Goal: Task Accomplishment & Management: Manage account settings

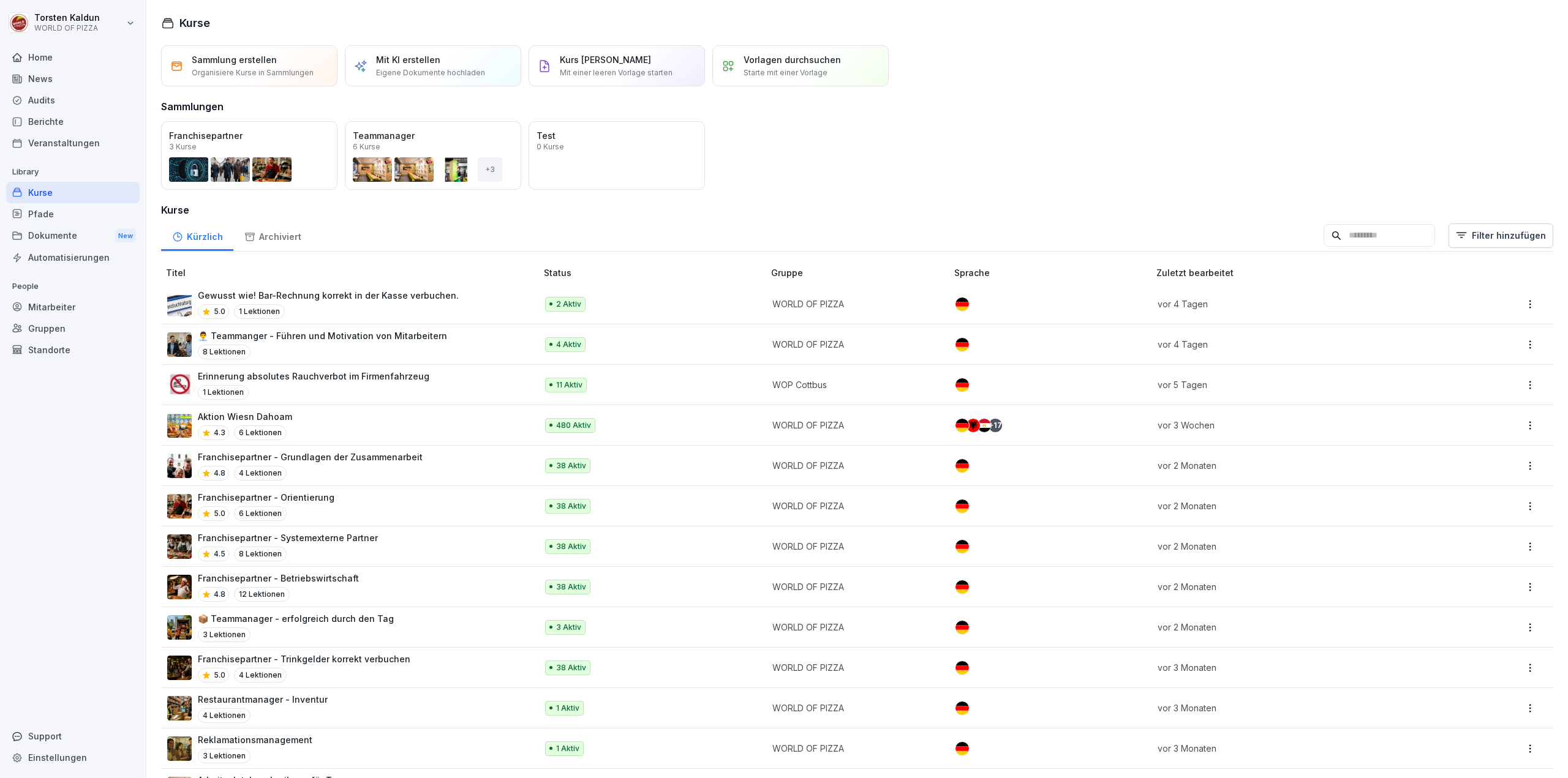
click at [59, 326] on div "Gruppen" at bounding box center [73, 328] width 133 height 22
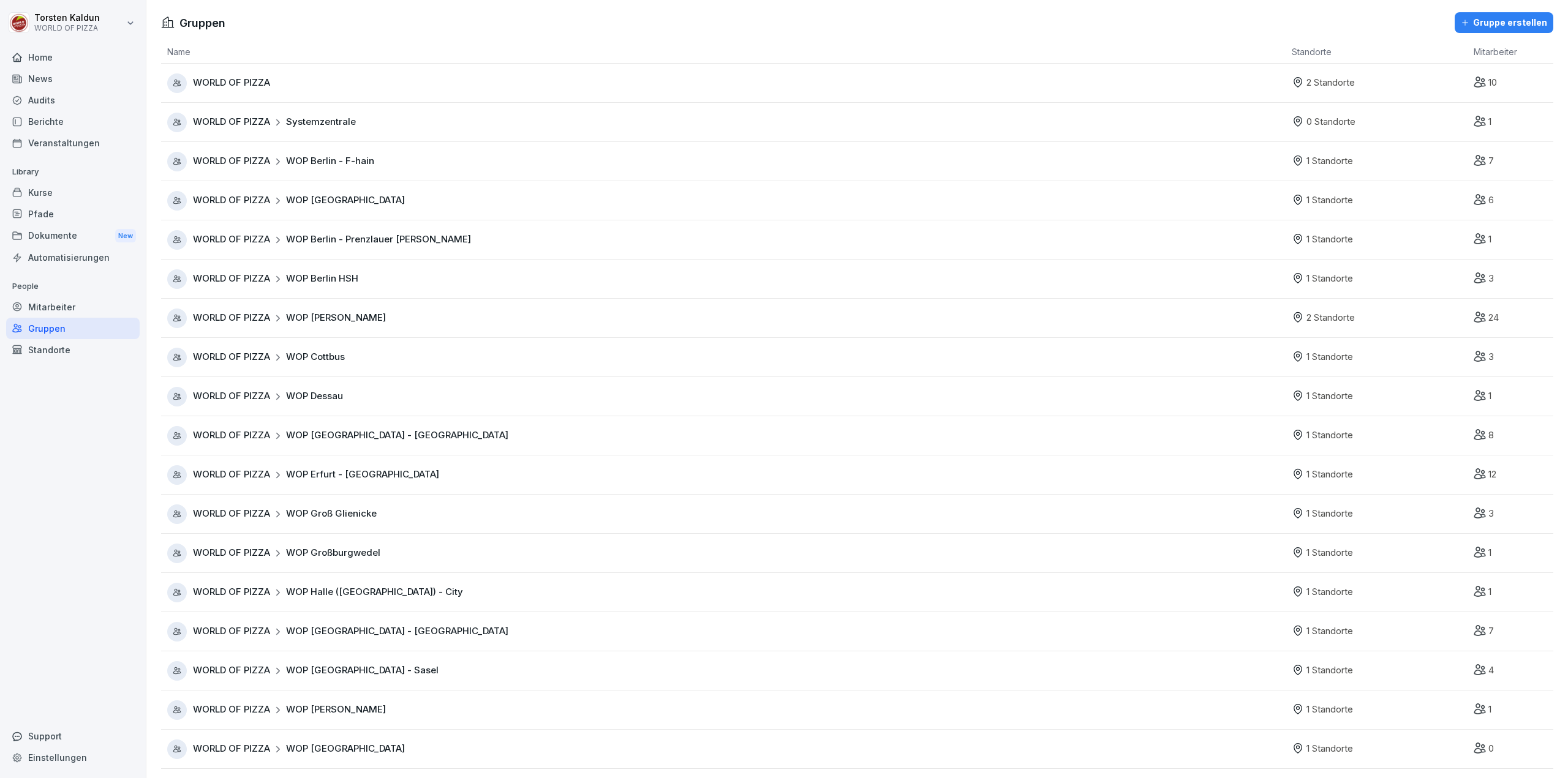
click at [52, 305] on div "Mitarbeiter" at bounding box center [73, 307] width 133 height 22
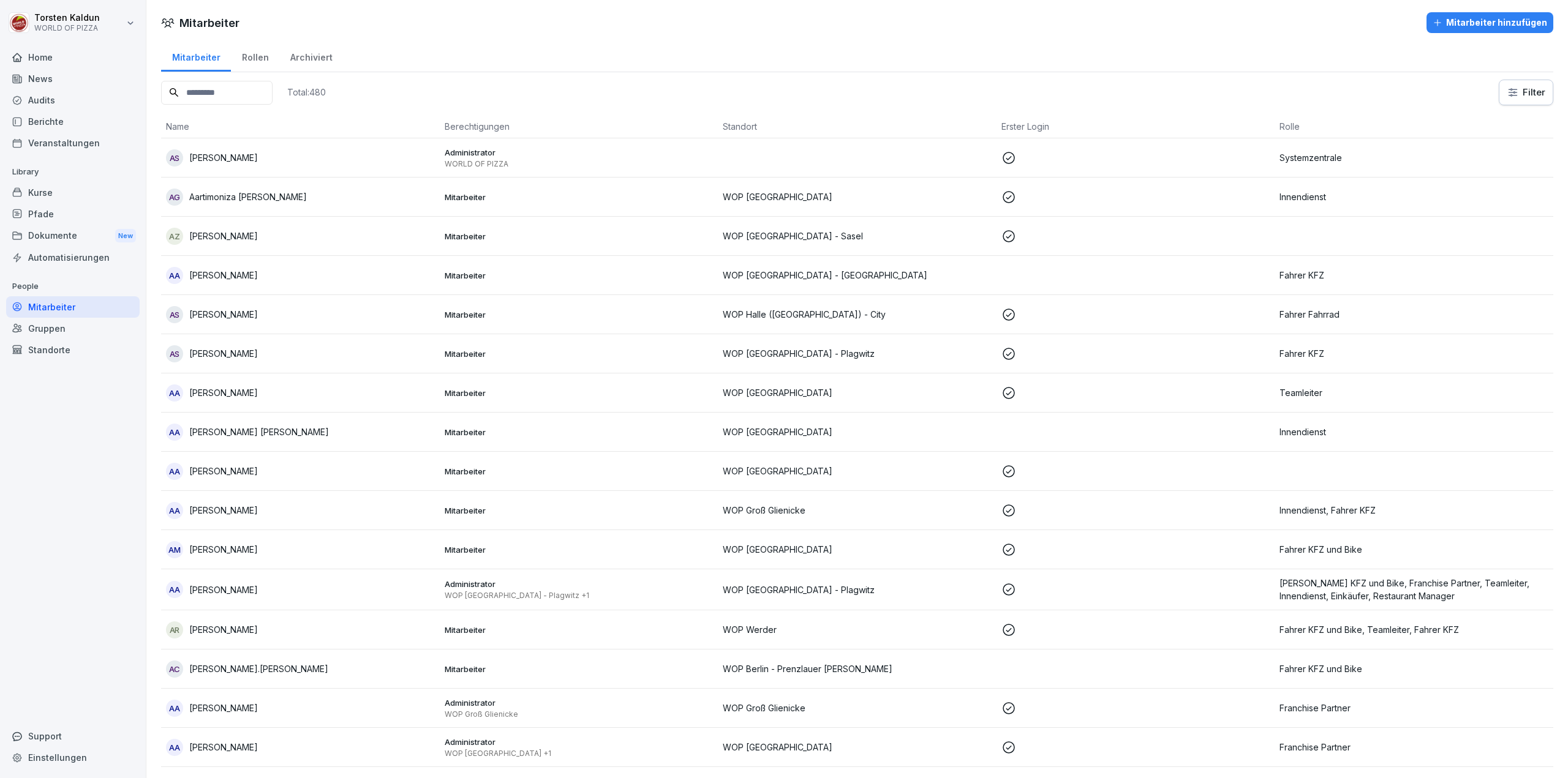
click at [56, 119] on div "Berichte" at bounding box center [73, 122] width 133 height 22
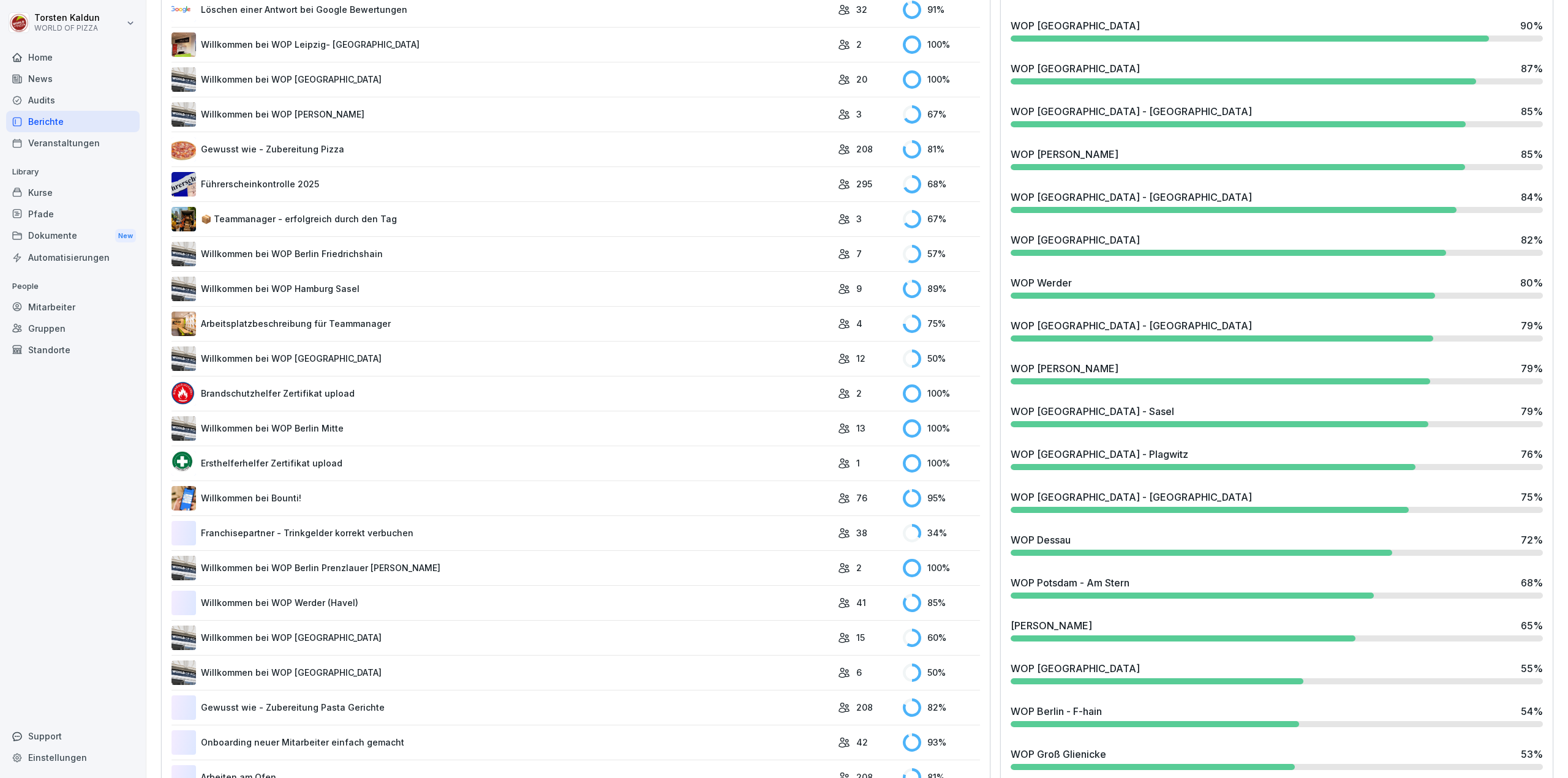
scroll to position [734, 0]
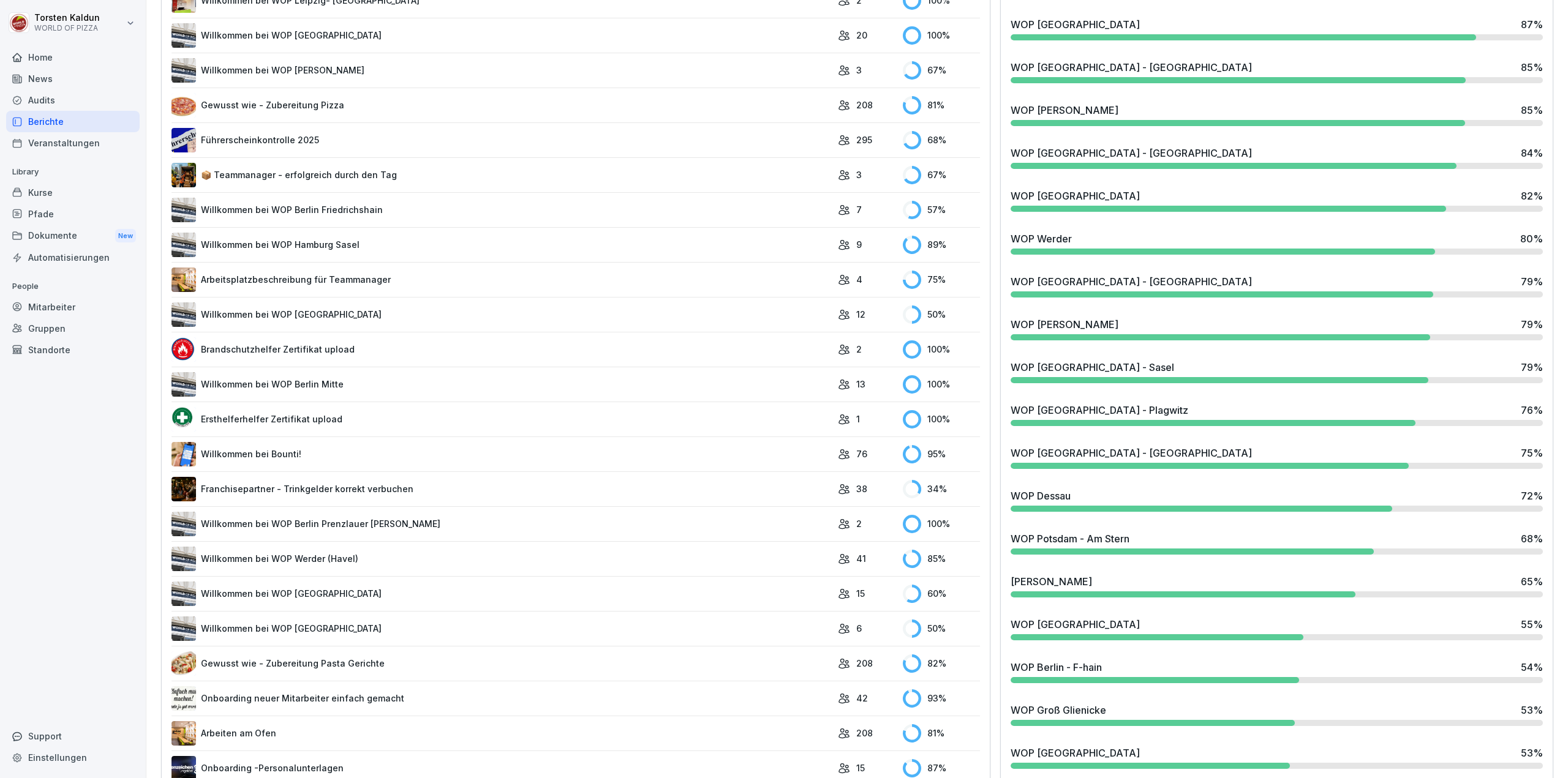
click at [1077, 498] on div "WOP Dessau 72 %" at bounding box center [1276, 496] width 532 height 15
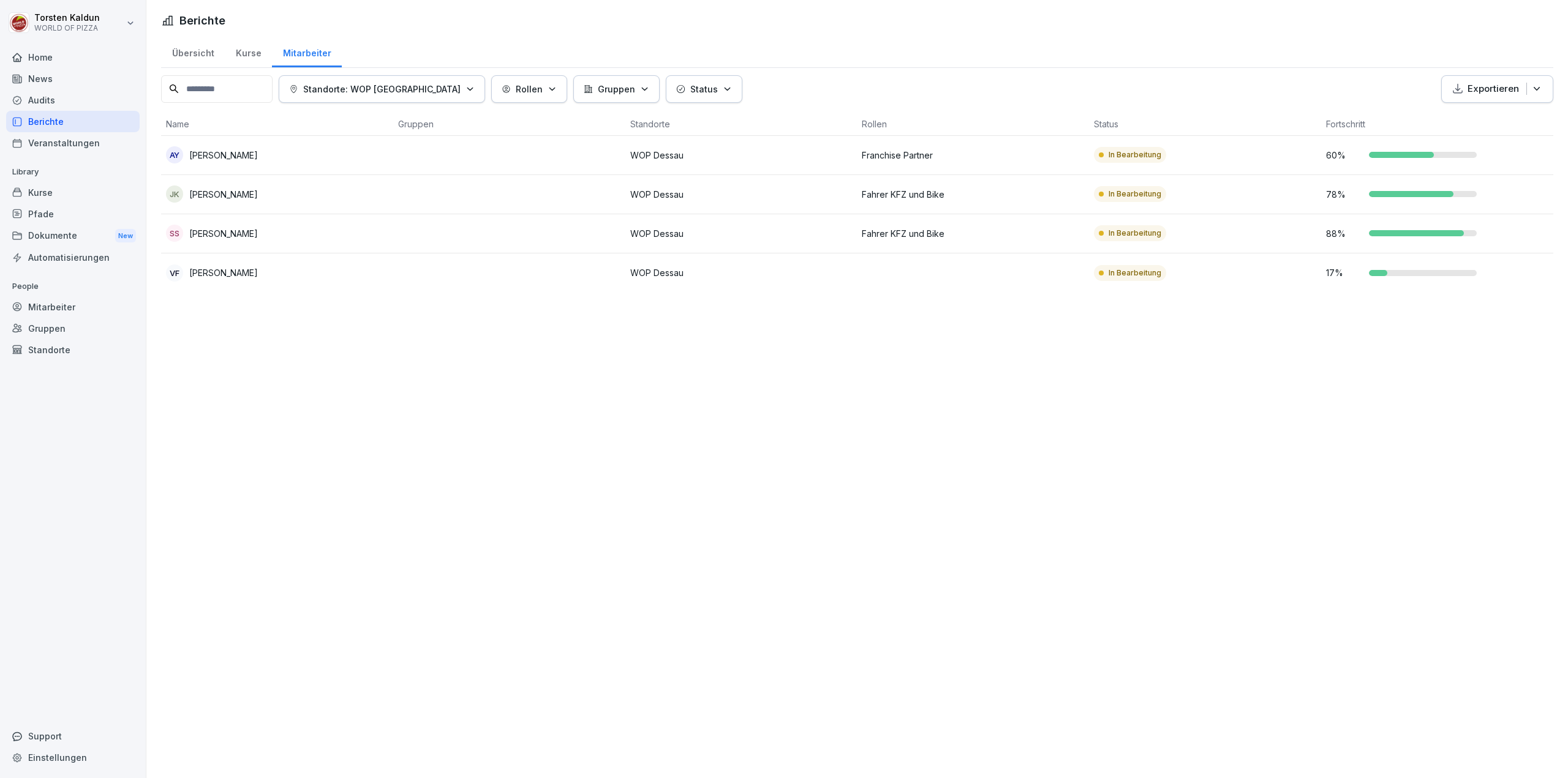
click at [325, 163] on td "AY [PERSON_NAME]" at bounding box center [277, 156] width 232 height 39
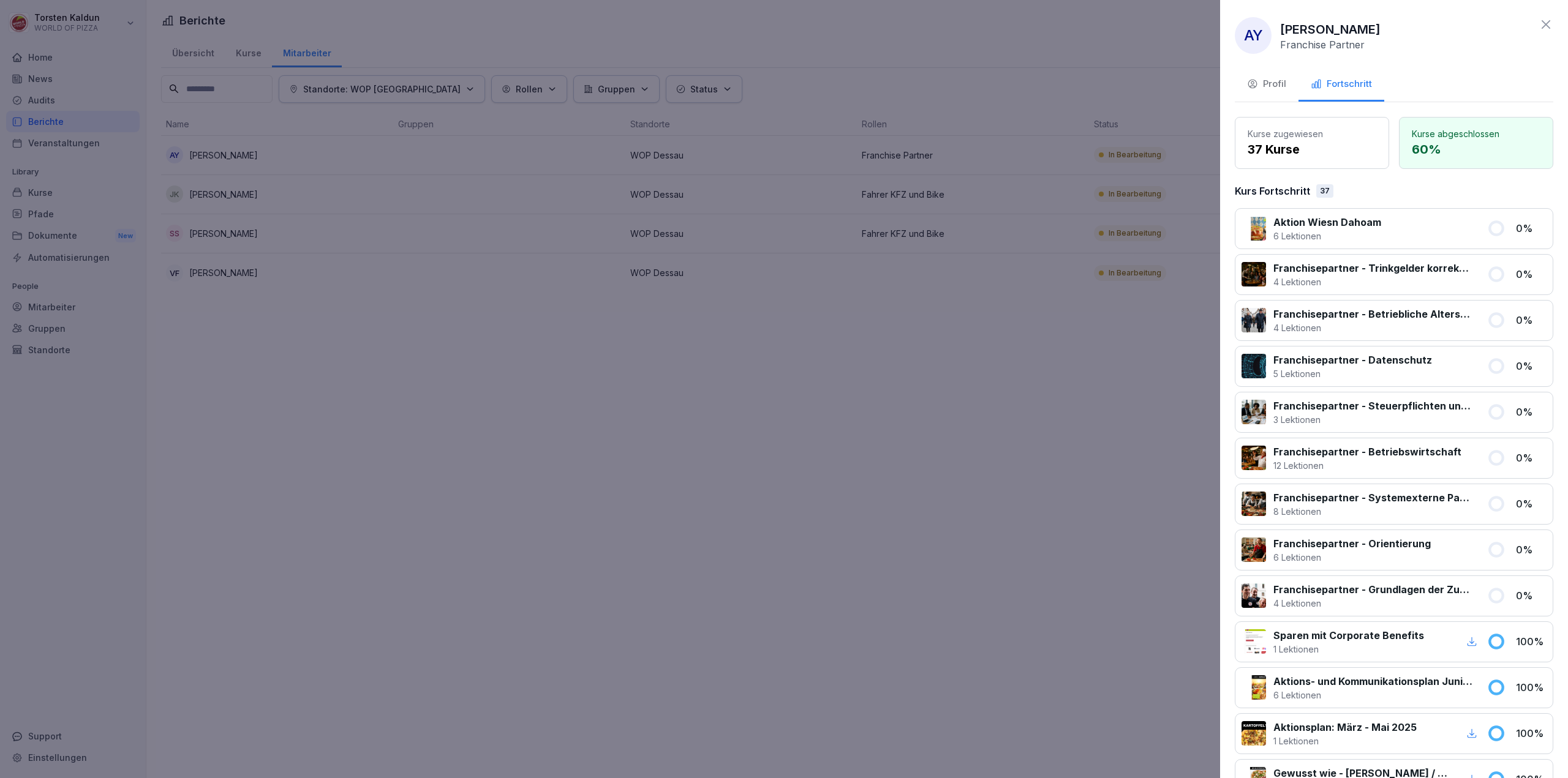
click at [1256, 83] on icon "button" at bounding box center [1252, 84] width 9 height 8
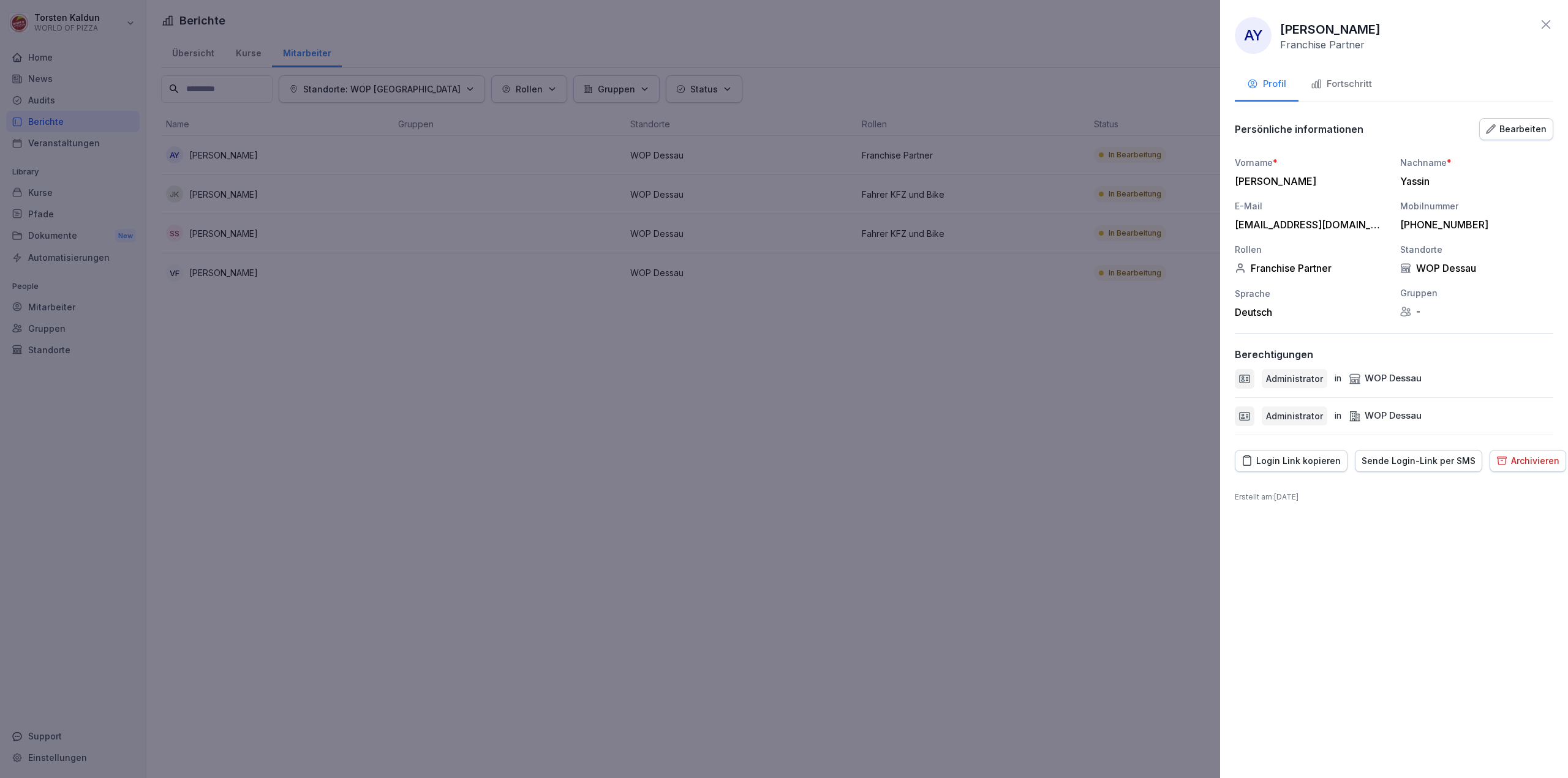
click at [1499, 462] on div "Archivieren" at bounding box center [1527, 461] width 63 height 14
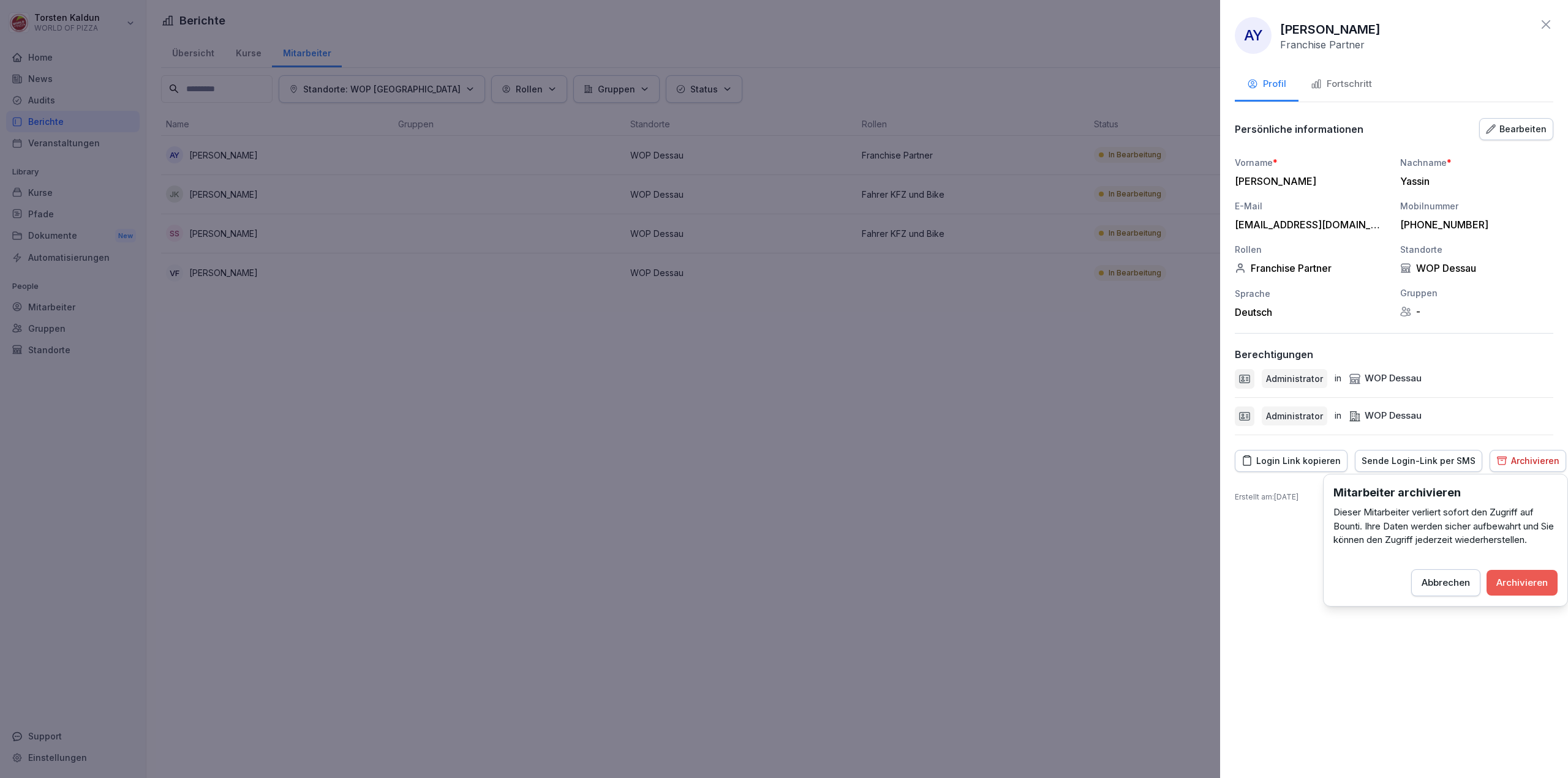
click at [1539, 586] on div "Archivieren" at bounding box center [1522, 583] width 52 height 14
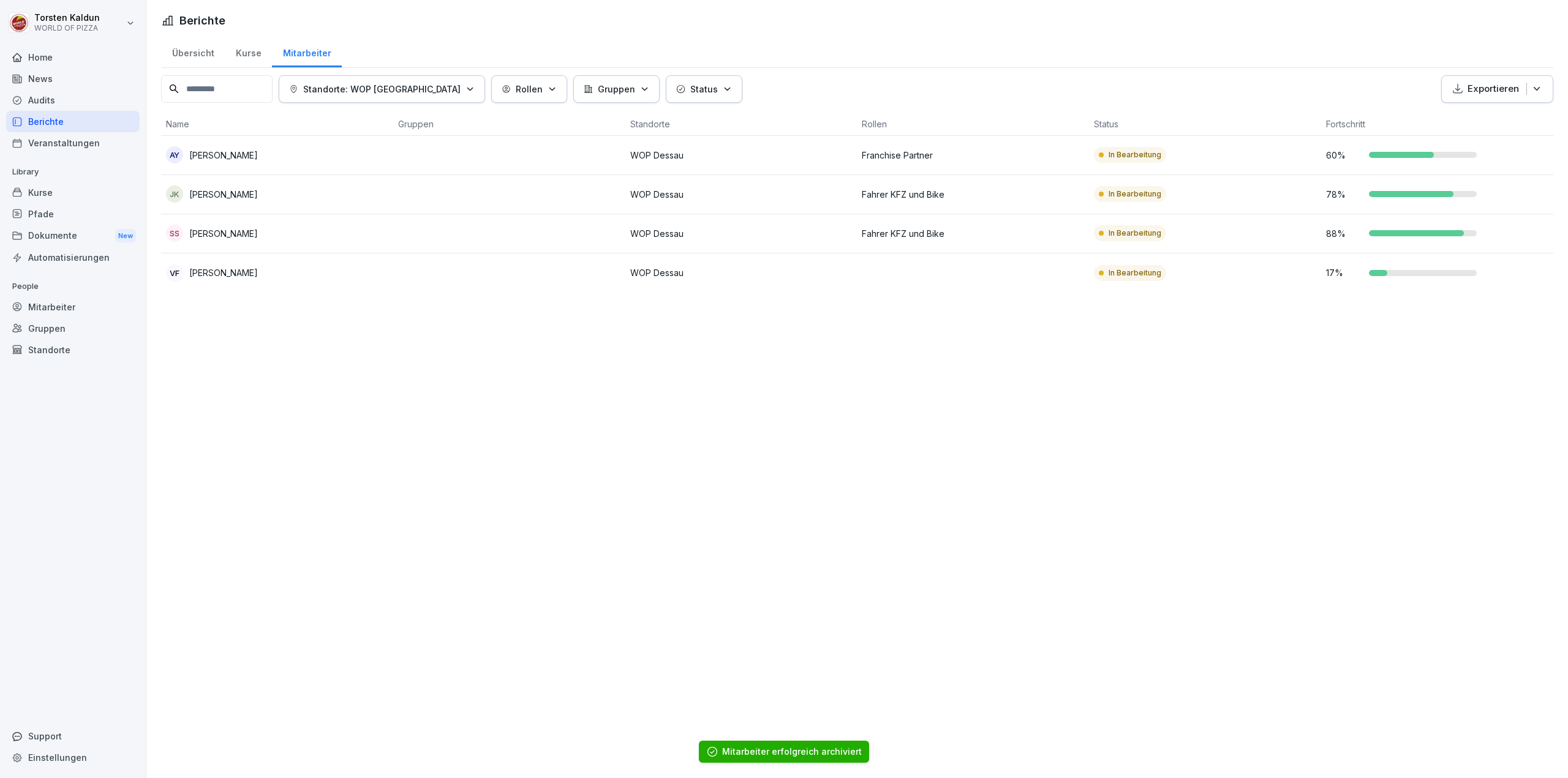
click at [433, 196] on td at bounding box center [509, 194] width 232 height 39
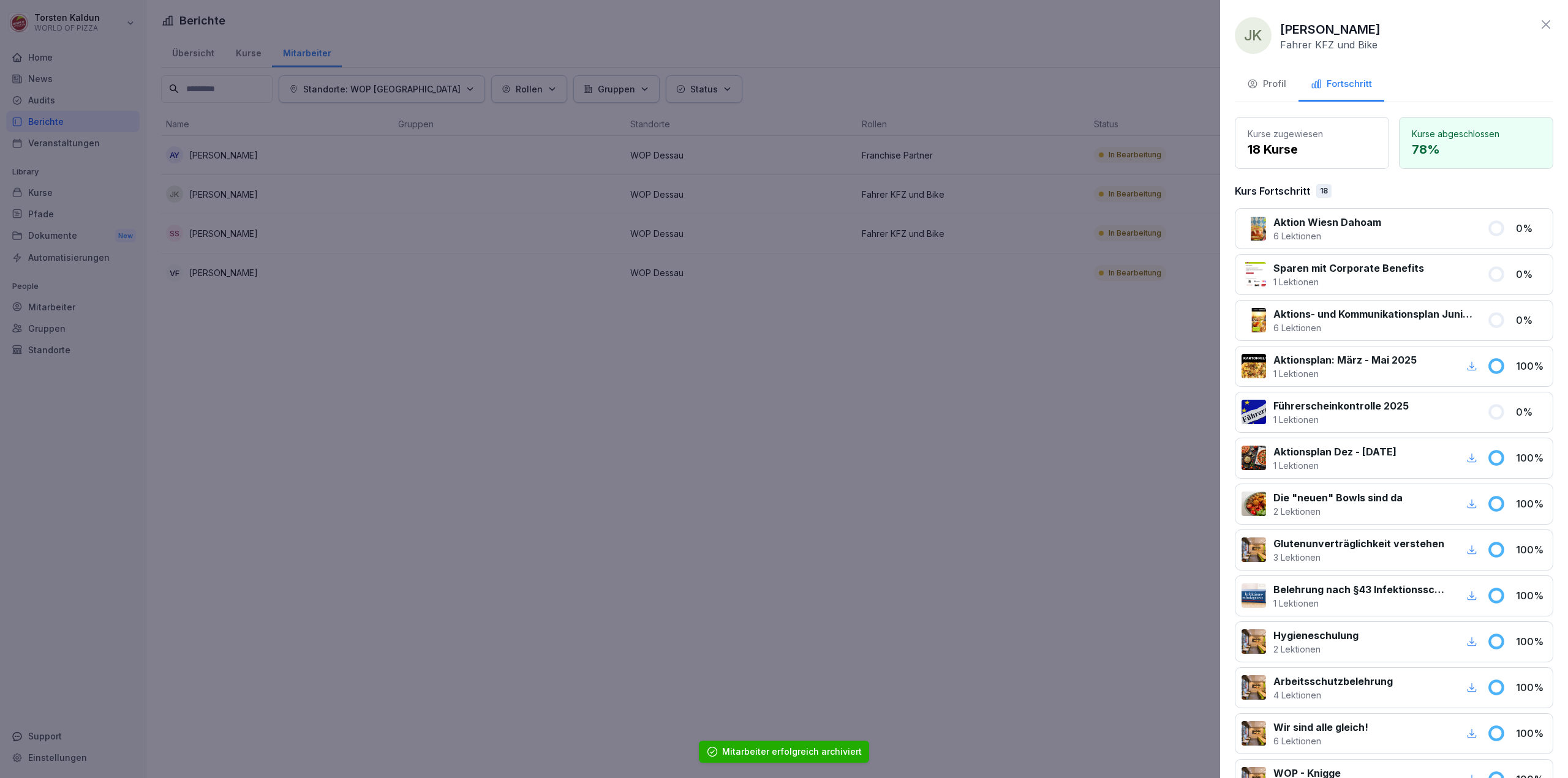
click at [1270, 79] on div "Profil" at bounding box center [1267, 84] width 39 height 14
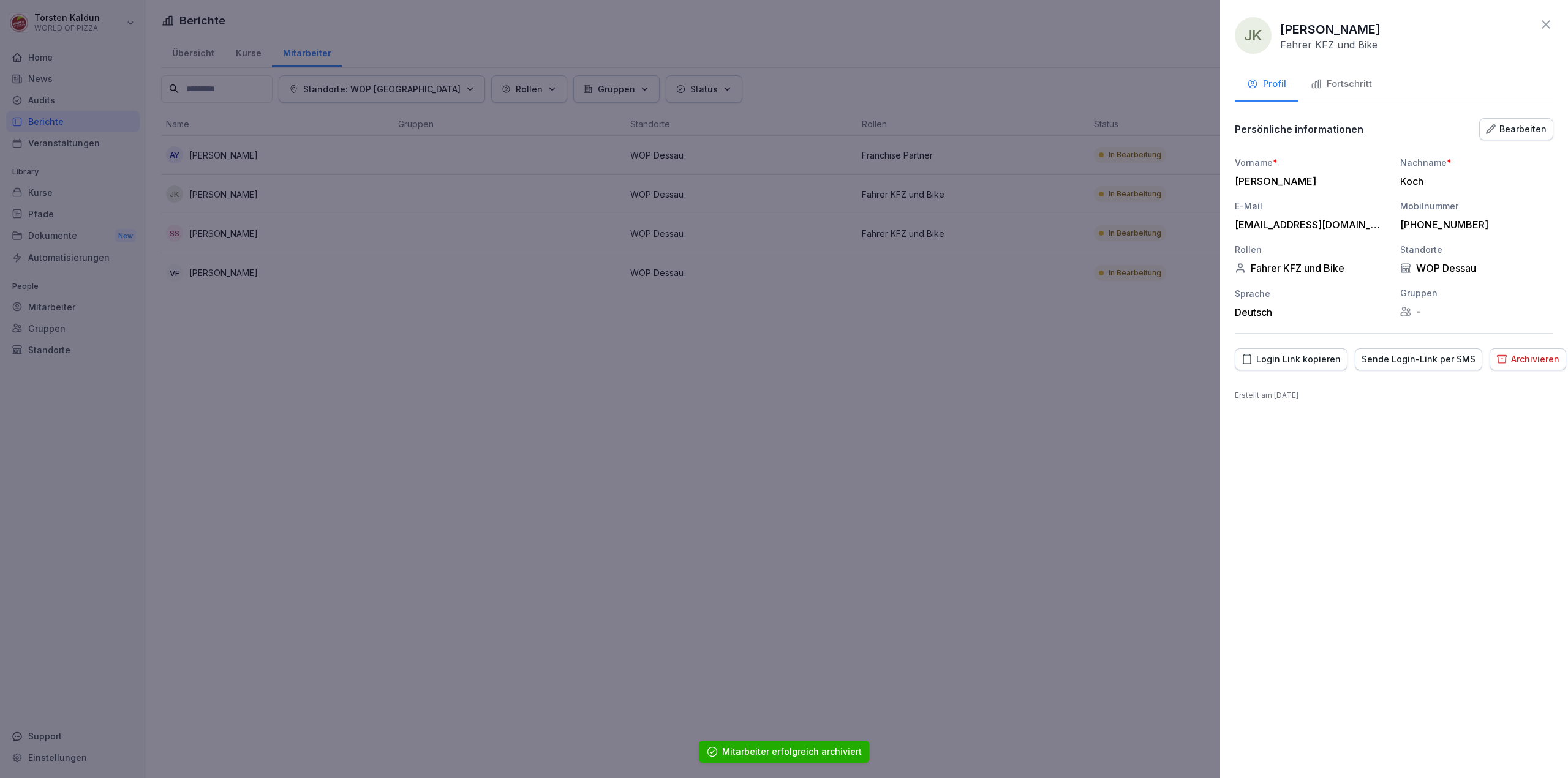
click at [1497, 356] on div "Archivieren" at bounding box center [1527, 360] width 63 height 14
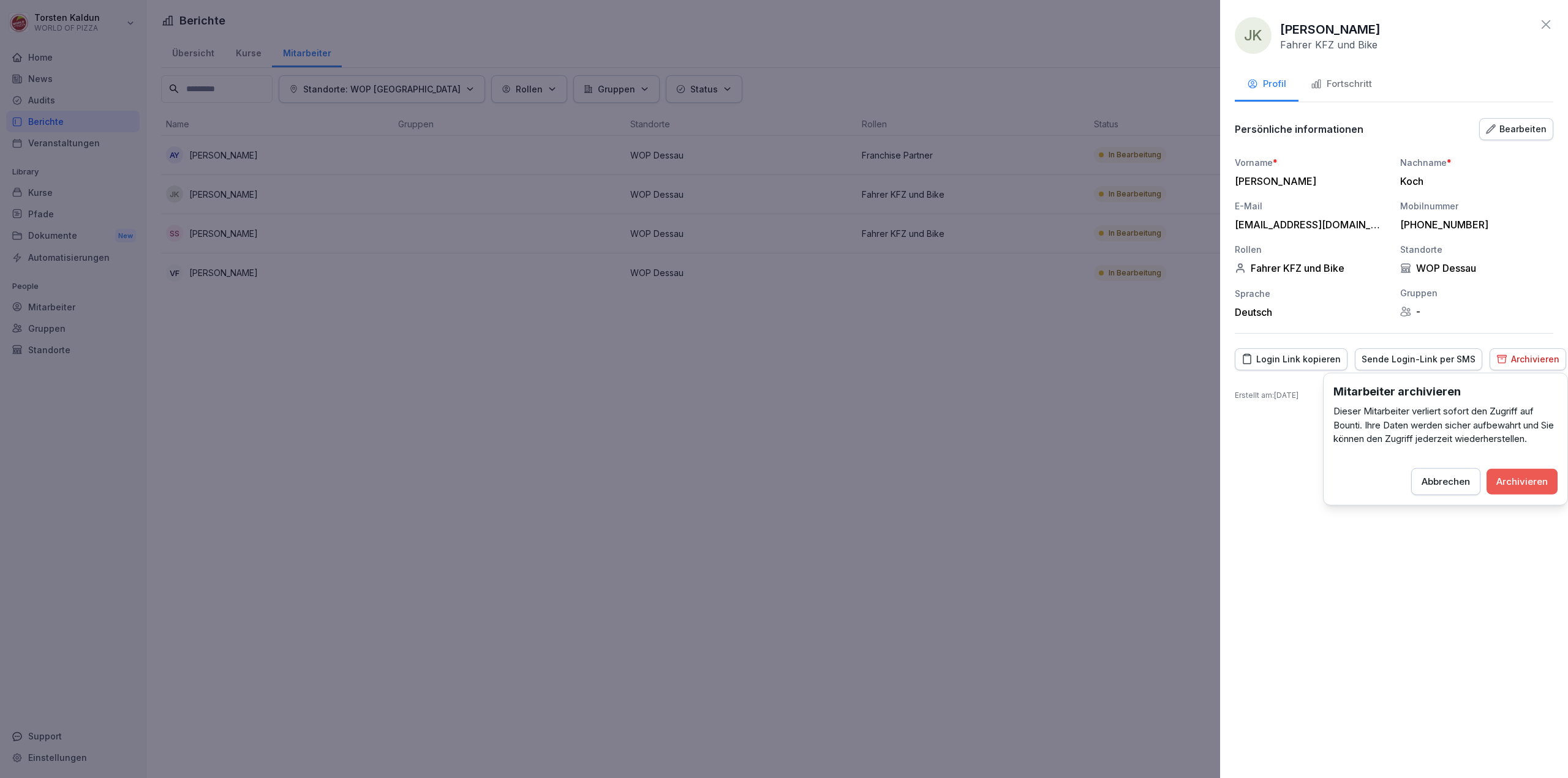
click at [1507, 471] on button "Archivieren" at bounding box center [1522, 481] width 71 height 26
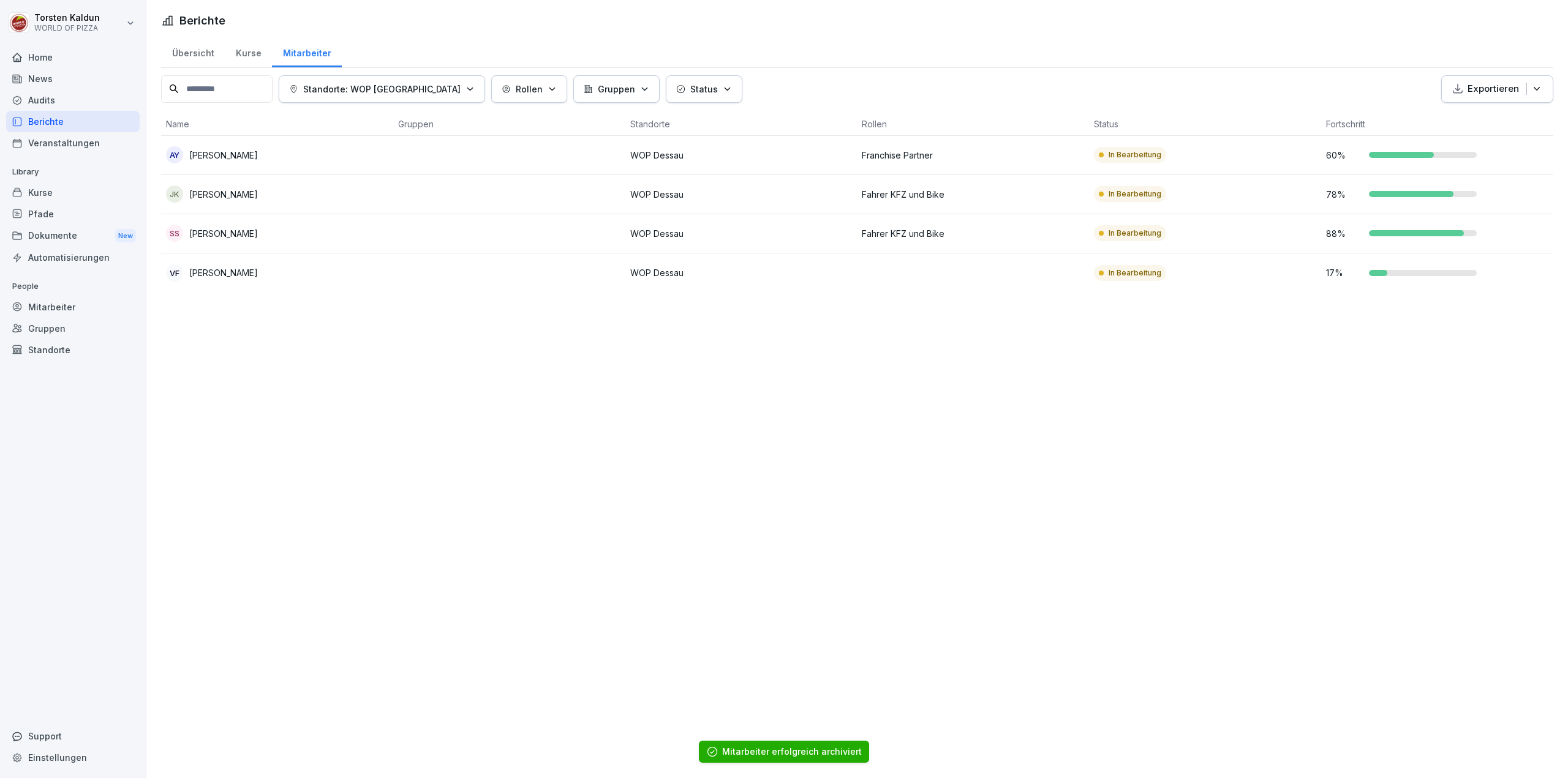
click at [380, 233] on div "SS [PERSON_NAME]" at bounding box center [277, 233] width 222 height 17
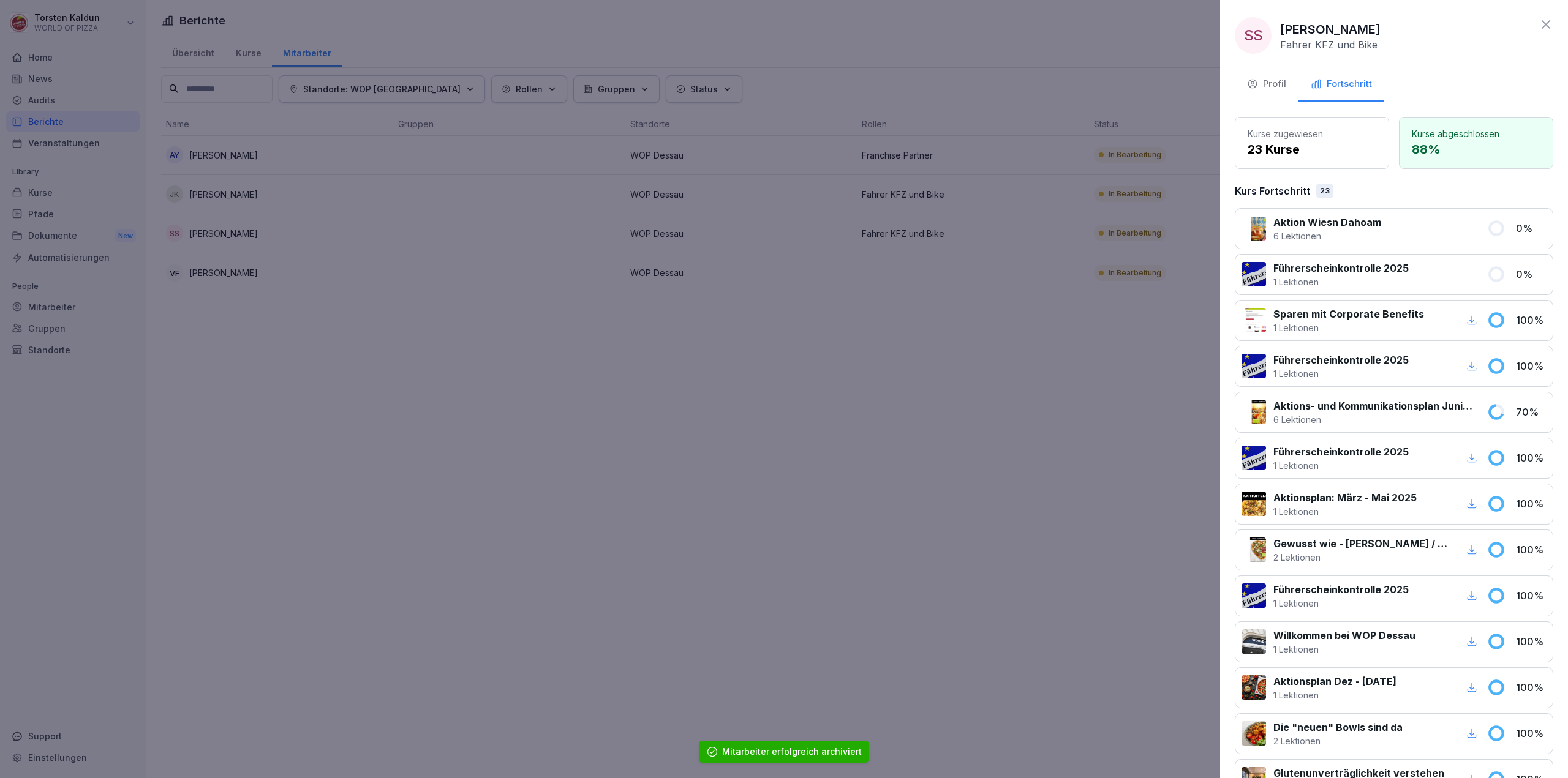
click at [1254, 83] on icon "button" at bounding box center [1252, 84] width 11 height 11
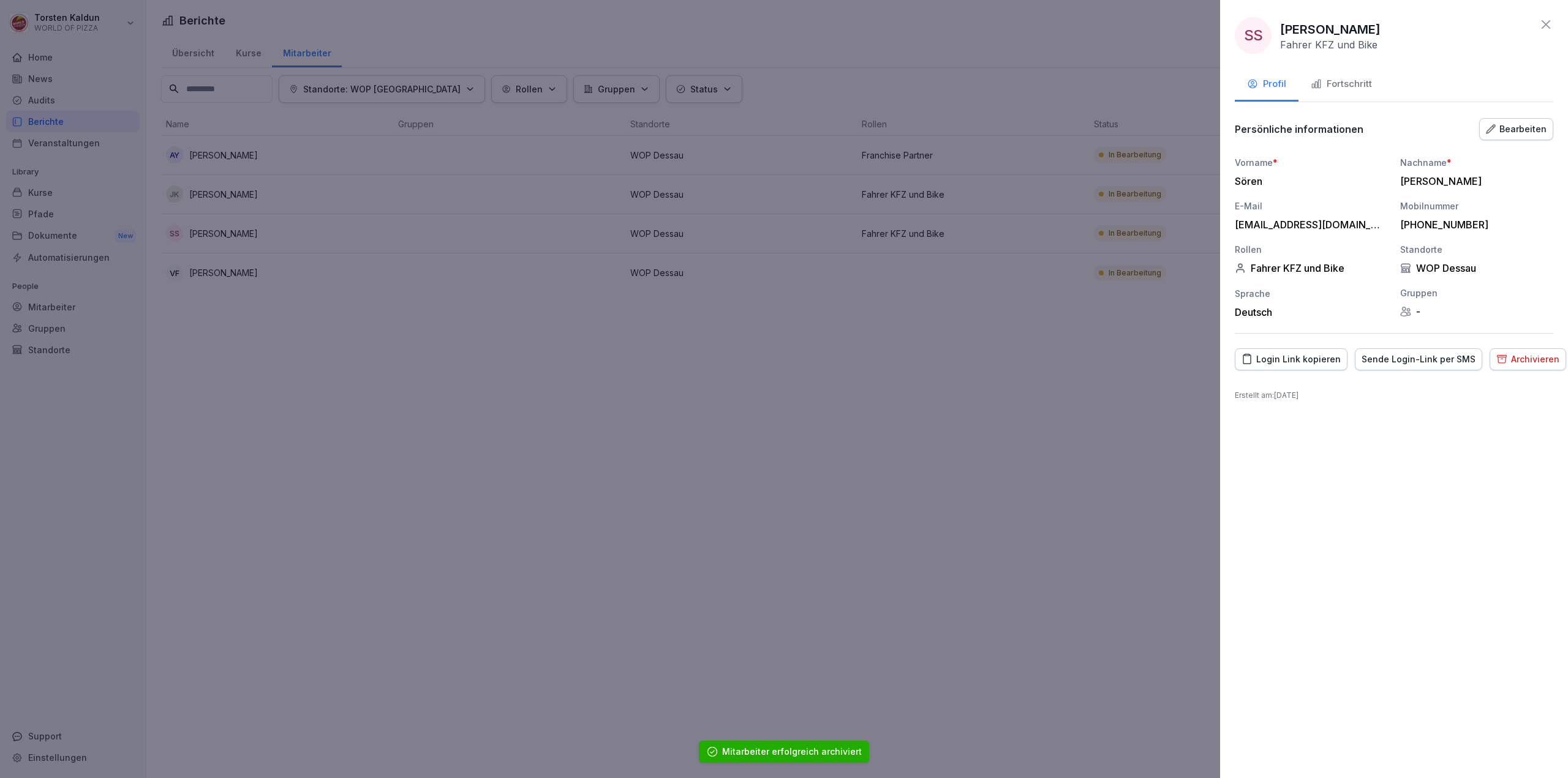
click at [1508, 357] on div "Archivieren" at bounding box center [1527, 360] width 63 height 14
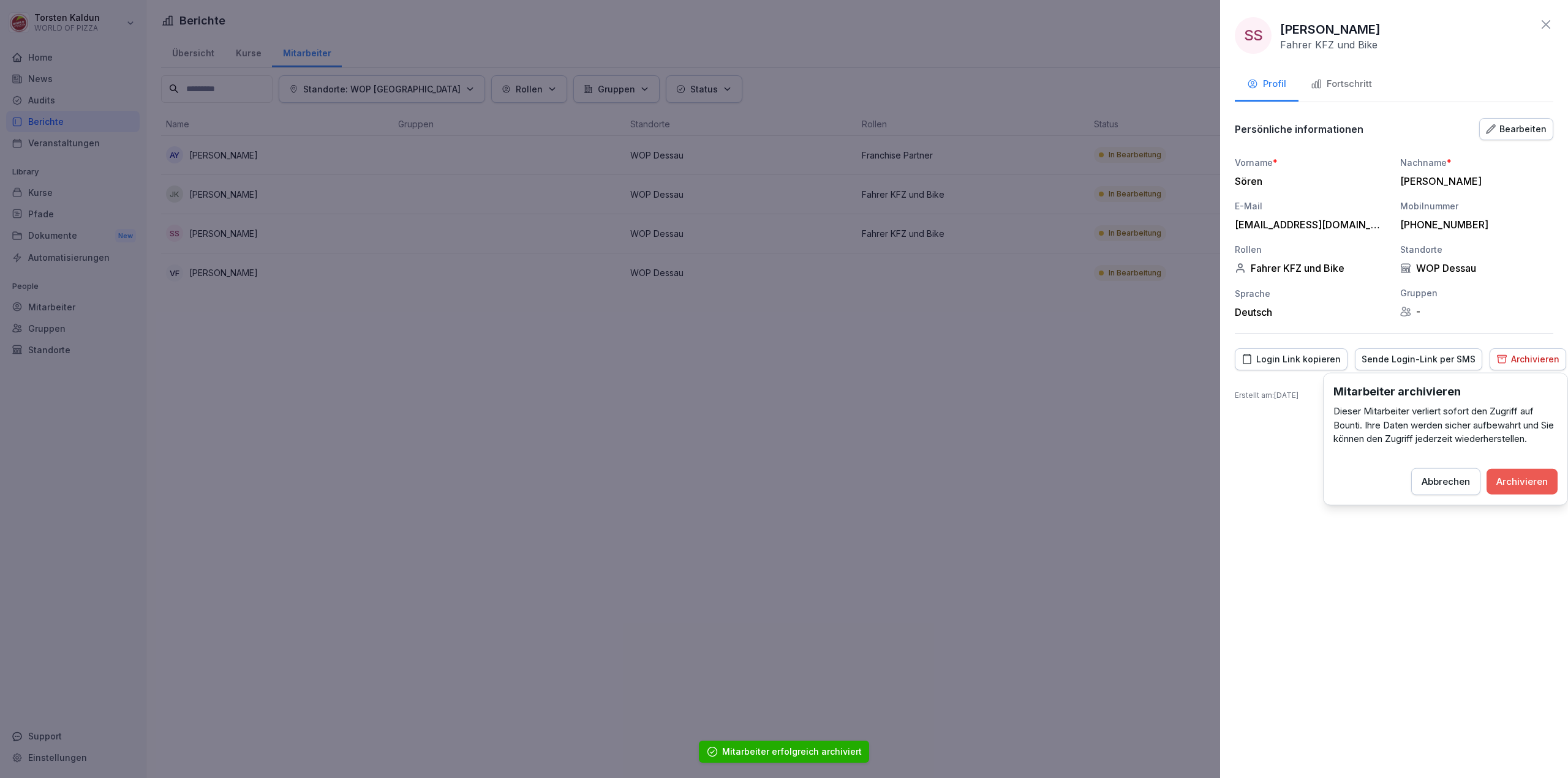
click at [1532, 479] on div "Archivieren" at bounding box center [1522, 481] width 52 height 14
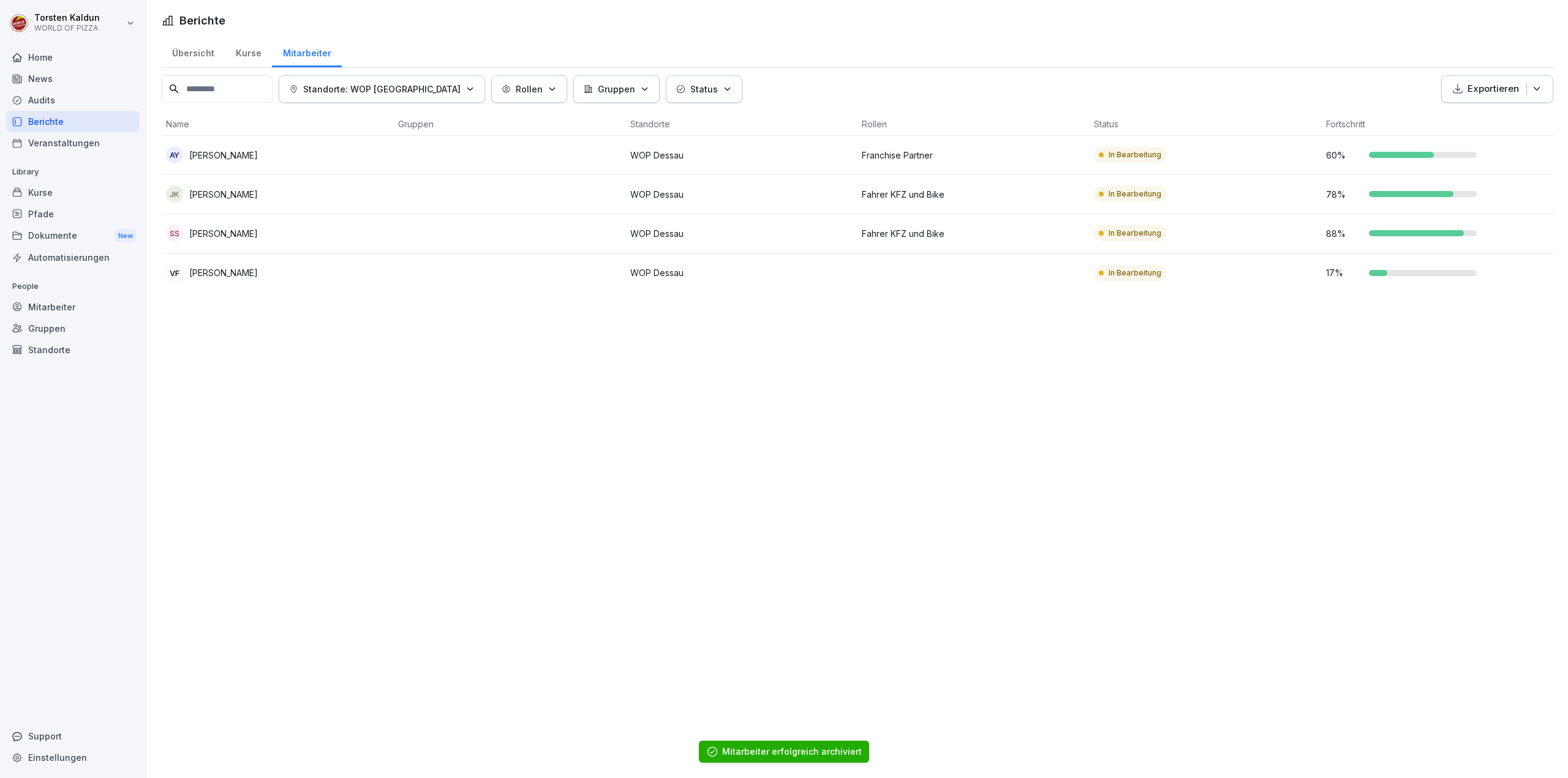
click at [378, 279] on div "VF [PERSON_NAME]" at bounding box center [277, 273] width 222 height 17
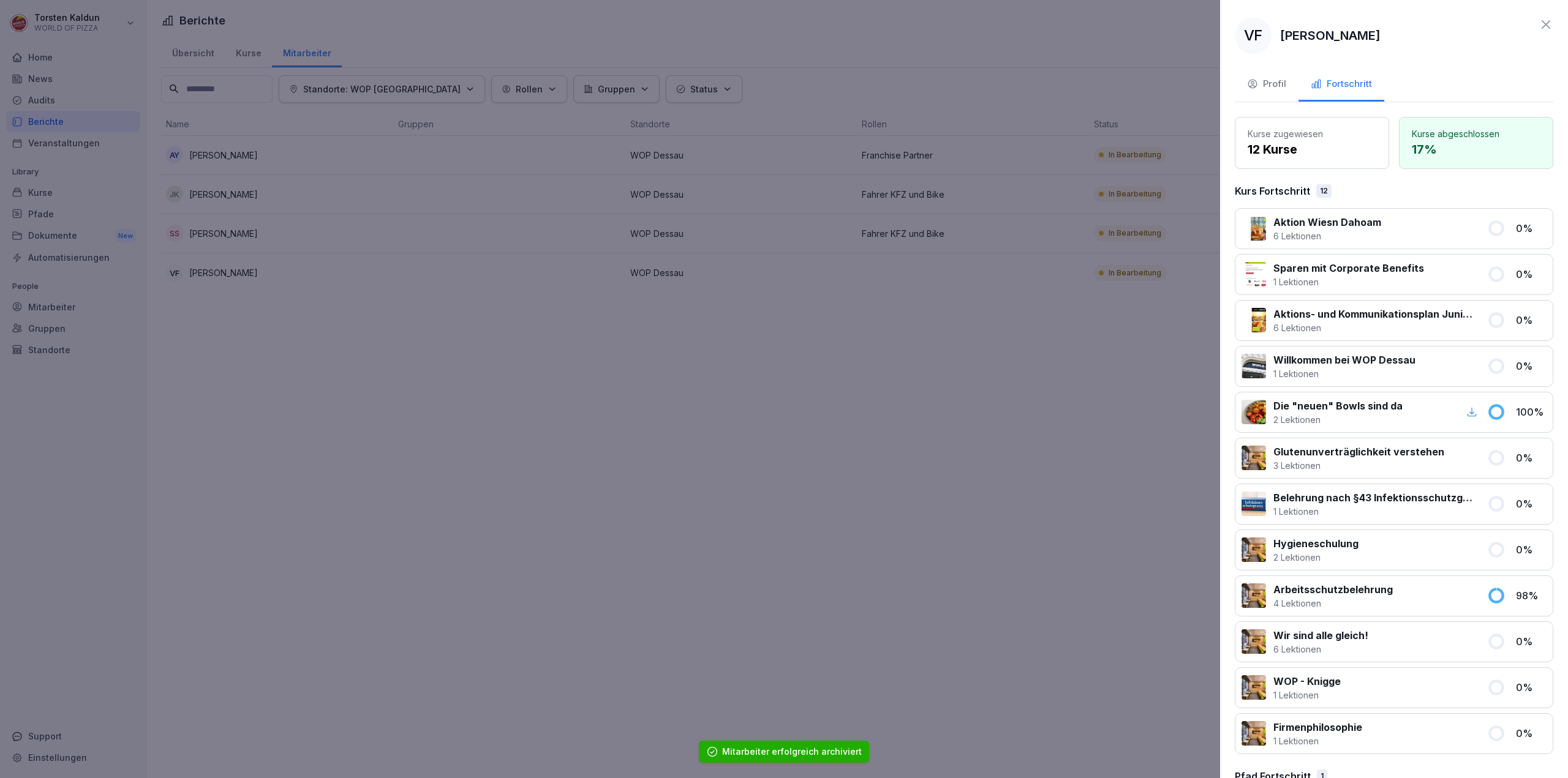
click at [1275, 88] on div "Profil" at bounding box center [1267, 84] width 39 height 14
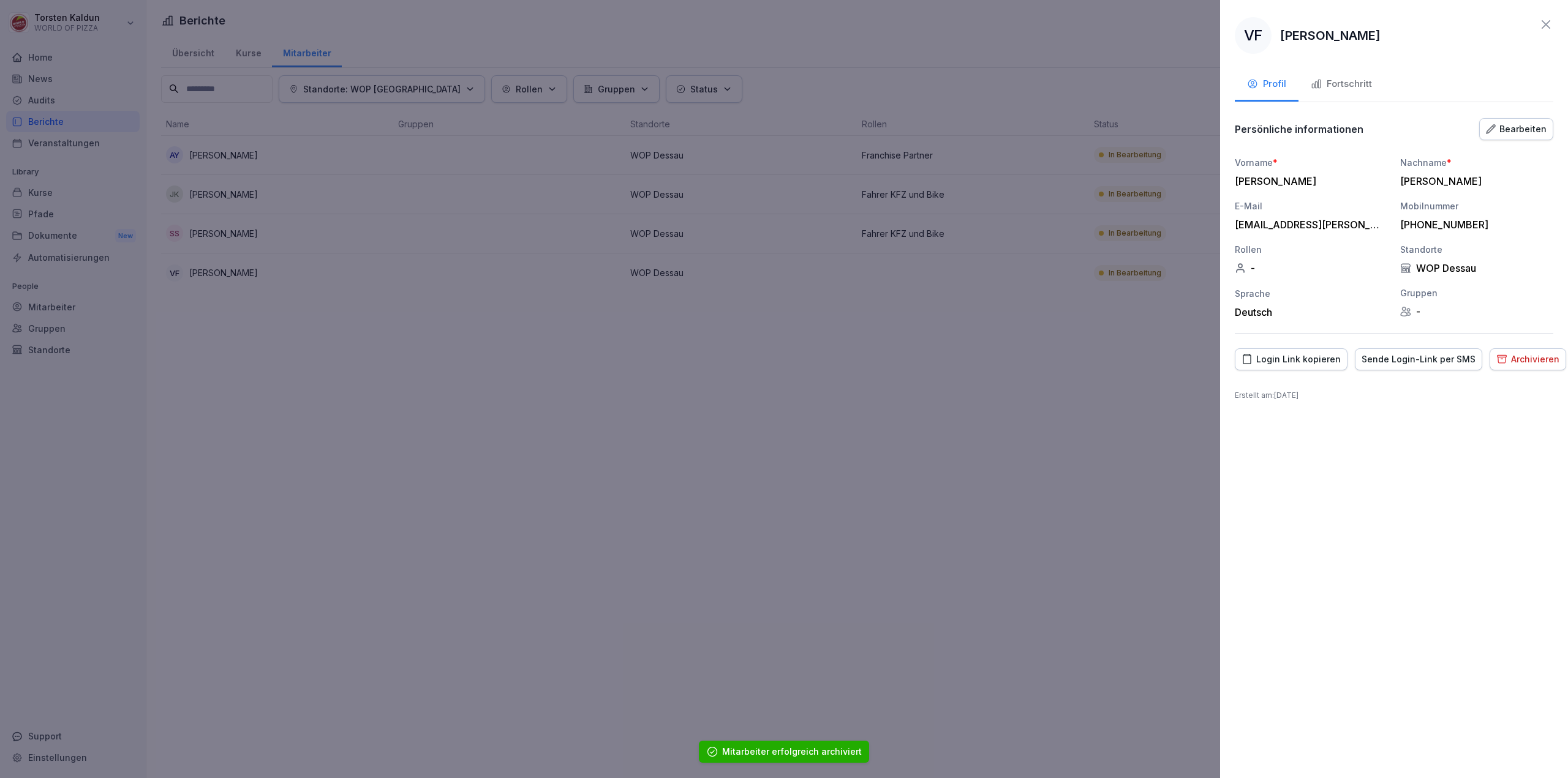
click at [1496, 360] on icon "button" at bounding box center [1501, 358] width 11 height 12
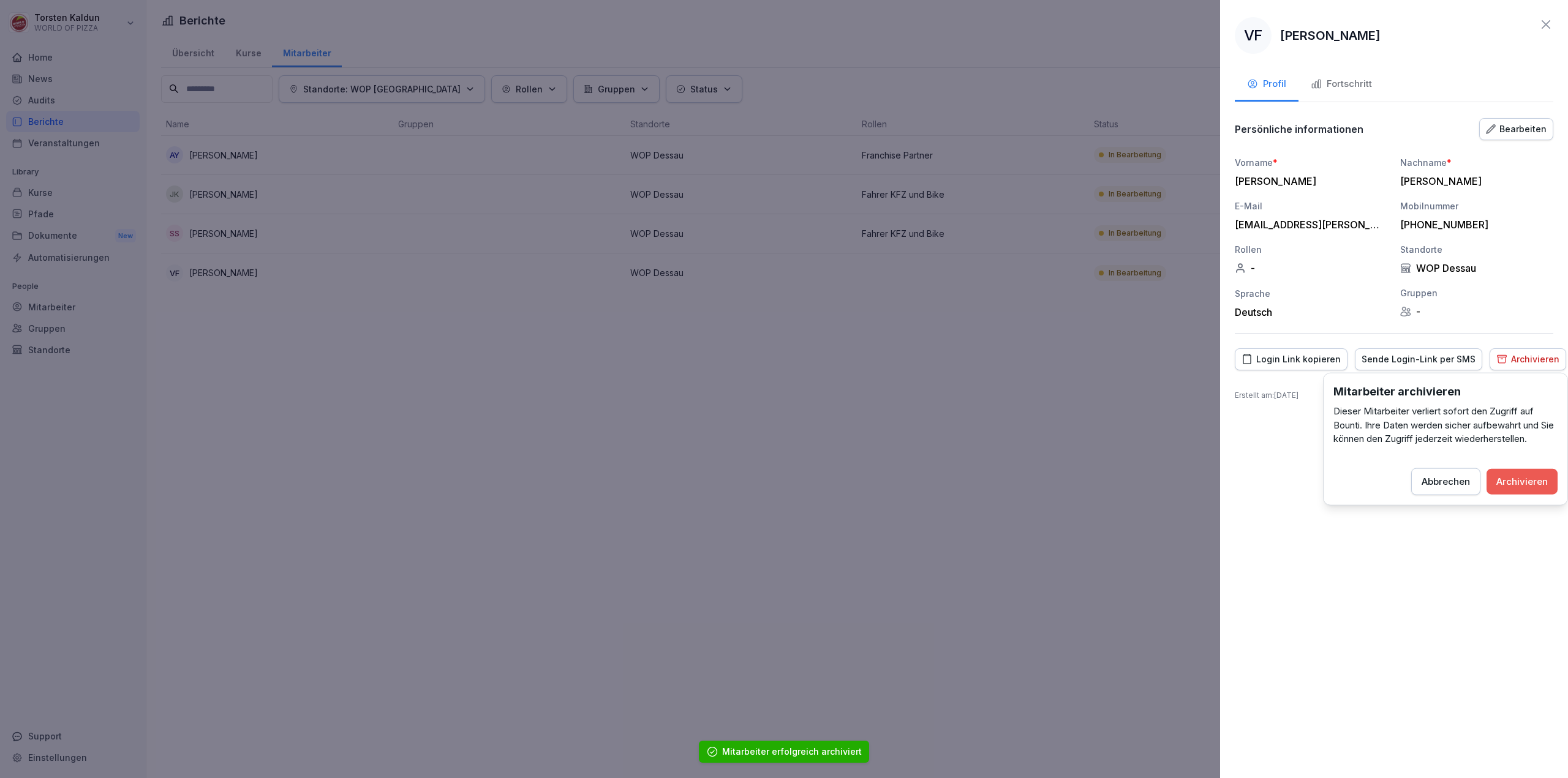
click at [1541, 490] on button "Archivieren" at bounding box center [1522, 481] width 71 height 26
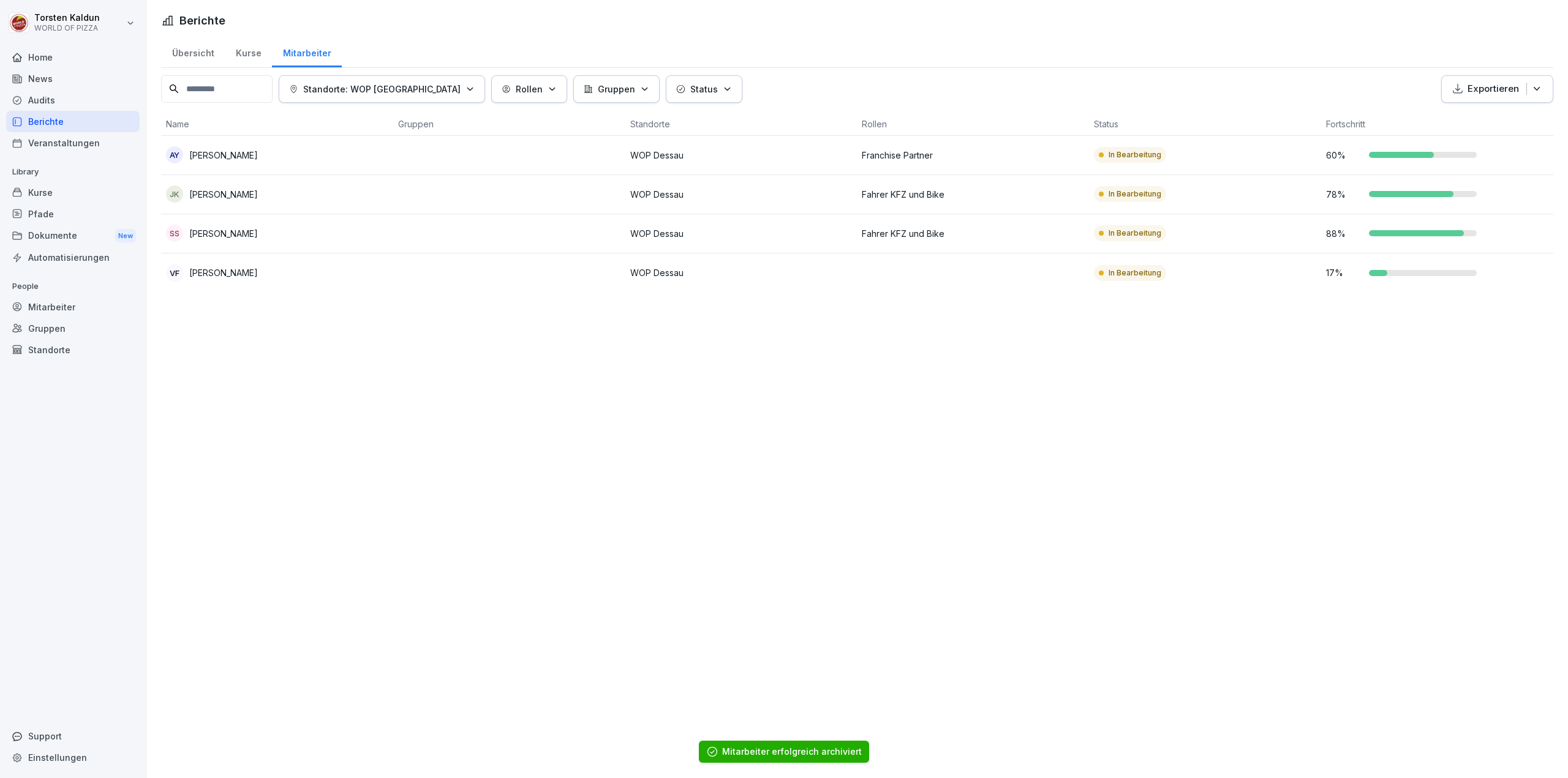
click at [246, 54] on div "Kurse" at bounding box center [248, 52] width 47 height 31
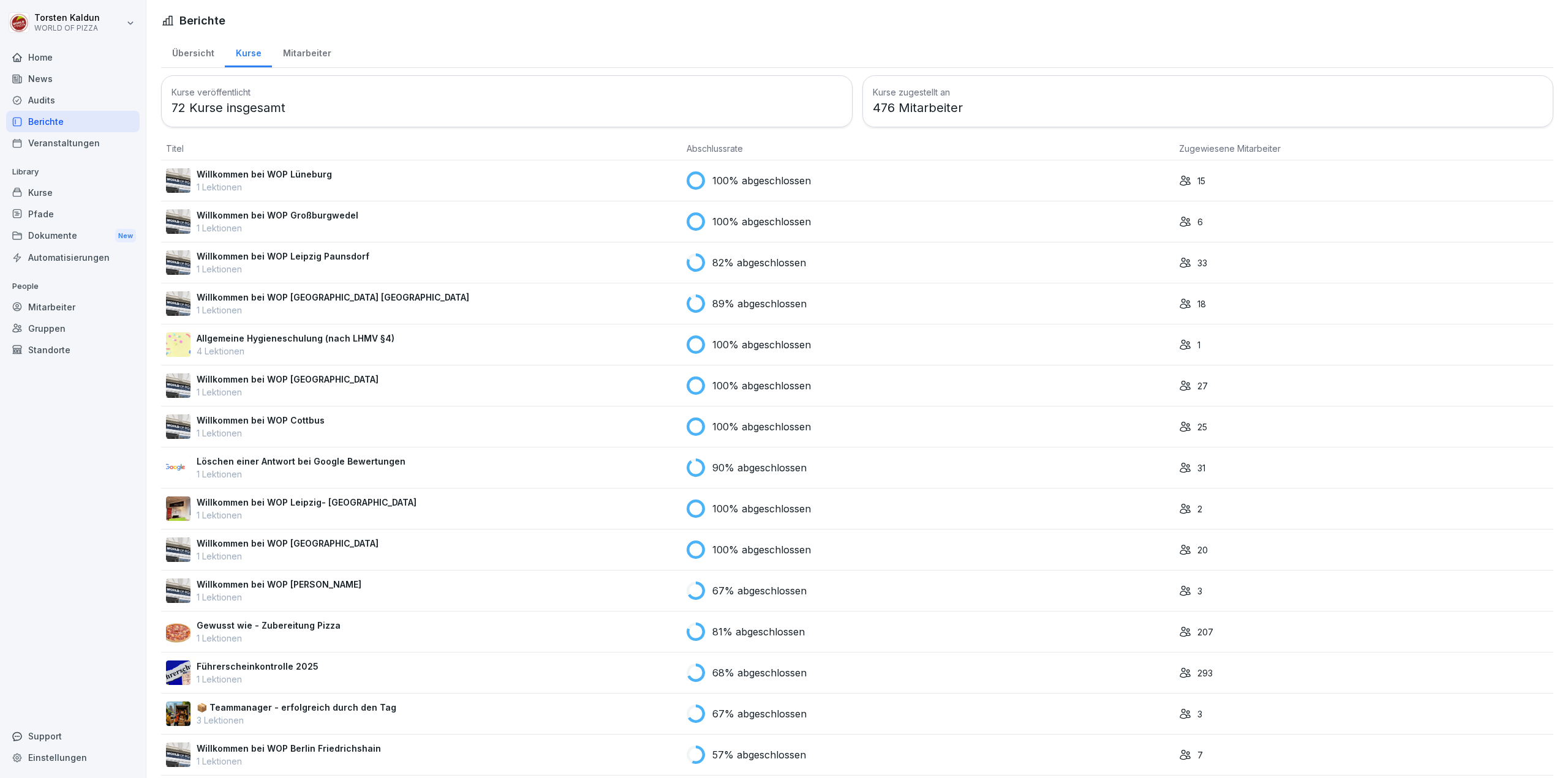
click at [199, 52] on div "Übersicht" at bounding box center [193, 52] width 64 height 31
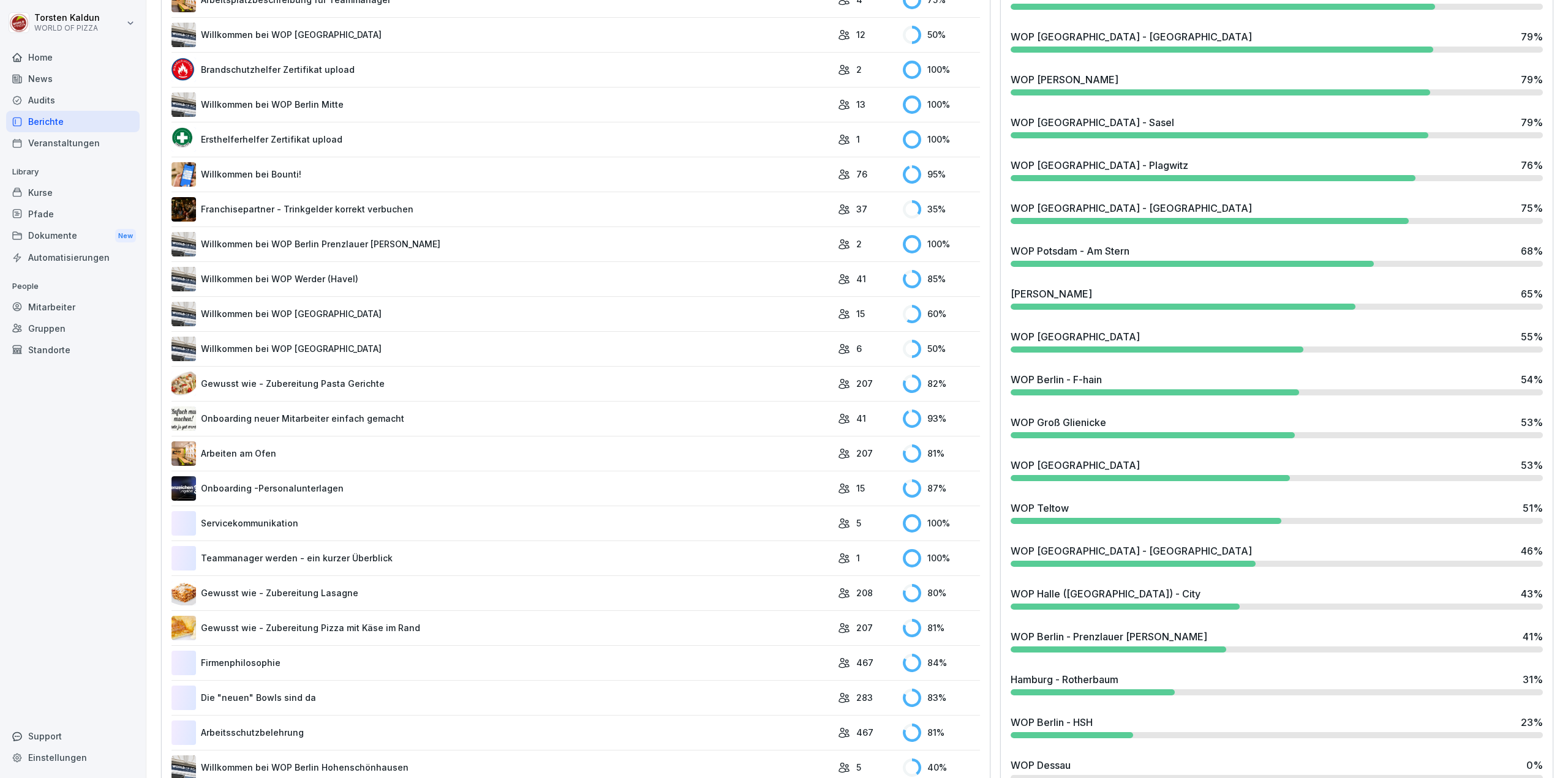
scroll to position [1285, 0]
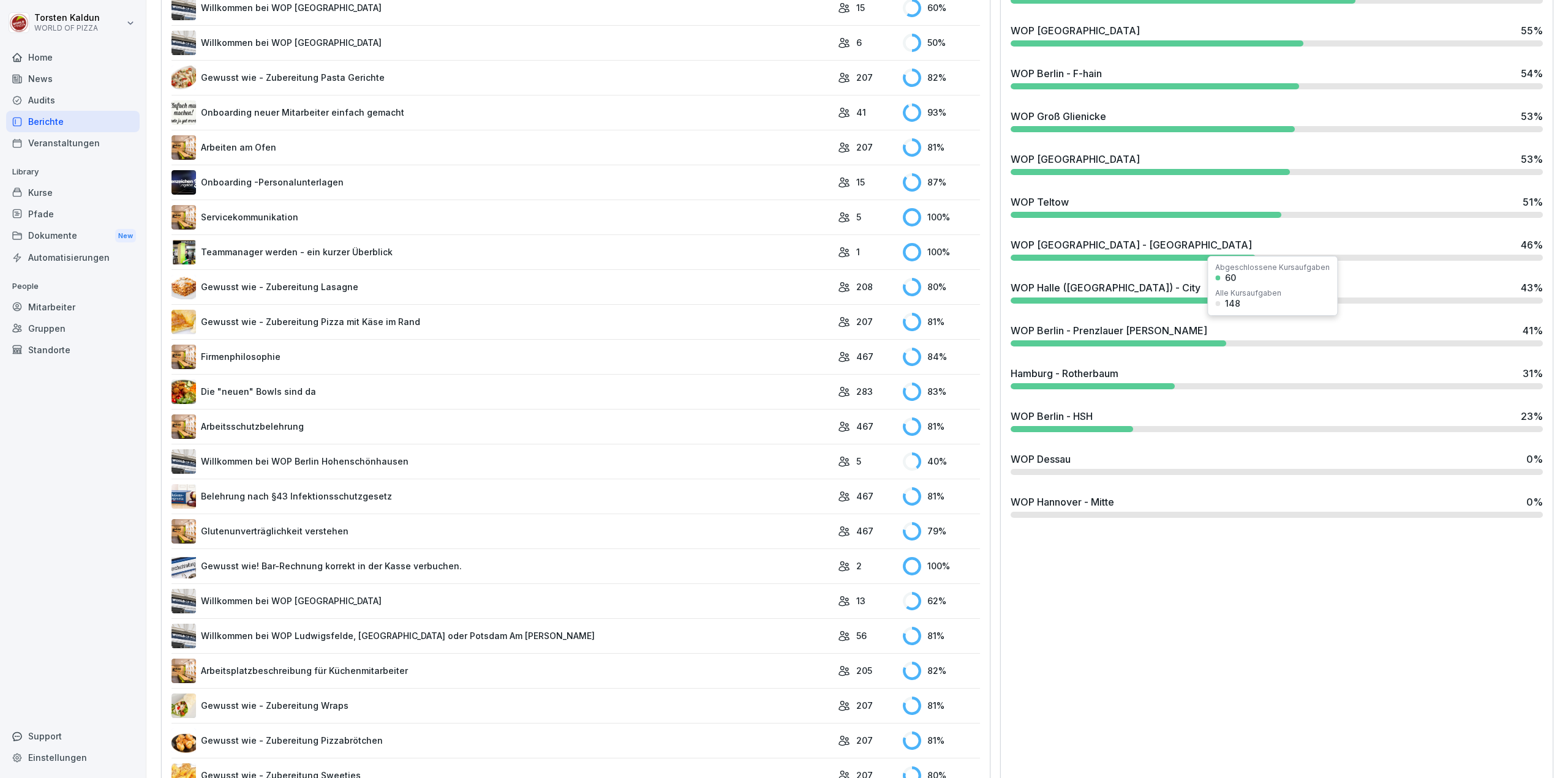
click at [1101, 333] on div "WOP Berlin - Prenzlauer [PERSON_NAME]" at bounding box center [1108, 331] width 197 height 15
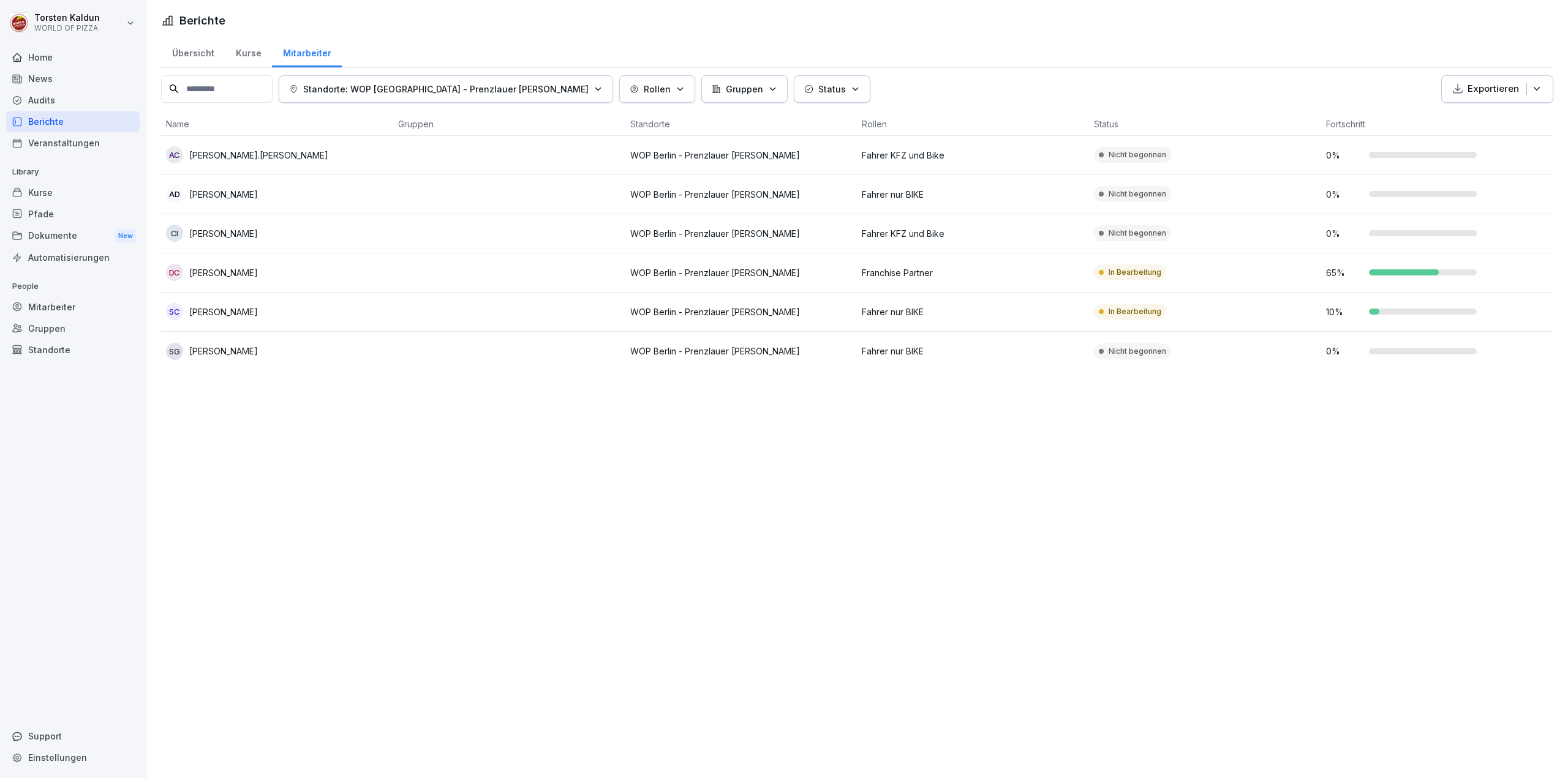
click at [439, 159] on td at bounding box center [509, 156] width 232 height 39
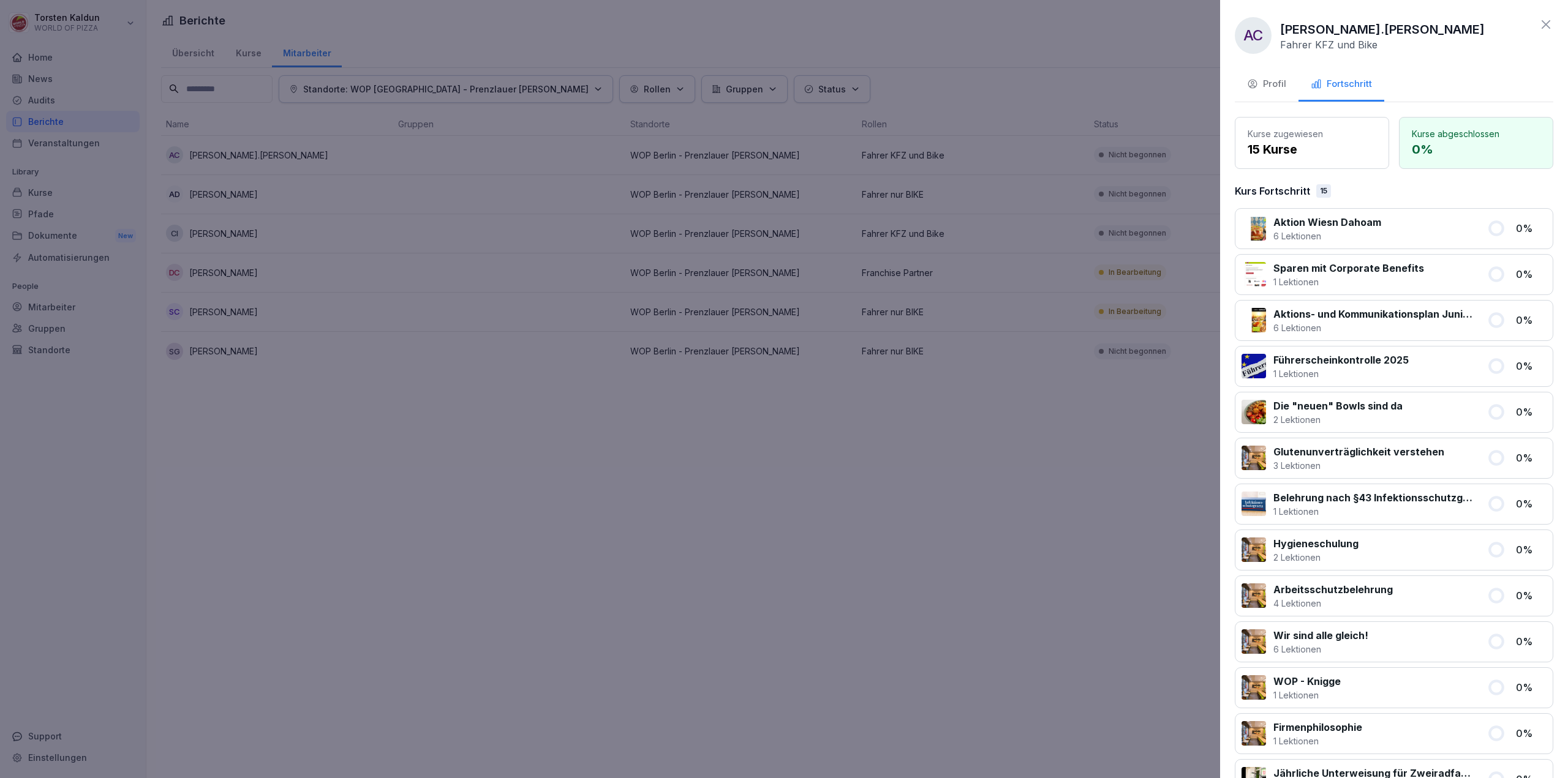
click at [1264, 82] on div "Profil" at bounding box center [1267, 84] width 39 height 14
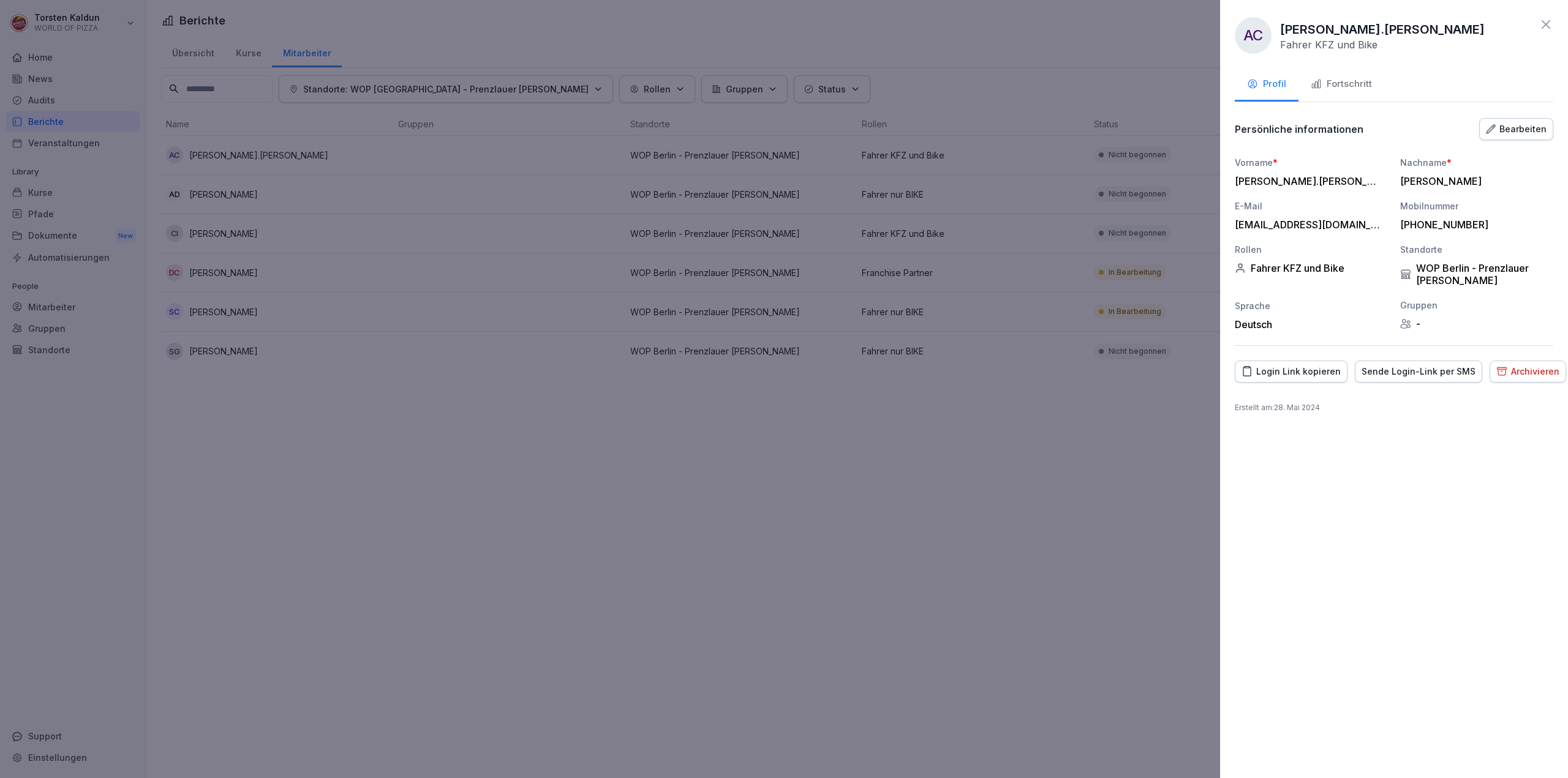
click at [1513, 371] on div "Archivieren" at bounding box center [1527, 372] width 63 height 14
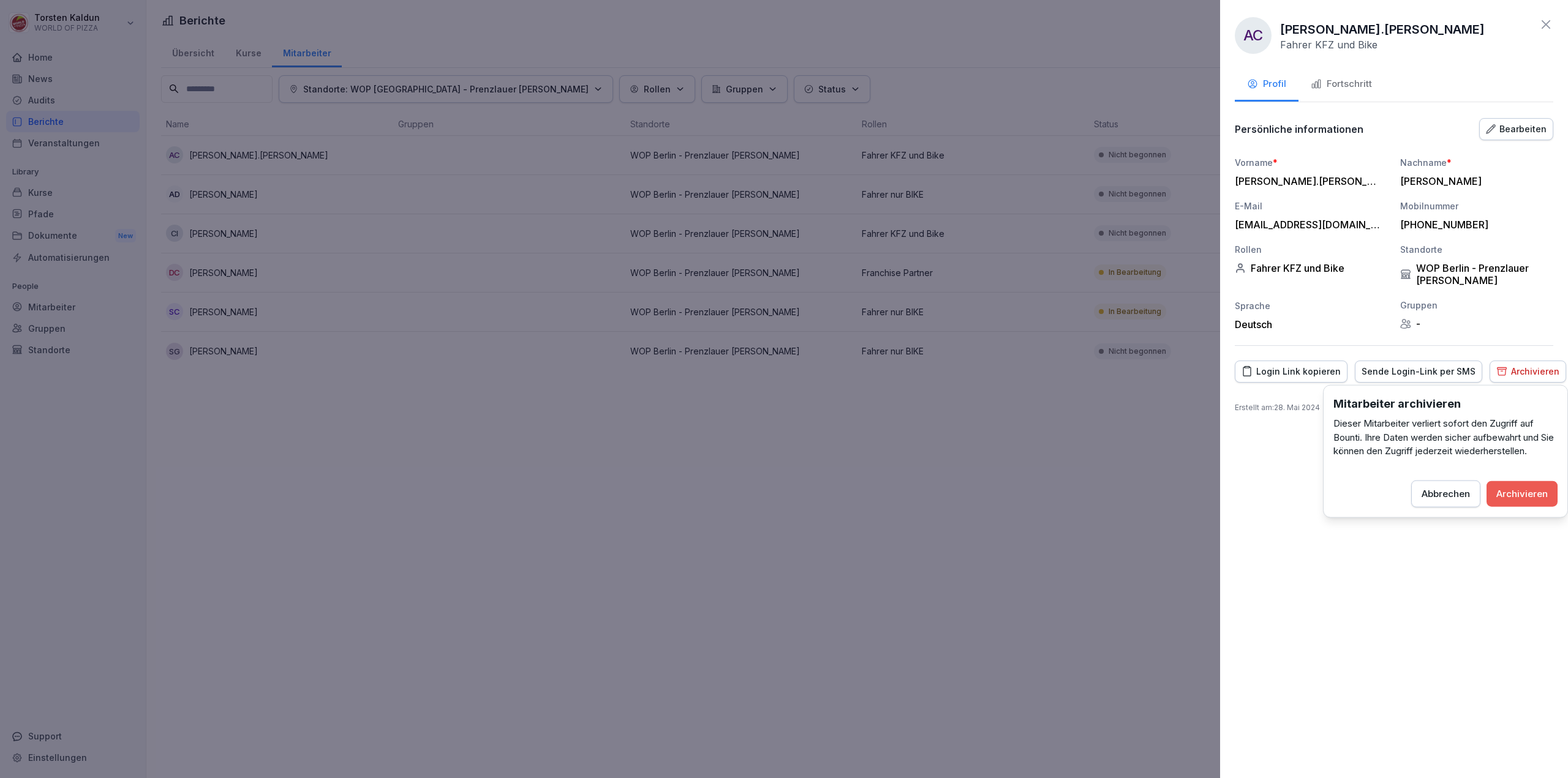
click at [1513, 499] on div "Archivieren" at bounding box center [1522, 494] width 52 height 14
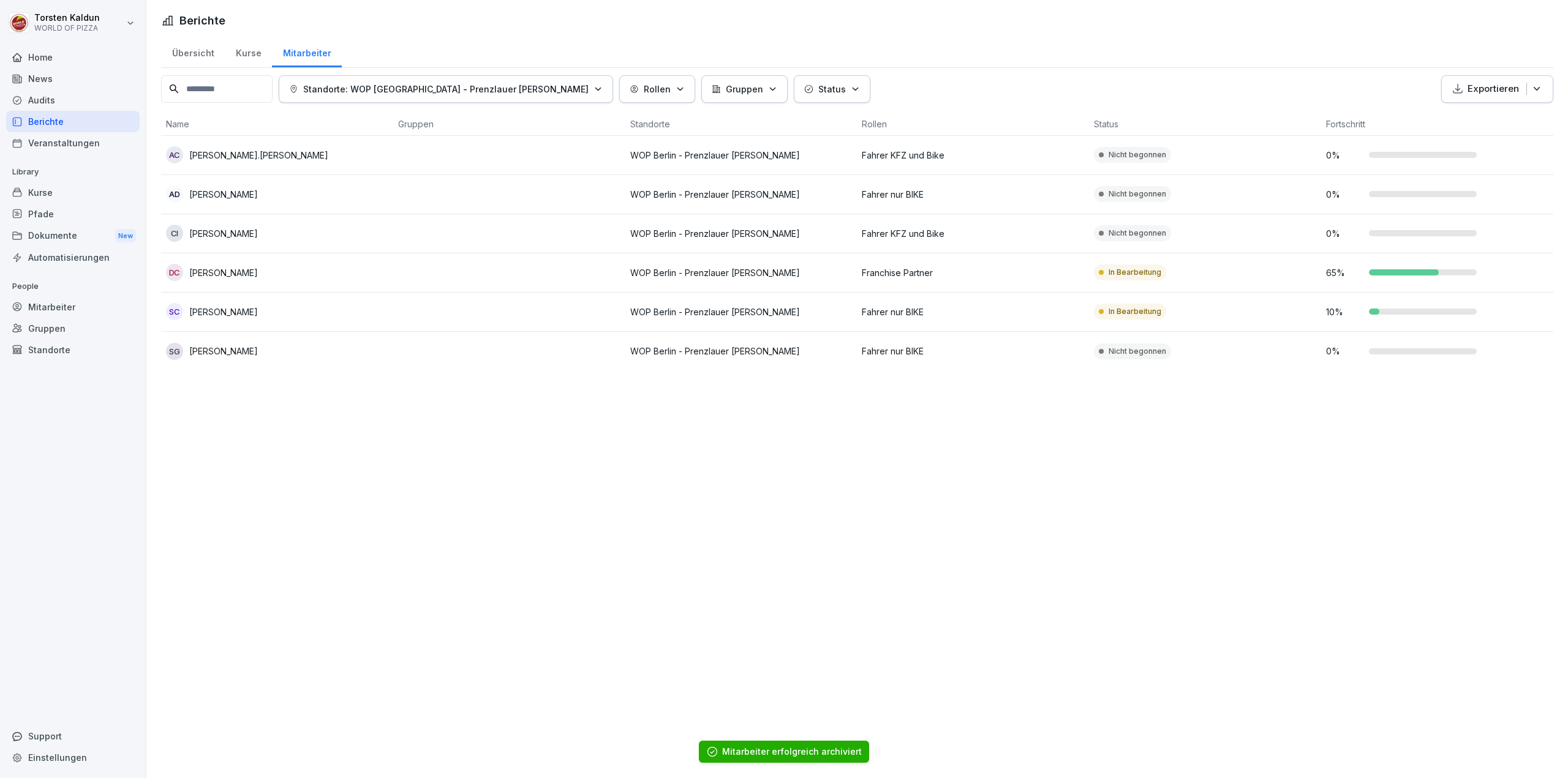
click at [418, 187] on td at bounding box center [509, 194] width 232 height 39
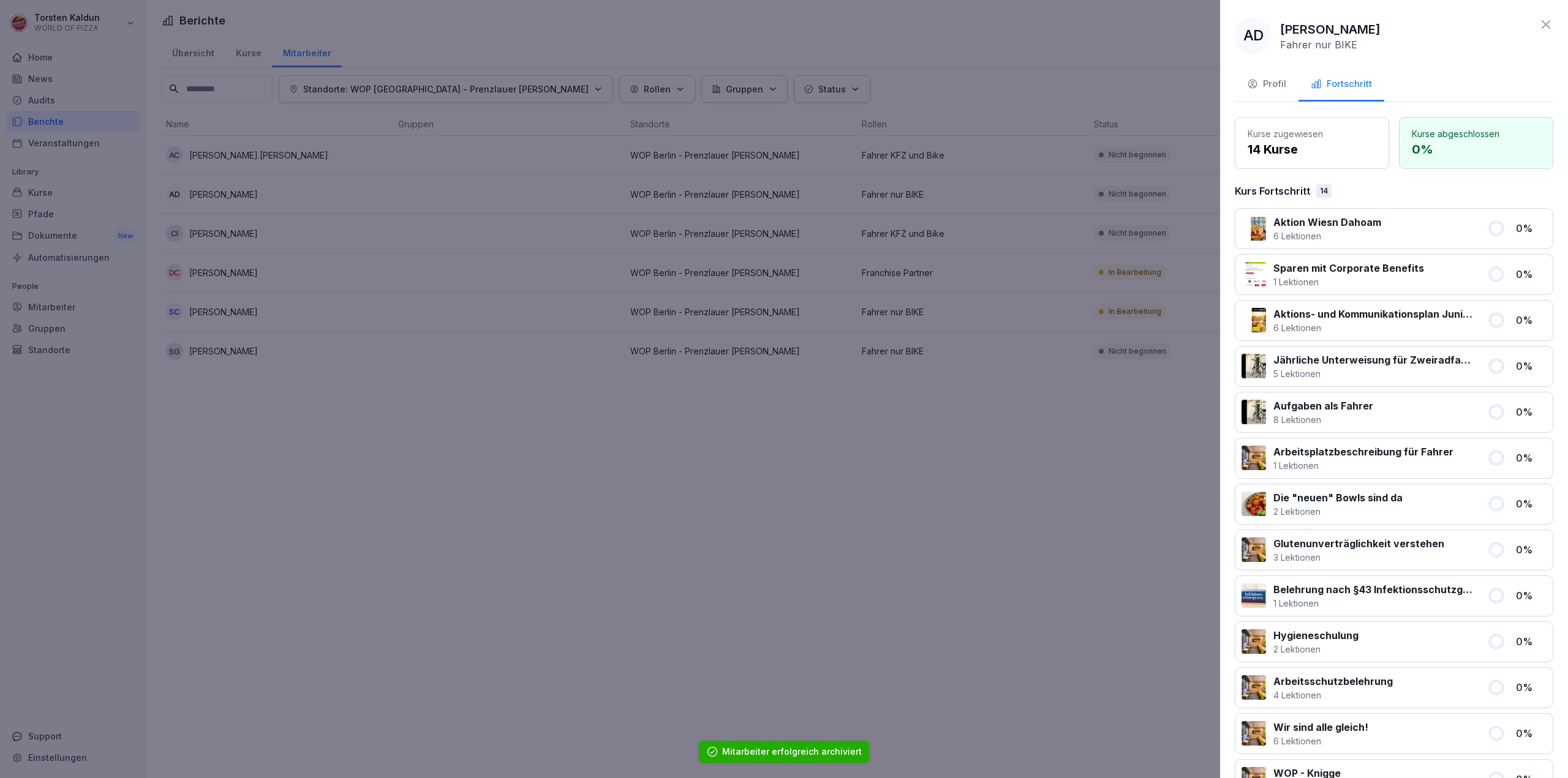
click at [1280, 90] on div "Profil" at bounding box center [1267, 84] width 39 height 14
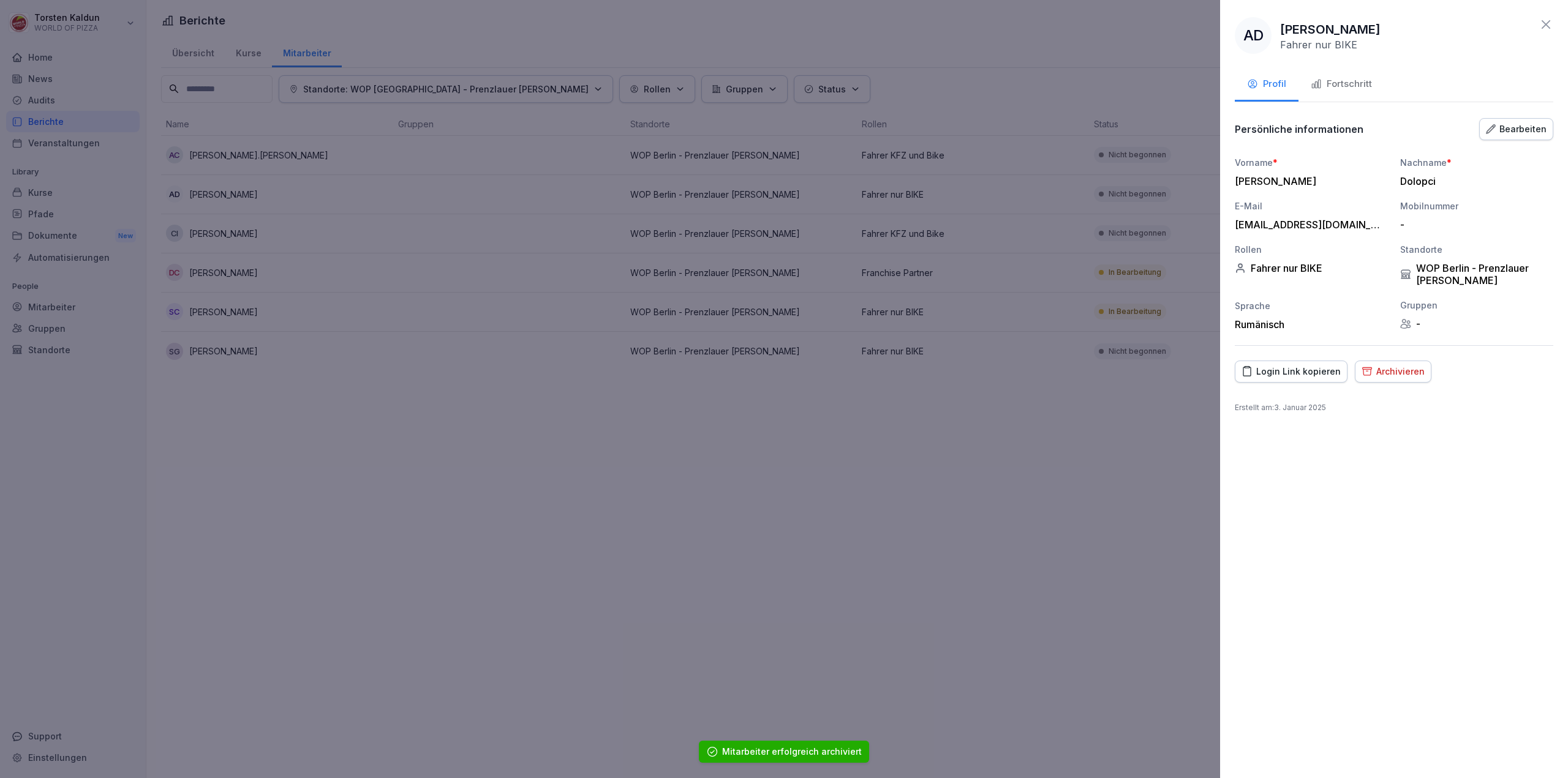
click at [1401, 375] on div "Archivieren" at bounding box center [1392, 372] width 63 height 14
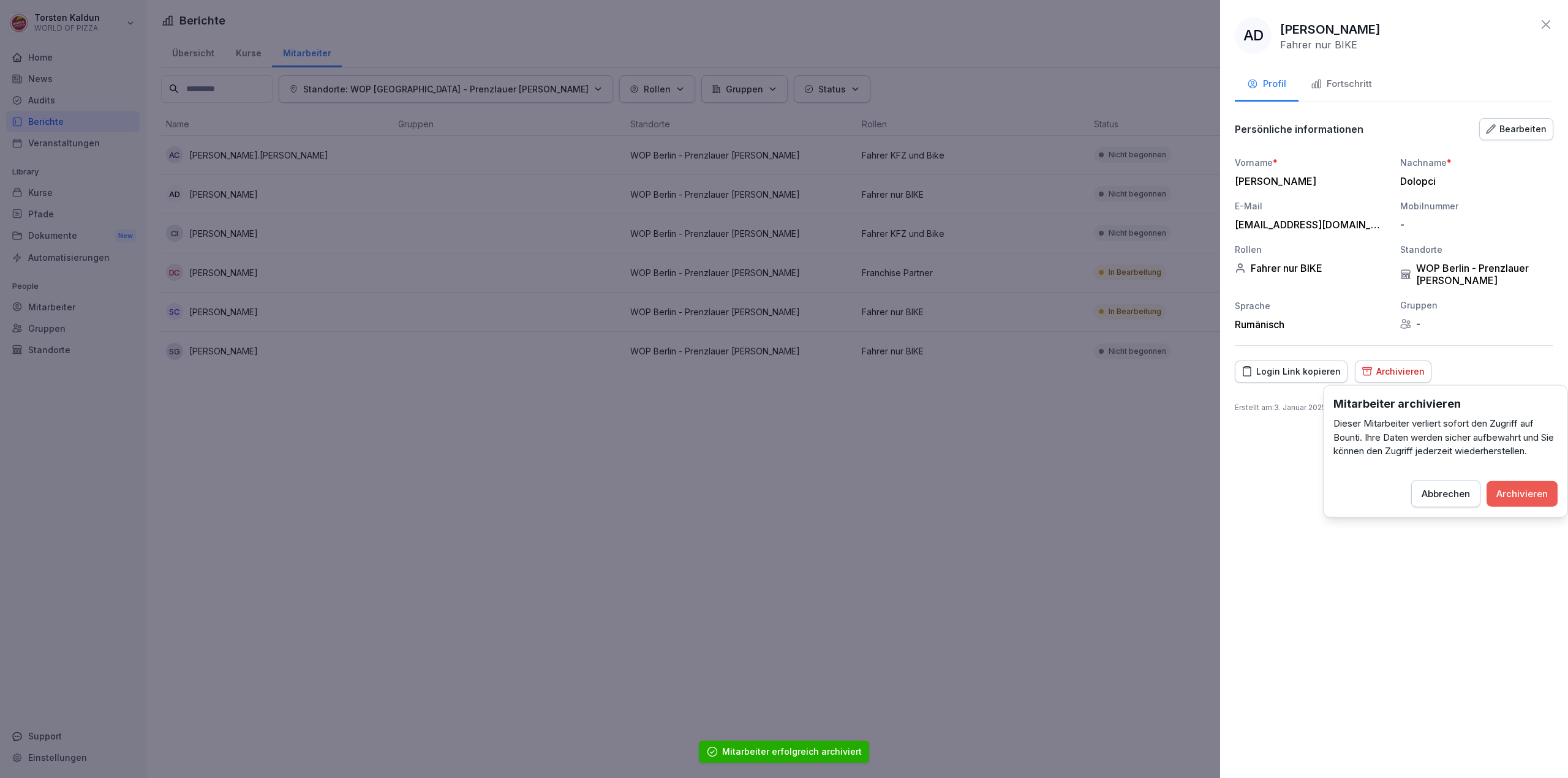
click at [1514, 494] on div "Archivieren" at bounding box center [1522, 494] width 52 height 14
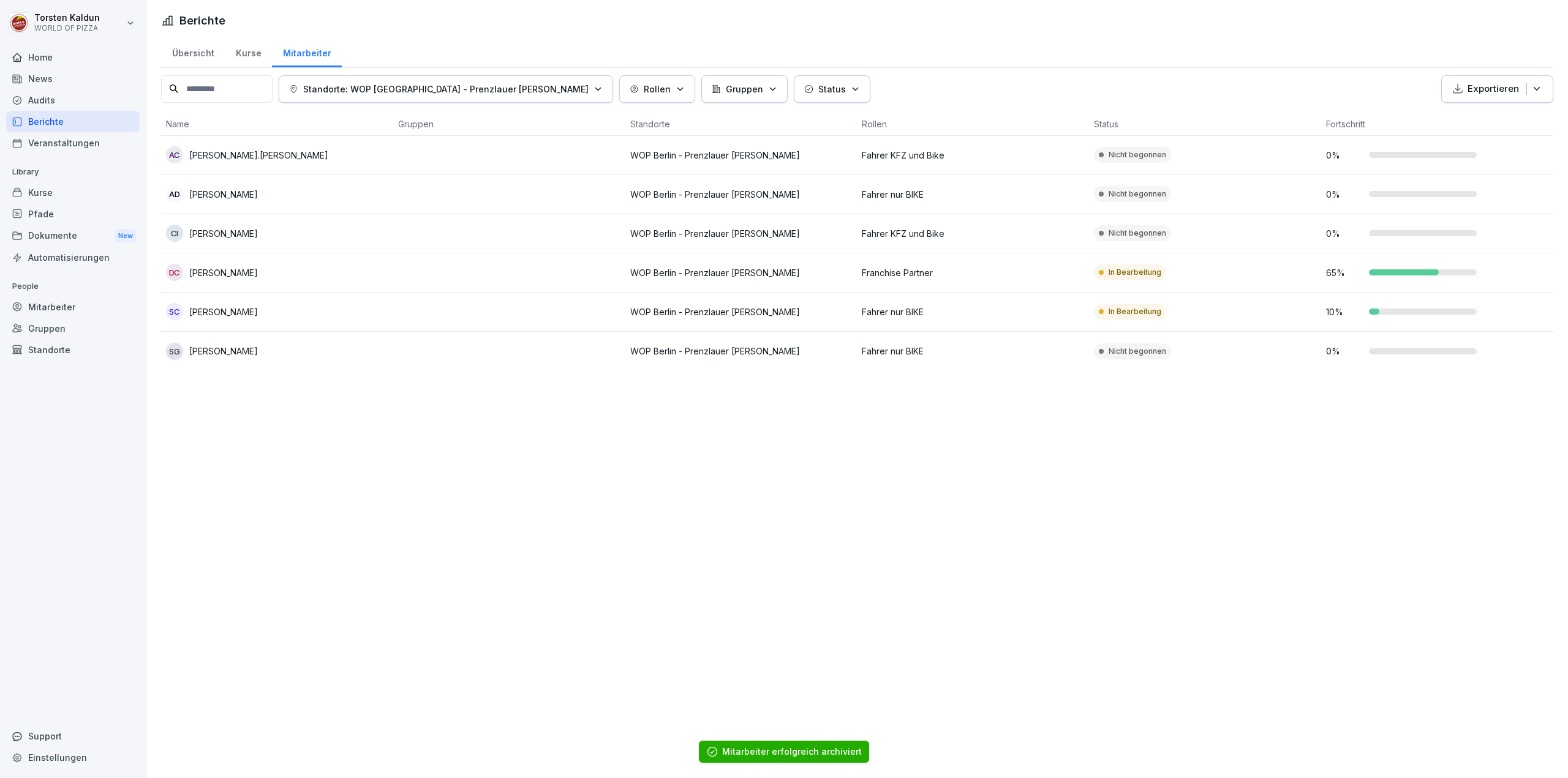
click at [300, 240] on div "CI [PERSON_NAME]" at bounding box center [277, 233] width 222 height 17
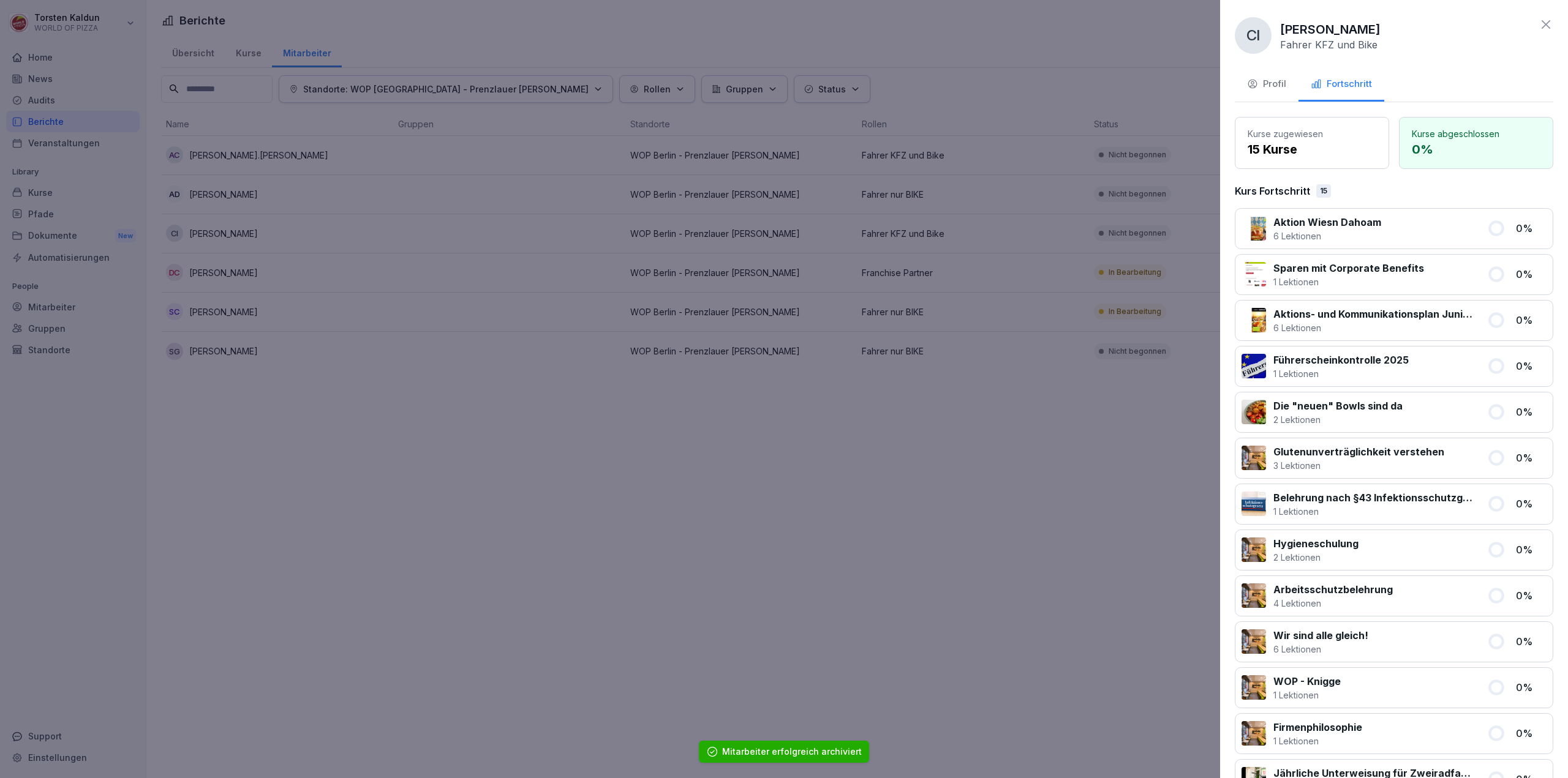
click at [1271, 82] on div "Profil" at bounding box center [1267, 84] width 39 height 14
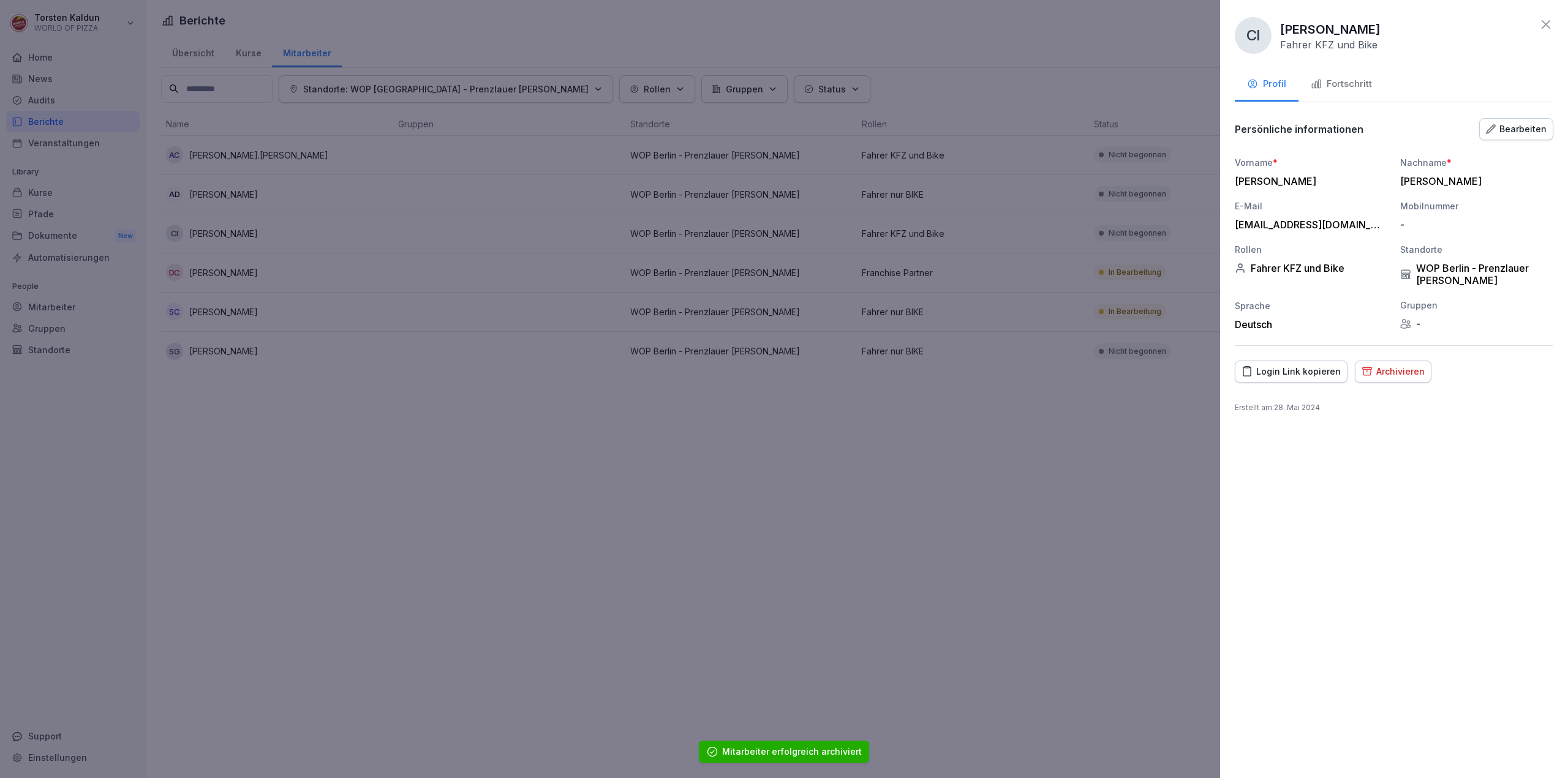
click at [1403, 377] on button "Archivieren" at bounding box center [1392, 371] width 77 height 22
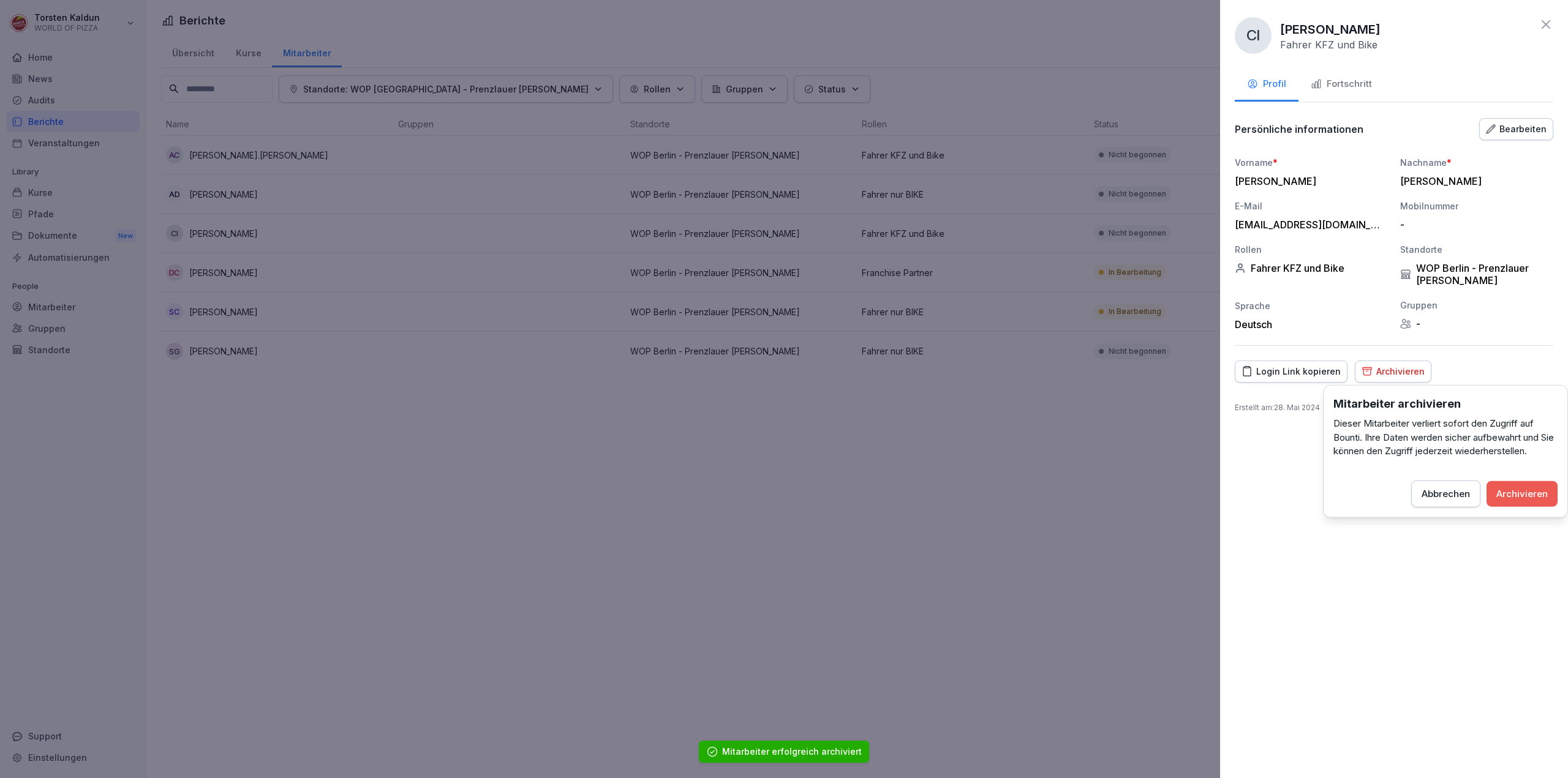
click at [1539, 499] on div "Archivieren" at bounding box center [1522, 494] width 52 height 14
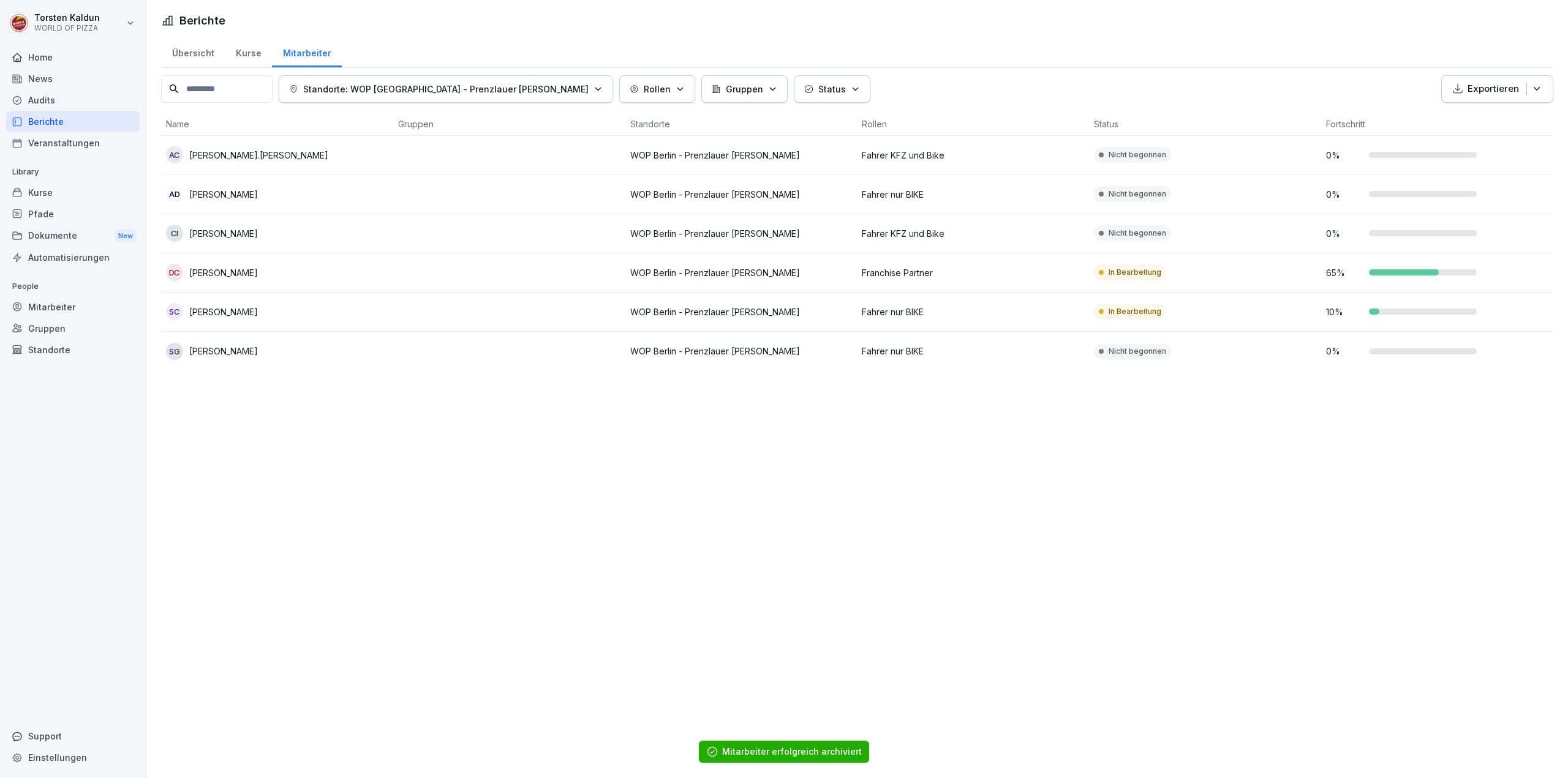
click at [396, 239] on td at bounding box center [509, 234] width 232 height 39
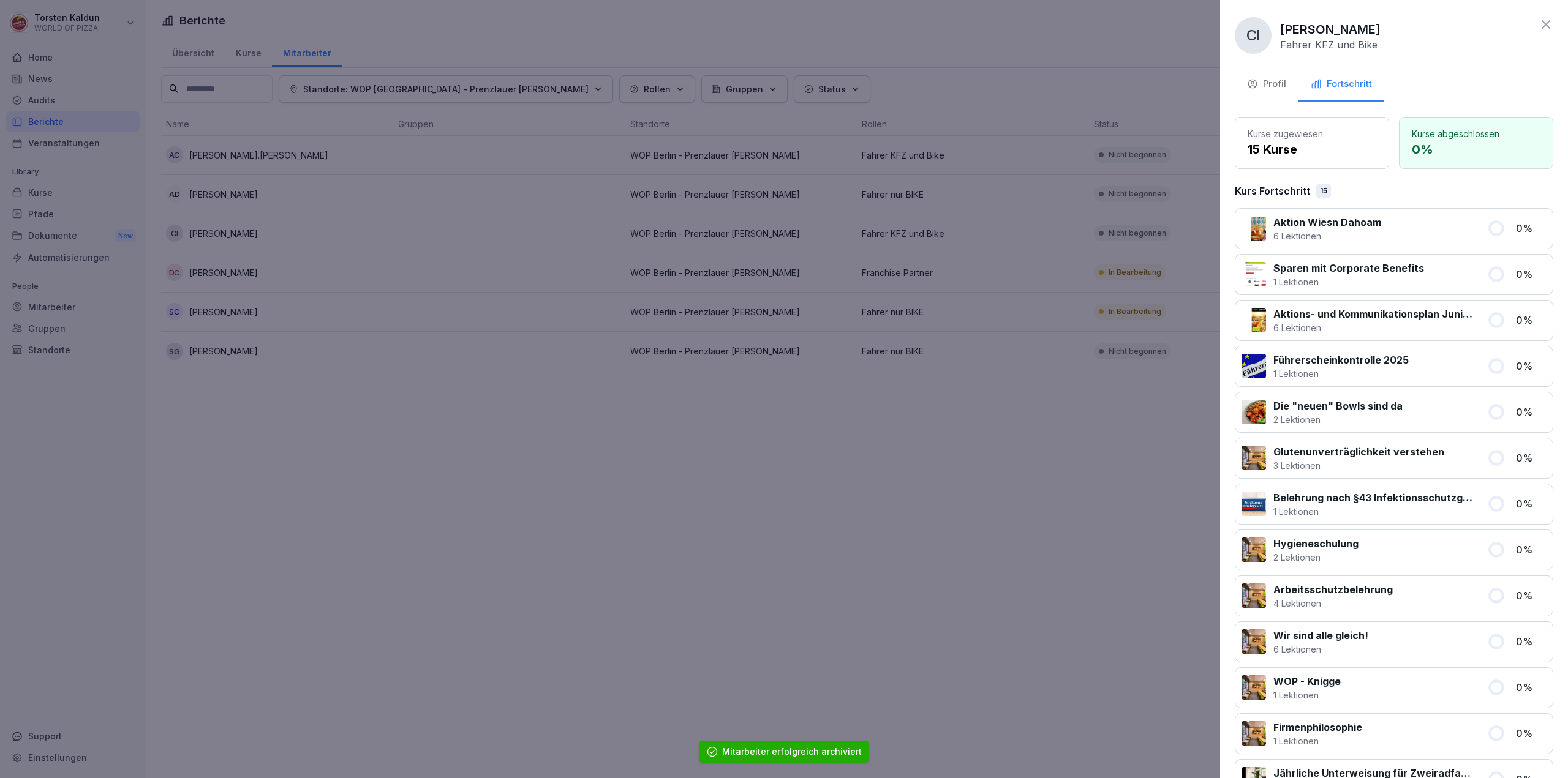
click at [1269, 88] on div "Profil" at bounding box center [1267, 84] width 39 height 14
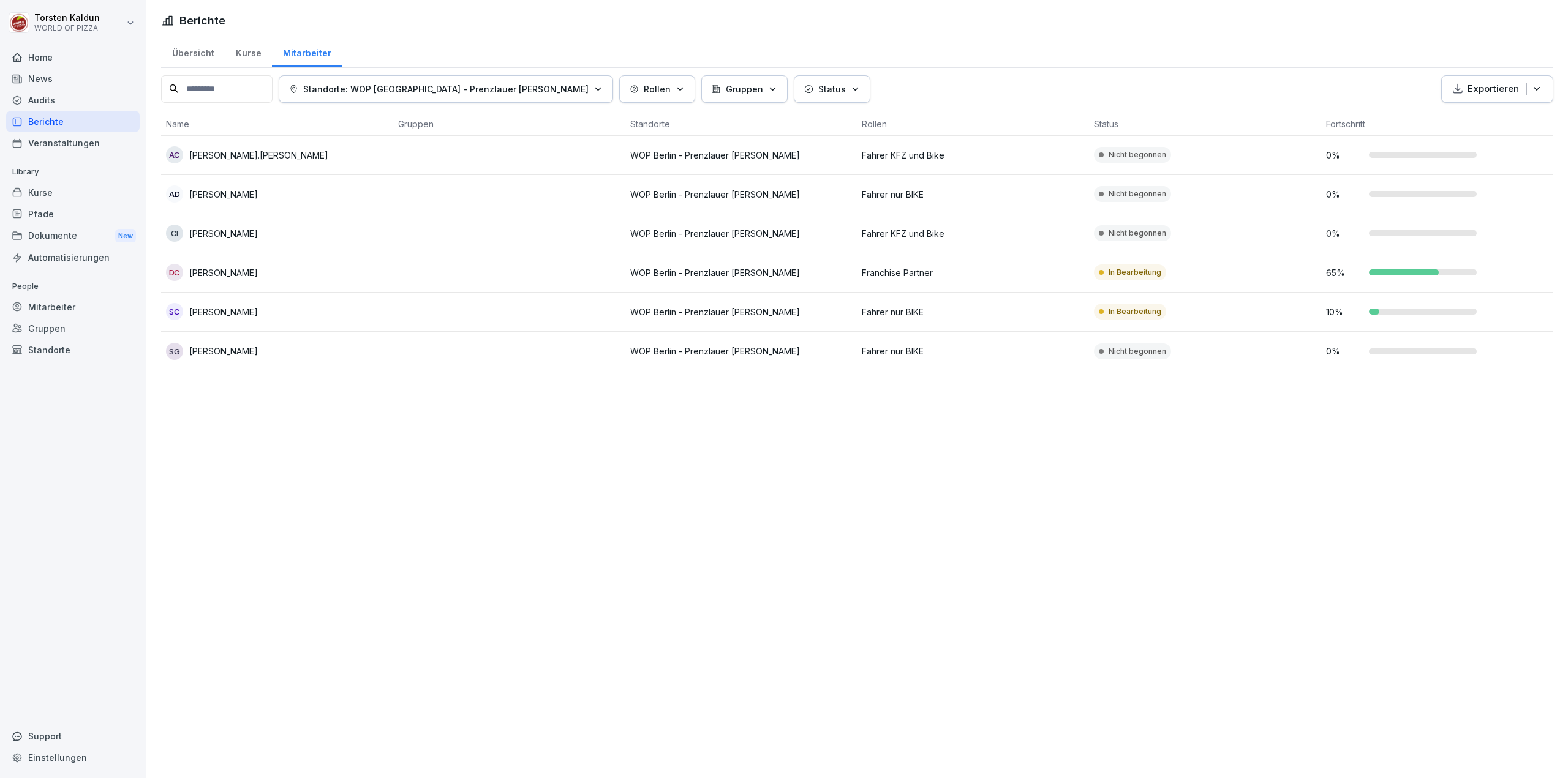
click at [390, 269] on td "DC [PERSON_NAME]" at bounding box center [277, 273] width 232 height 39
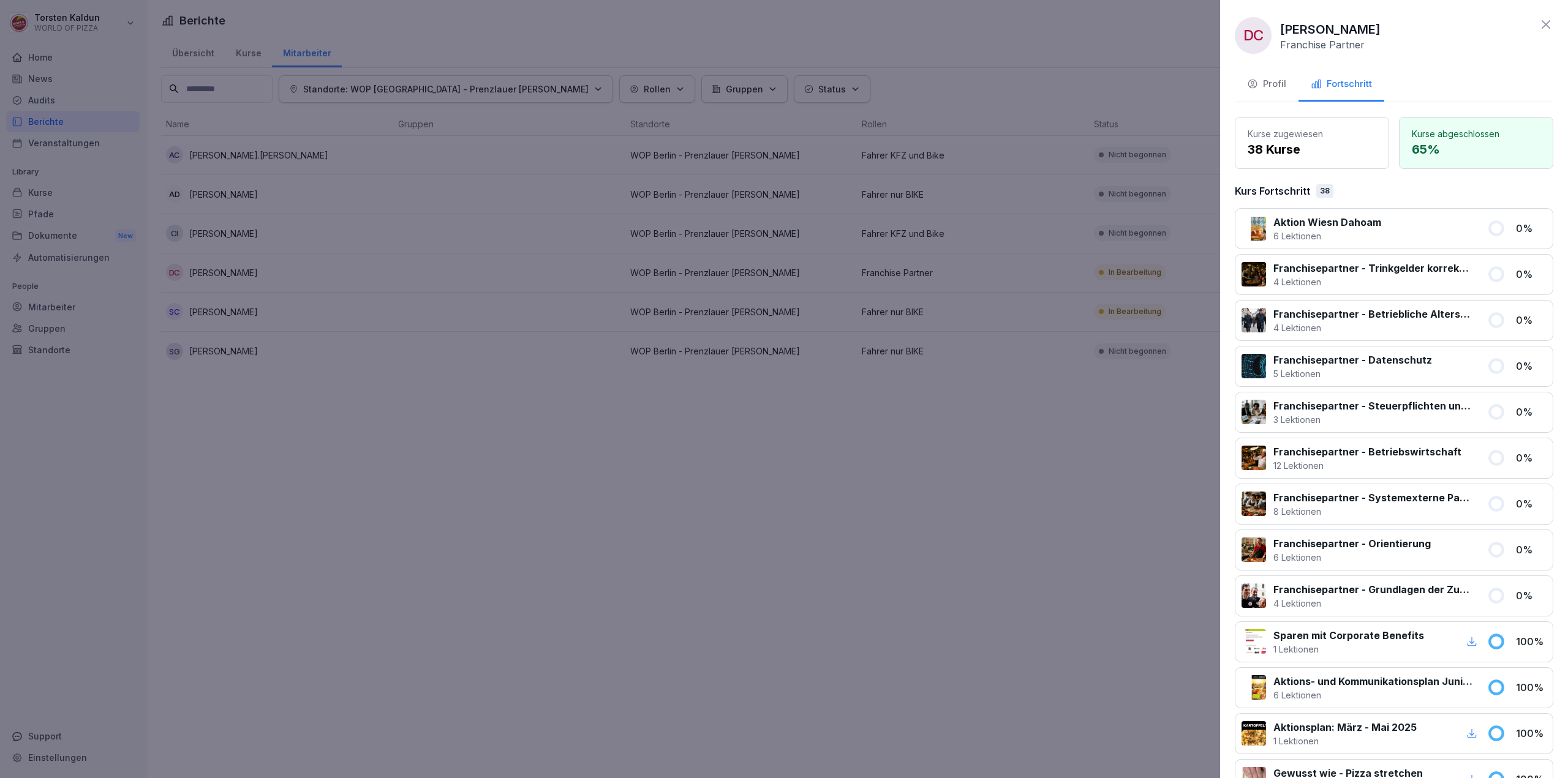
click at [1252, 83] on icon "button" at bounding box center [1252, 84] width 11 height 11
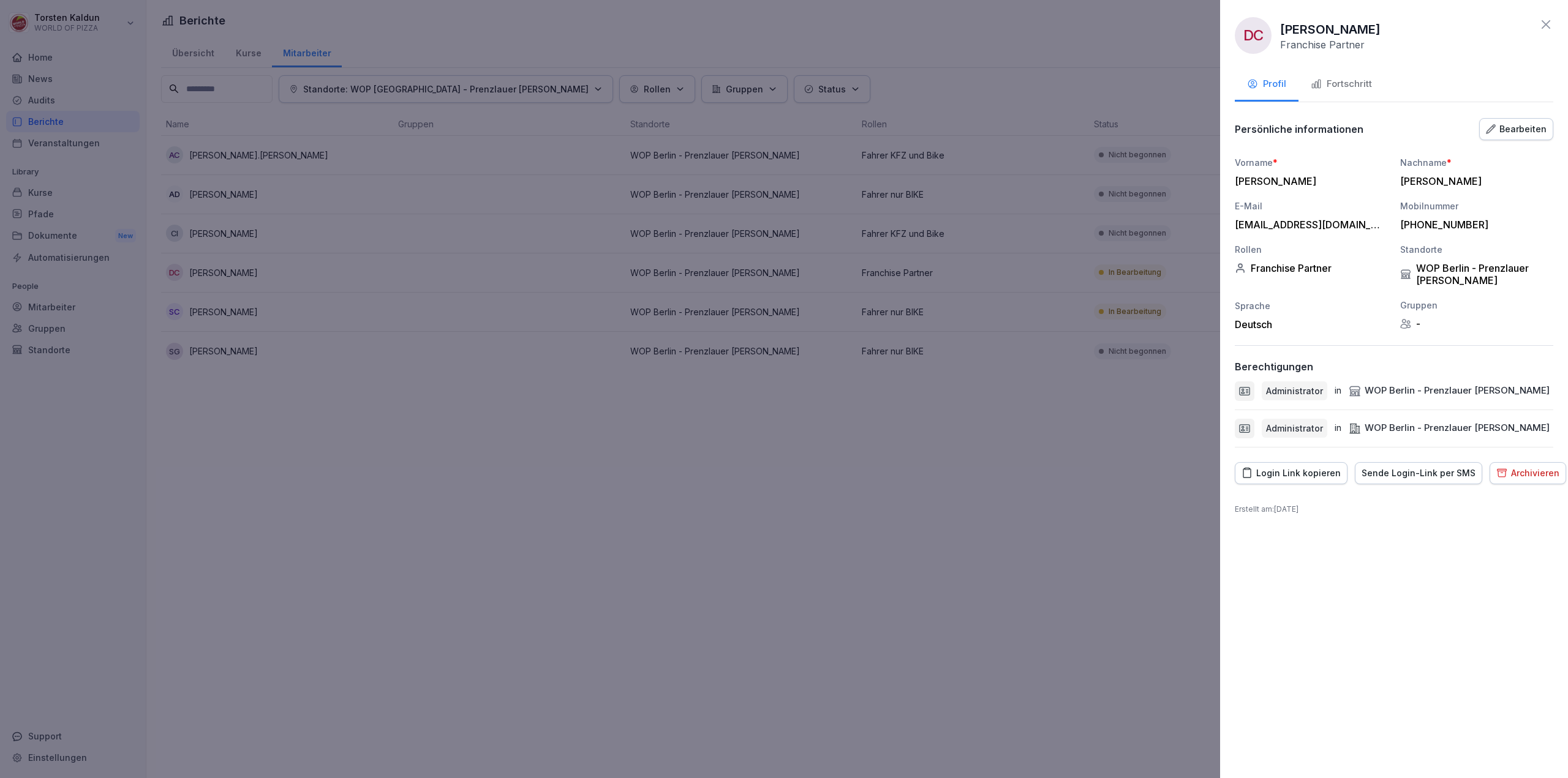
click at [1529, 475] on div "Archivieren" at bounding box center [1527, 473] width 63 height 14
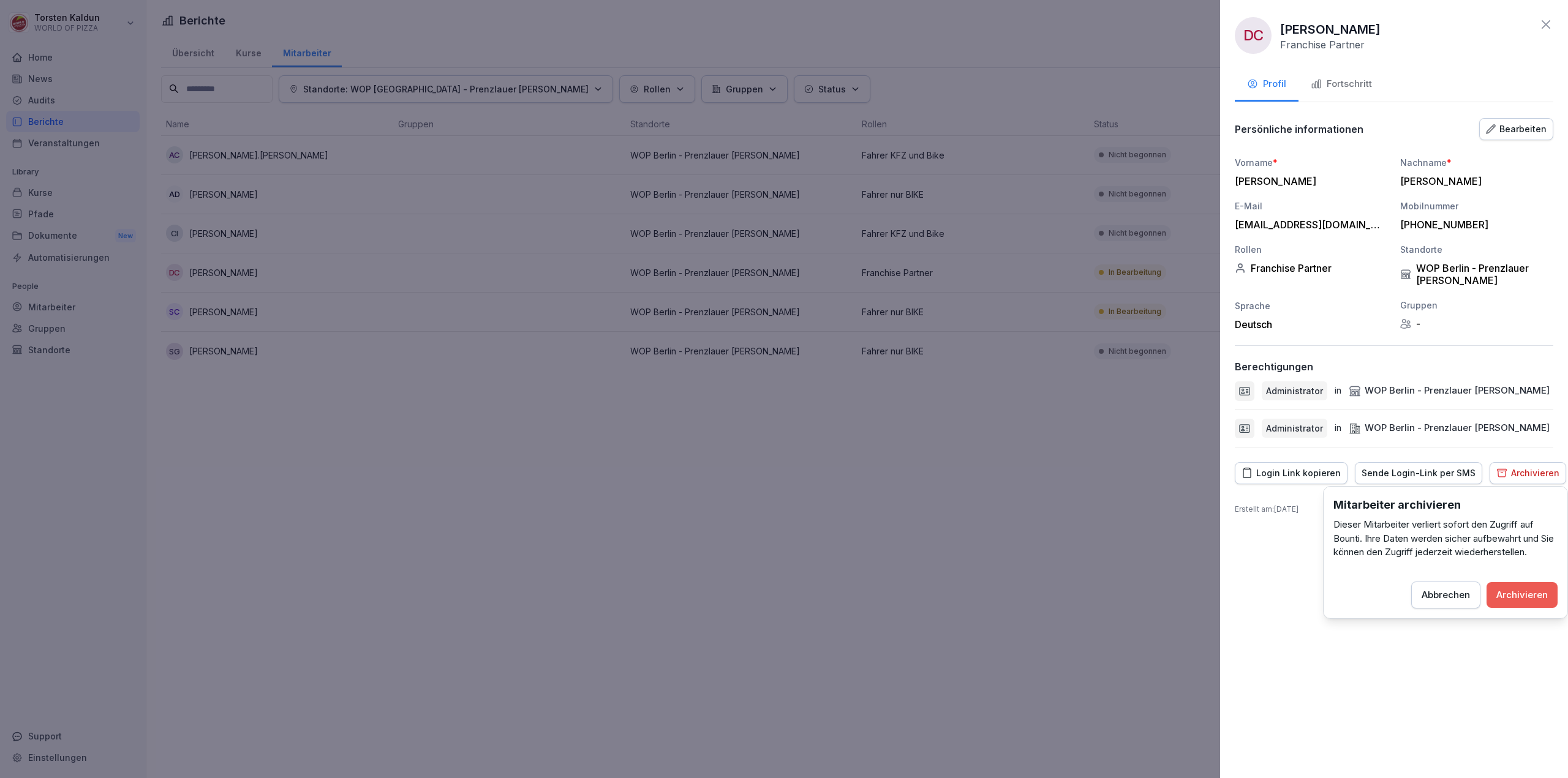
click at [1533, 590] on div "Archivieren" at bounding box center [1522, 595] width 52 height 14
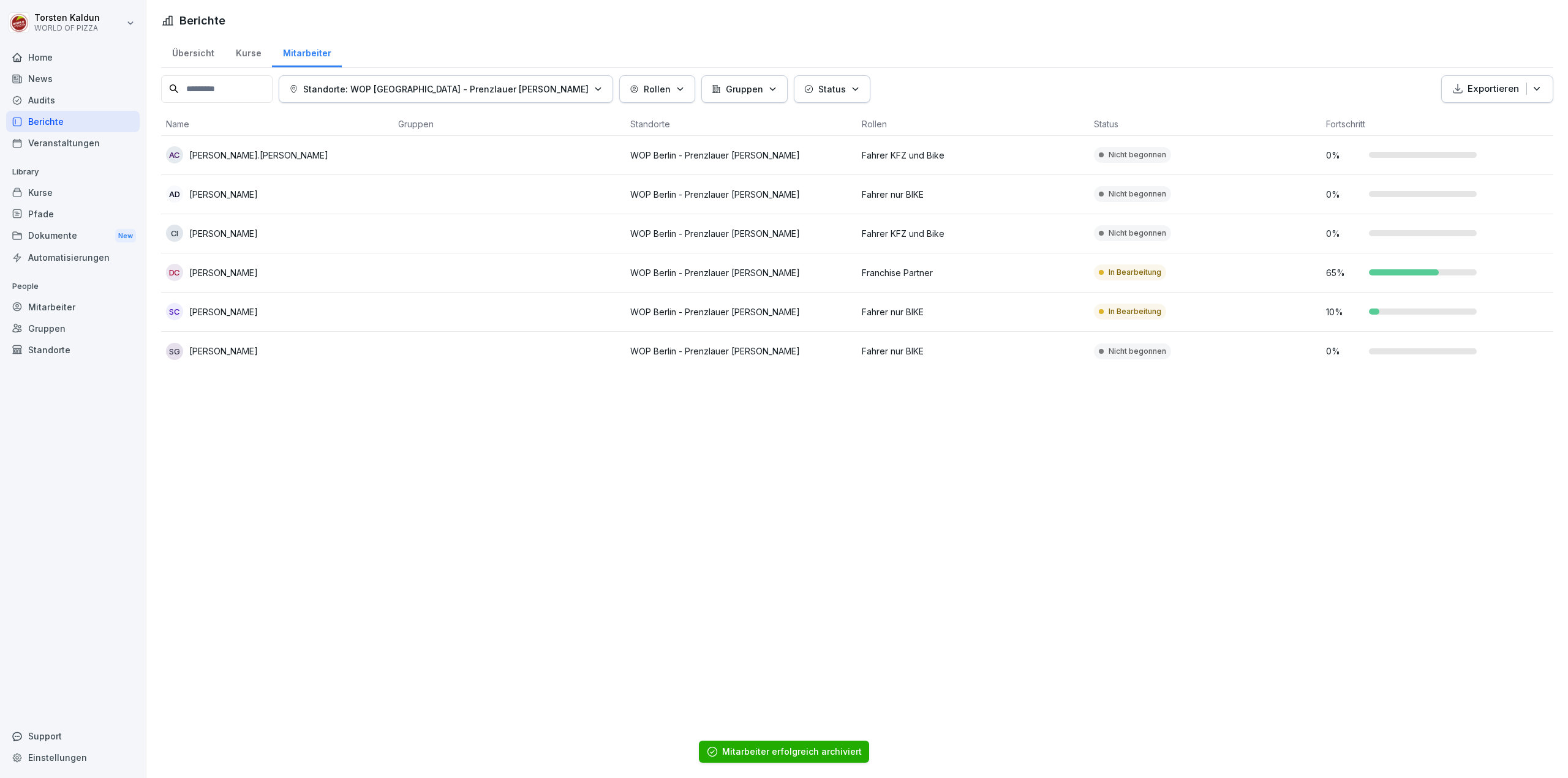
click at [424, 298] on td at bounding box center [509, 312] width 232 height 39
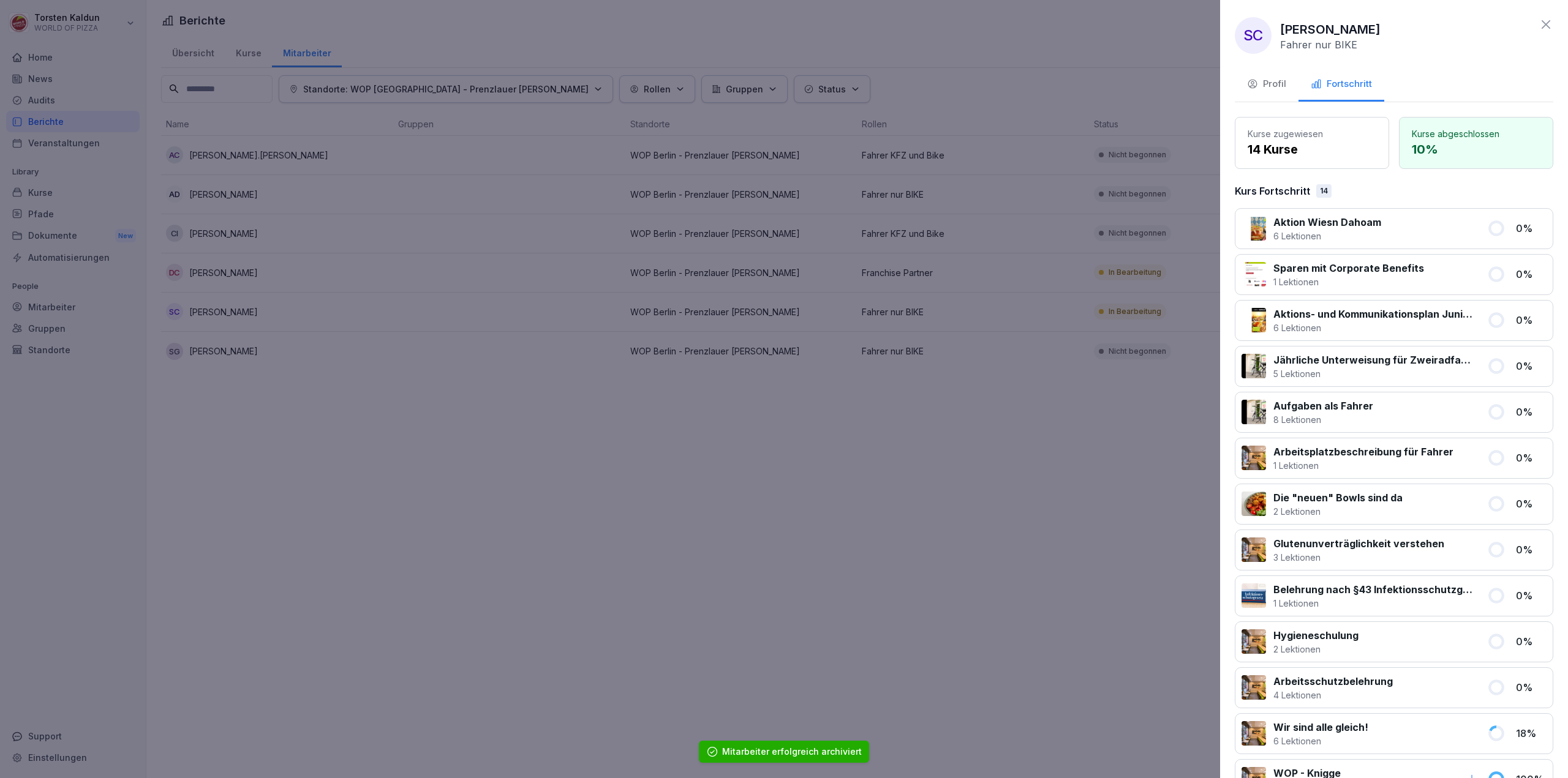
click at [1272, 87] on div "Profil" at bounding box center [1267, 84] width 39 height 14
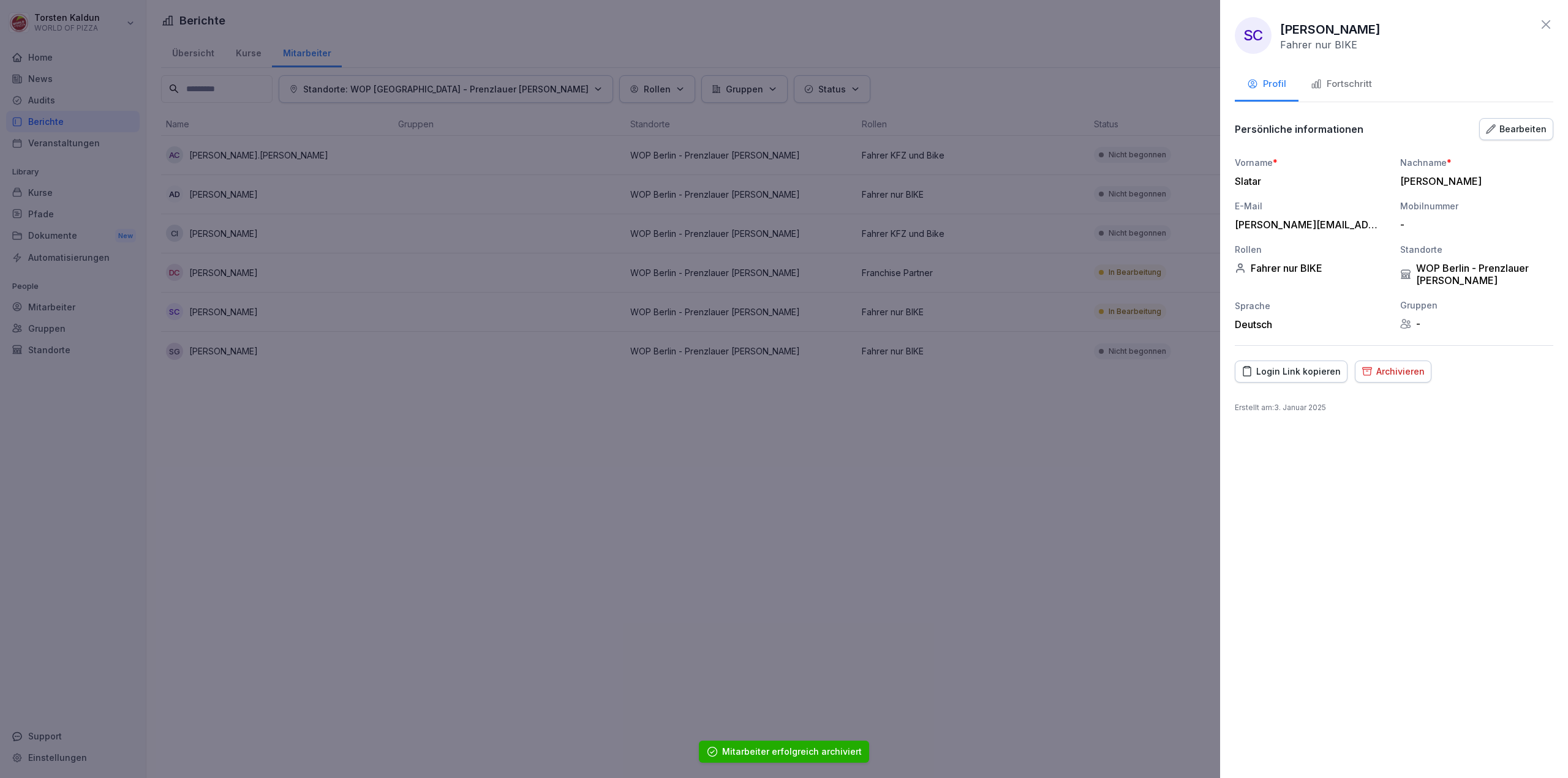
click at [1391, 371] on div "Archivieren" at bounding box center [1392, 372] width 63 height 14
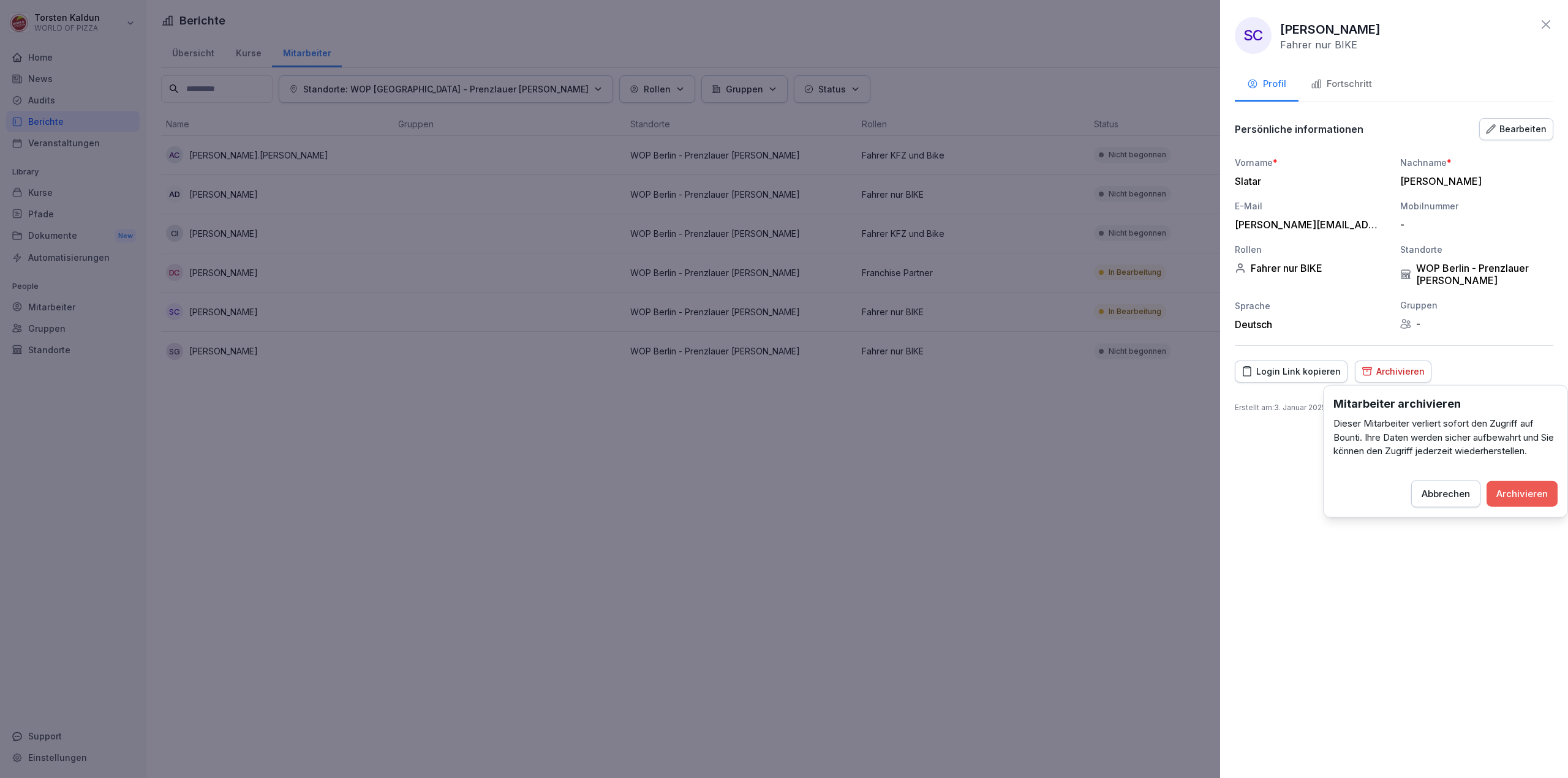
click at [1518, 488] on div "Archivieren" at bounding box center [1522, 494] width 52 height 14
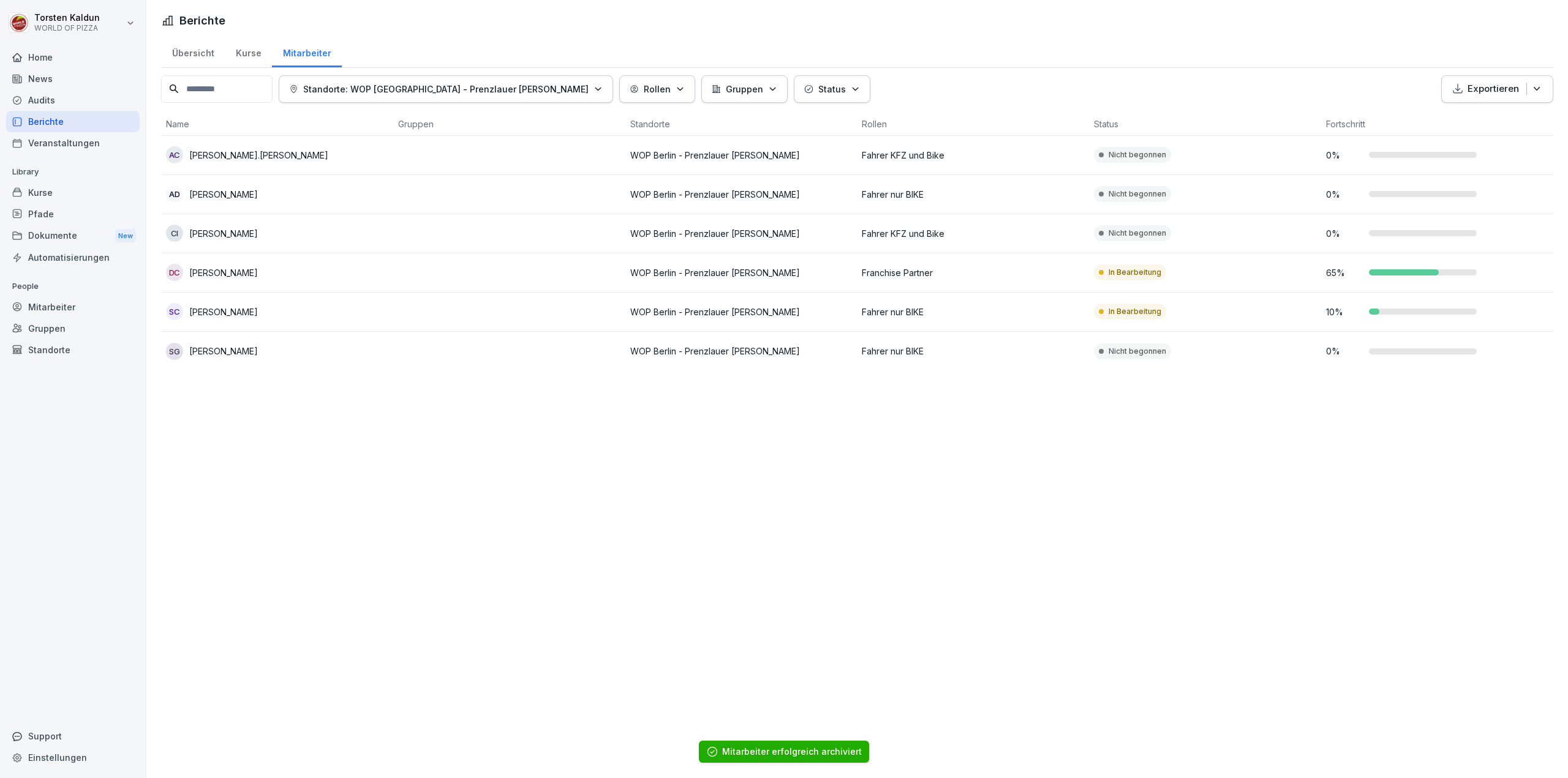
click at [422, 357] on td at bounding box center [509, 352] width 232 height 39
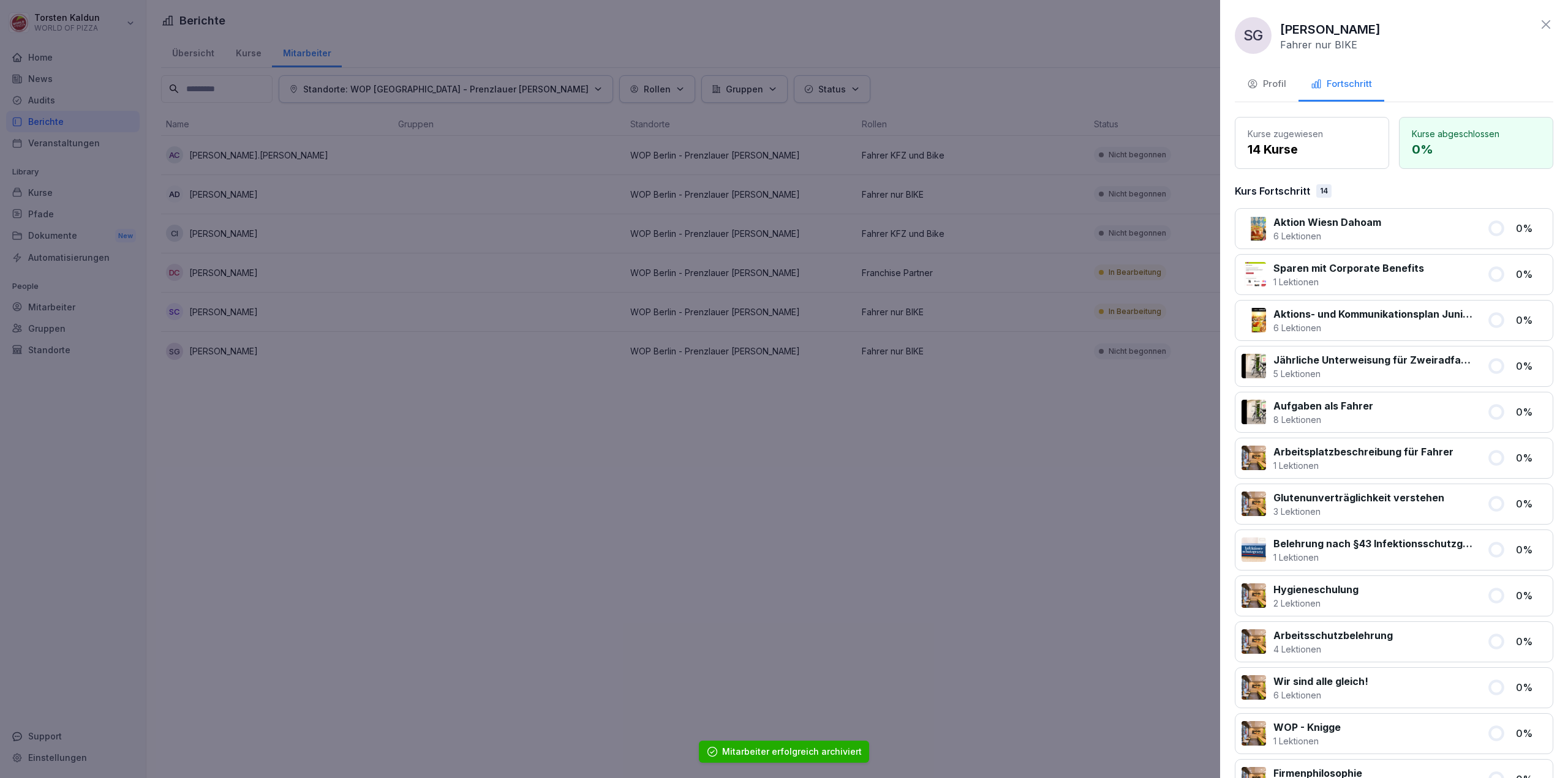
click at [1265, 82] on div "Profil" at bounding box center [1267, 84] width 39 height 14
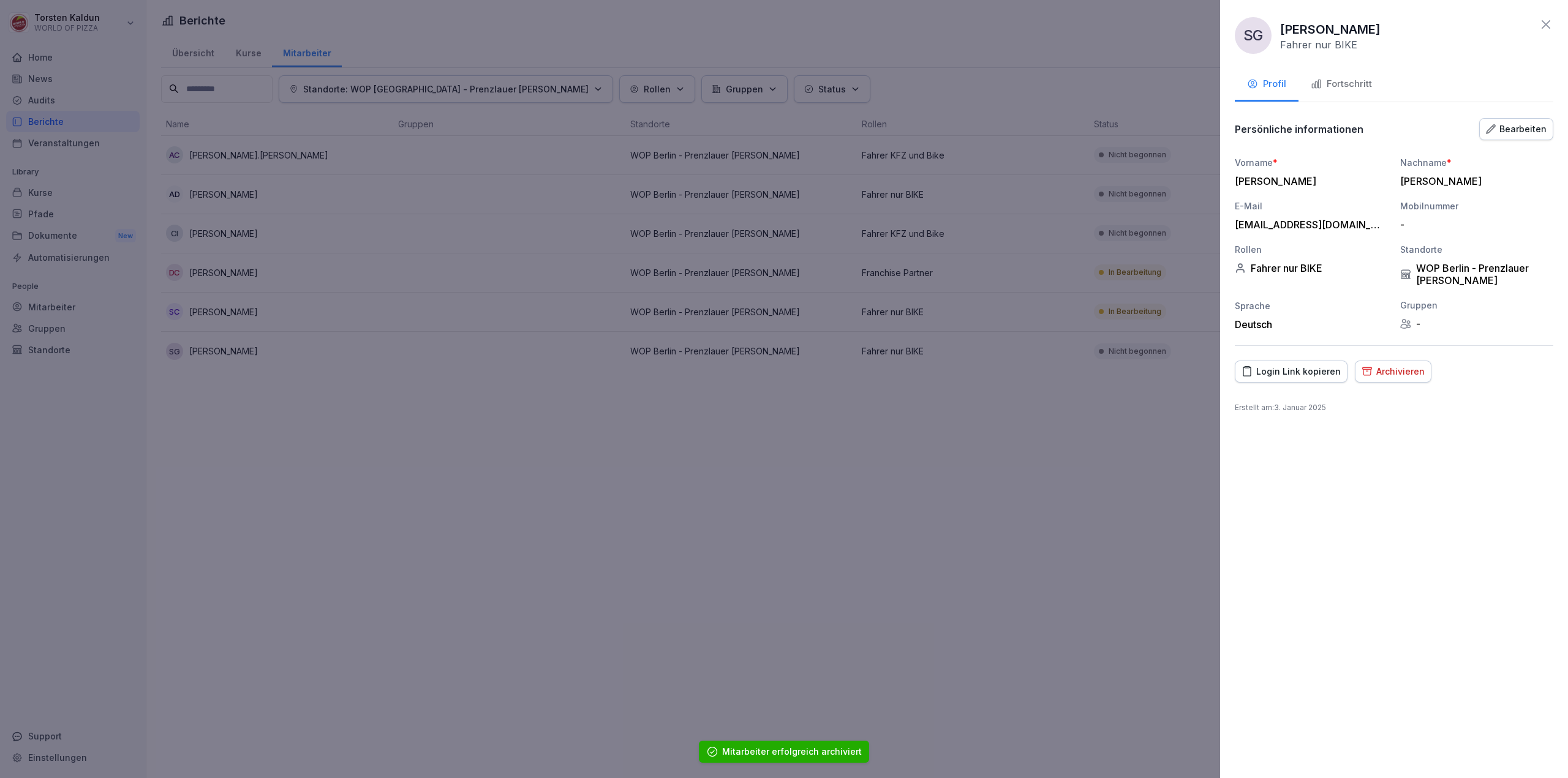
click at [1407, 366] on div "Archivieren" at bounding box center [1392, 372] width 63 height 14
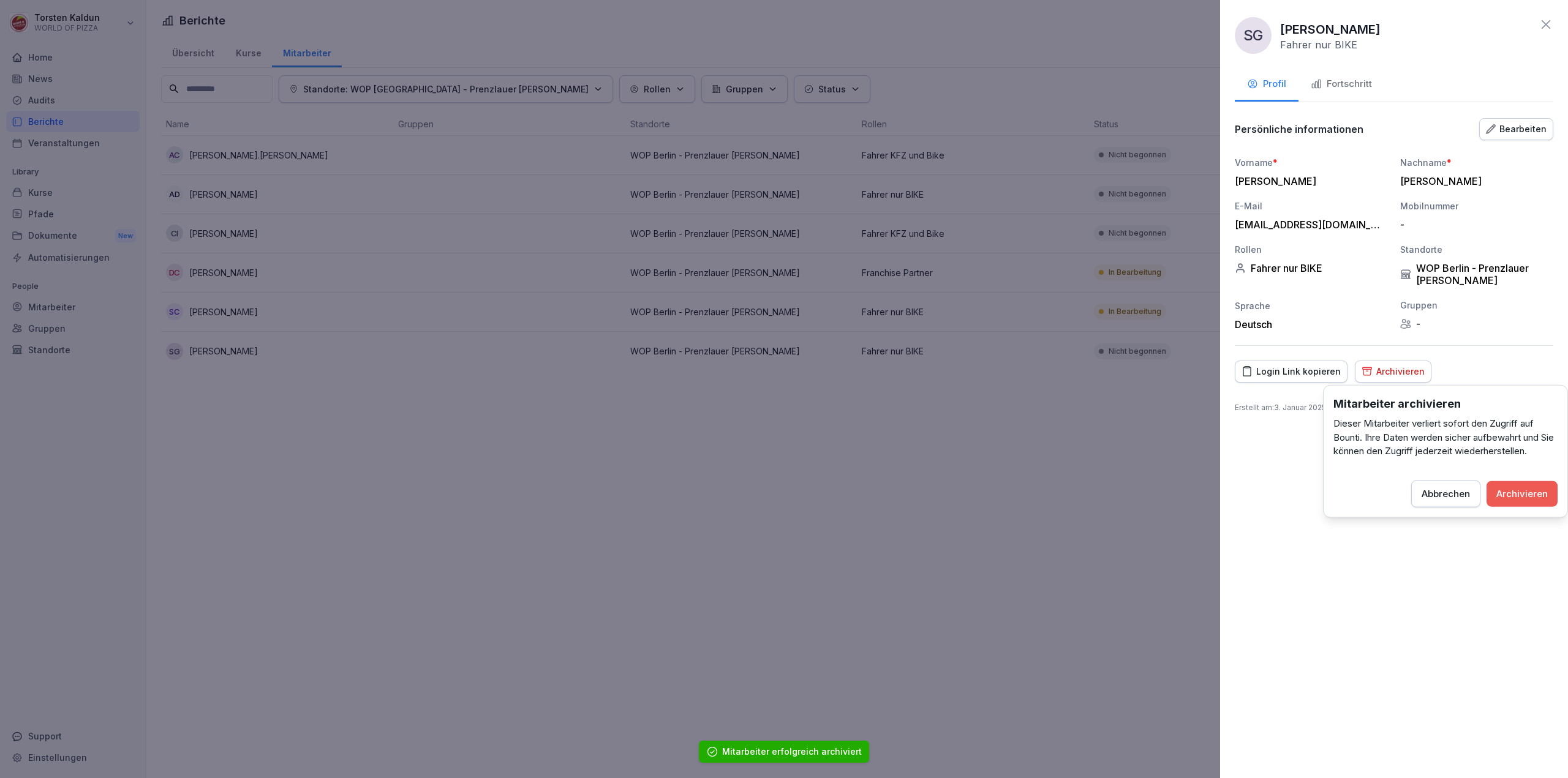
click at [1516, 486] on button "Archivieren" at bounding box center [1522, 494] width 71 height 26
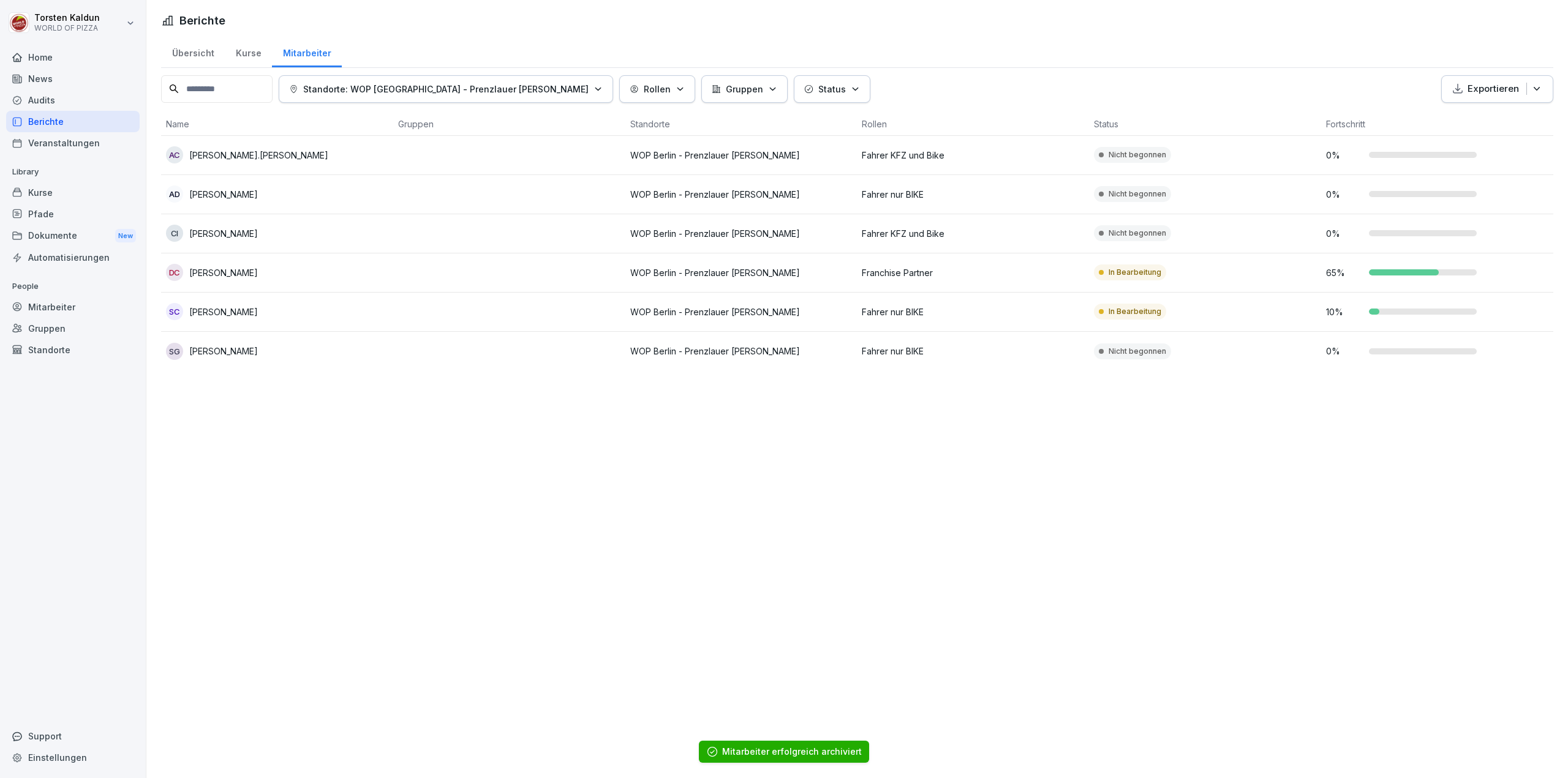
click at [207, 52] on div "Übersicht" at bounding box center [193, 52] width 64 height 31
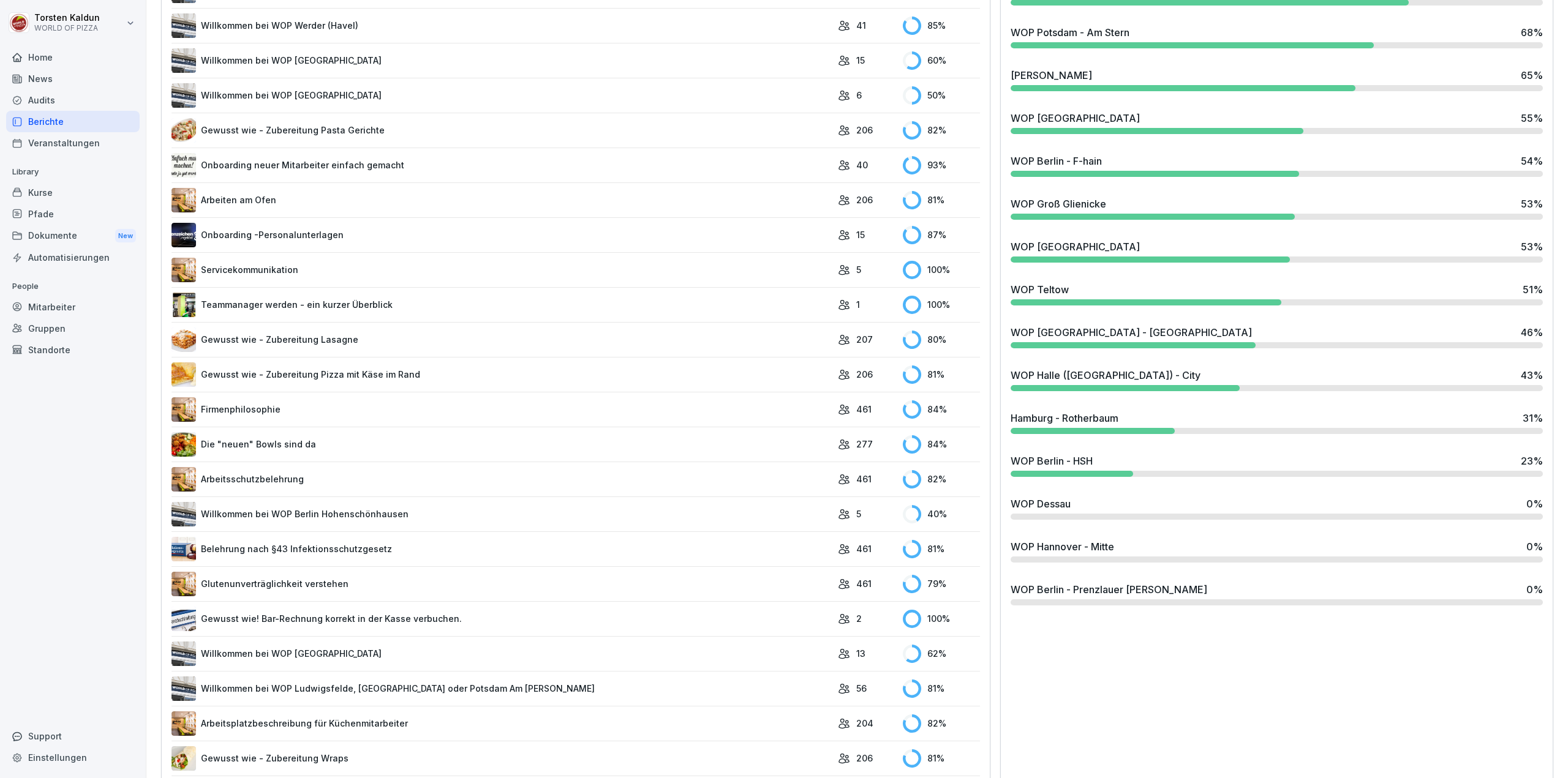
scroll to position [1163, 0]
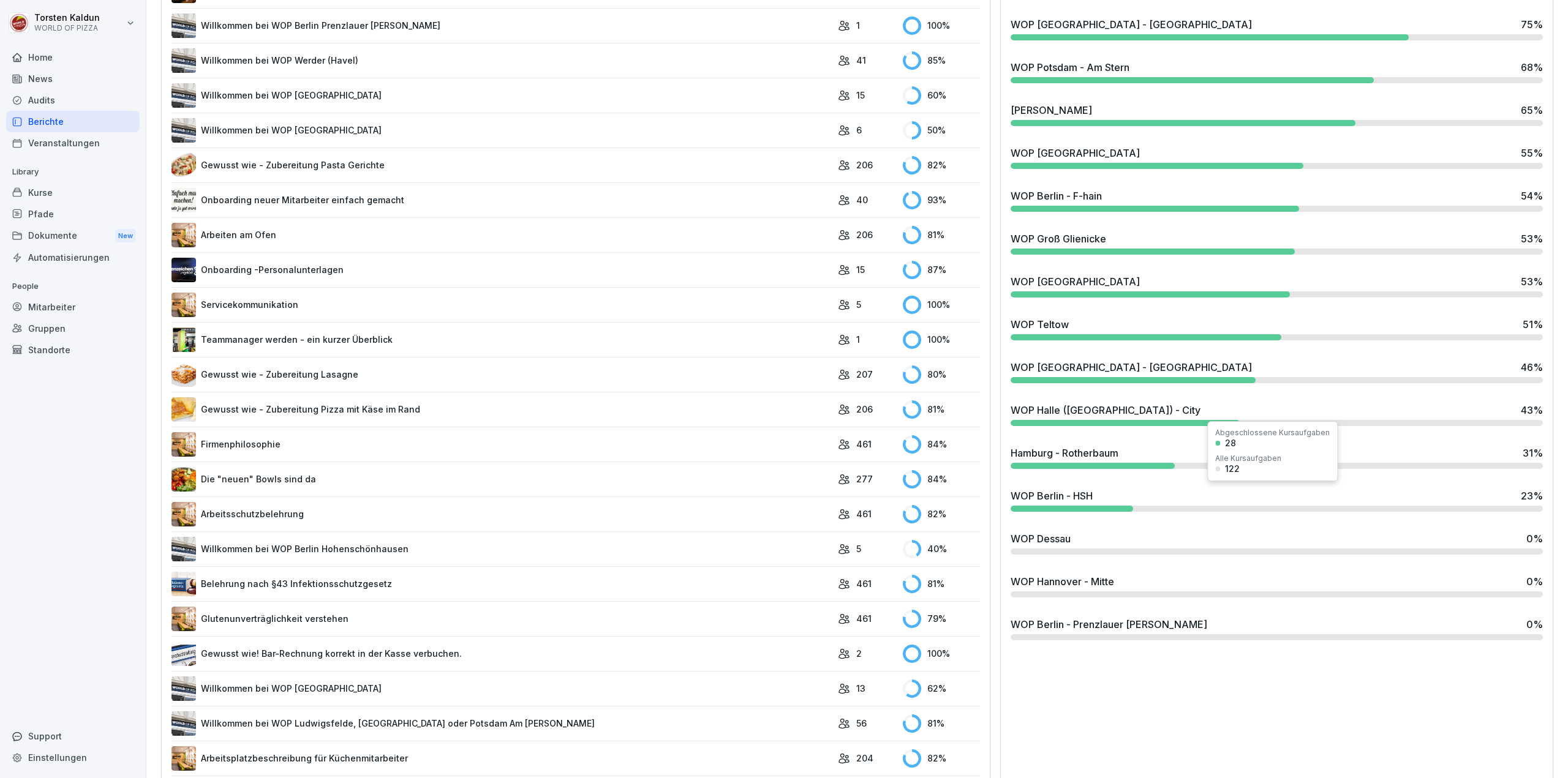
click at [1204, 497] on div "WOP Berlin - HSH 23 %" at bounding box center [1276, 496] width 532 height 15
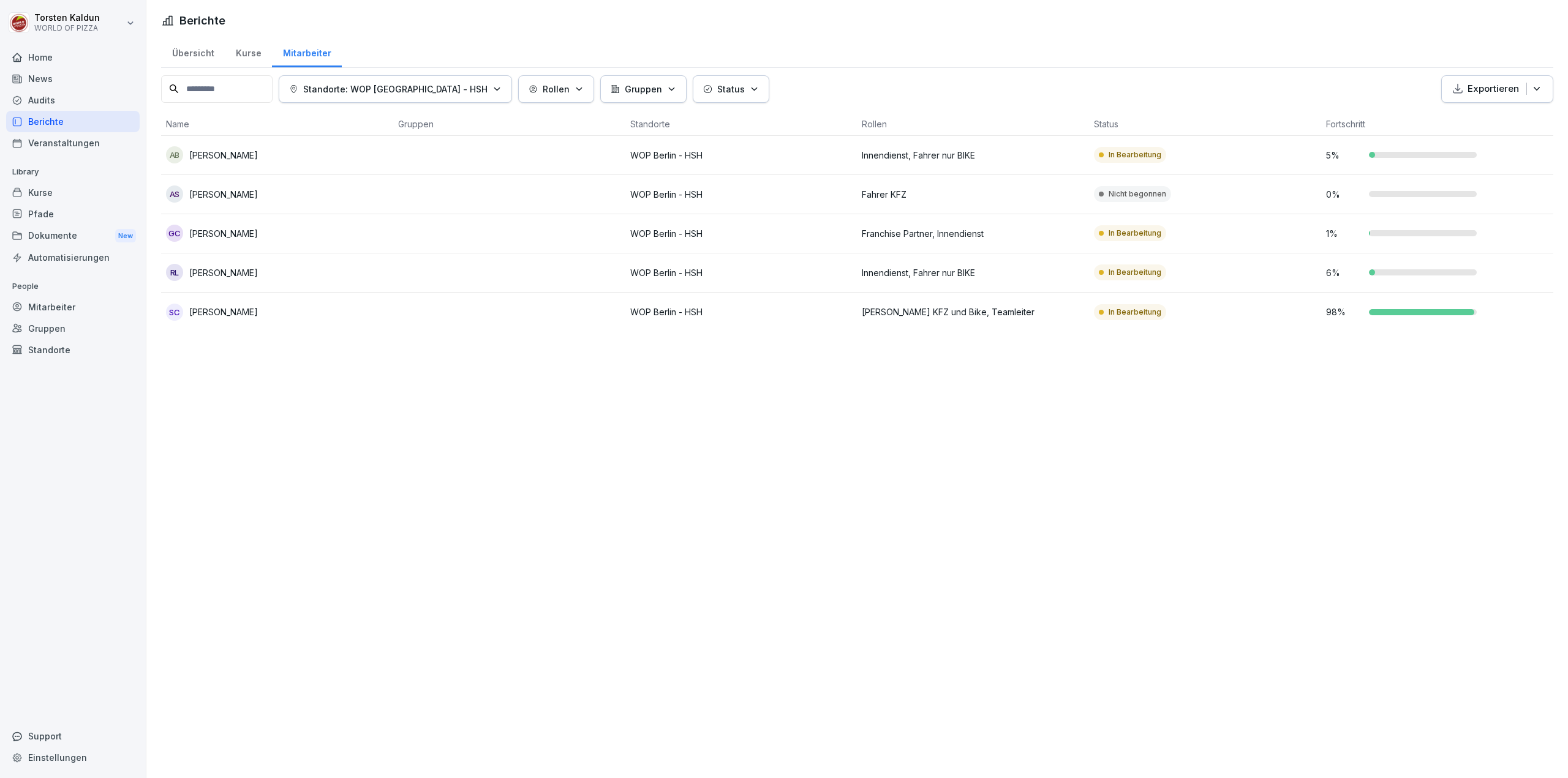
click at [205, 54] on div "Übersicht" at bounding box center [193, 52] width 64 height 31
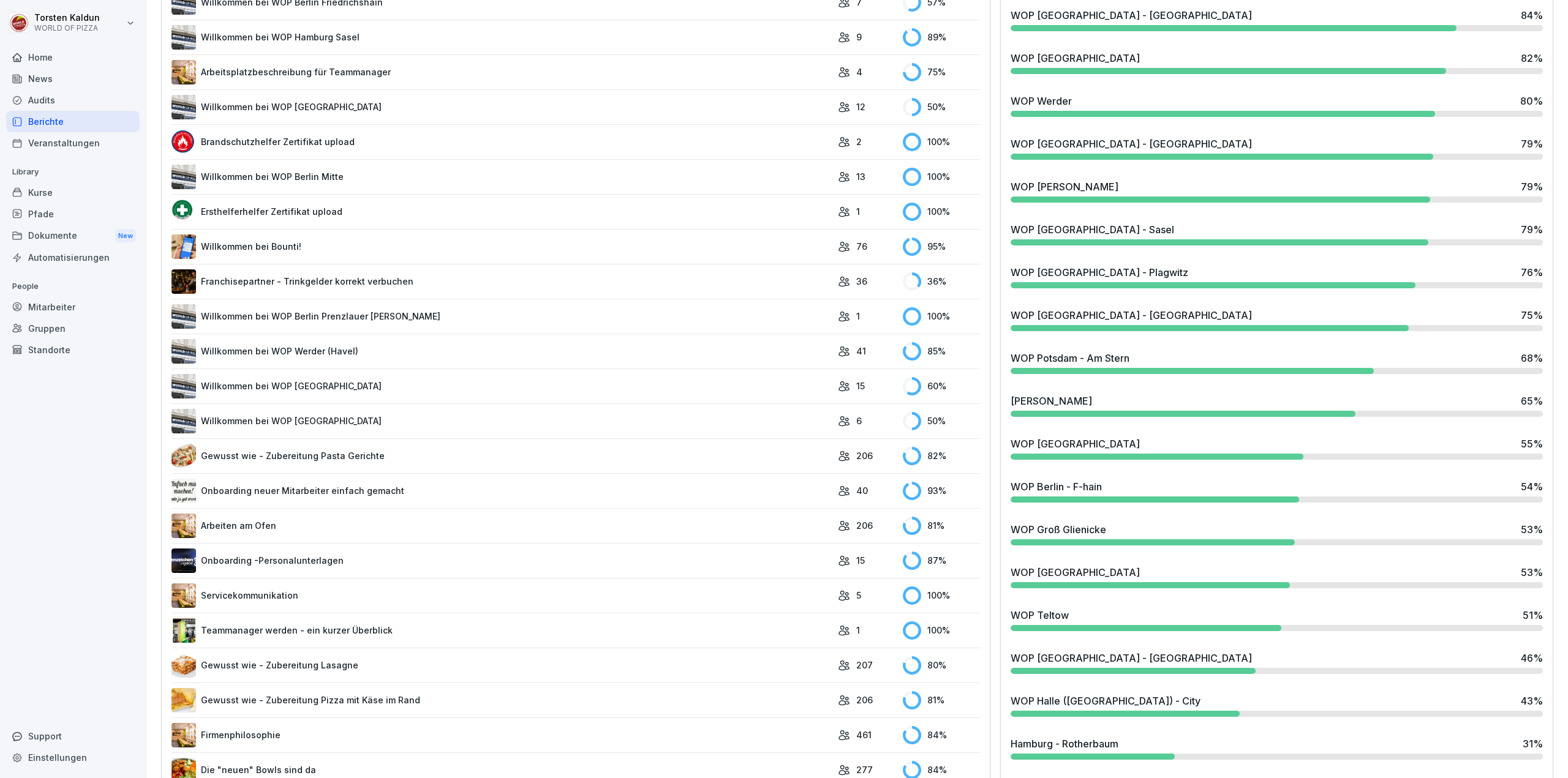
scroll to position [857, 0]
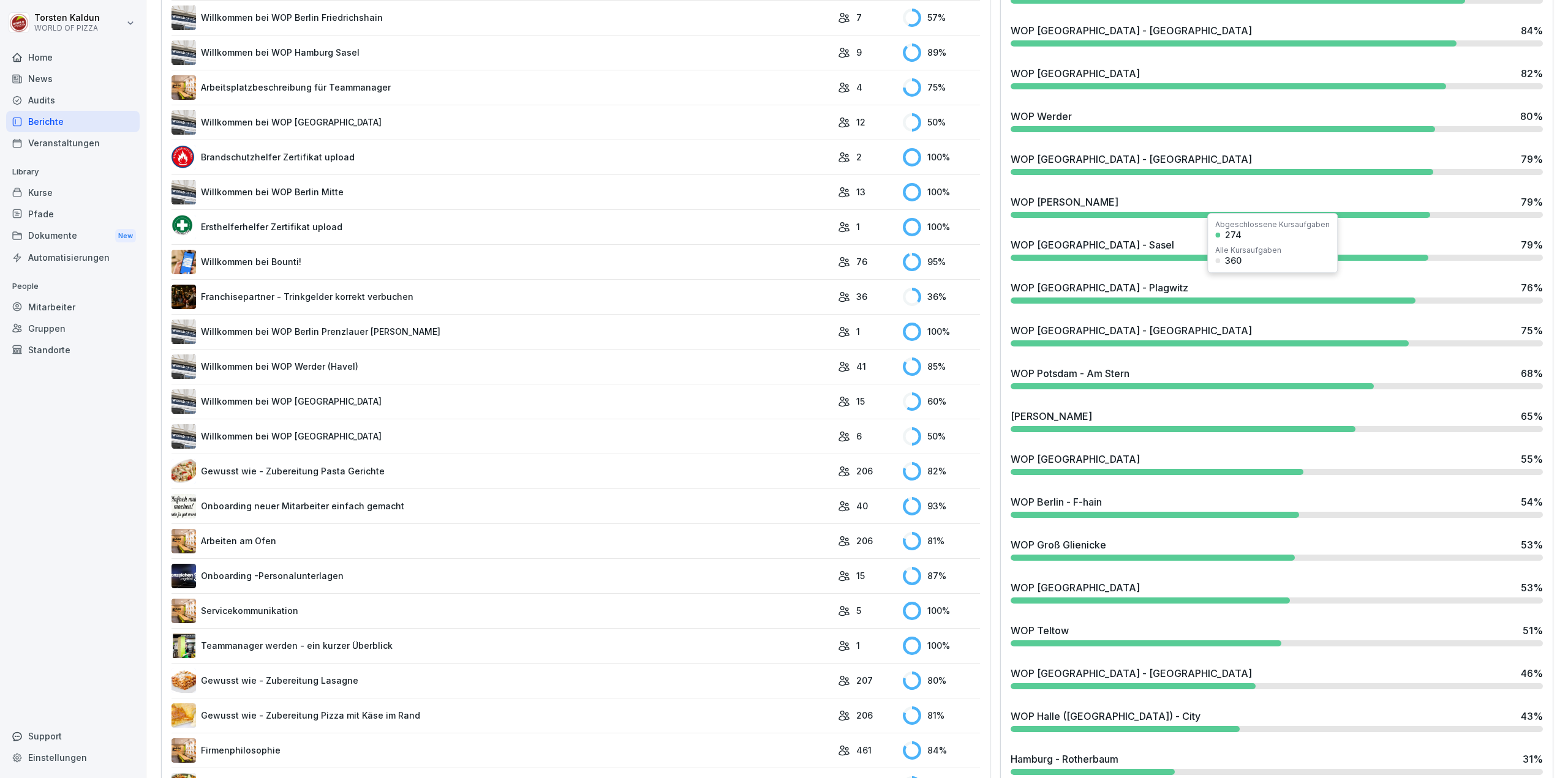
click at [1151, 284] on div "WOP [GEOGRAPHIC_DATA] - Plagwitz 76 %" at bounding box center [1276, 288] width 532 height 15
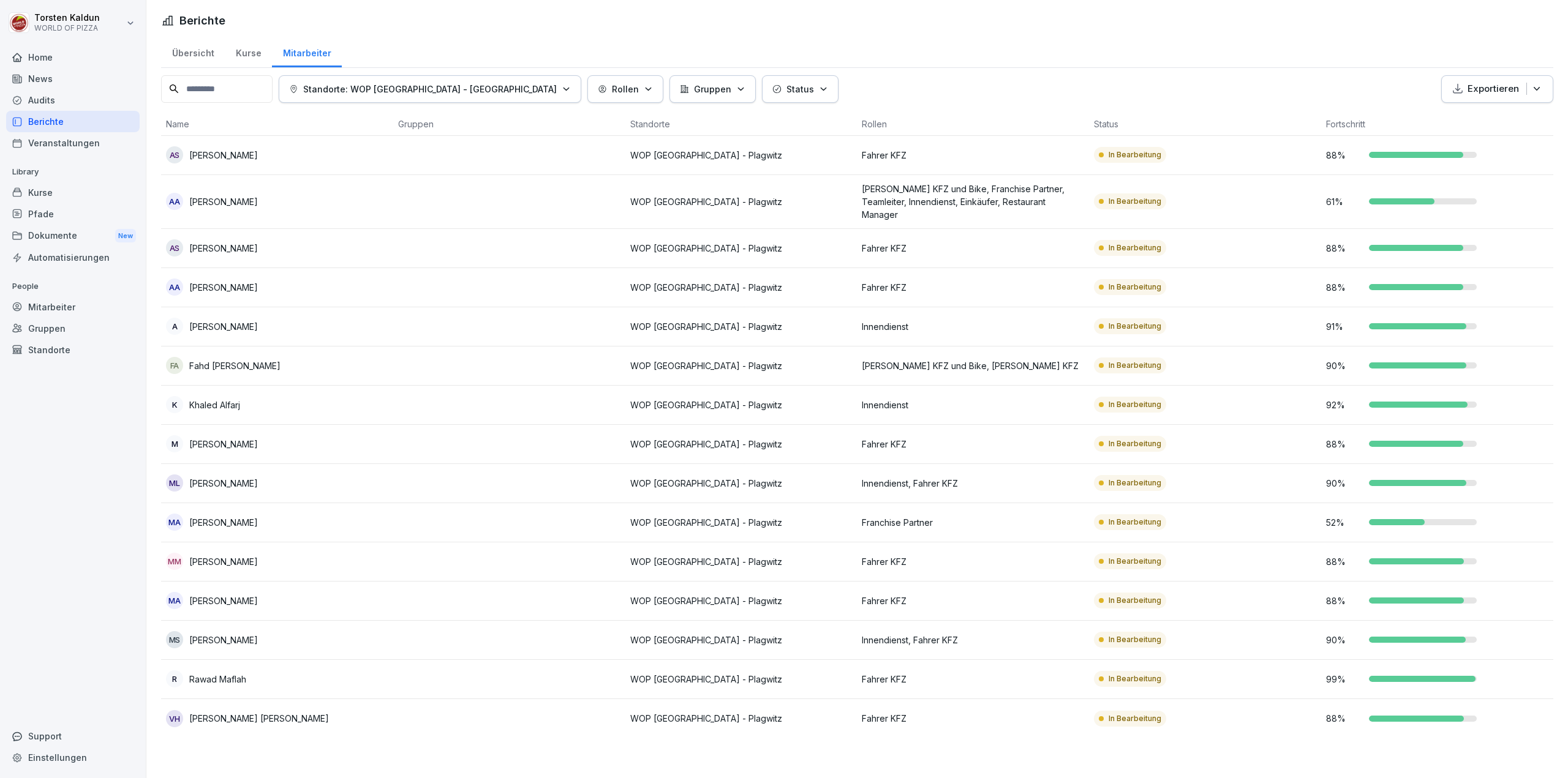
click at [451, 157] on td at bounding box center [509, 156] width 232 height 39
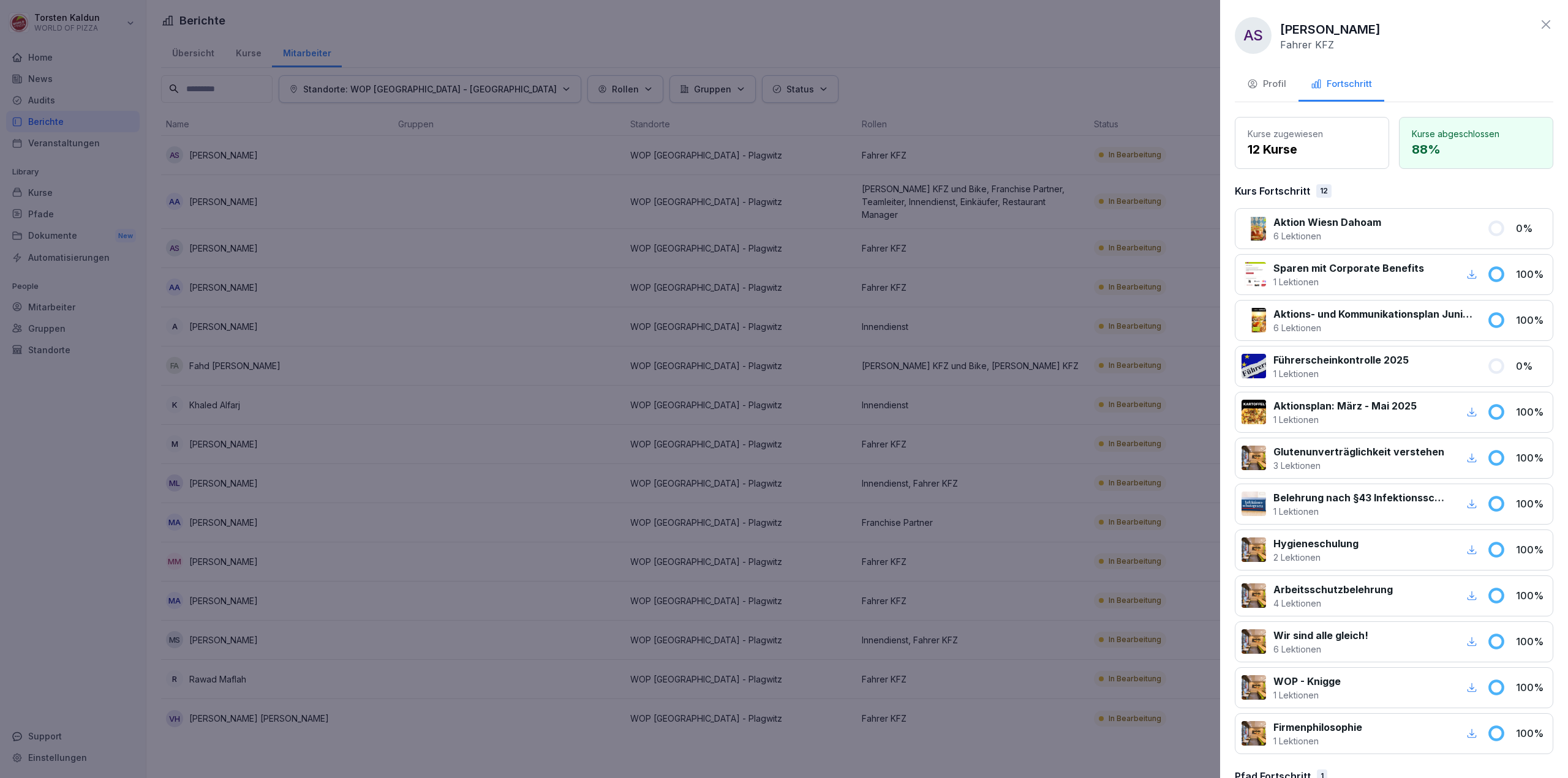
click at [1273, 84] on div "Profil" at bounding box center [1267, 84] width 39 height 14
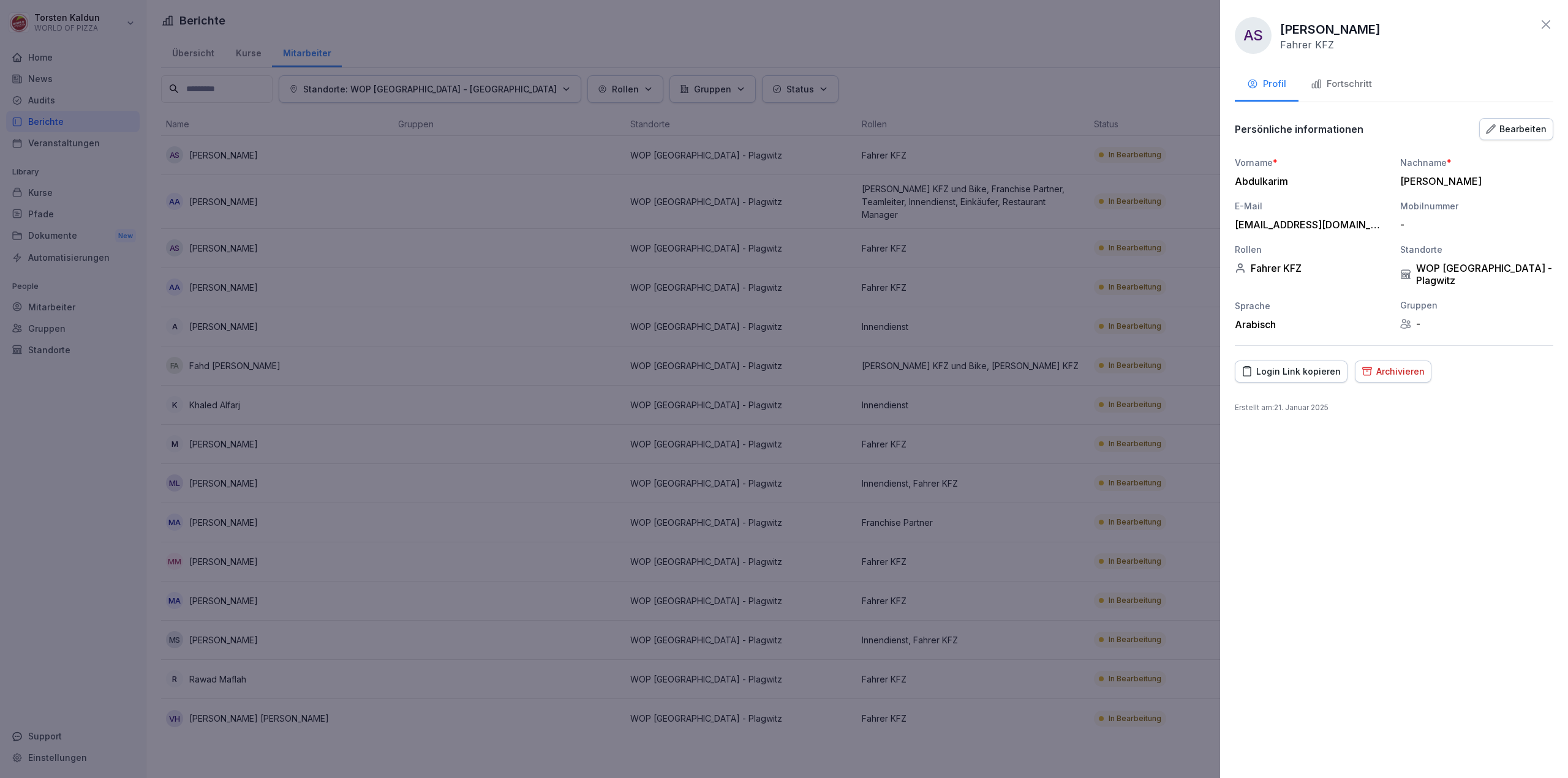
click at [1383, 365] on div "Archivieren" at bounding box center [1392, 372] width 63 height 14
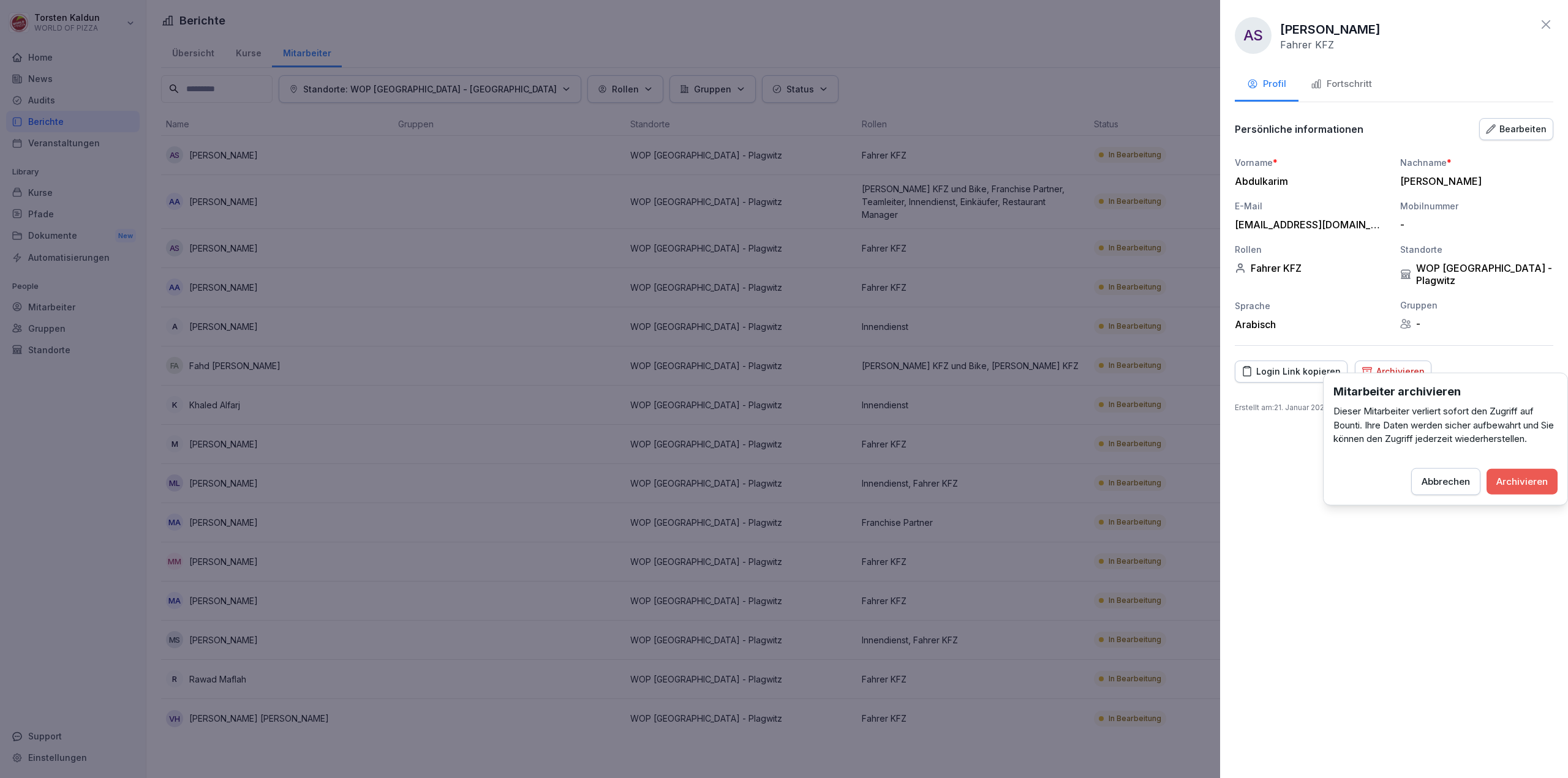
click at [1521, 486] on div "Archivieren" at bounding box center [1522, 481] width 52 height 14
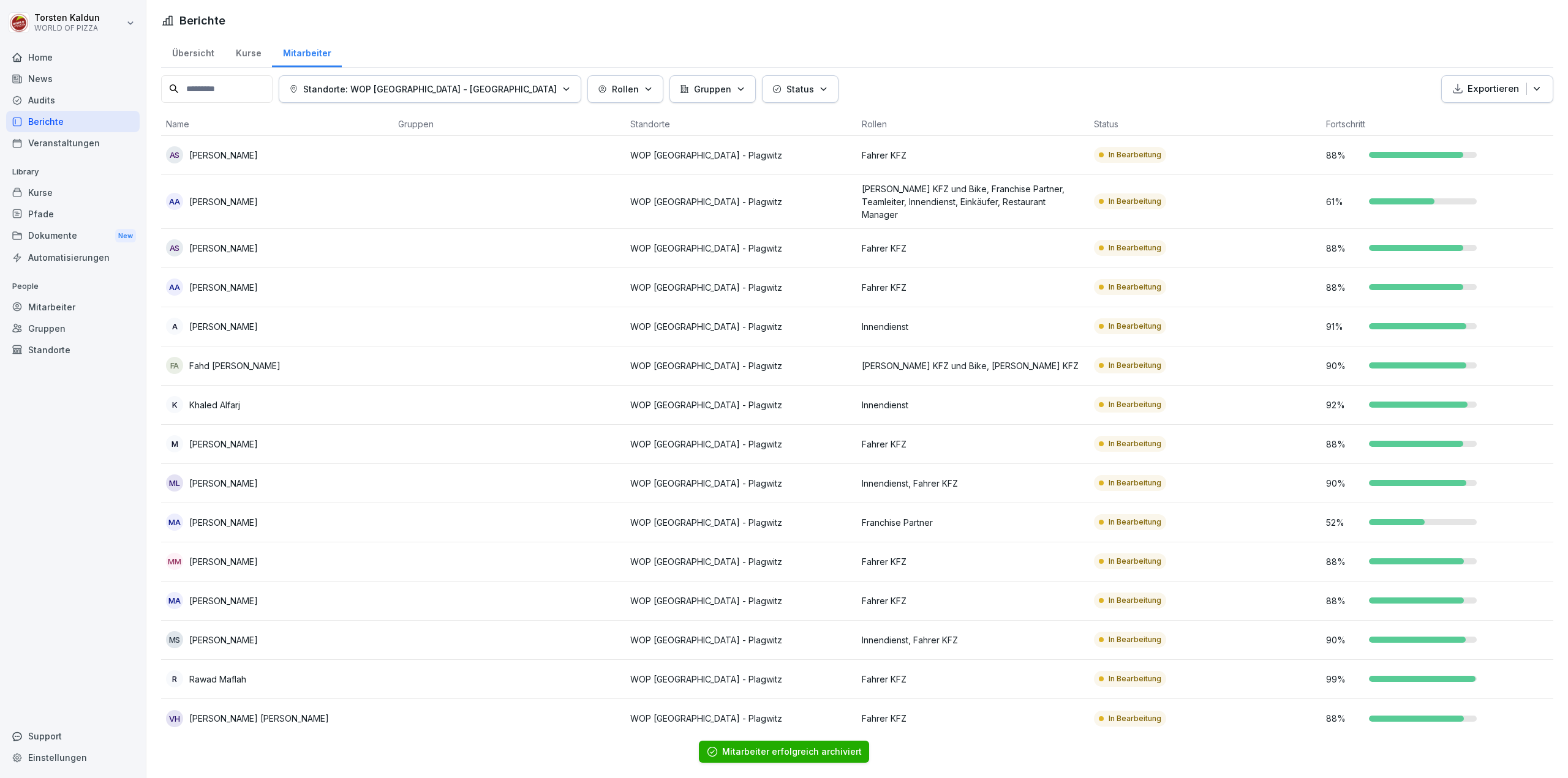
click at [405, 195] on td at bounding box center [509, 201] width 232 height 54
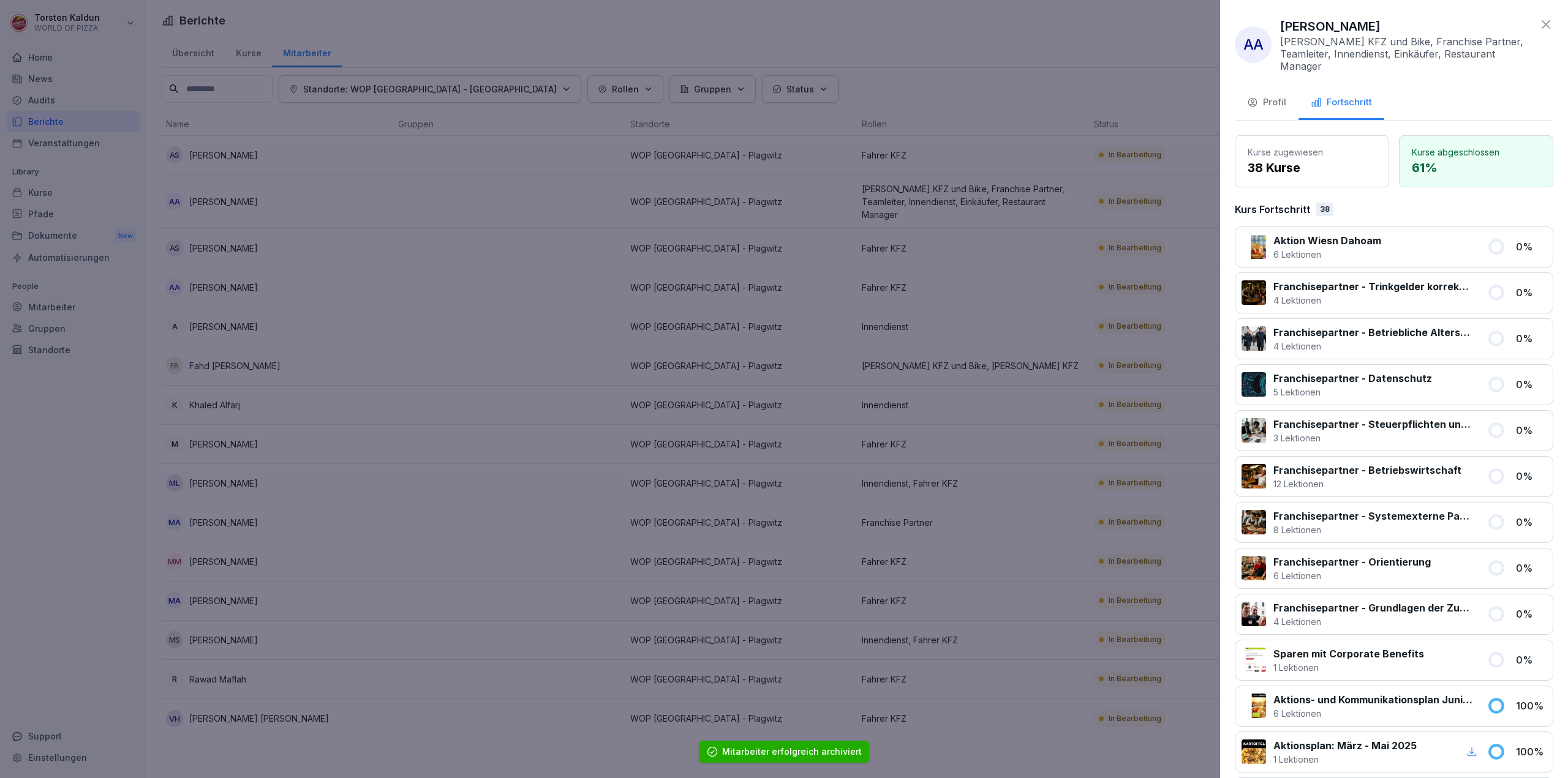
click at [1276, 95] on div "Profil" at bounding box center [1267, 102] width 39 height 14
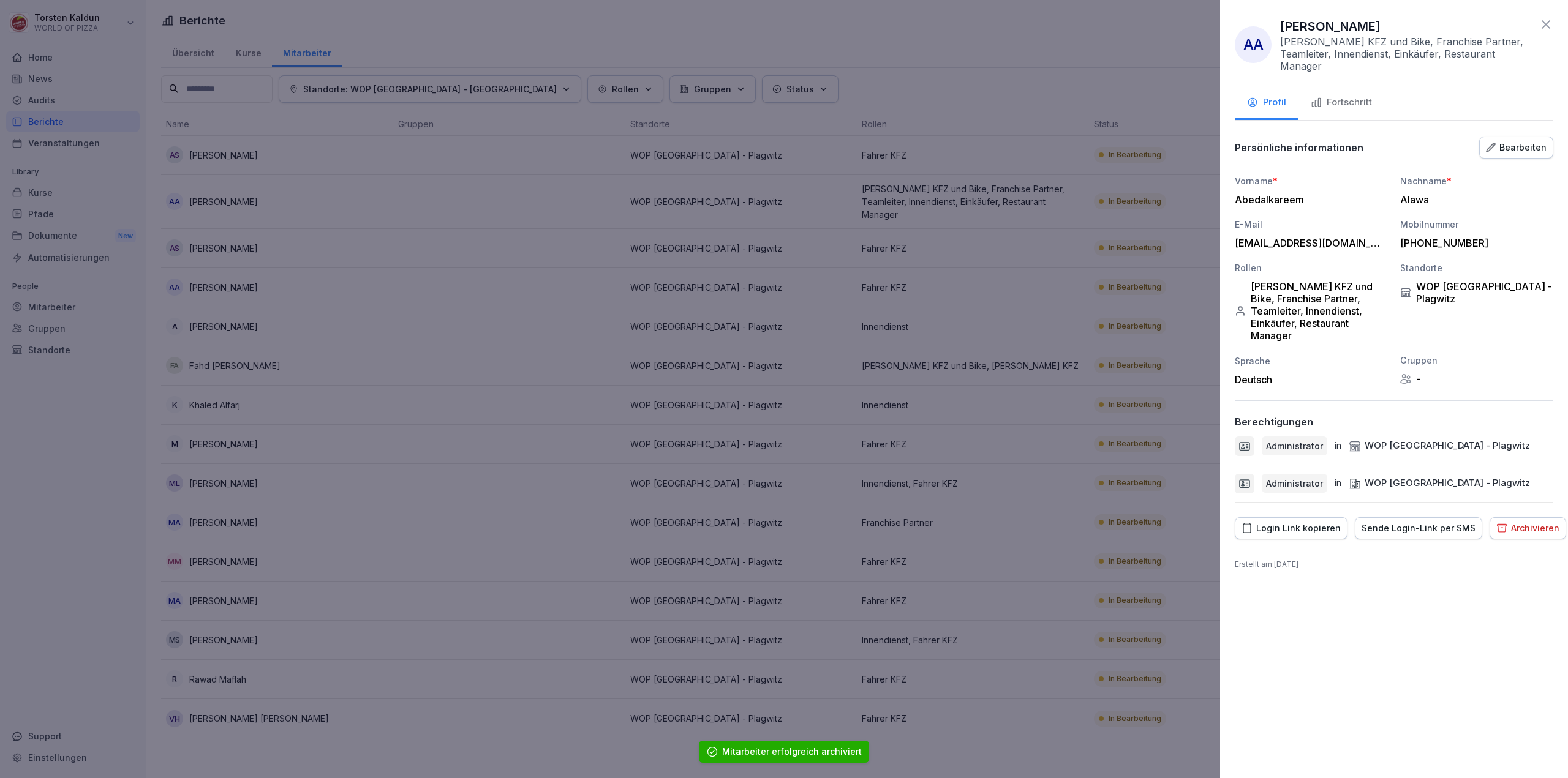
click at [1537, 522] on div "Archivieren" at bounding box center [1527, 528] width 63 height 14
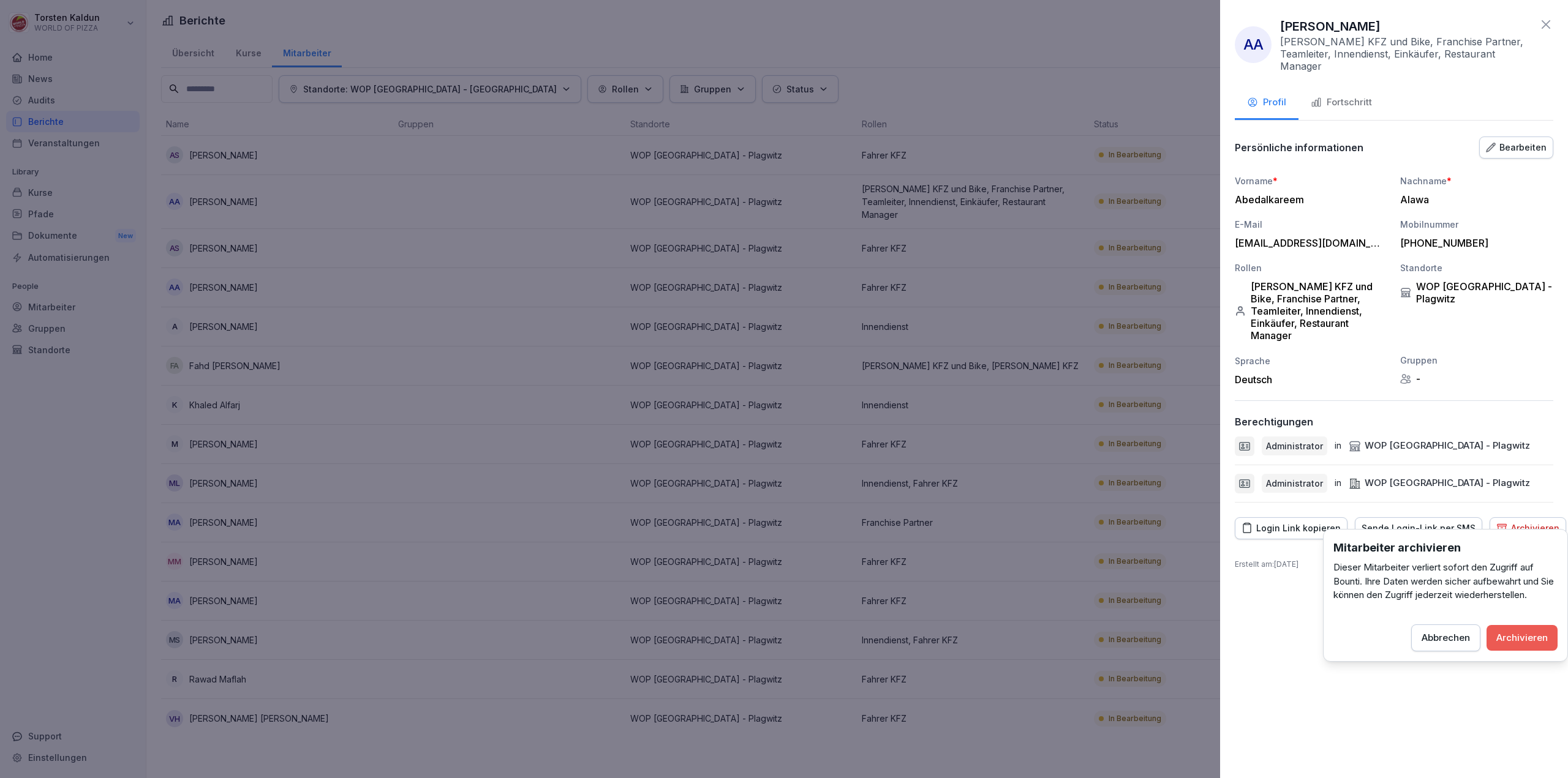
click at [1531, 639] on div "Archivieren" at bounding box center [1522, 638] width 52 height 14
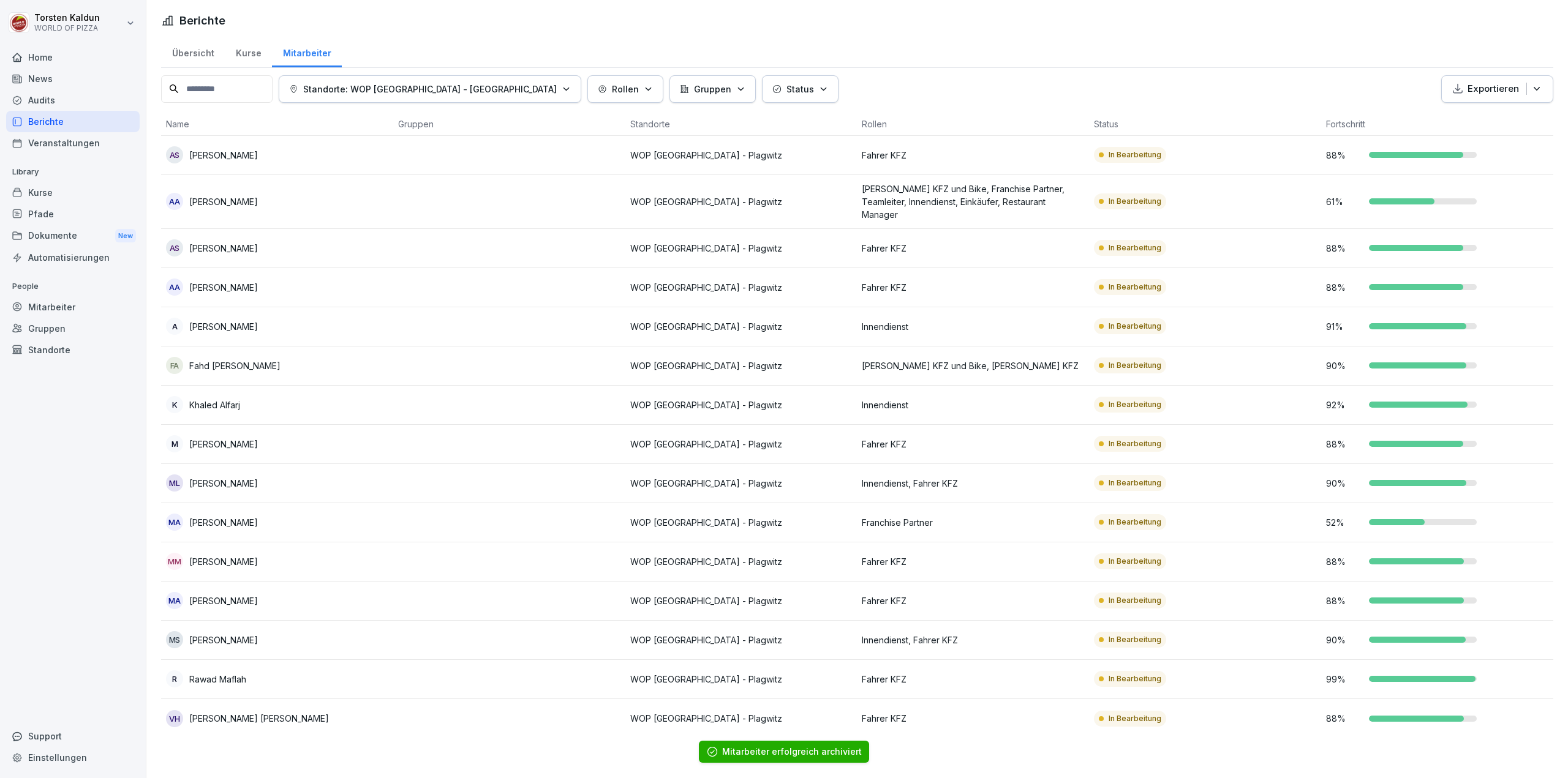
click at [316, 239] on div "AS [PERSON_NAME]" at bounding box center [277, 248] width 222 height 17
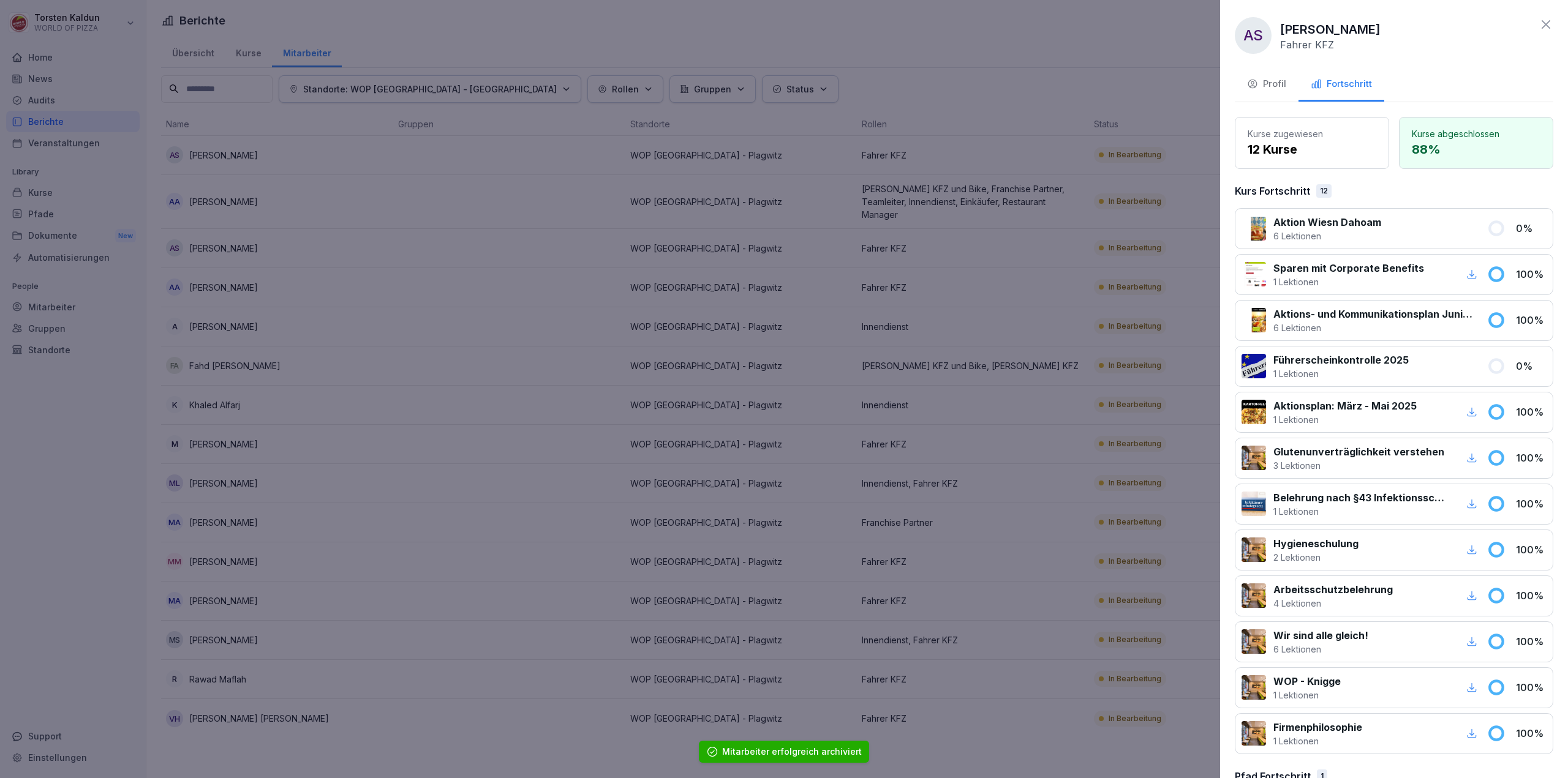
drag, startPoint x: 1279, startPoint y: 87, endPoint x: 1290, endPoint y: 109, distance: 24.6
click at [1278, 87] on div "Profil" at bounding box center [1267, 84] width 39 height 14
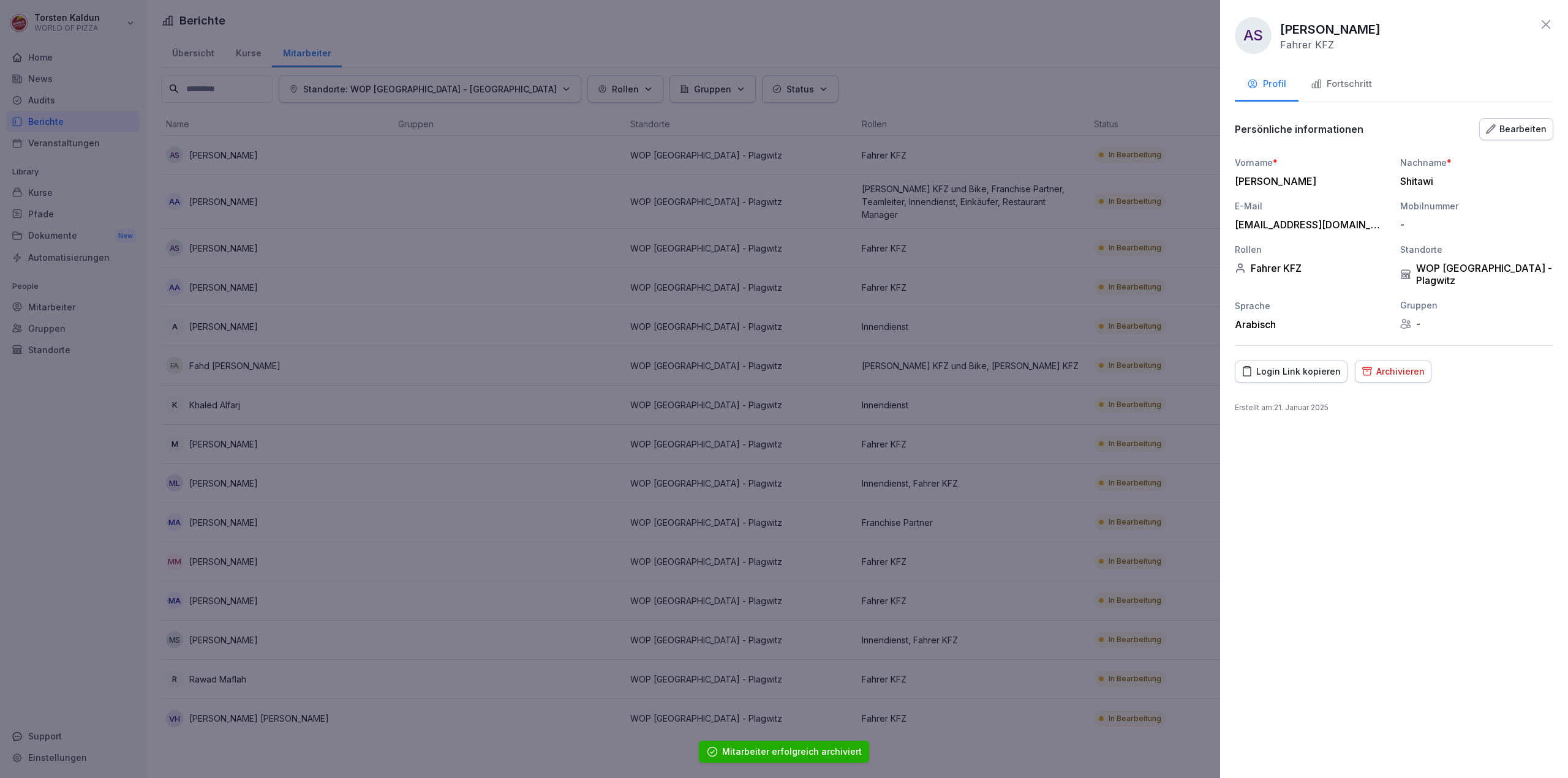
click at [1375, 365] on div "Archivieren" at bounding box center [1392, 372] width 63 height 14
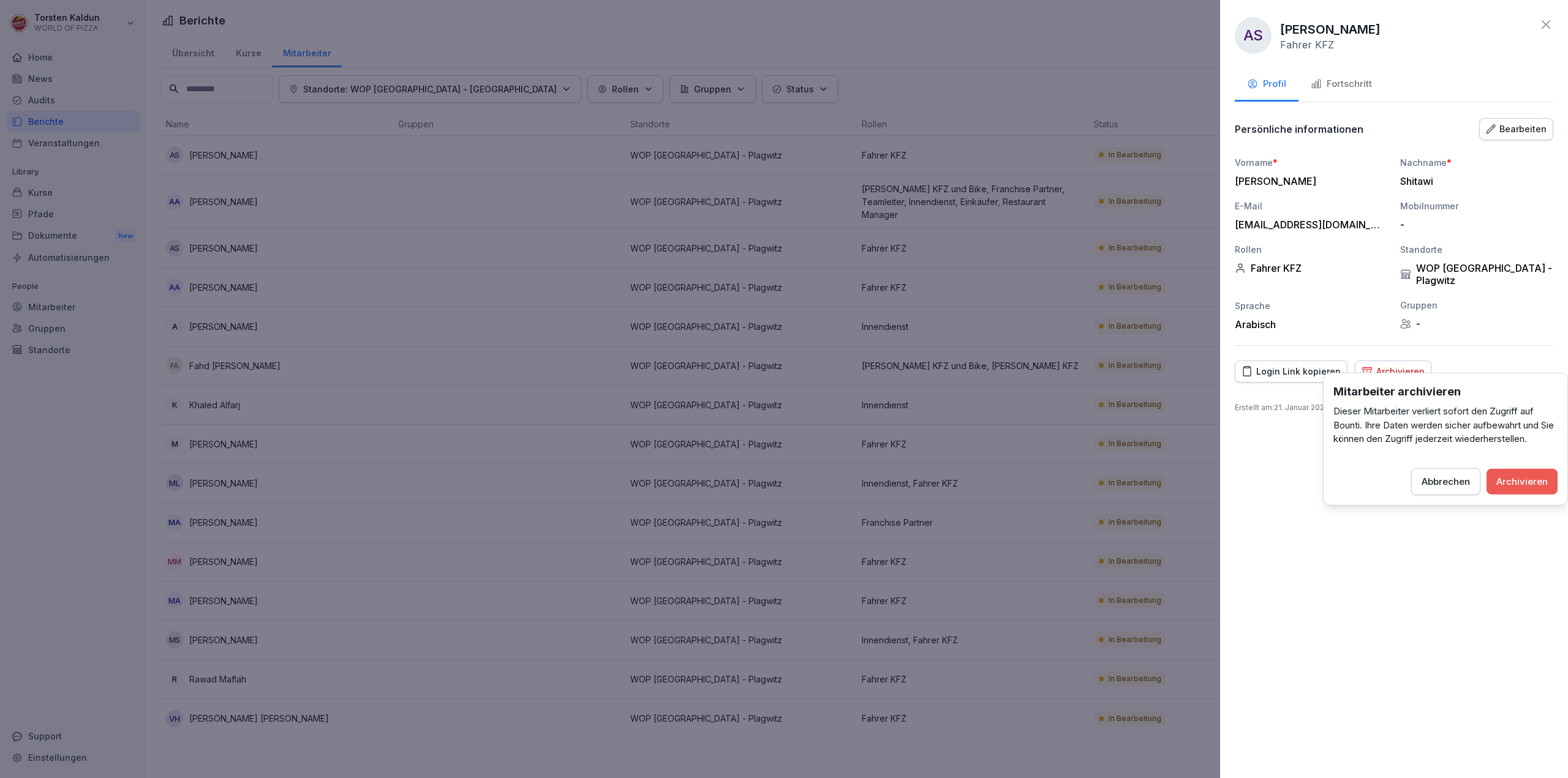
click at [1531, 483] on div "Archivieren" at bounding box center [1522, 481] width 52 height 14
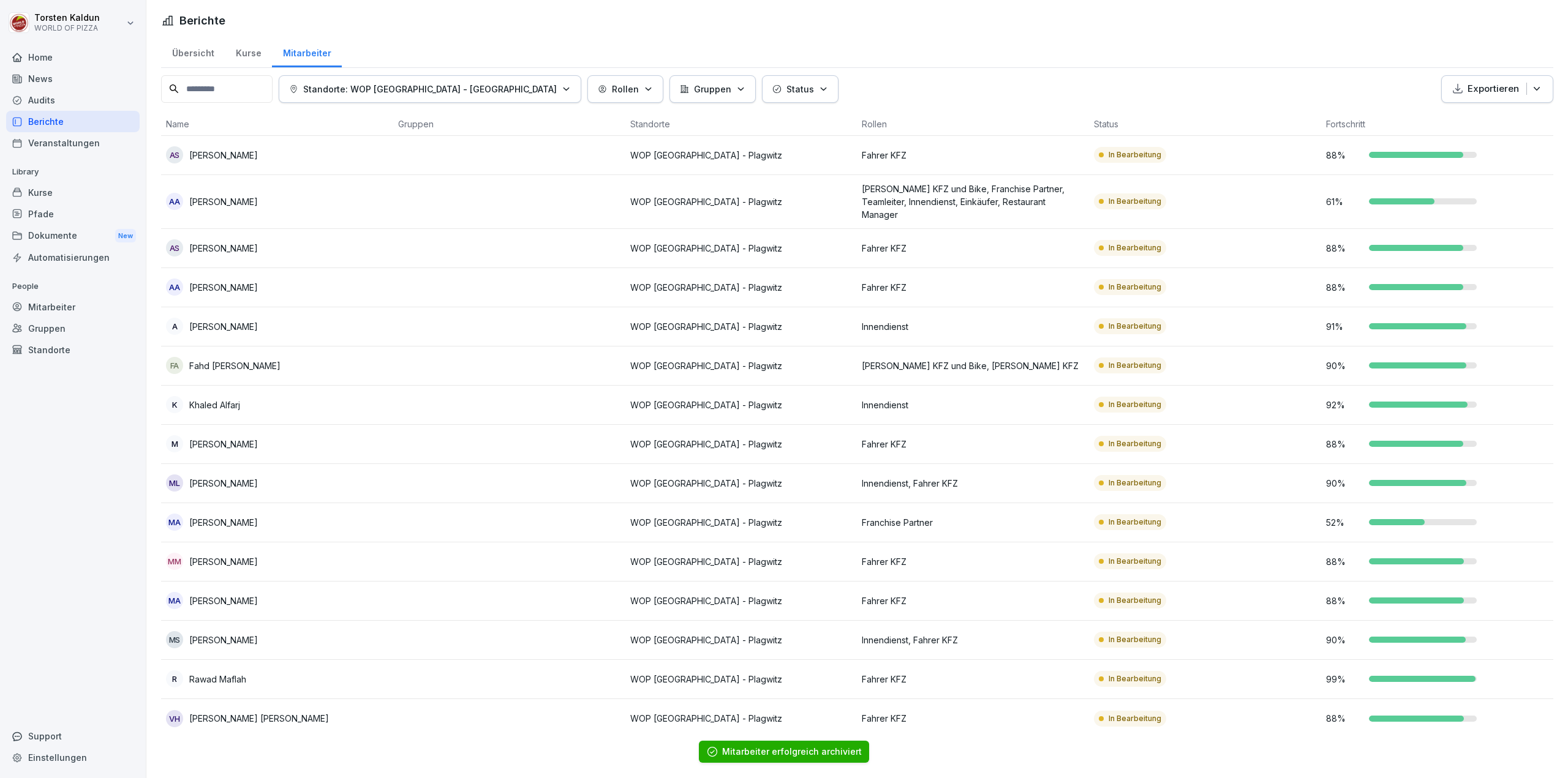
click at [339, 279] on div "[PERSON_NAME]" at bounding box center [277, 287] width 222 height 17
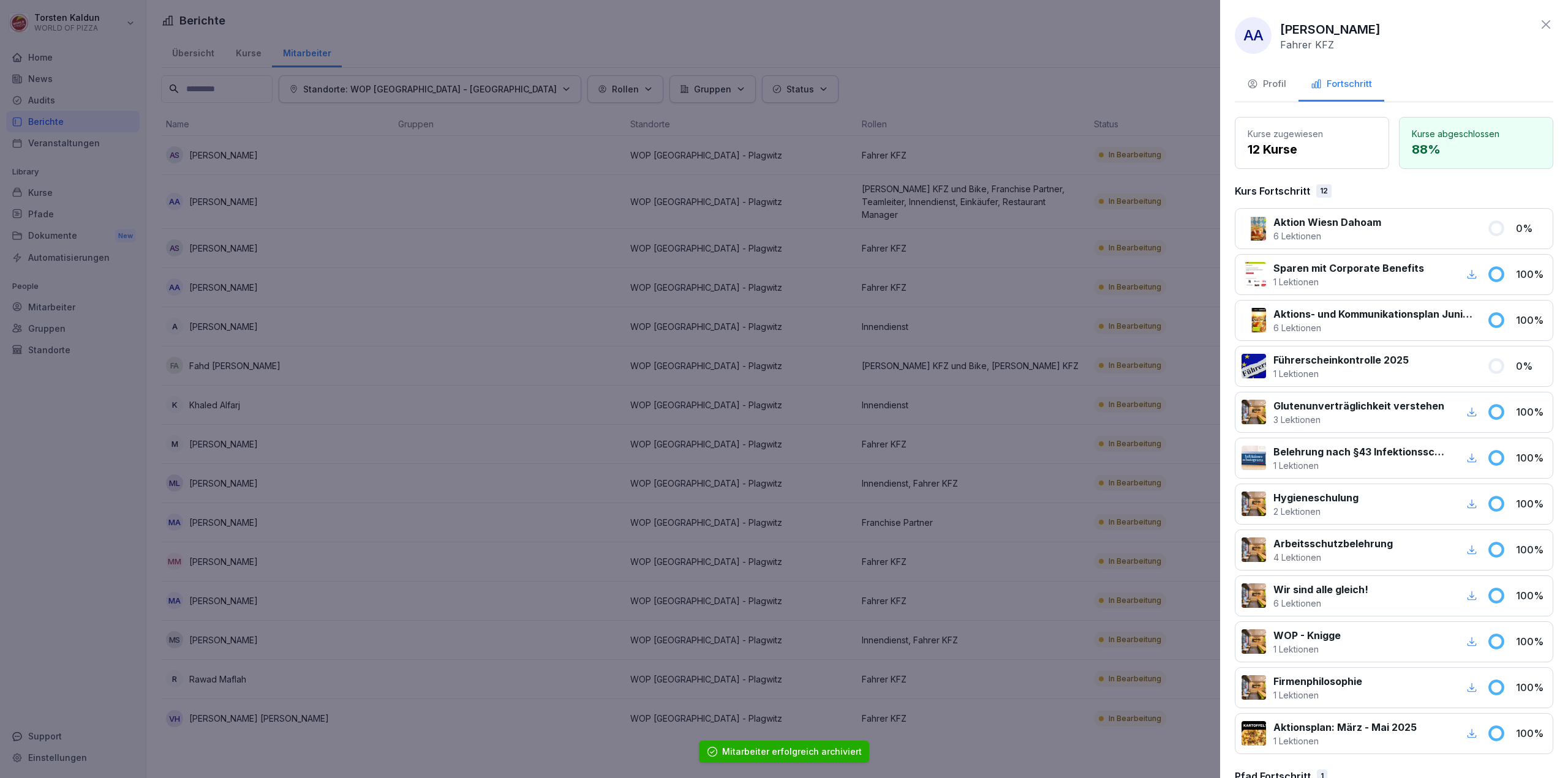
click at [1262, 86] on div "Profil" at bounding box center [1267, 84] width 39 height 14
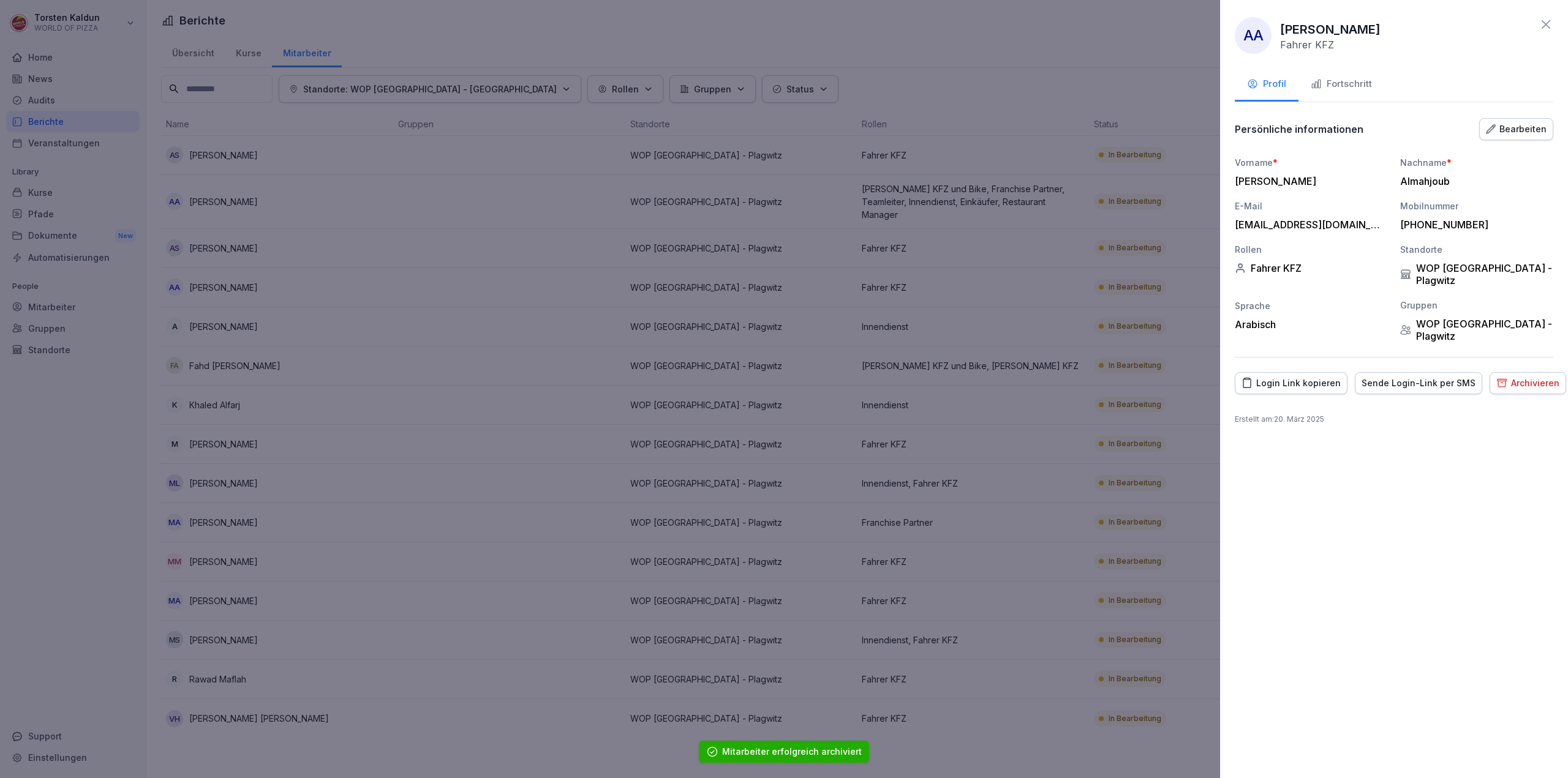
click at [1502, 377] on div "Archivieren" at bounding box center [1527, 384] width 63 height 14
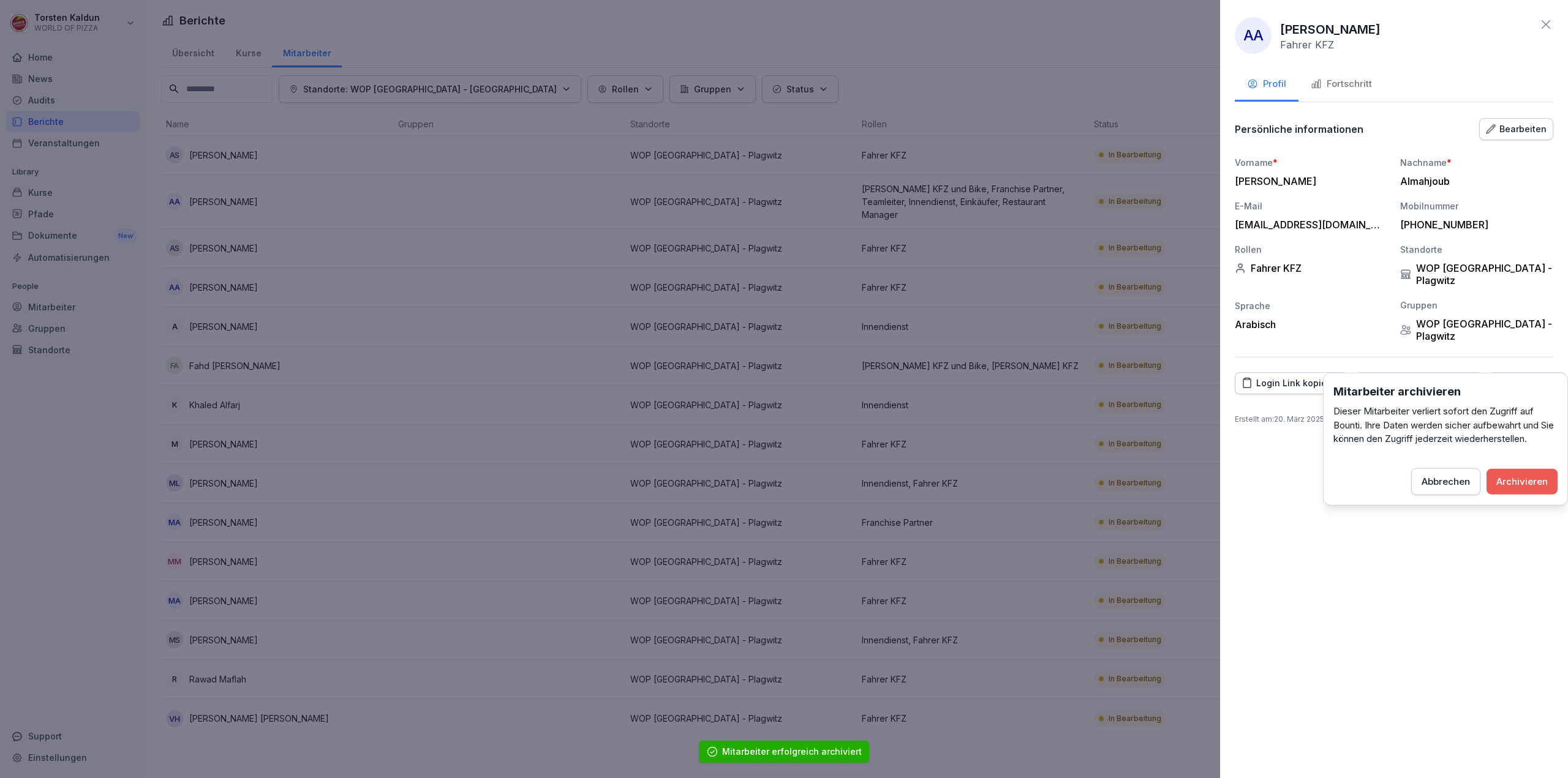
click at [1516, 475] on div "Archivieren" at bounding box center [1522, 481] width 52 height 14
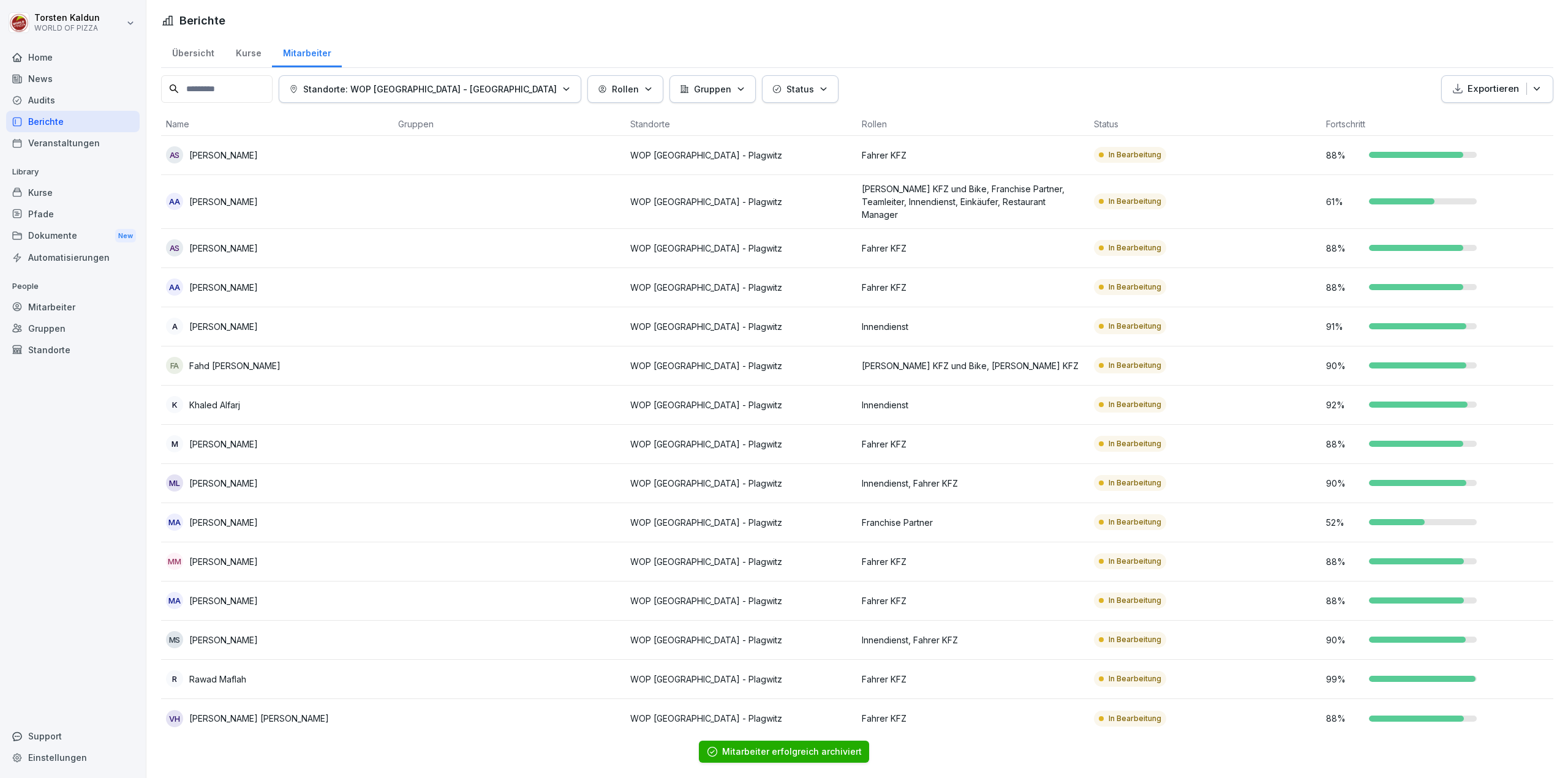
click at [273, 318] on div "A [PERSON_NAME]" at bounding box center [277, 326] width 222 height 17
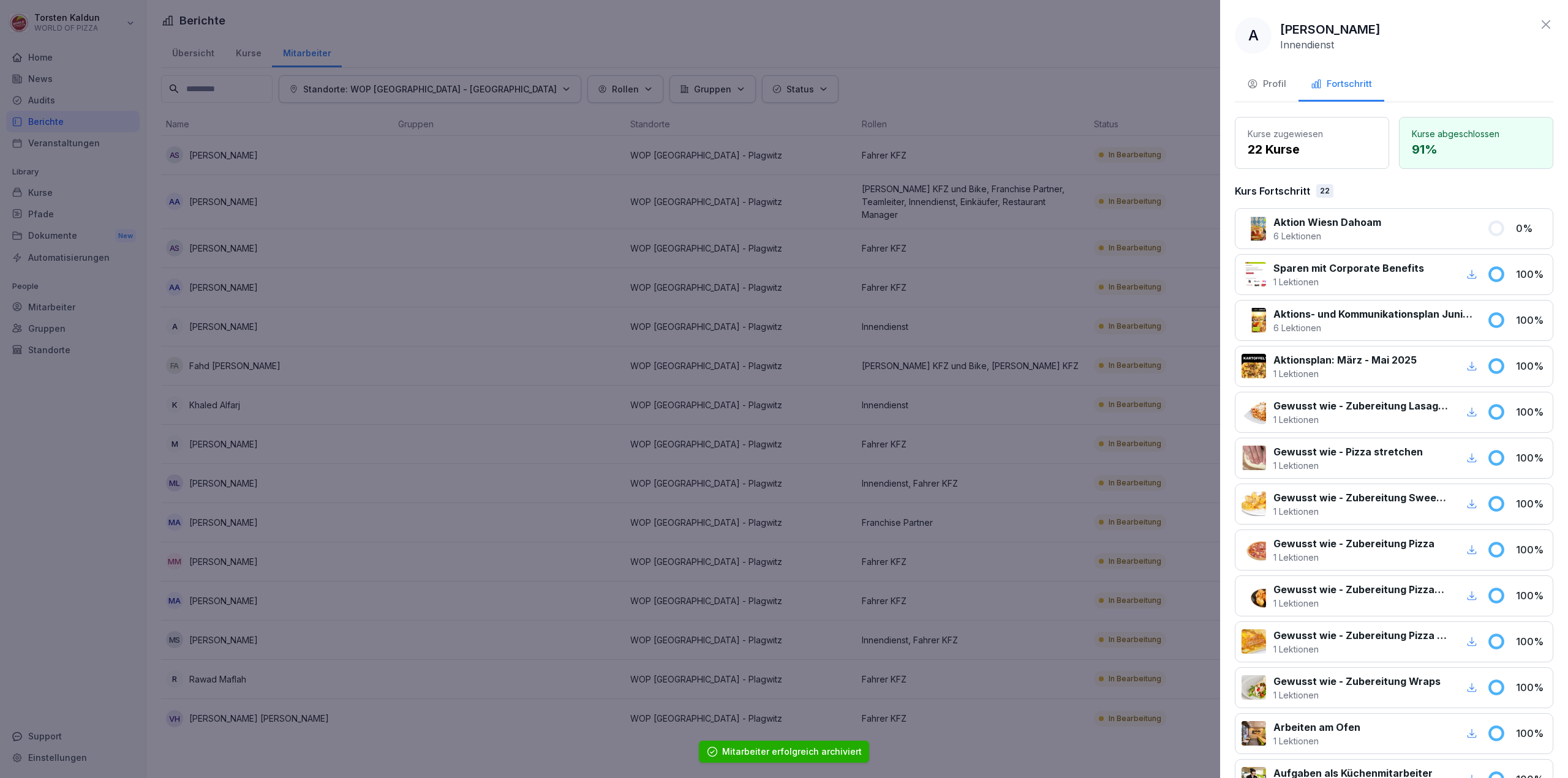
click at [1273, 86] on div "Profil" at bounding box center [1267, 84] width 39 height 14
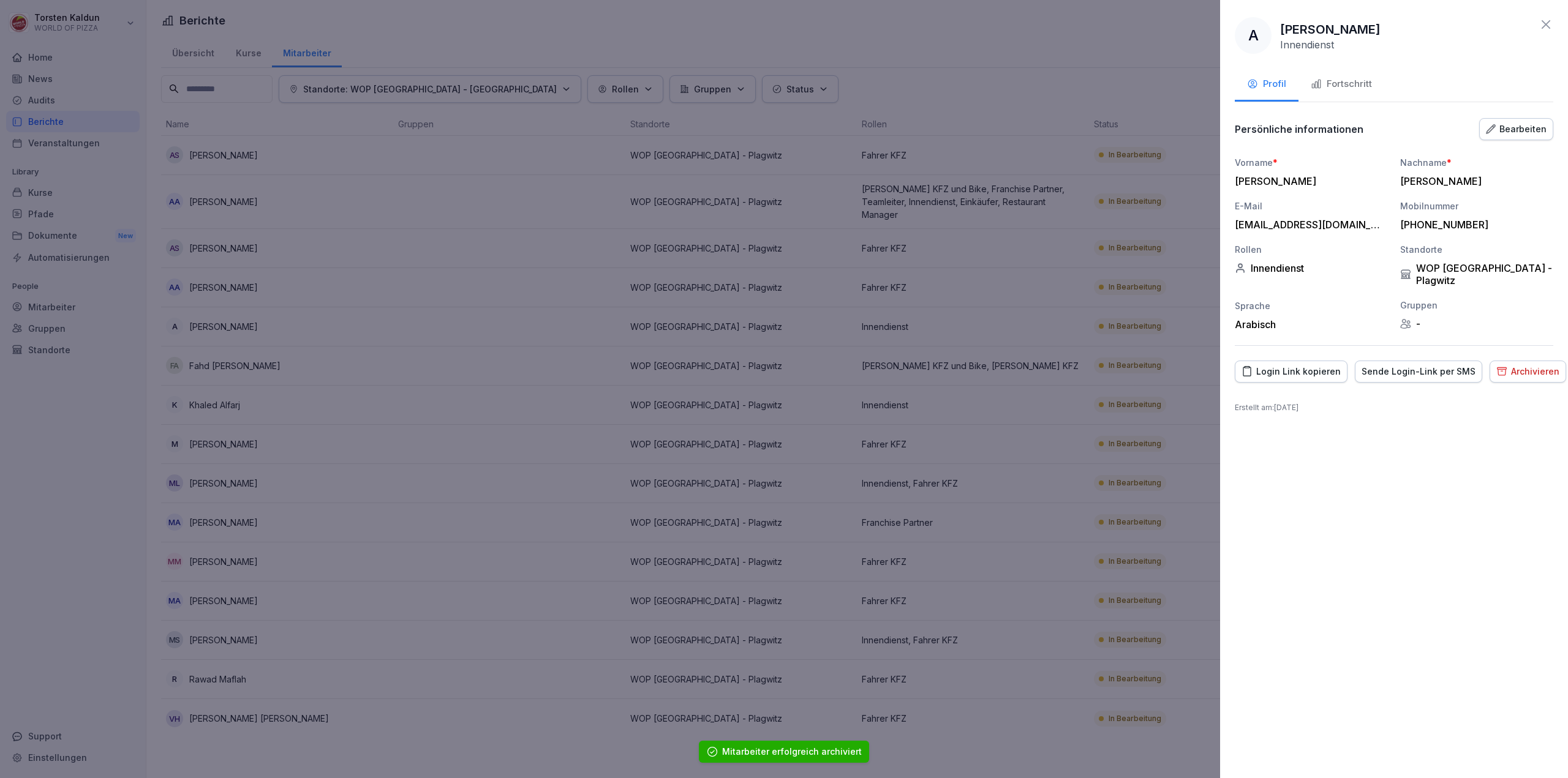
click at [1501, 365] on div "Archivieren" at bounding box center [1527, 372] width 63 height 14
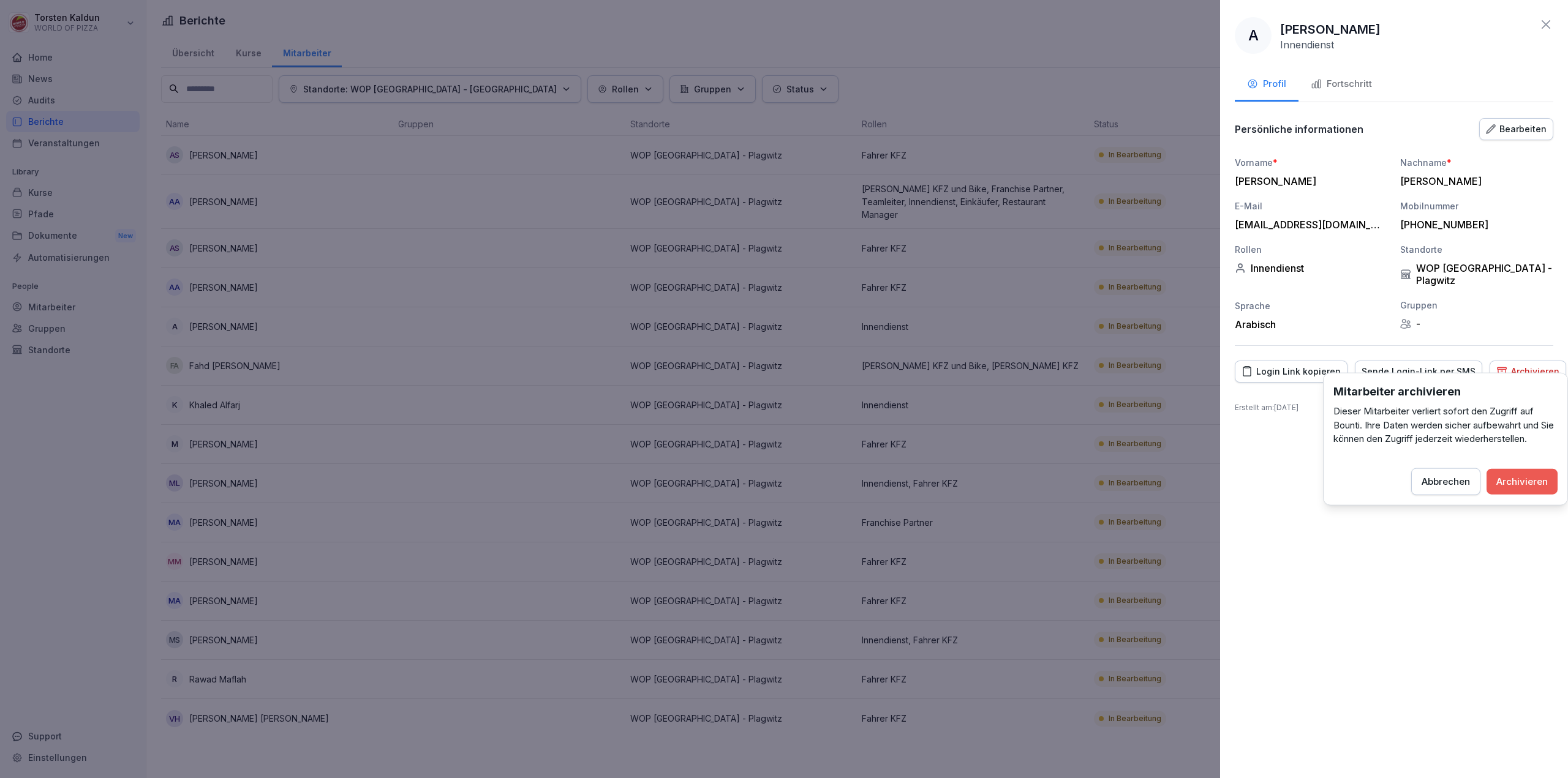
click at [1523, 483] on div "Archivieren" at bounding box center [1522, 481] width 52 height 14
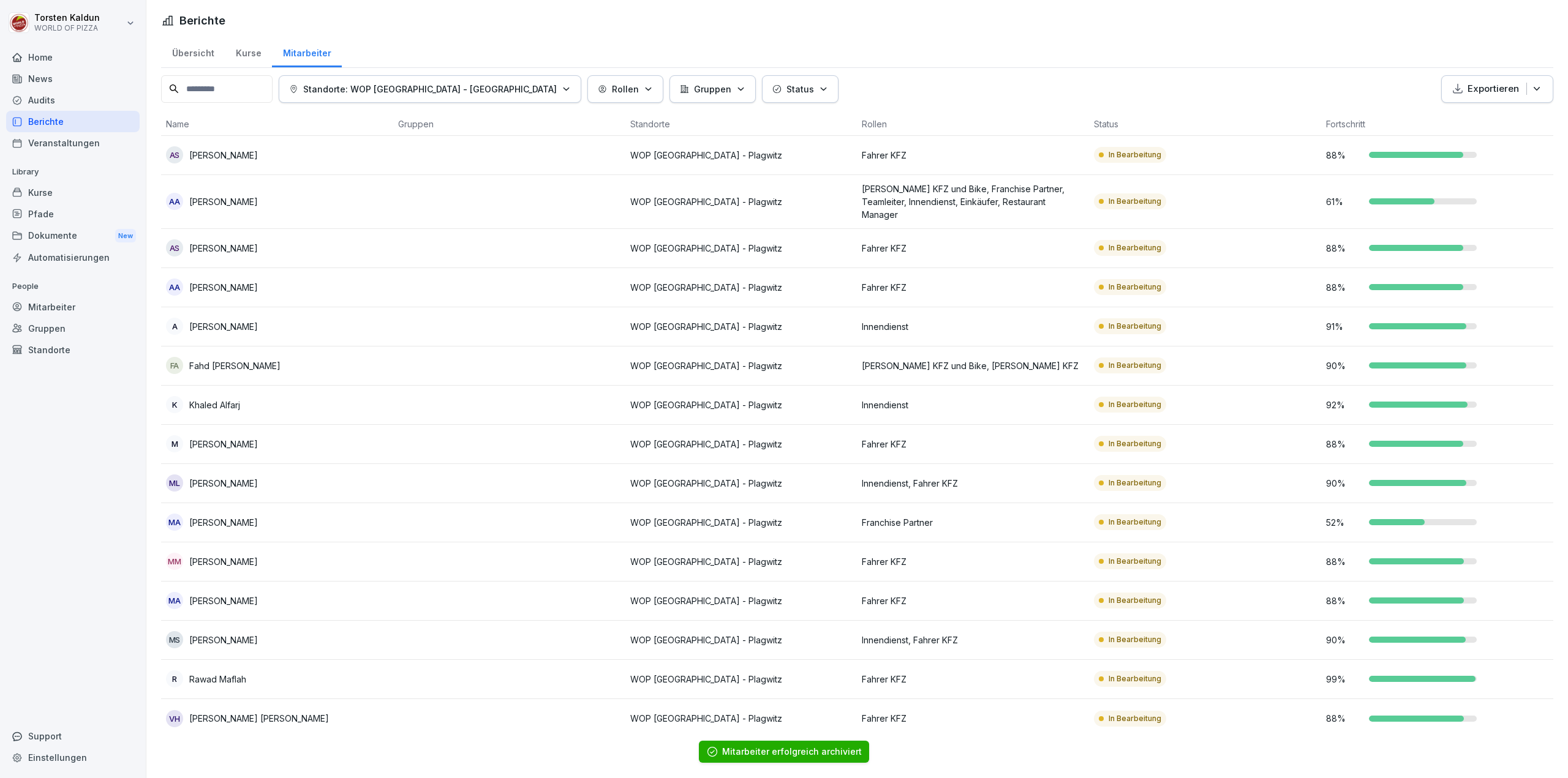
click at [330, 357] on div "FA Fahd [PERSON_NAME]" at bounding box center [277, 365] width 222 height 17
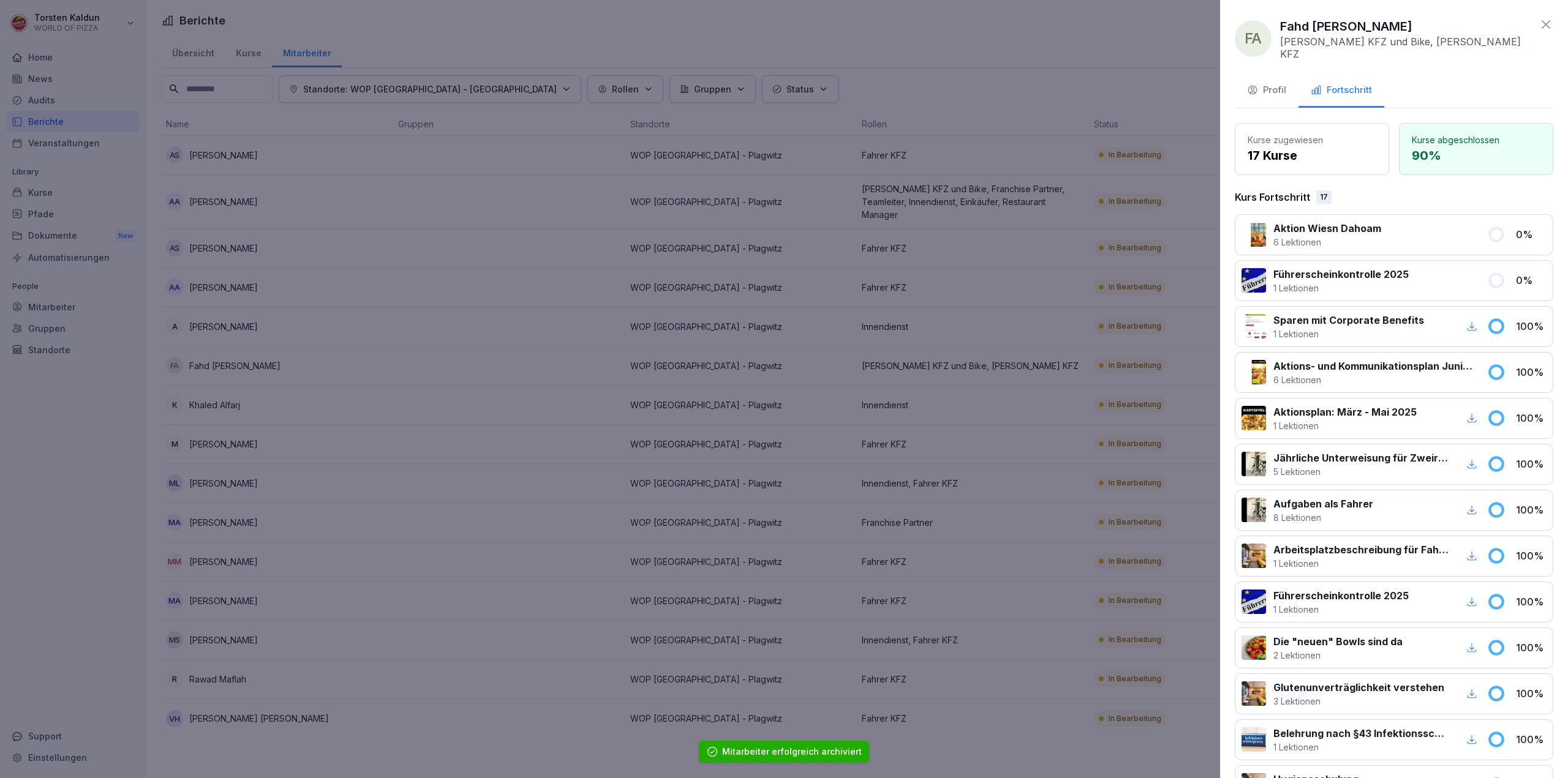
drag, startPoint x: 1261, startPoint y: 82, endPoint x: 1301, endPoint y: 107, distance: 47.2
click at [1261, 83] on div "Profil" at bounding box center [1267, 90] width 39 height 14
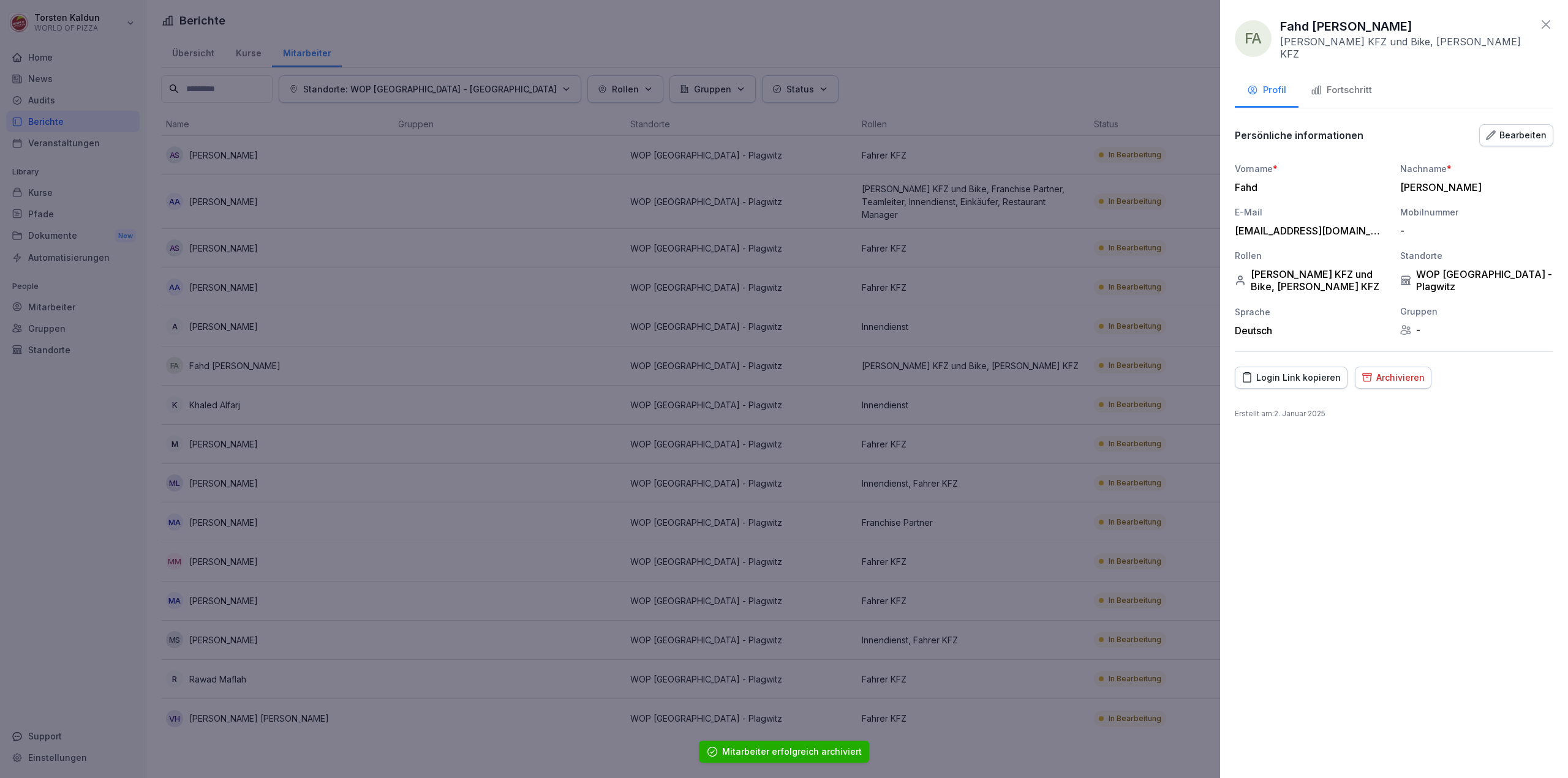
click at [1401, 375] on div "Archivieren" at bounding box center [1392, 378] width 63 height 14
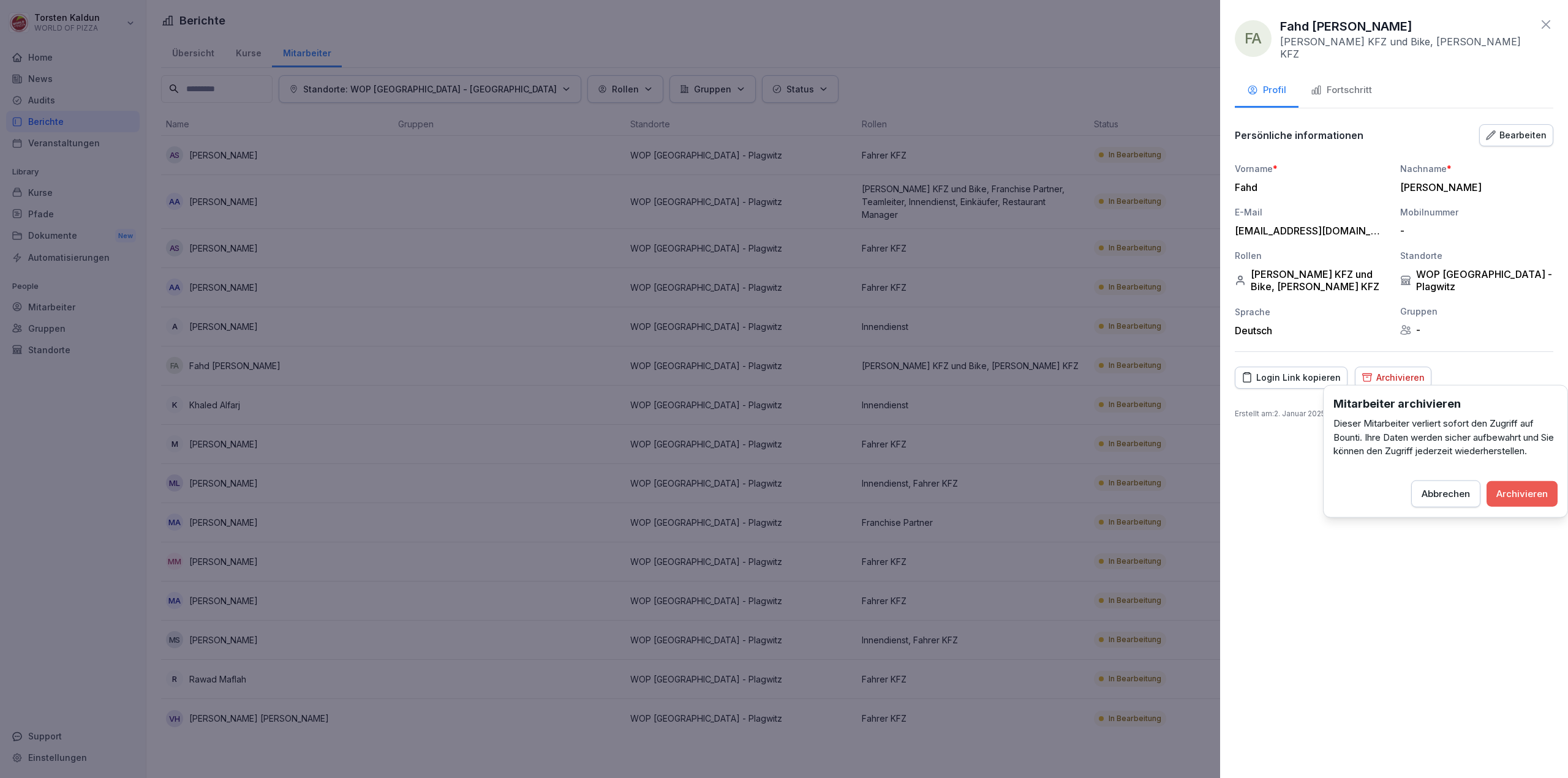
click at [1524, 493] on div "Archivieren" at bounding box center [1522, 494] width 52 height 14
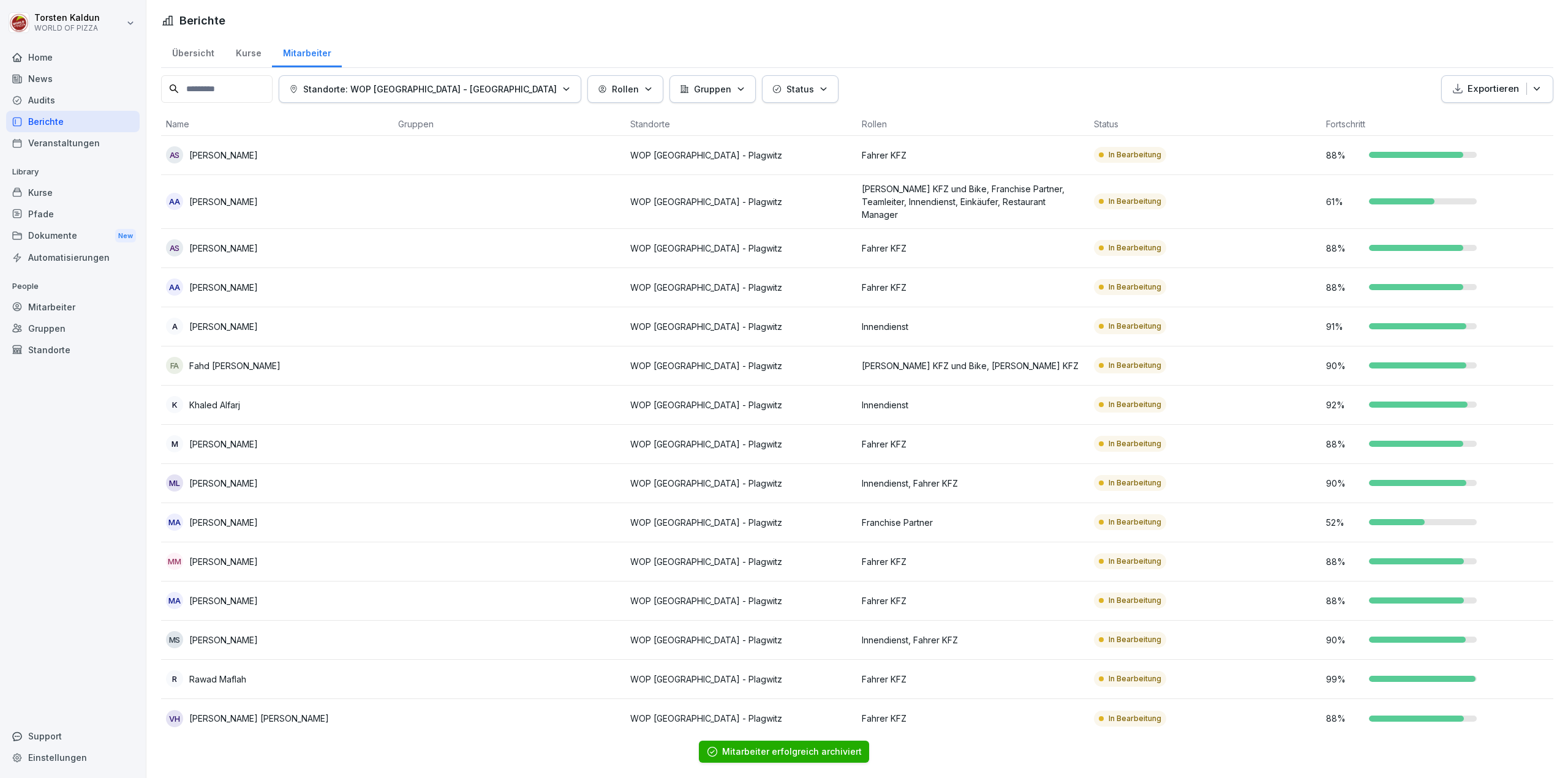
click at [329, 357] on div "FA Fahd [PERSON_NAME]" at bounding box center [277, 365] width 222 height 17
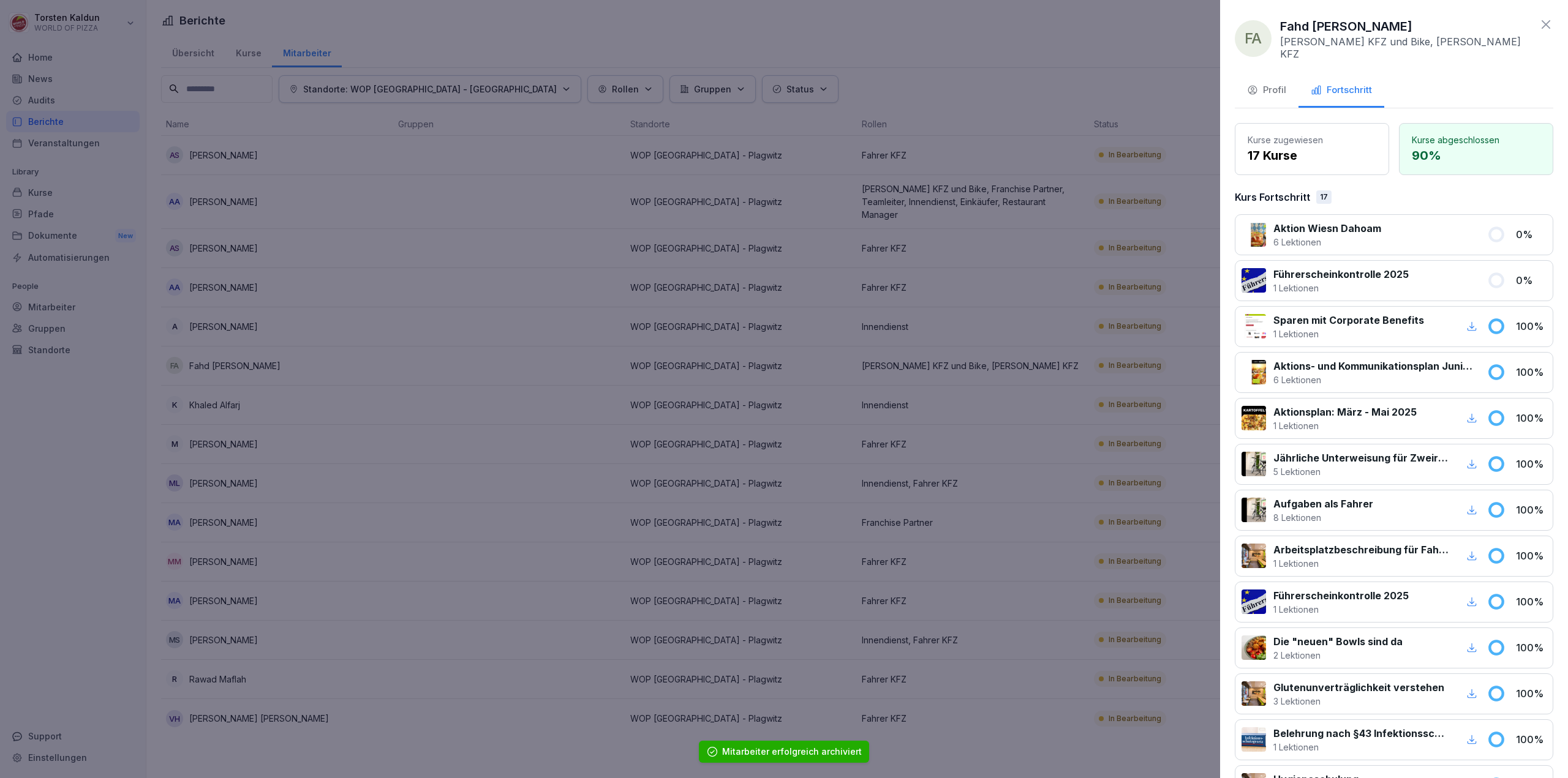
drag, startPoint x: 1284, startPoint y: 80, endPoint x: 1291, endPoint y: 87, distance: 9.9
click at [1284, 83] on div "Profil" at bounding box center [1267, 90] width 39 height 14
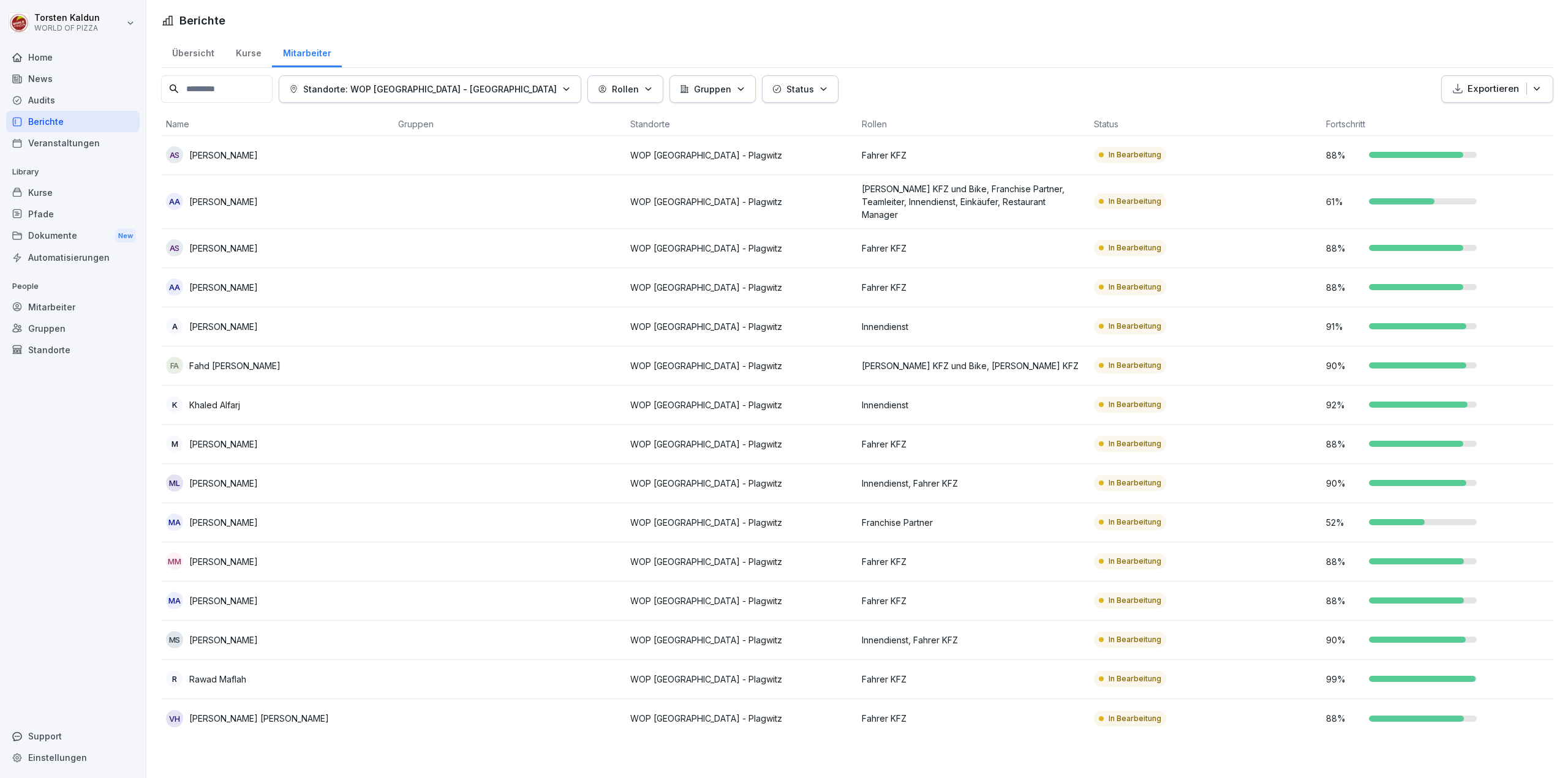
click at [341, 396] on div "K Khaled Alfarj" at bounding box center [277, 404] width 222 height 17
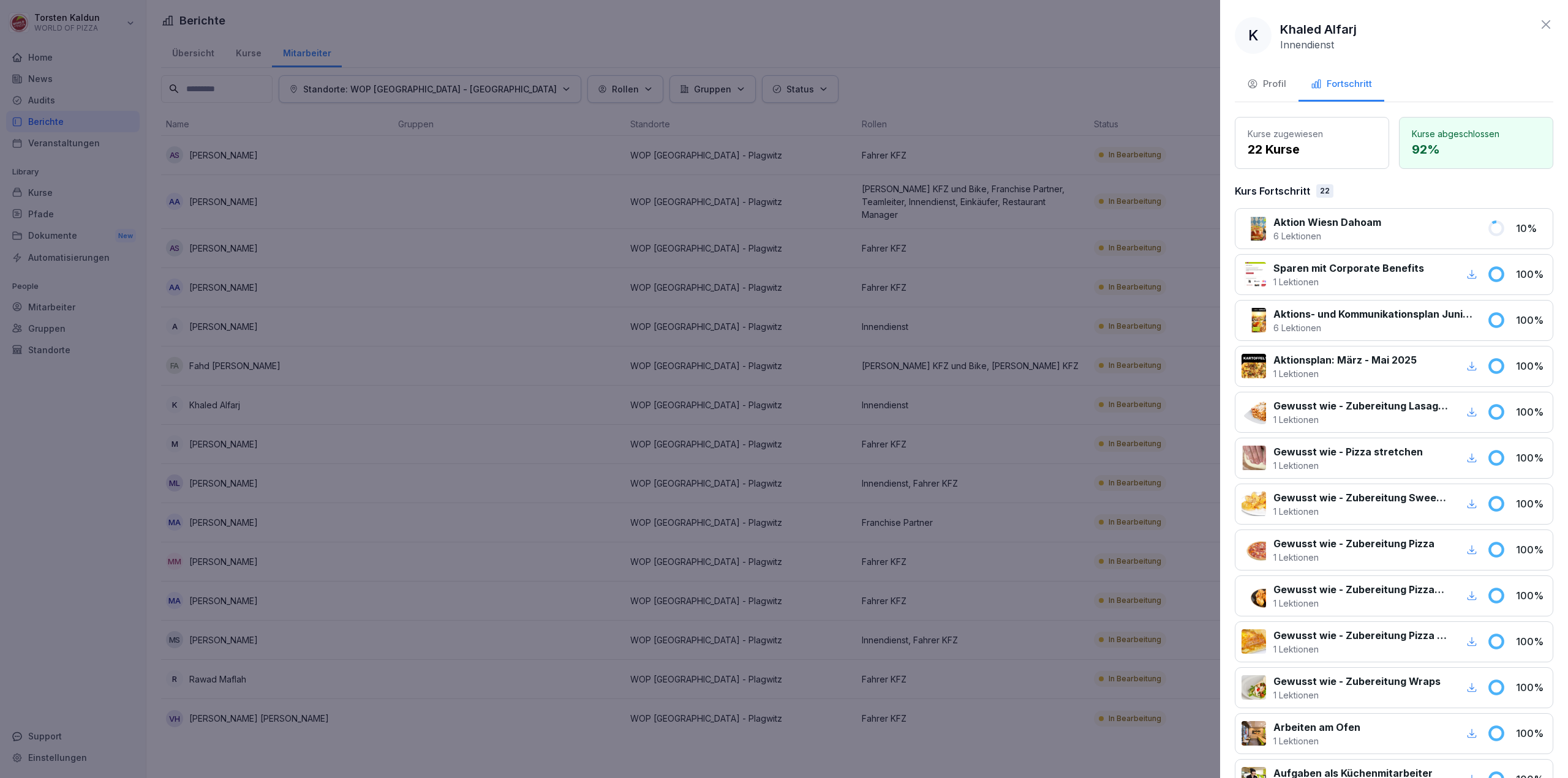
click at [1273, 78] on div "Profil" at bounding box center [1267, 84] width 39 height 14
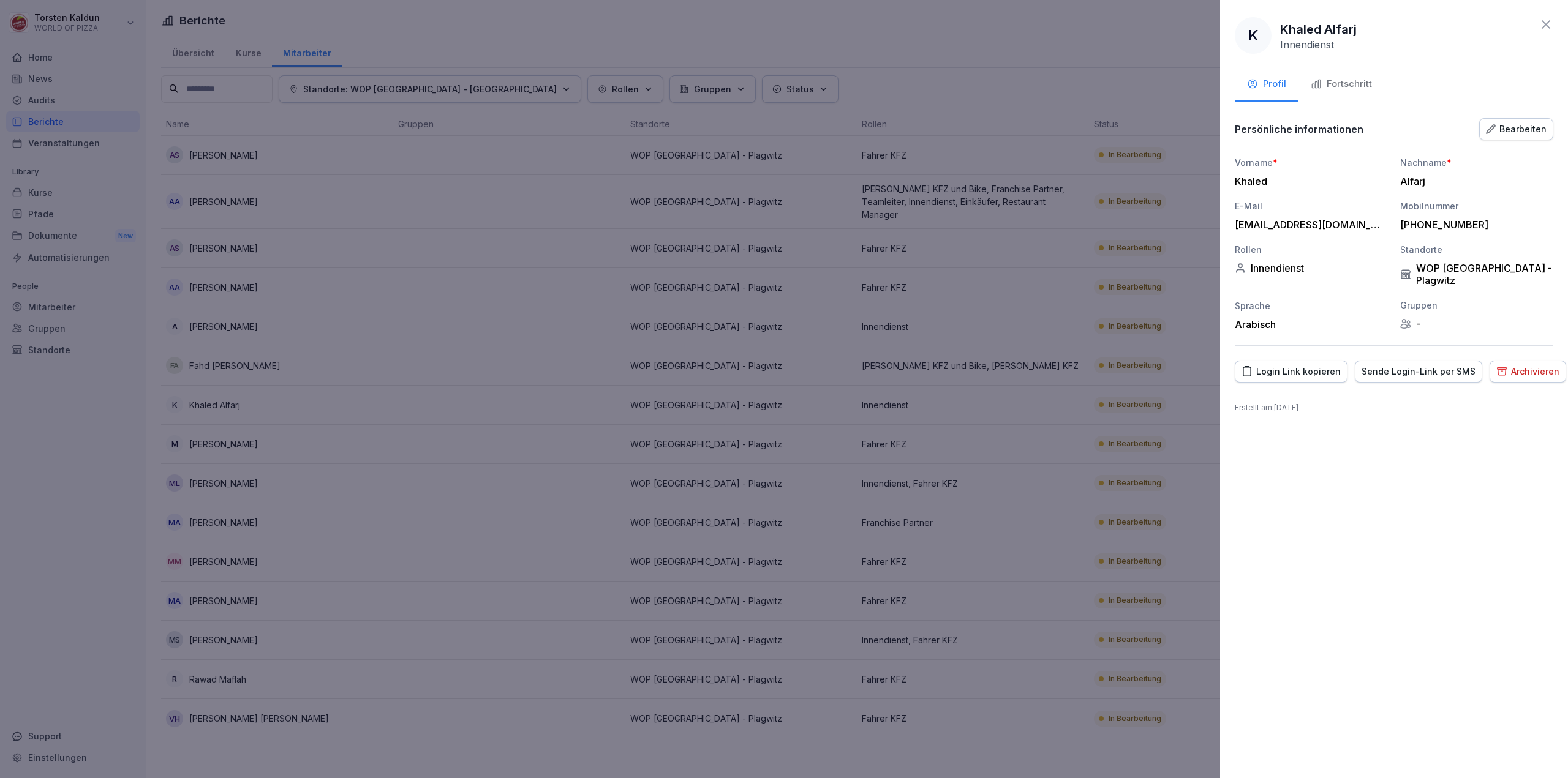
click at [1501, 365] on div "Archivieren" at bounding box center [1527, 372] width 63 height 14
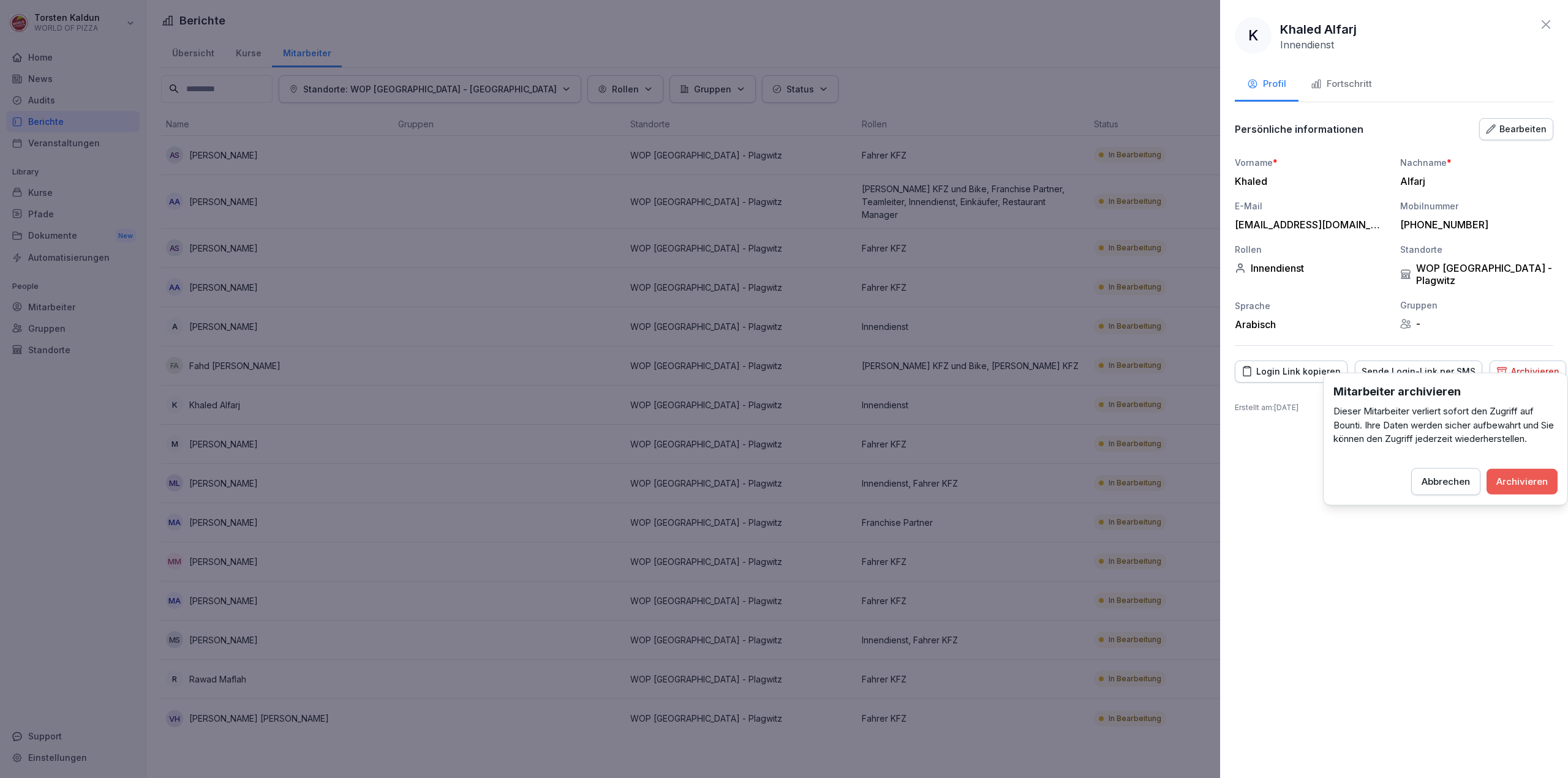
click at [1522, 475] on div "Archivieren" at bounding box center [1522, 481] width 52 height 14
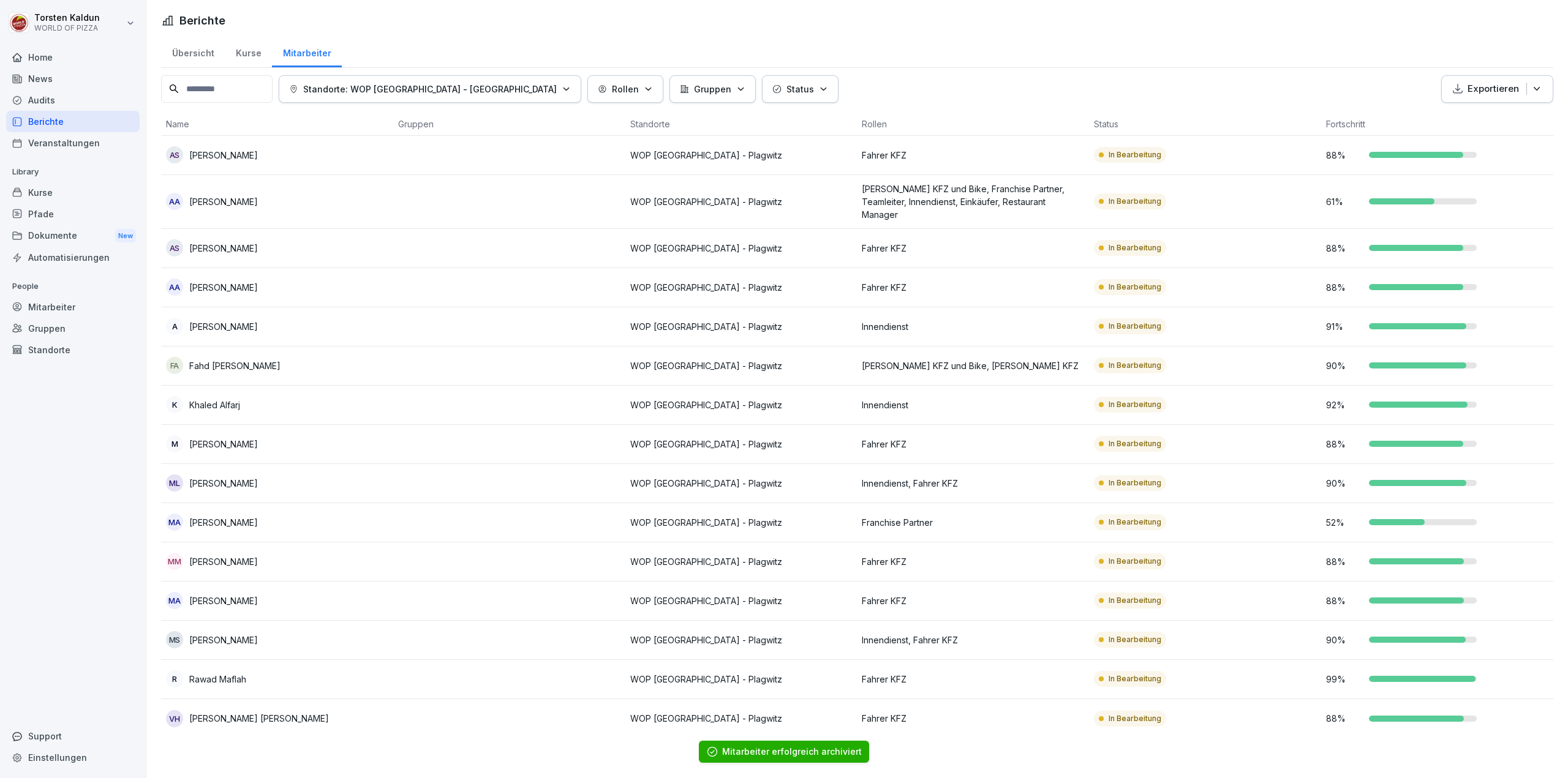
click at [318, 435] on div "M [PERSON_NAME]" at bounding box center [277, 443] width 222 height 17
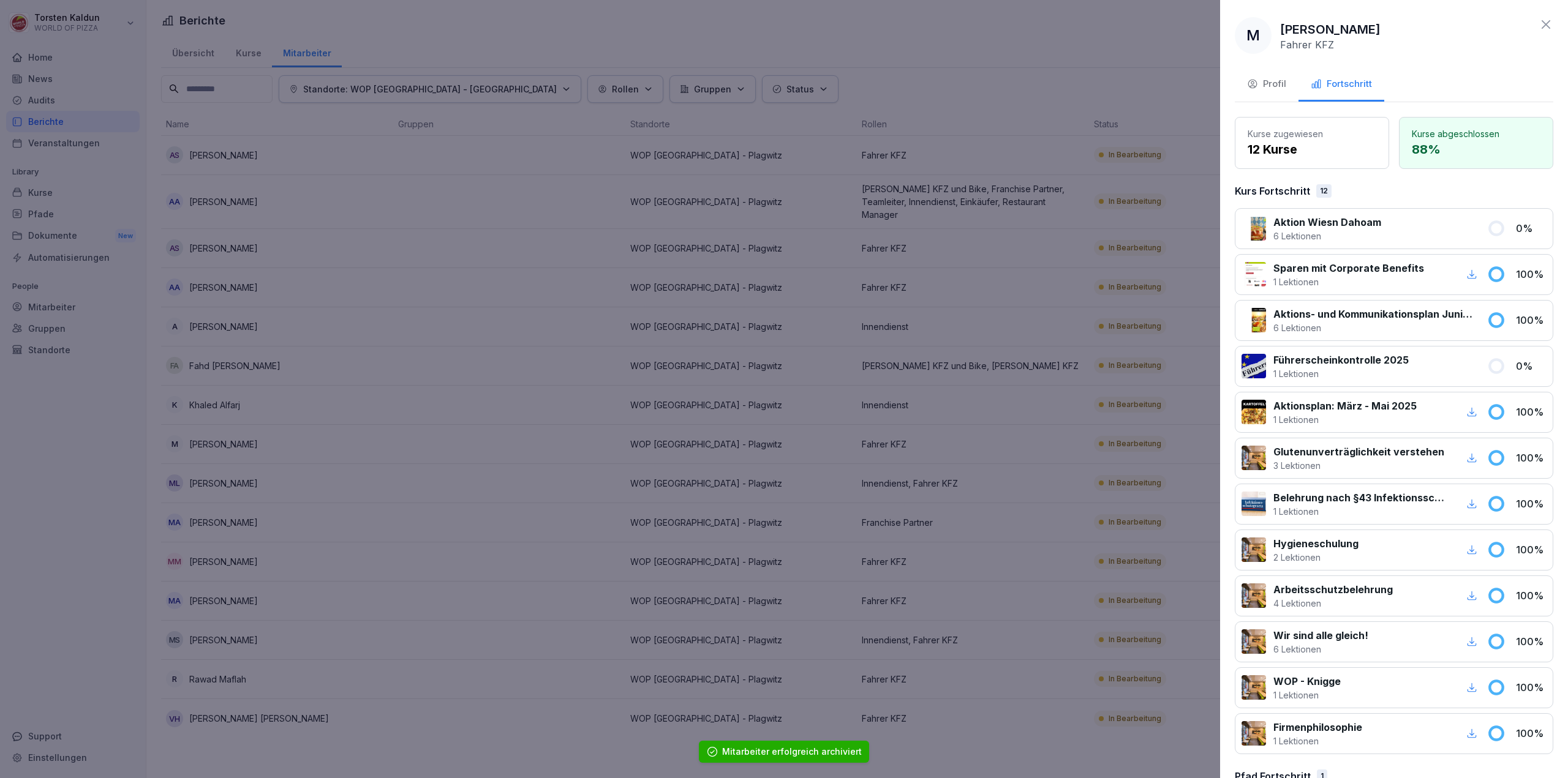
click at [1275, 81] on div "Profil" at bounding box center [1267, 84] width 39 height 14
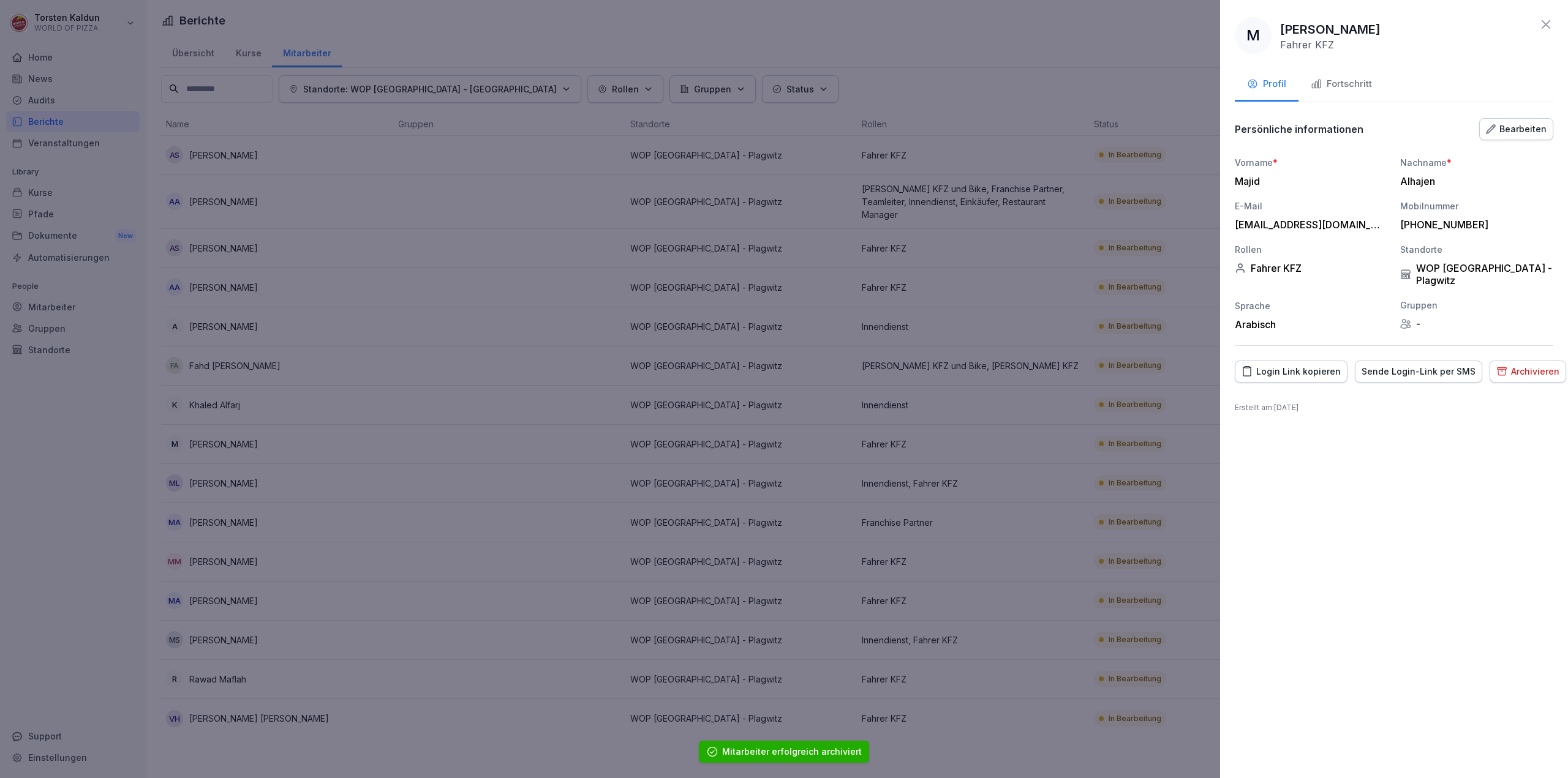
click at [1522, 365] on div "Archivieren" at bounding box center [1527, 372] width 63 height 14
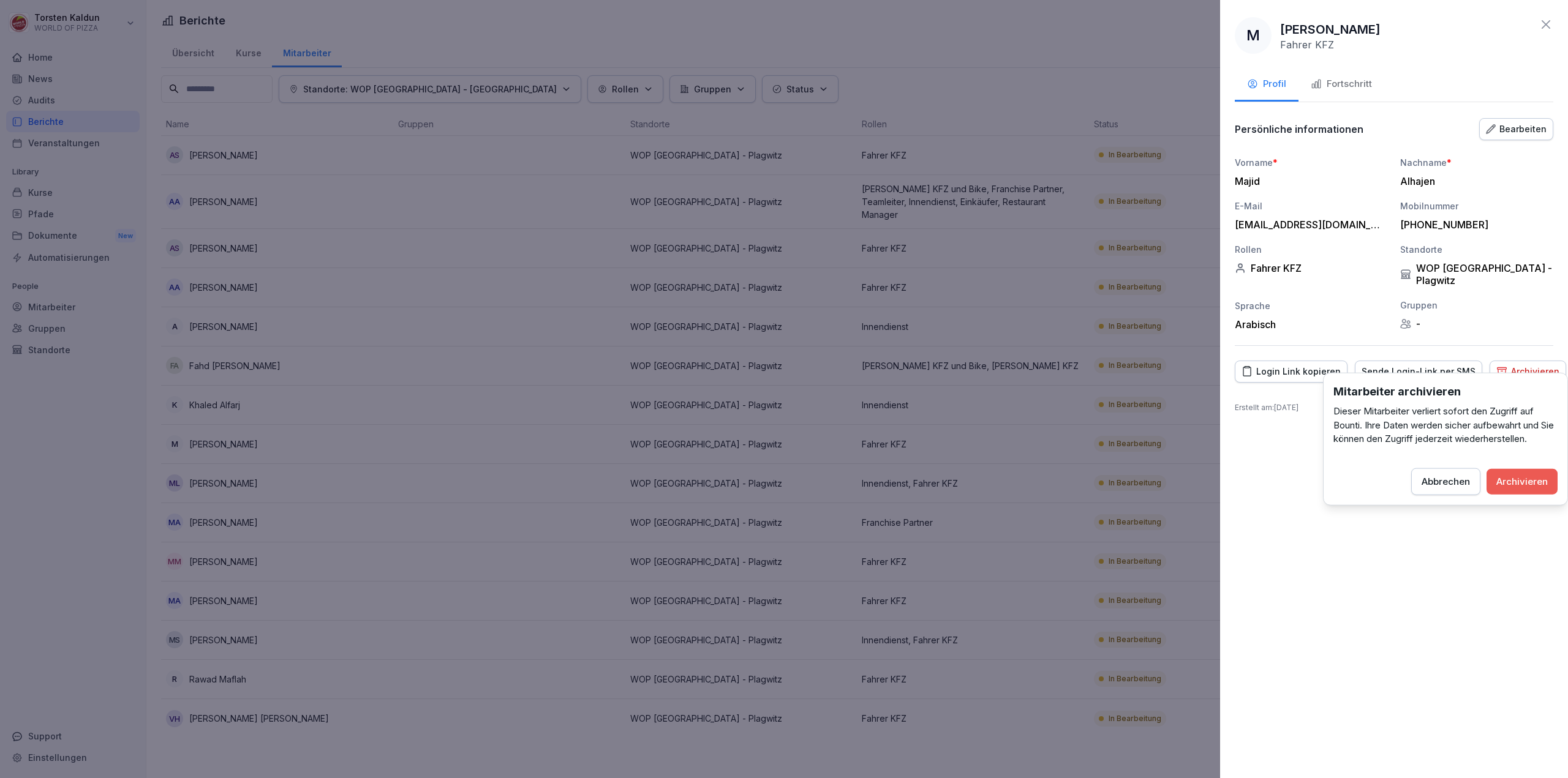
click at [1495, 484] on button "Archivieren" at bounding box center [1522, 481] width 71 height 26
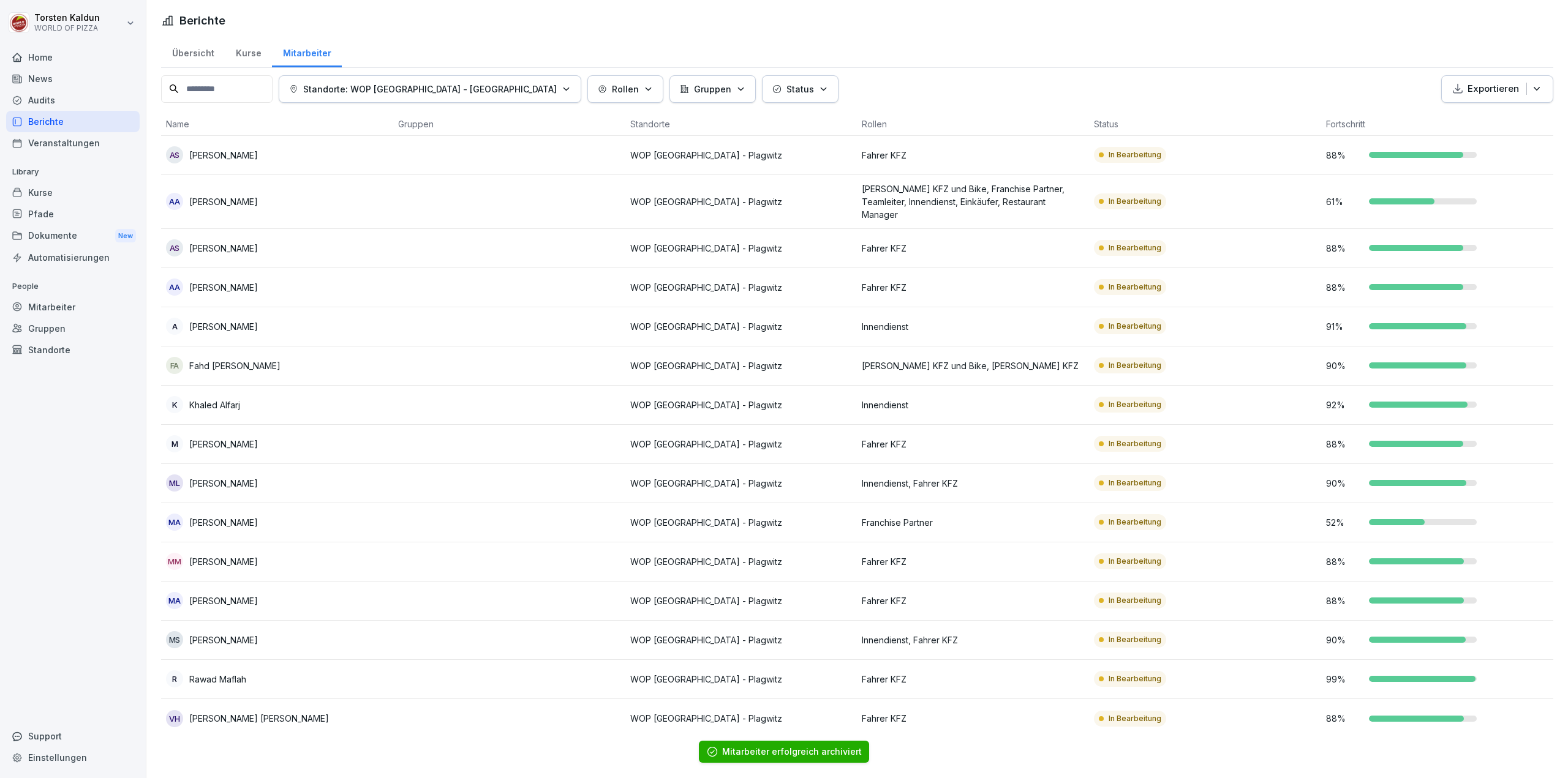
click at [298, 479] on td "ML [PERSON_NAME]" at bounding box center [277, 484] width 232 height 39
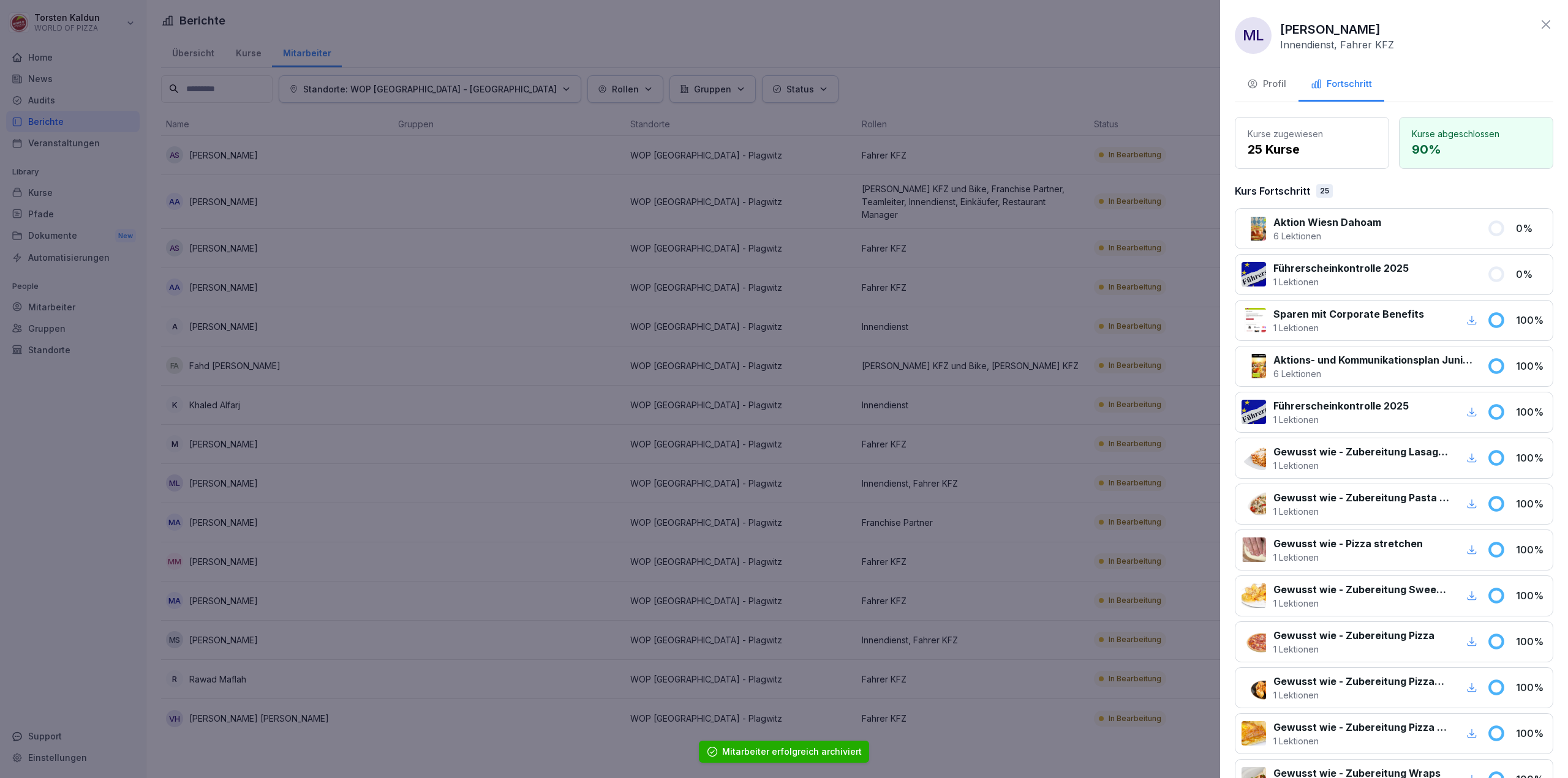
click at [1272, 86] on div "Profil" at bounding box center [1267, 84] width 39 height 14
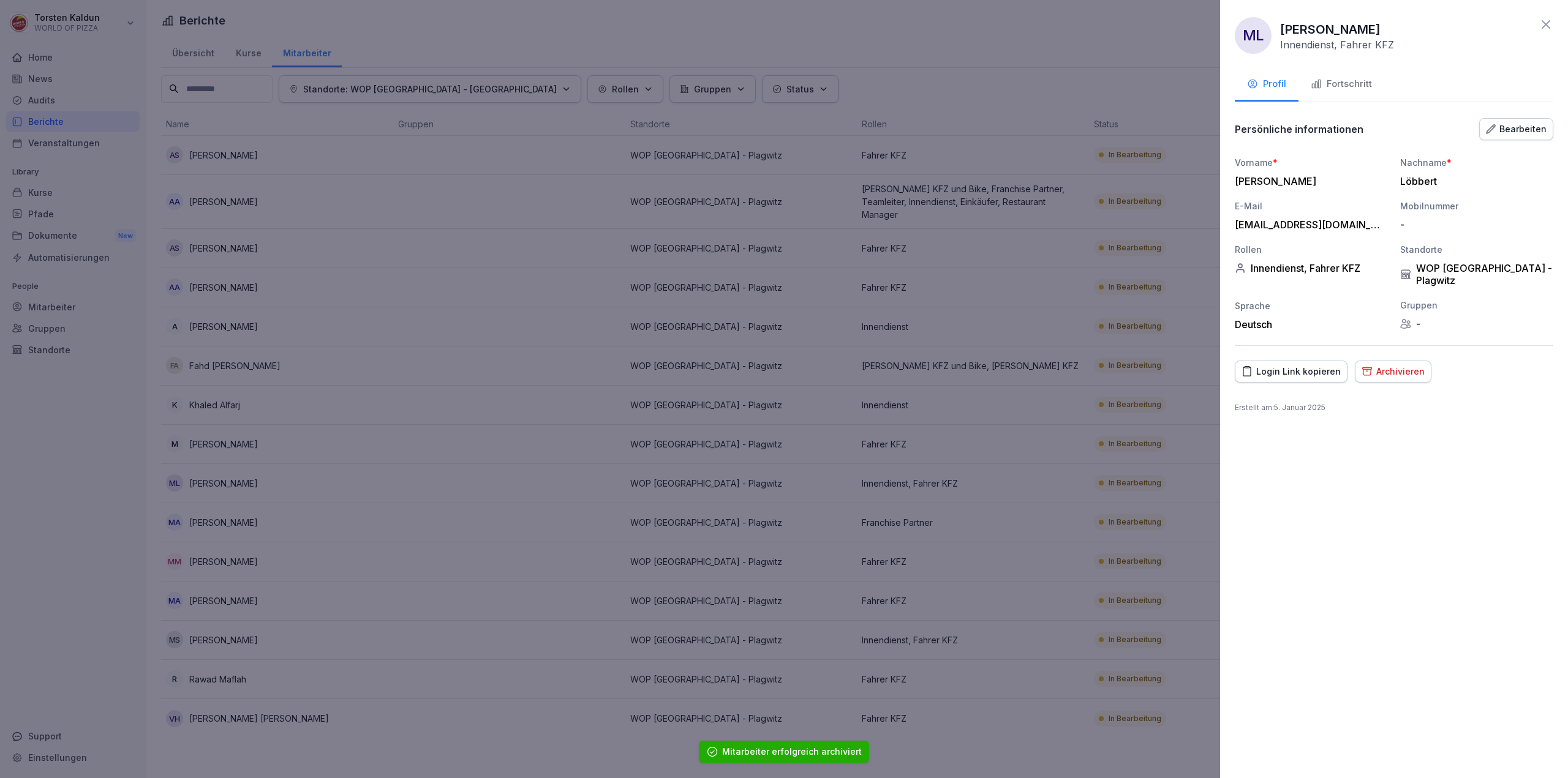
click at [1409, 365] on div "Archivieren" at bounding box center [1392, 372] width 63 height 14
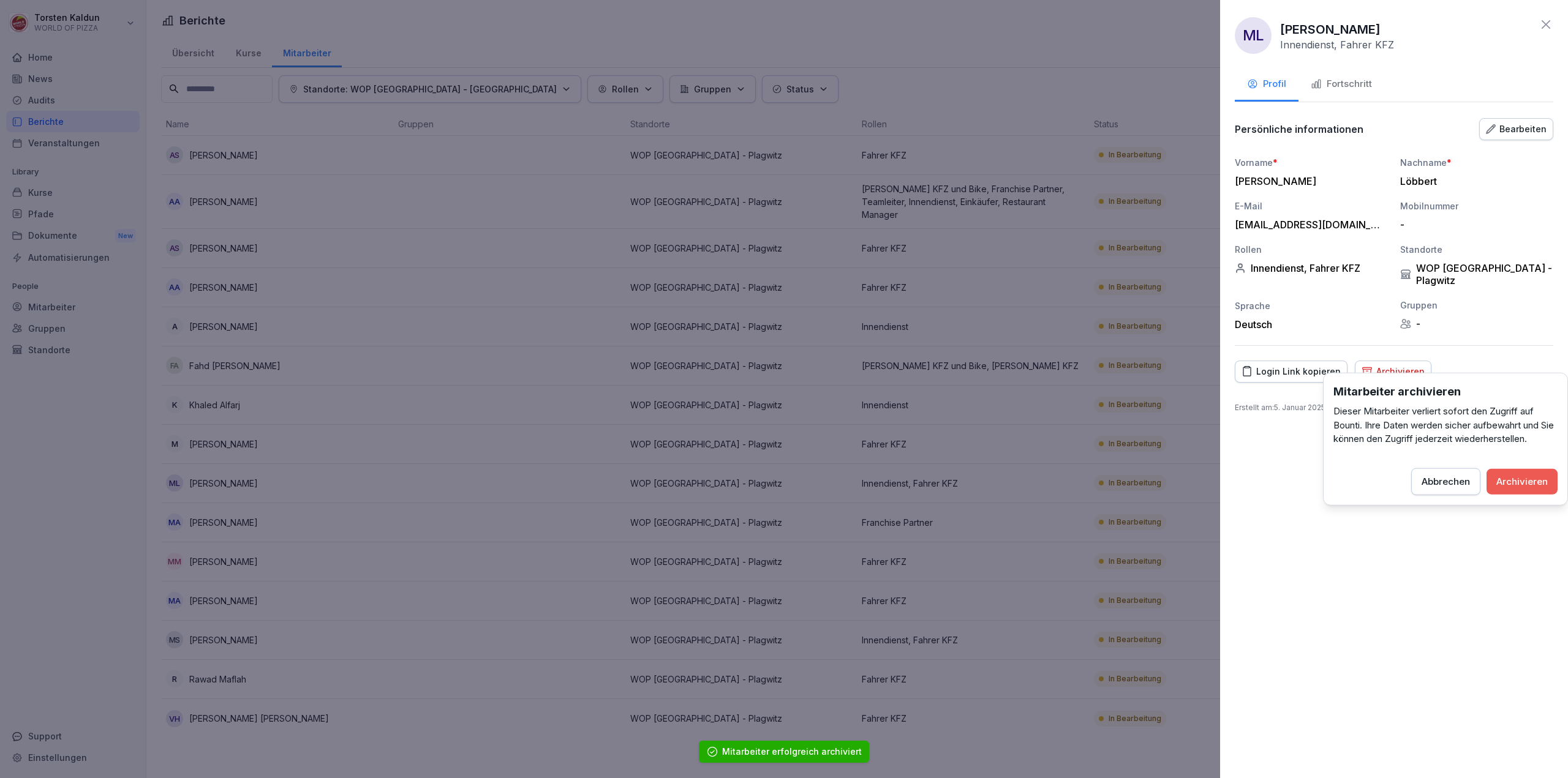
click at [1504, 471] on button "Archivieren" at bounding box center [1522, 481] width 71 height 26
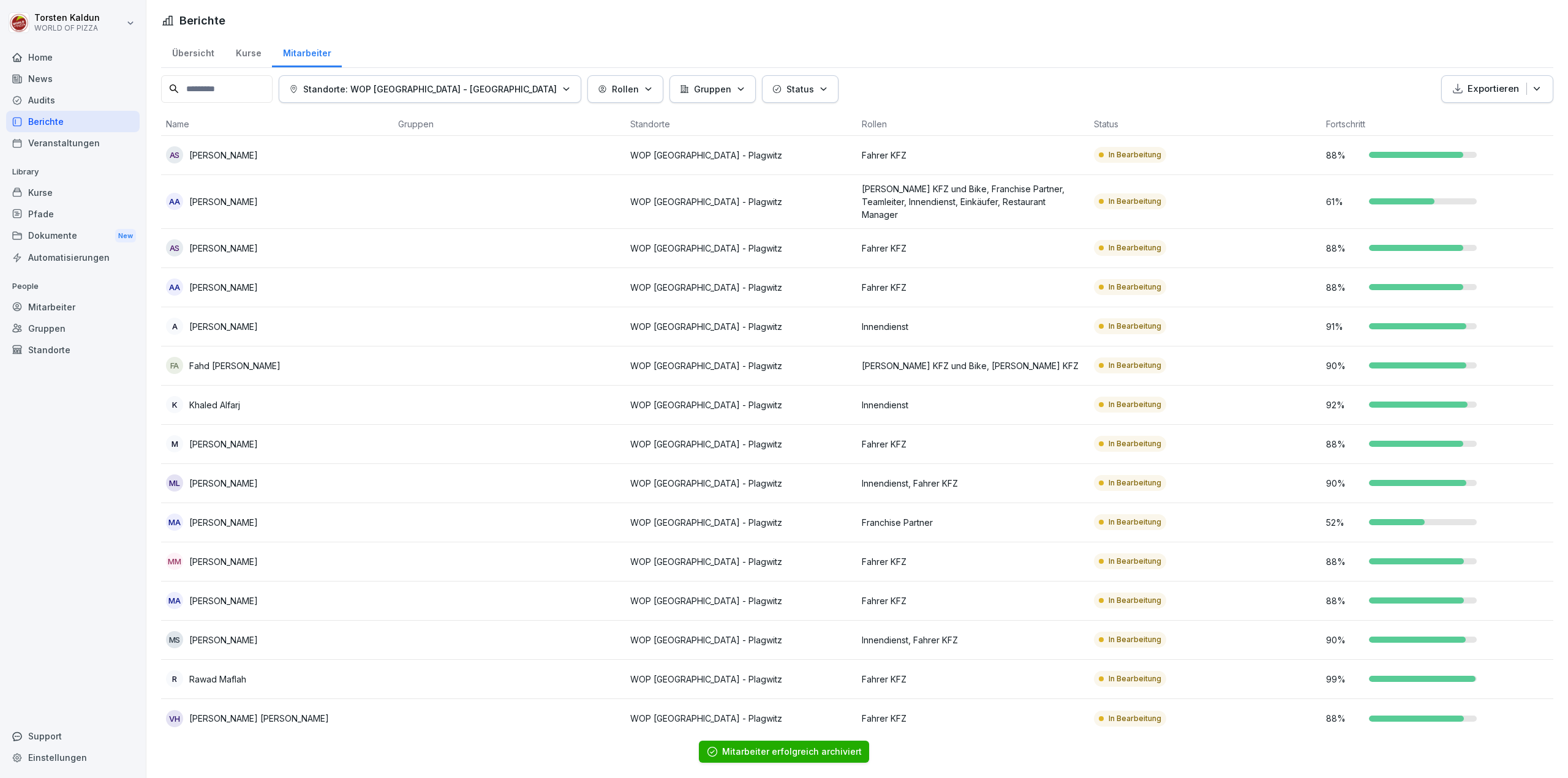
click at [303, 513] on div "MA [PERSON_NAME]" at bounding box center [277, 522] width 222 height 17
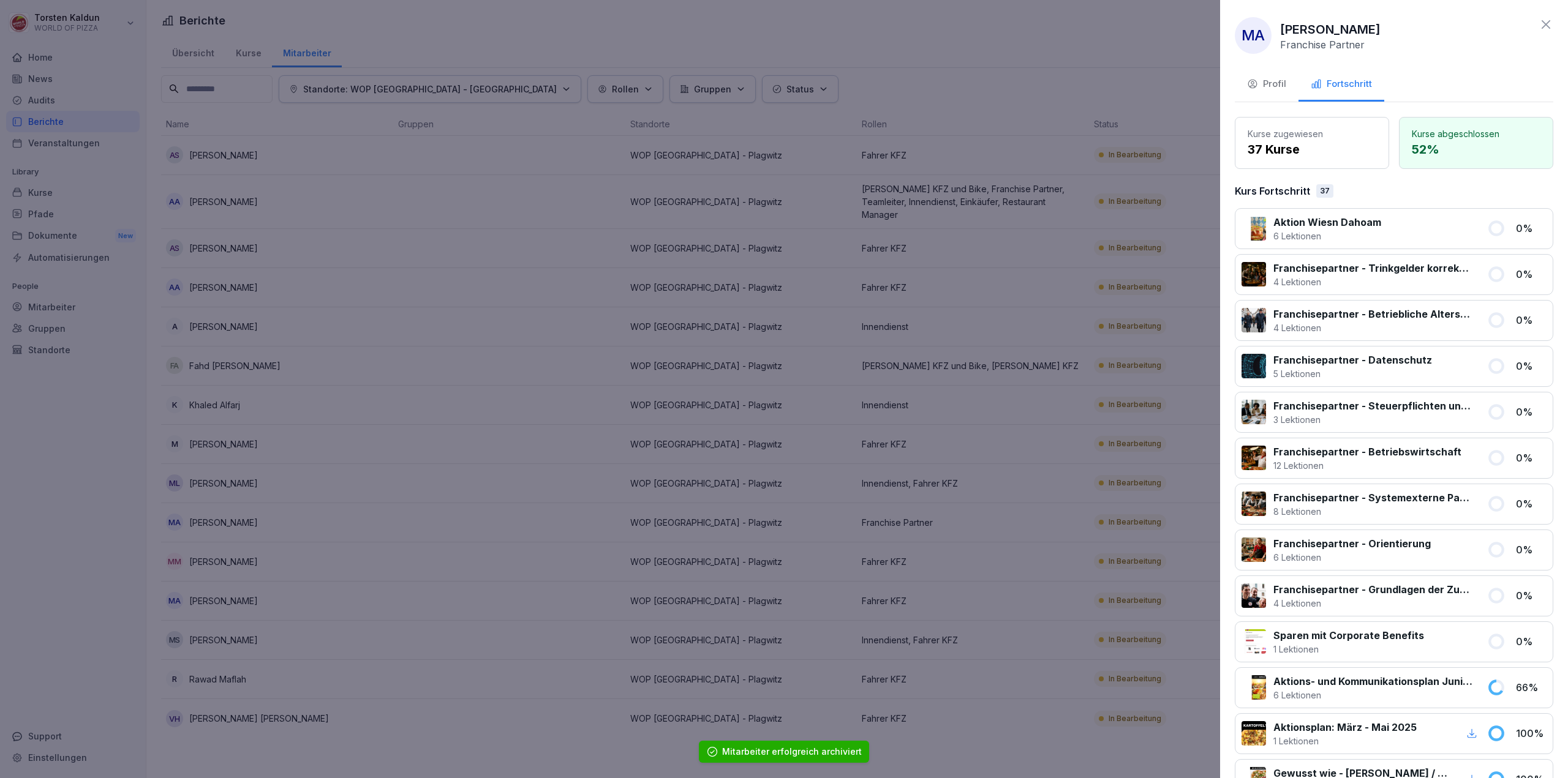
click at [1270, 80] on div "Profil" at bounding box center [1267, 84] width 39 height 14
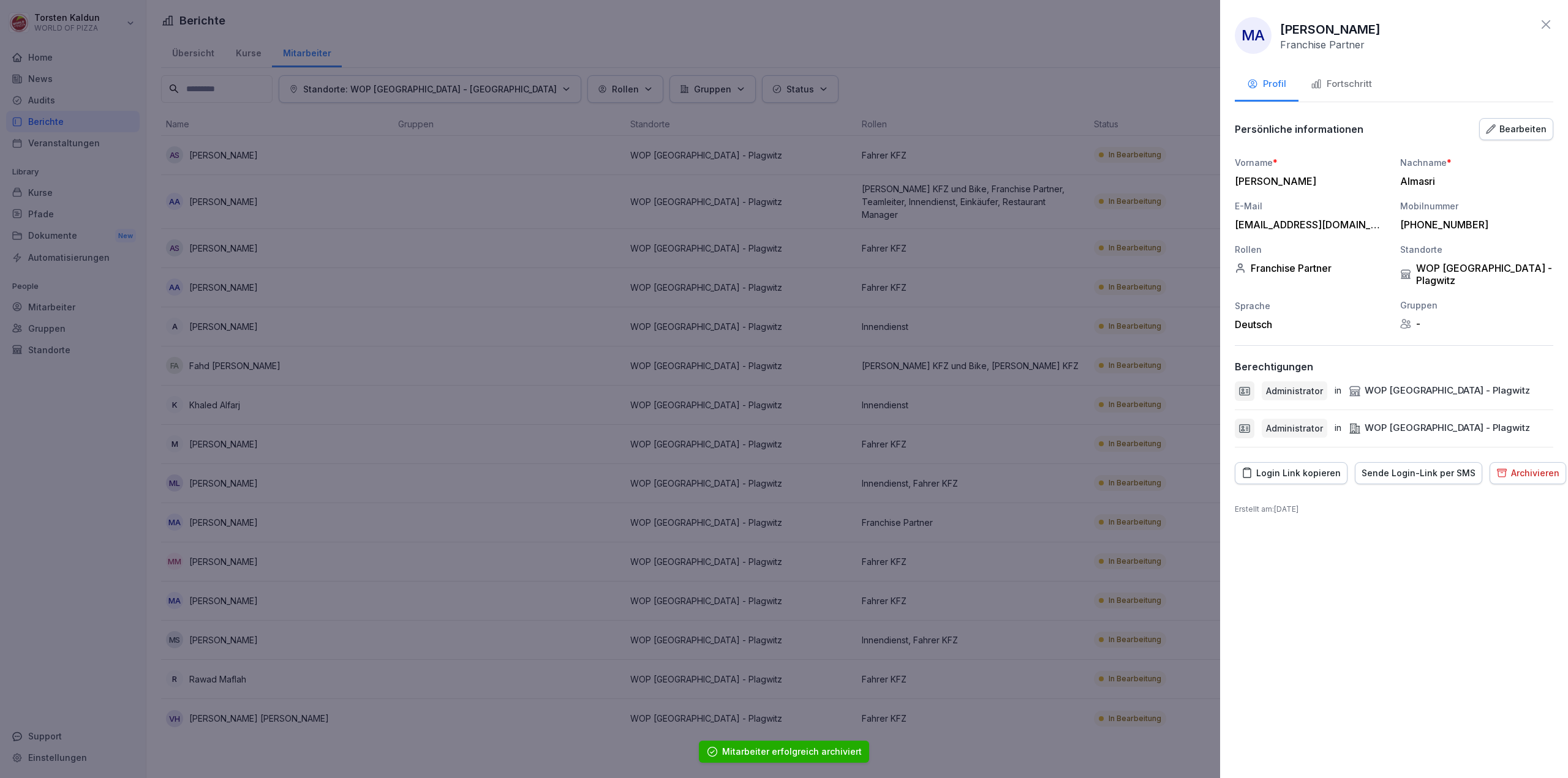
click at [1525, 467] on div "Archivieren" at bounding box center [1527, 473] width 63 height 14
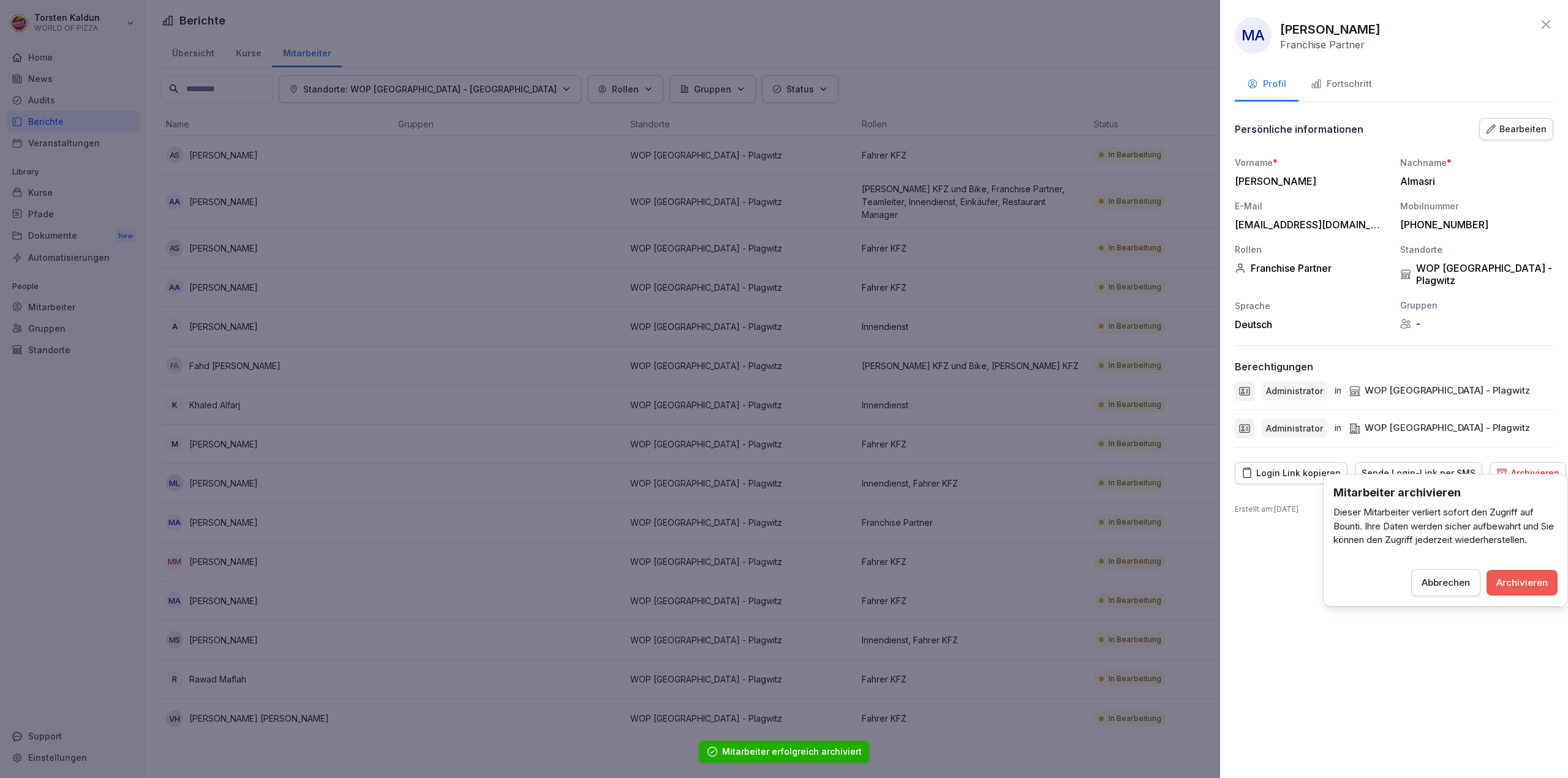
click at [1516, 575] on button "Archivieren" at bounding box center [1522, 583] width 71 height 26
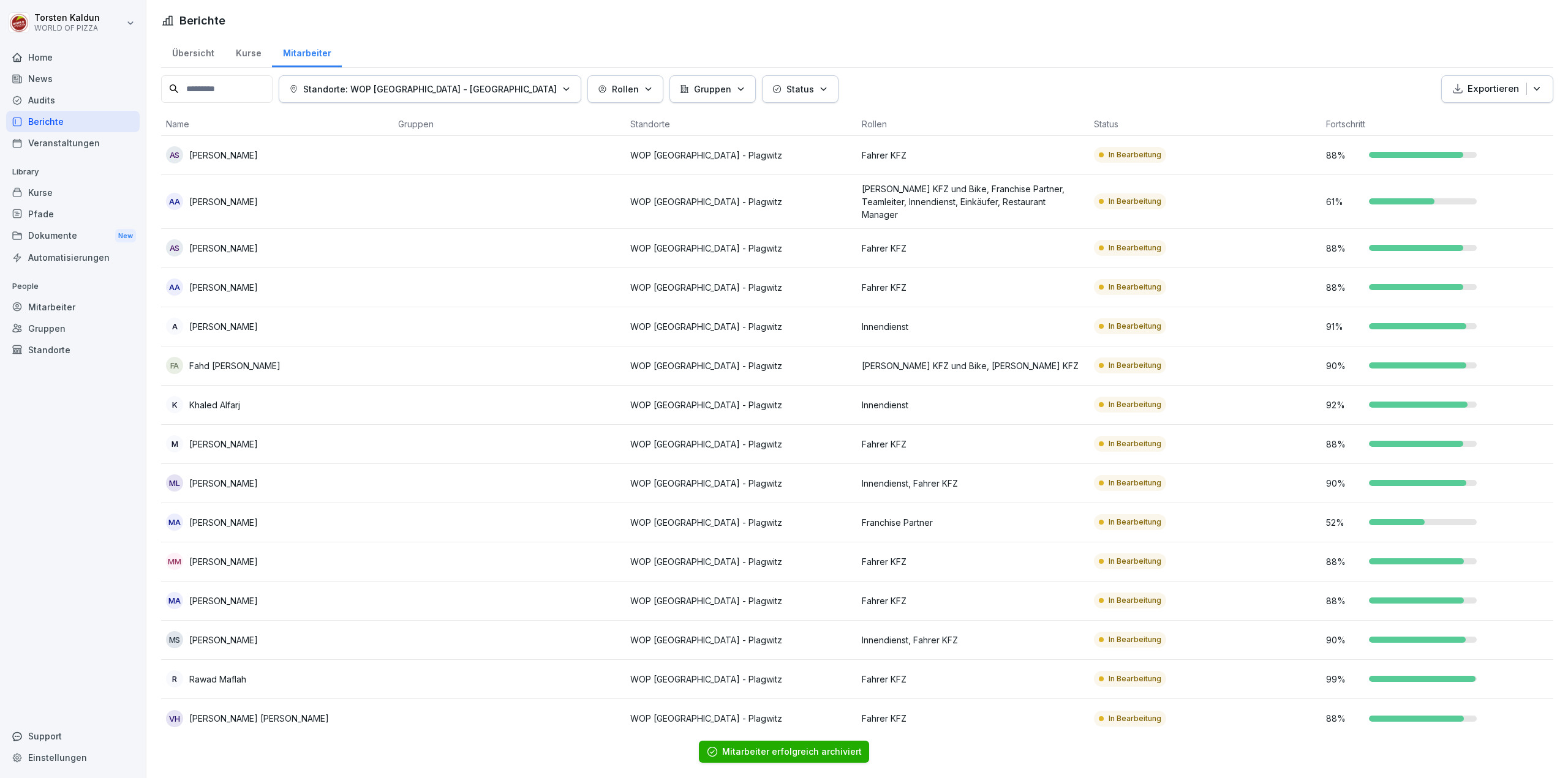
click at [312, 553] on div "MM [PERSON_NAME]" at bounding box center [277, 561] width 222 height 17
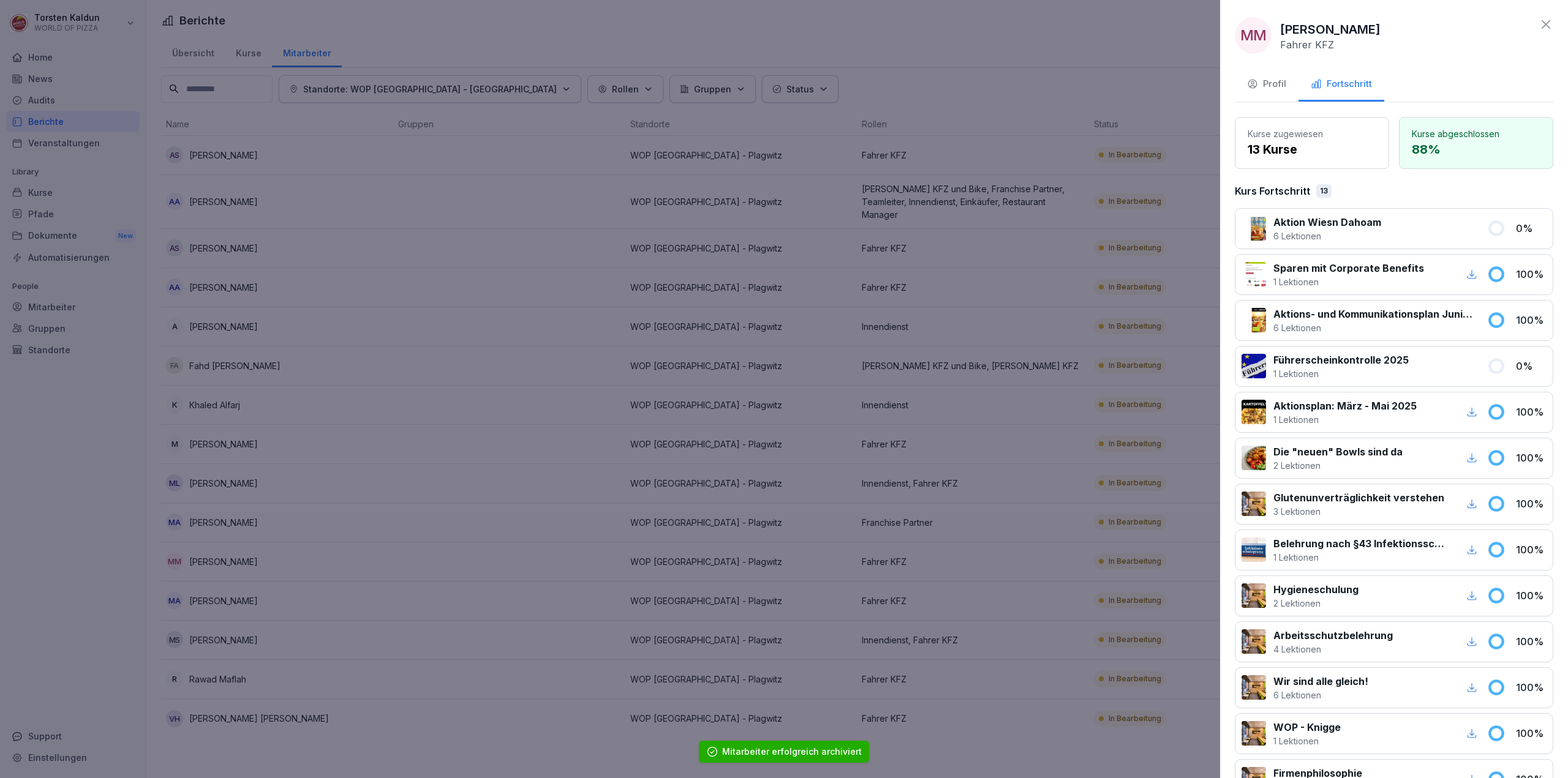
click at [1265, 89] on div "Profil" at bounding box center [1267, 84] width 39 height 14
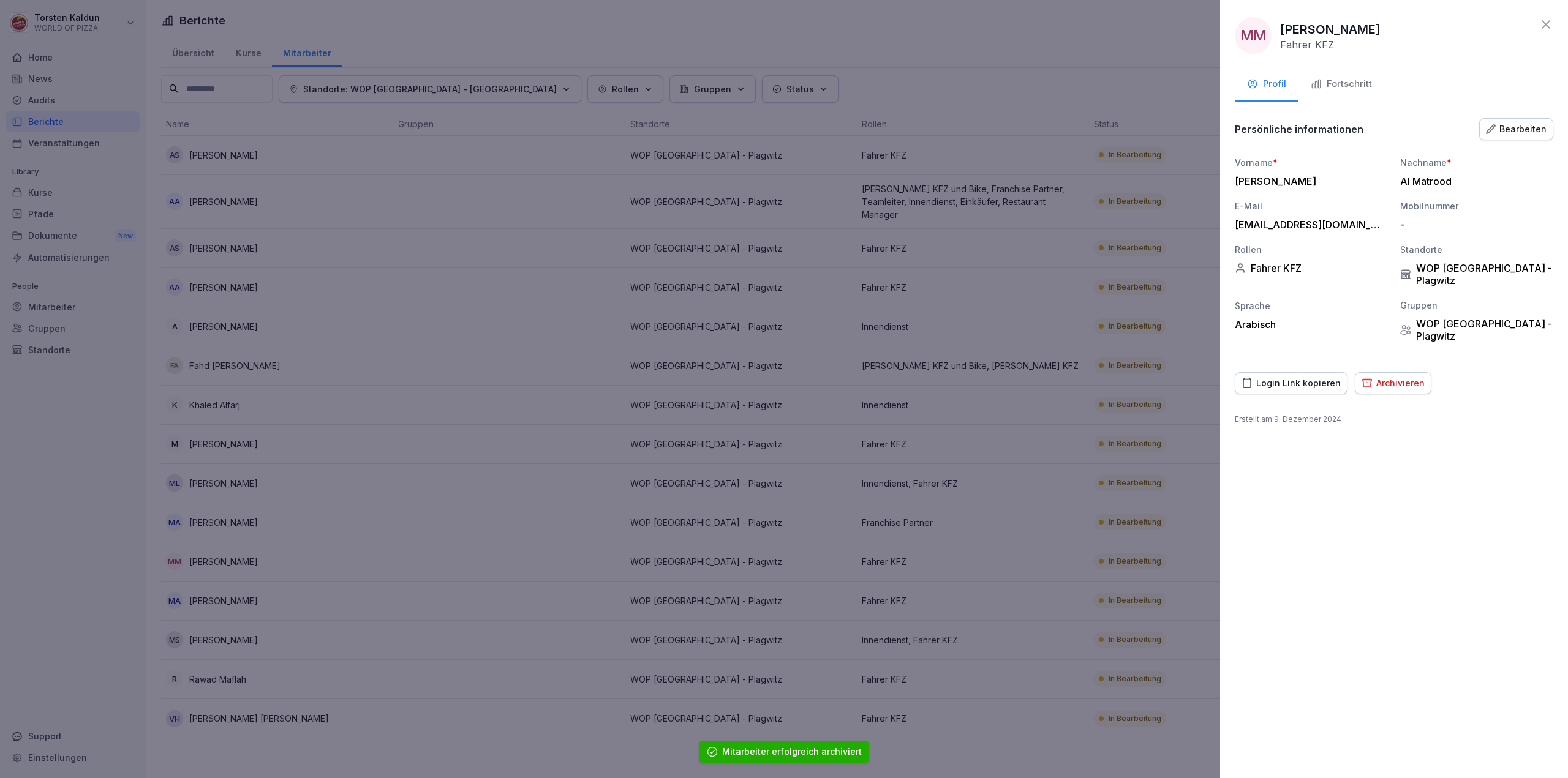
click at [1396, 377] on div "Archivieren" at bounding box center [1392, 384] width 63 height 14
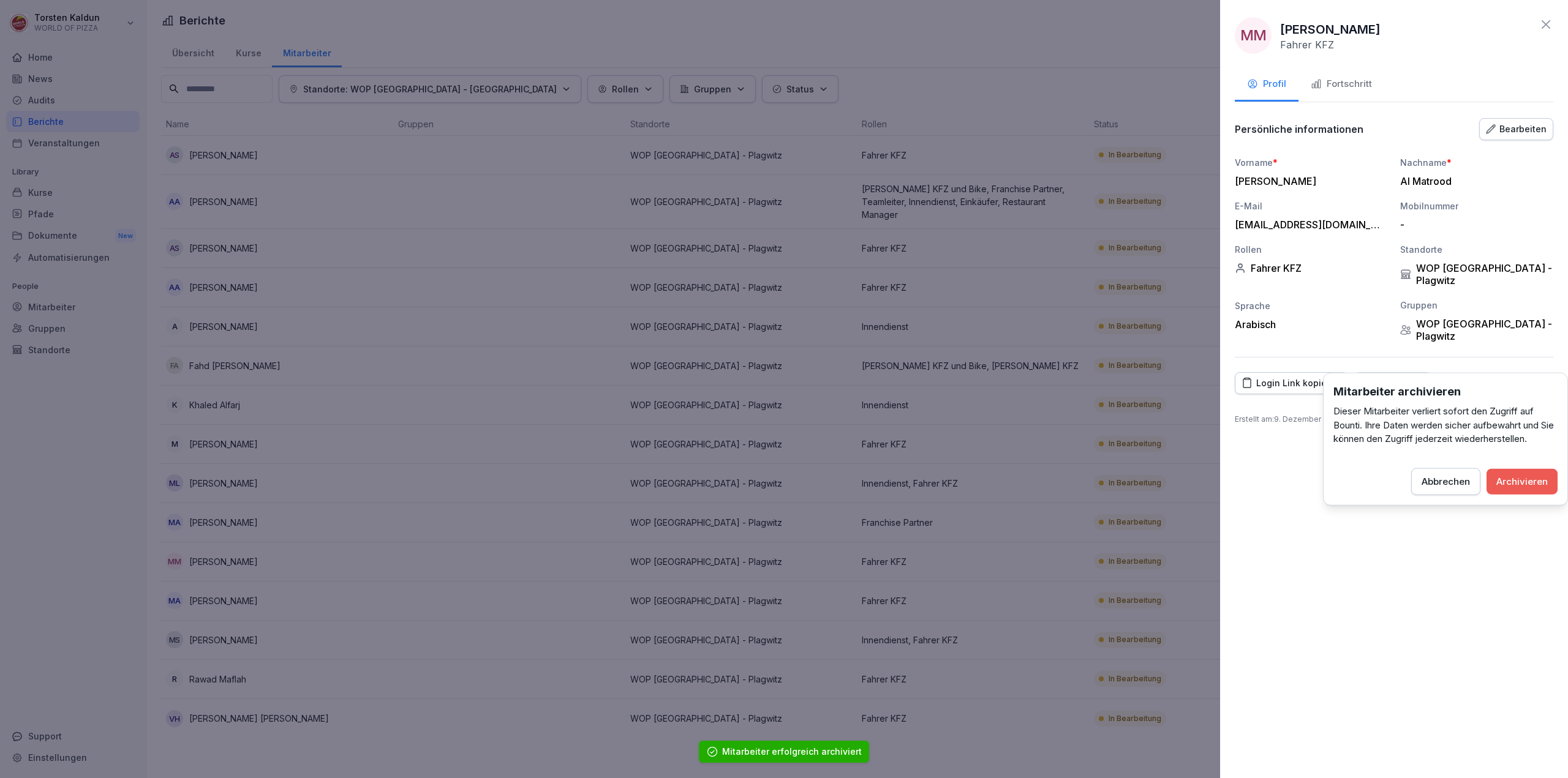
click at [1536, 481] on div "Archivieren" at bounding box center [1522, 481] width 52 height 14
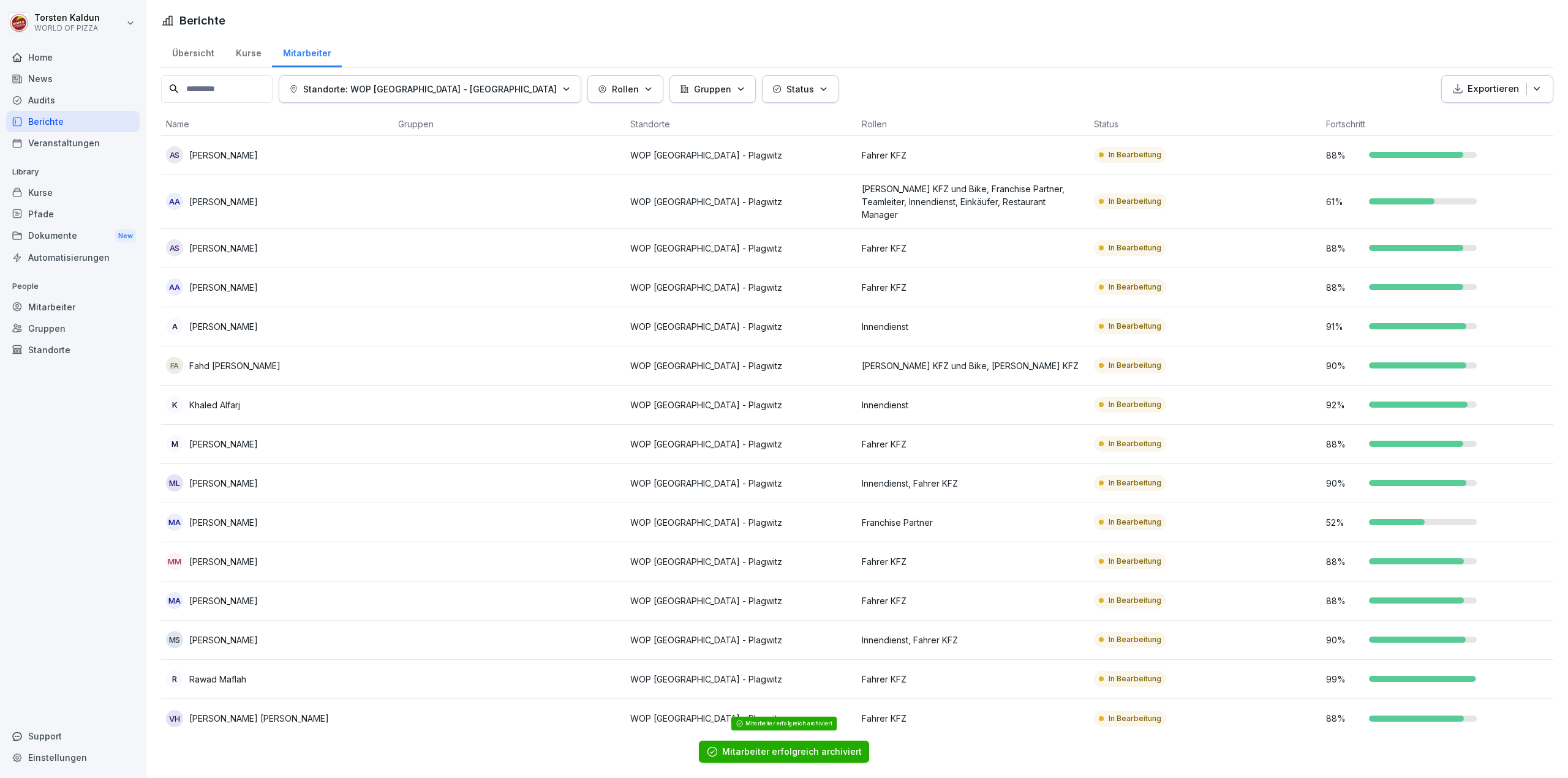
click at [284, 592] on div "MA [PERSON_NAME]" at bounding box center [277, 601] width 222 height 17
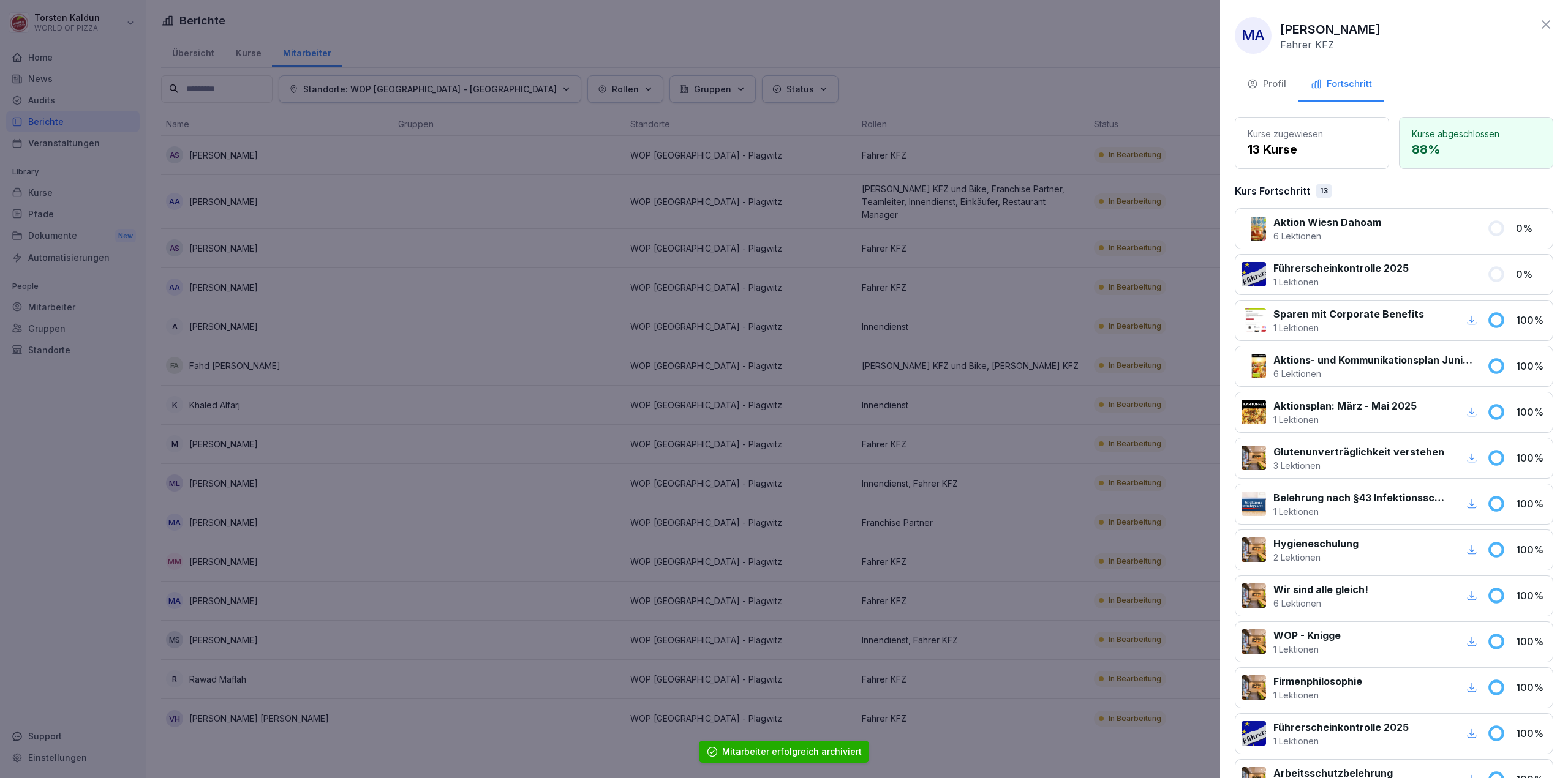
click at [1276, 89] on div "Profil" at bounding box center [1267, 84] width 39 height 14
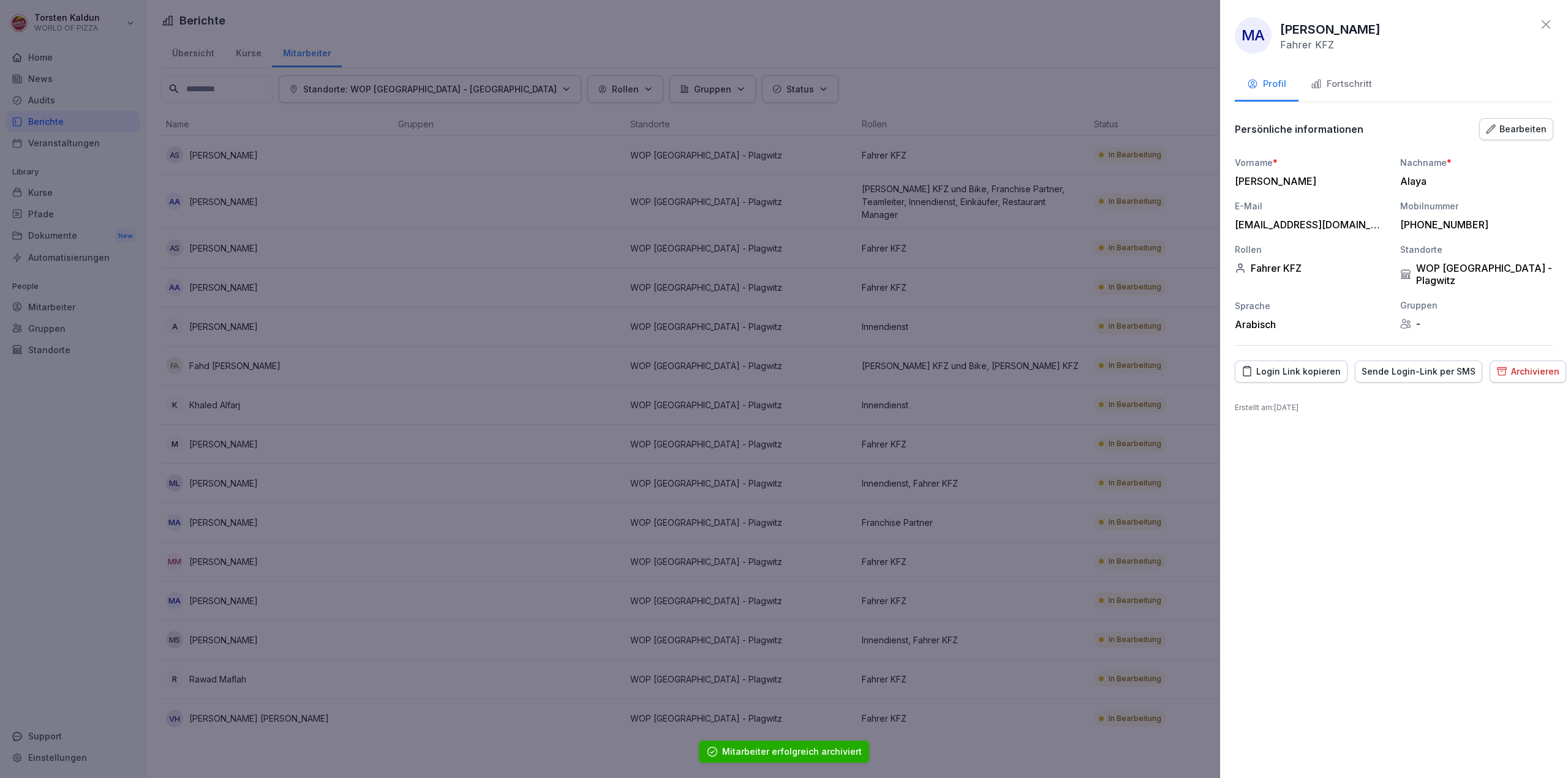
click at [1519, 365] on div "Archivieren" at bounding box center [1527, 372] width 63 height 14
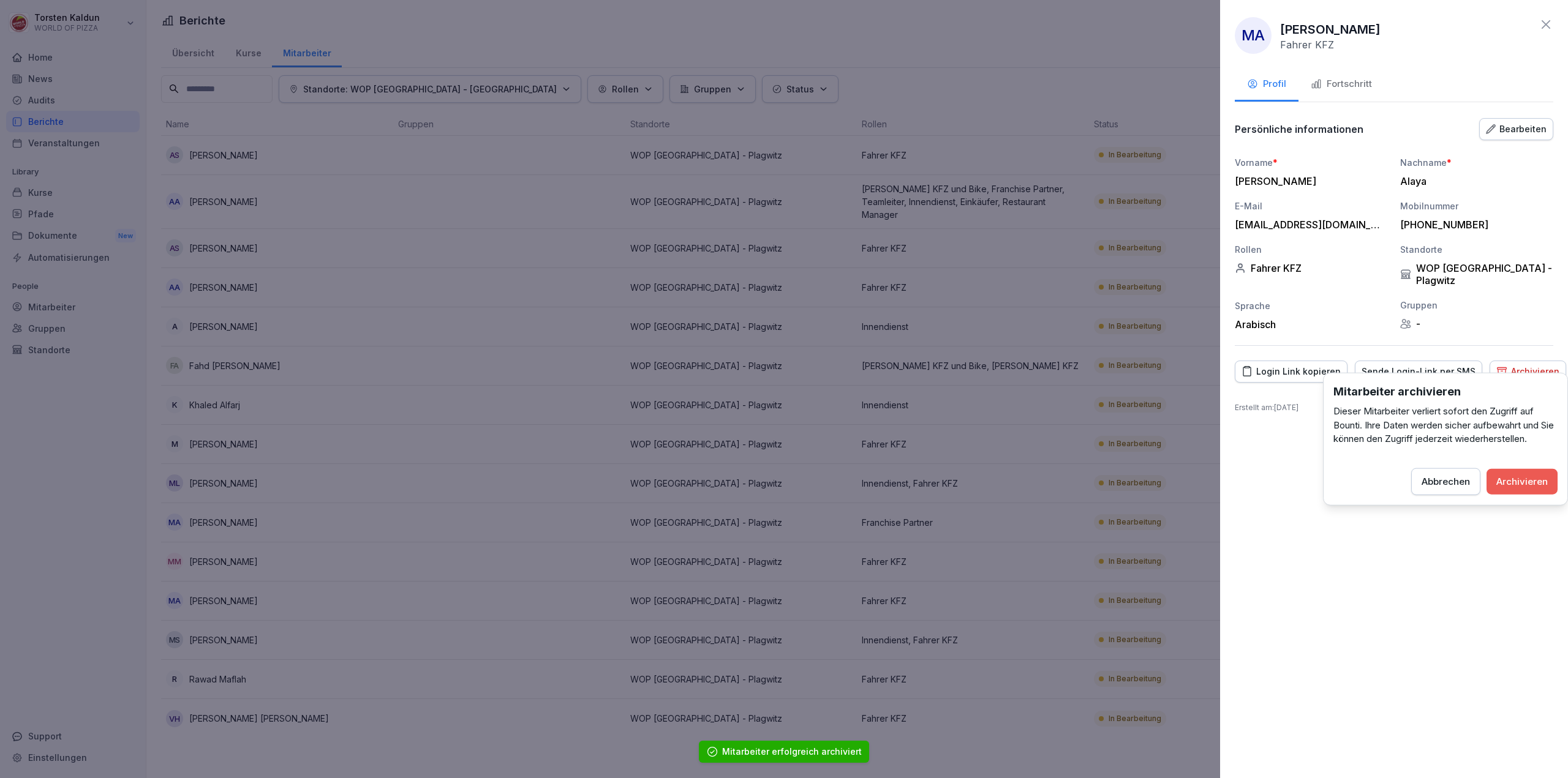
click at [1542, 481] on div "Archivieren" at bounding box center [1522, 481] width 52 height 14
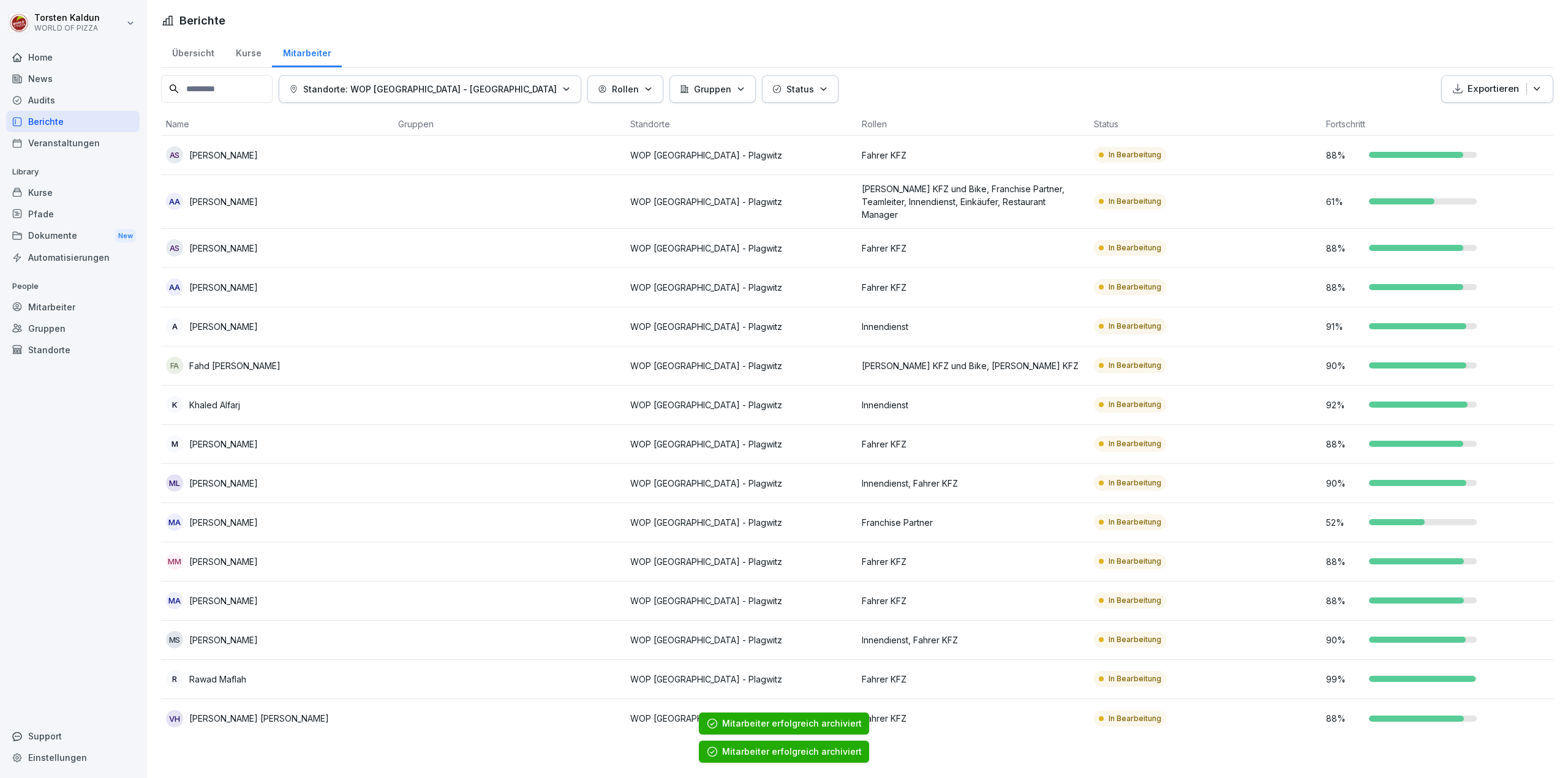
click at [242, 634] on p "[PERSON_NAME]" at bounding box center [223, 640] width 69 height 13
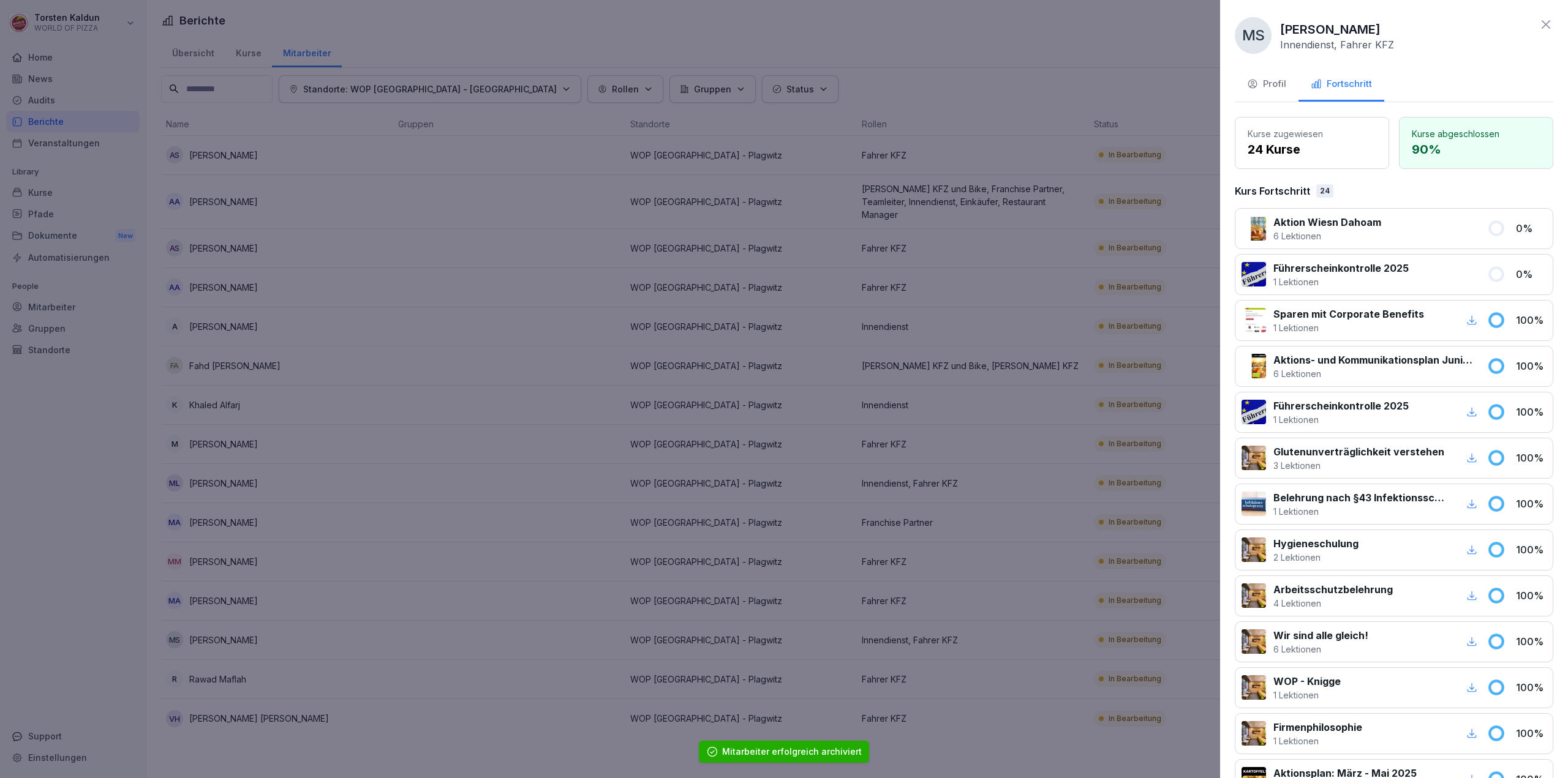
click at [1272, 86] on div "Profil" at bounding box center [1267, 84] width 39 height 14
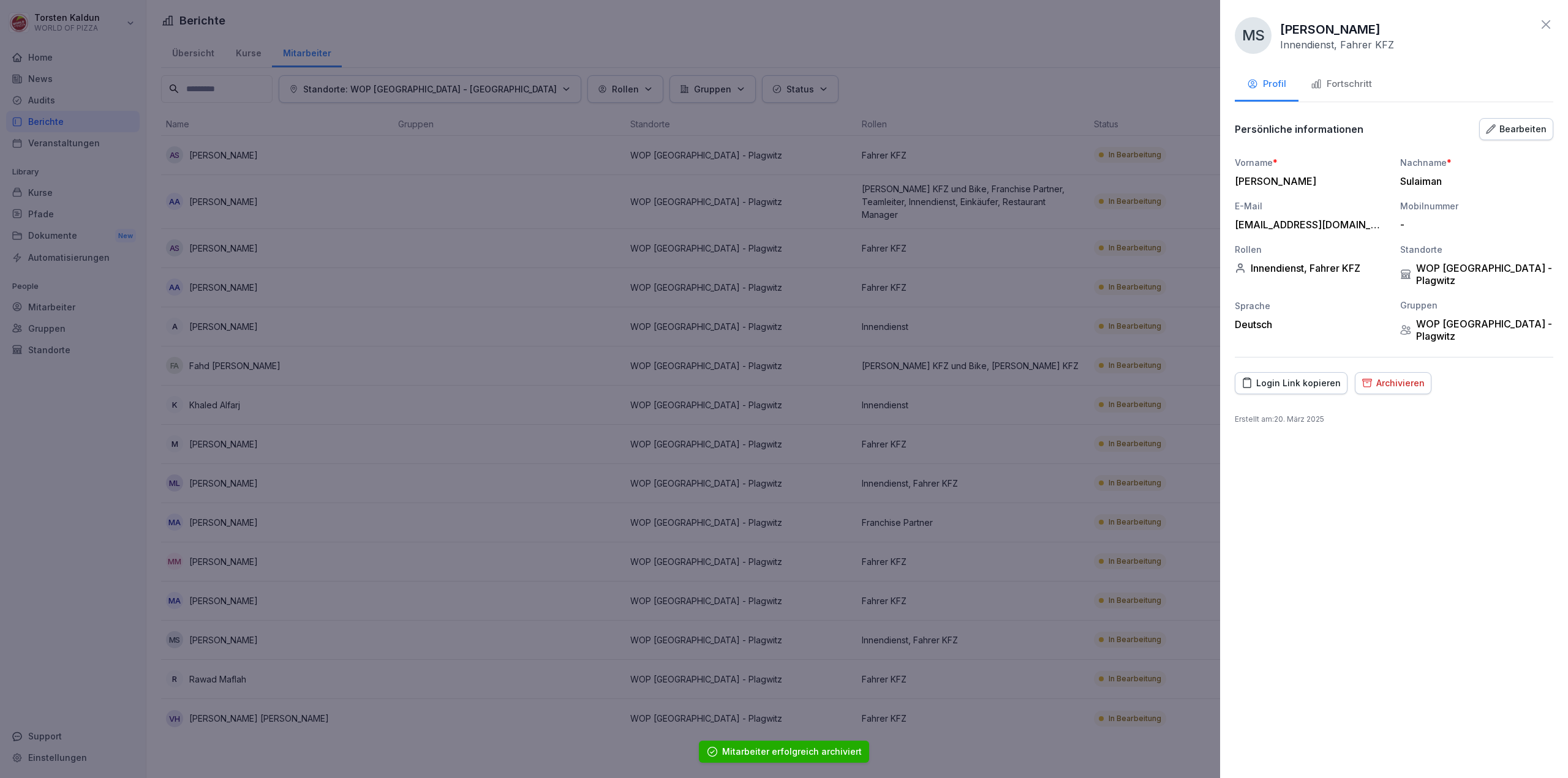
click at [1407, 377] on div "Archivieren" at bounding box center [1392, 384] width 63 height 14
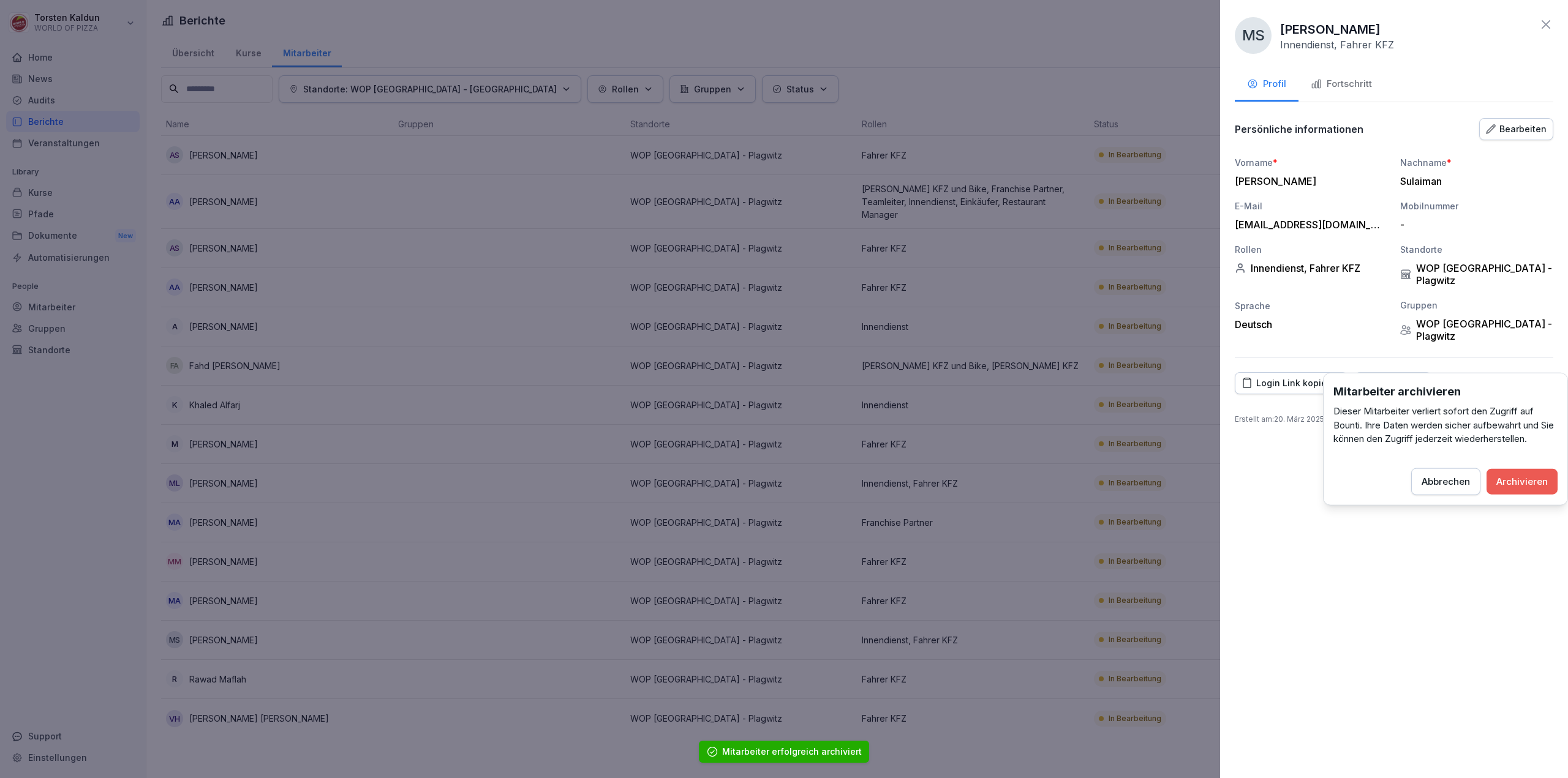
drag, startPoint x: 1516, startPoint y: 486, endPoint x: 1464, endPoint y: 489, distance: 52.1
click at [1516, 485] on div "Archivieren" at bounding box center [1522, 481] width 52 height 14
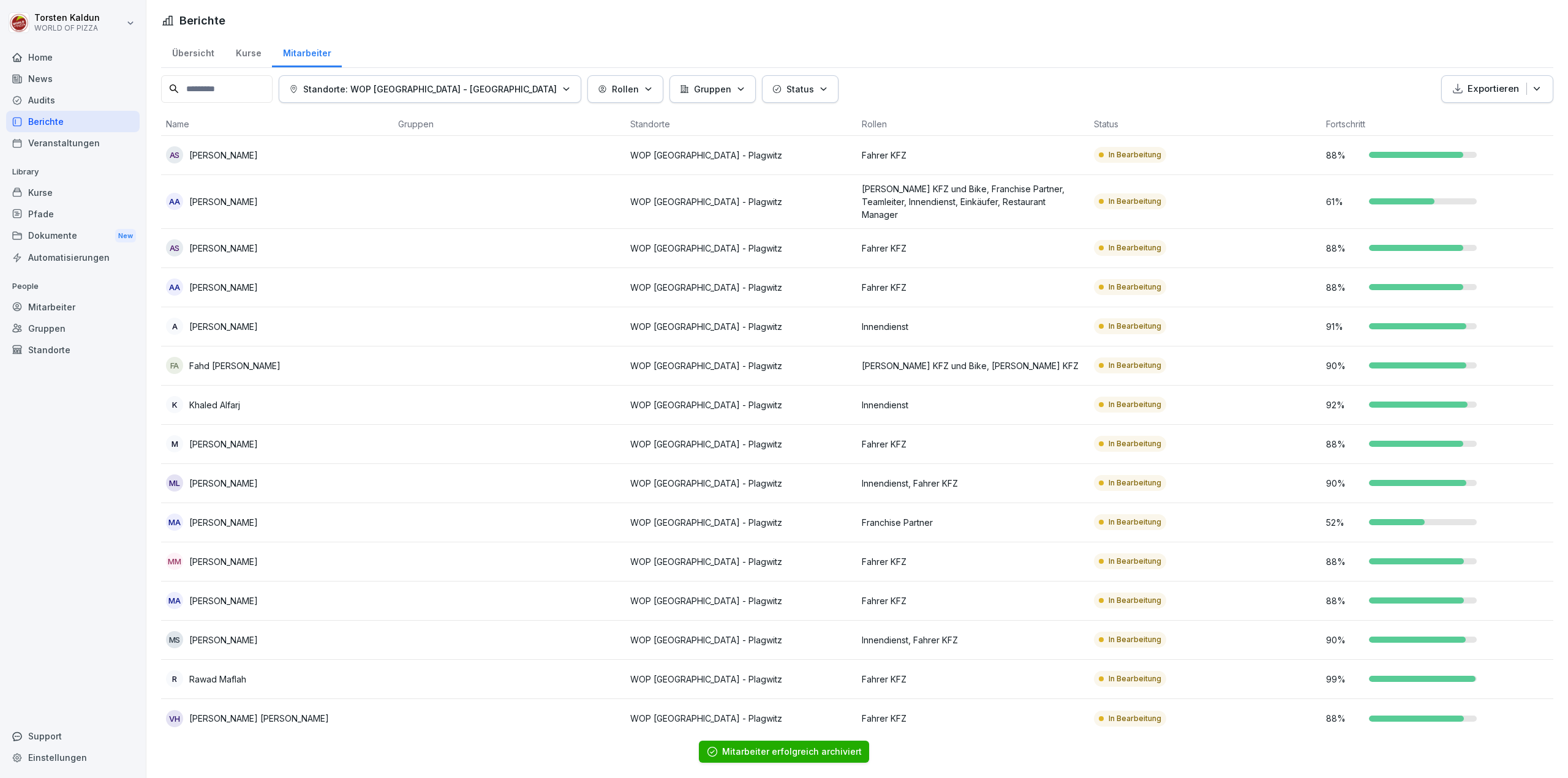
click at [364, 631] on div "[PERSON_NAME]" at bounding box center [277, 639] width 222 height 17
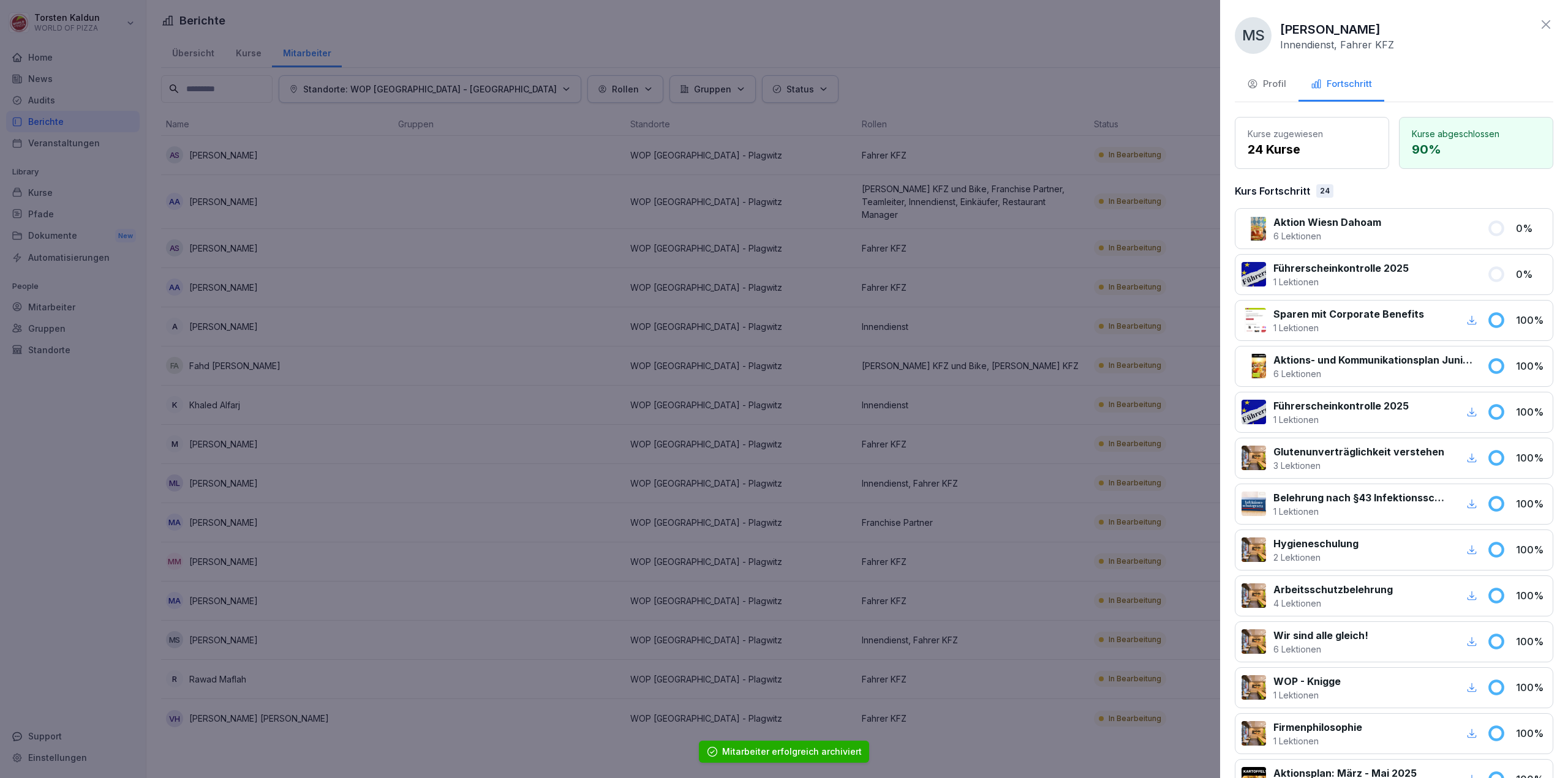
click at [1275, 85] on div "Profil" at bounding box center [1267, 84] width 39 height 14
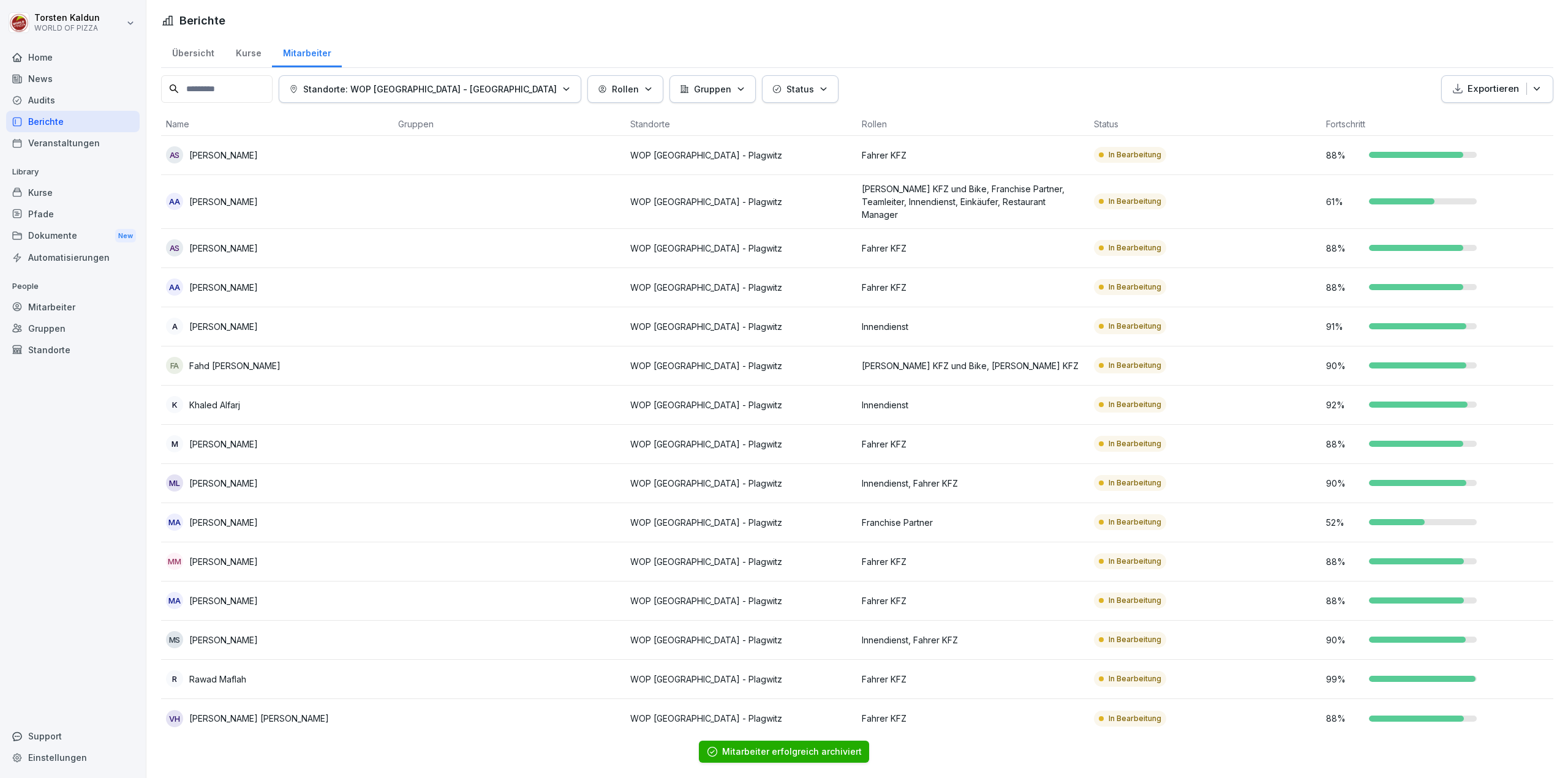
click at [230, 673] on p "Rawad Maflah" at bounding box center [218, 679] width 57 height 13
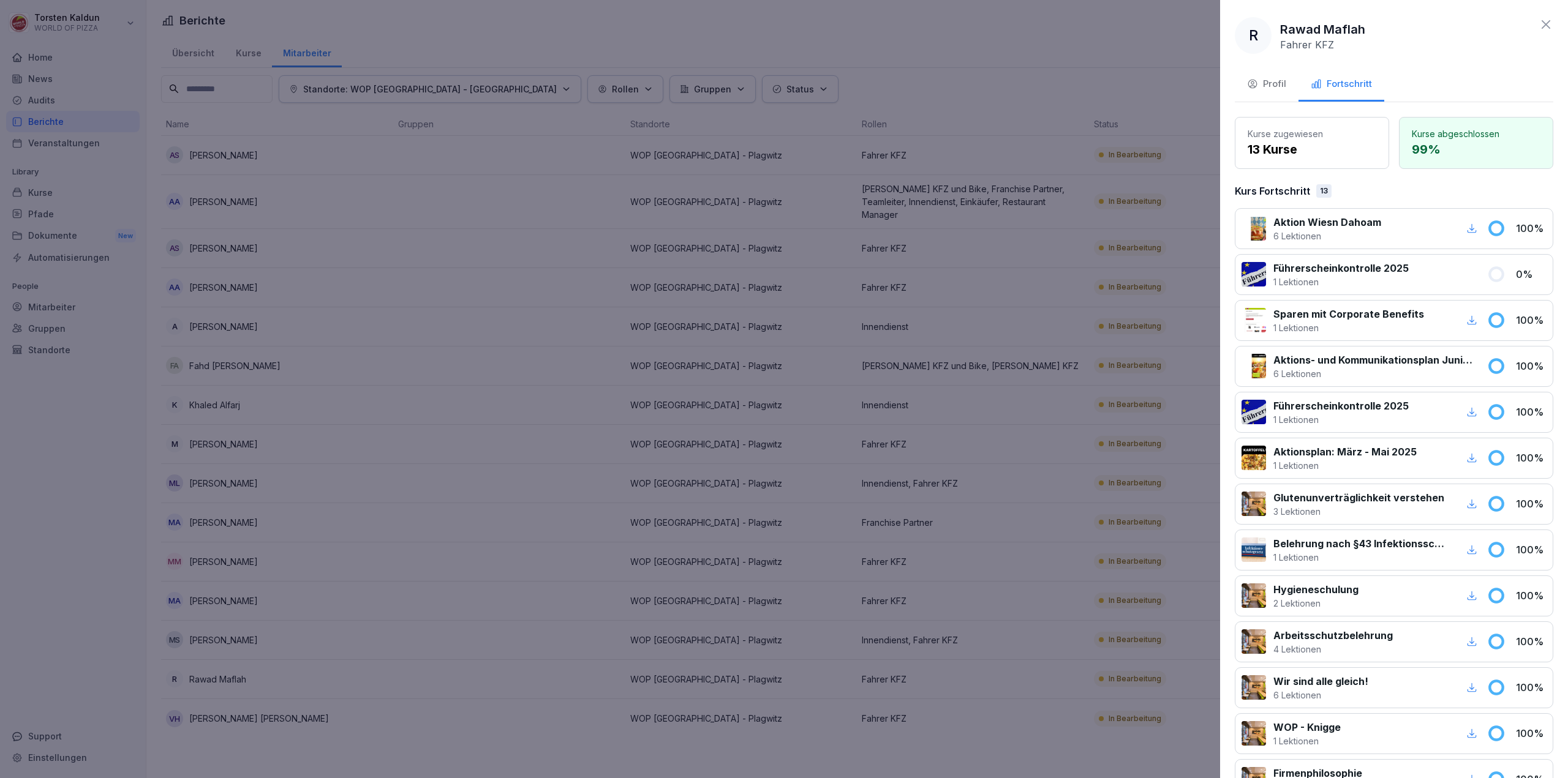
click at [1296, 91] on button "Profil" at bounding box center [1267, 85] width 64 height 33
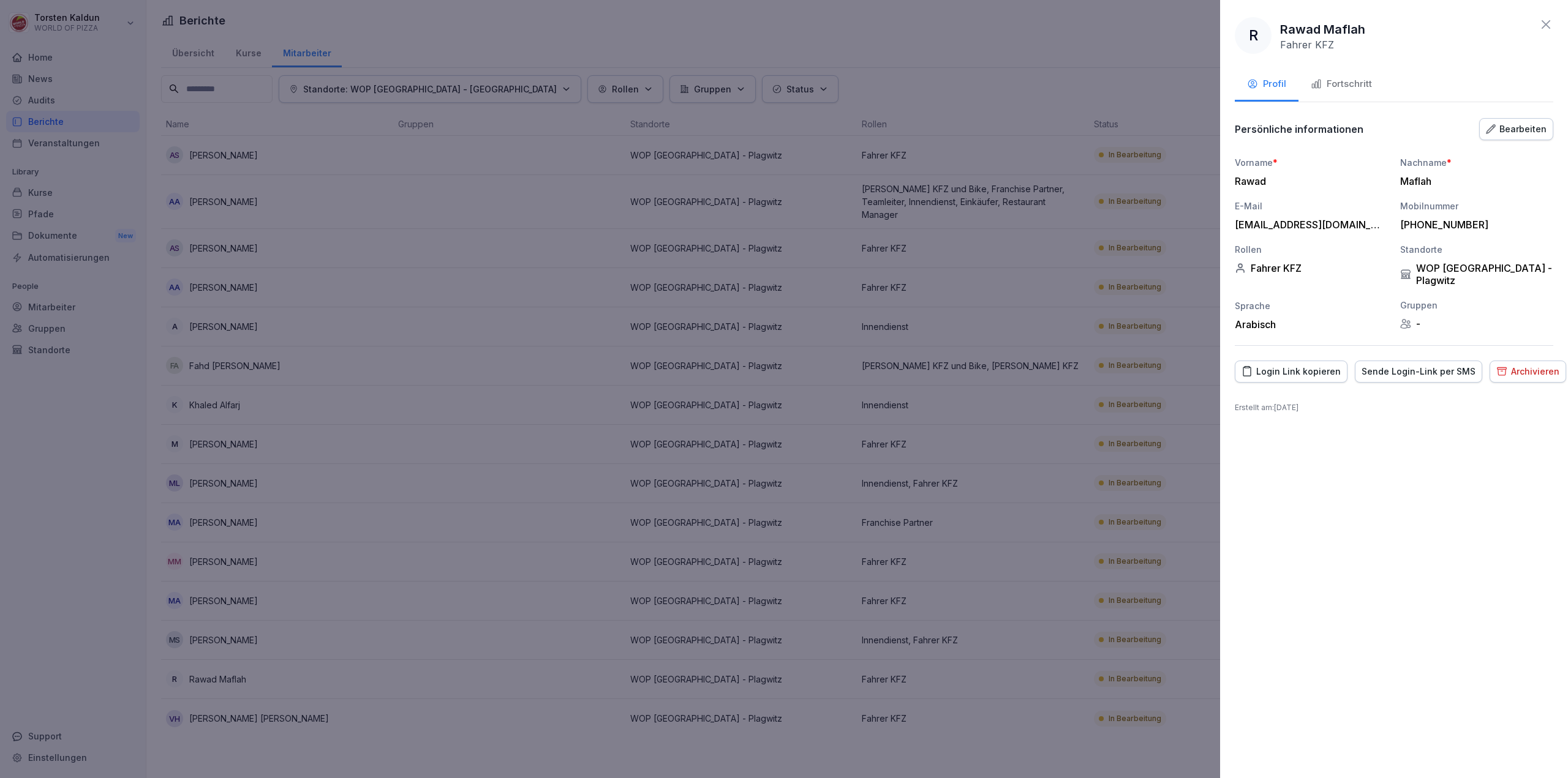
click at [1525, 365] on div "Archivieren" at bounding box center [1527, 372] width 63 height 14
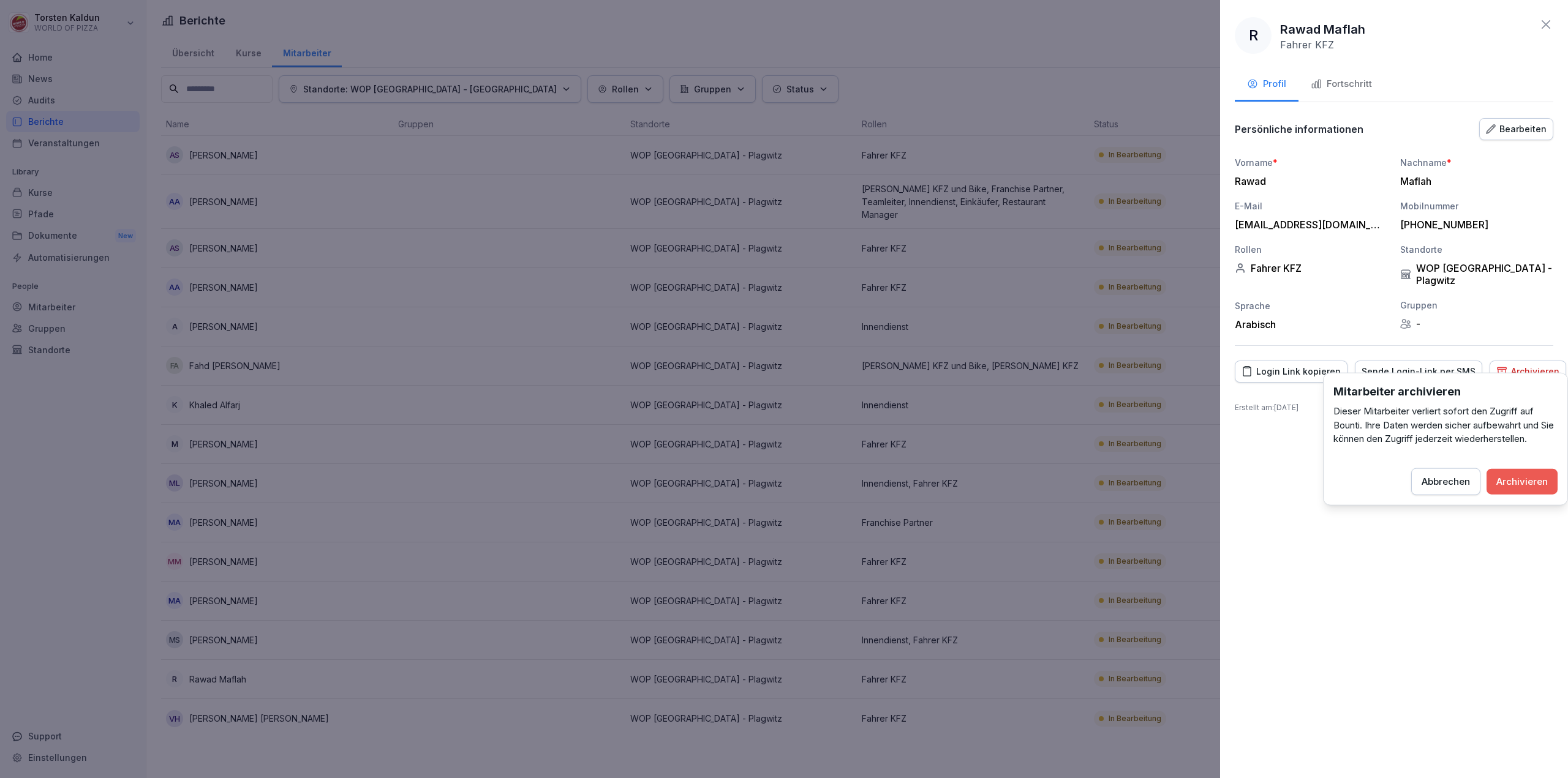
click at [1521, 479] on div "Archivieren" at bounding box center [1522, 481] width 52 height 14
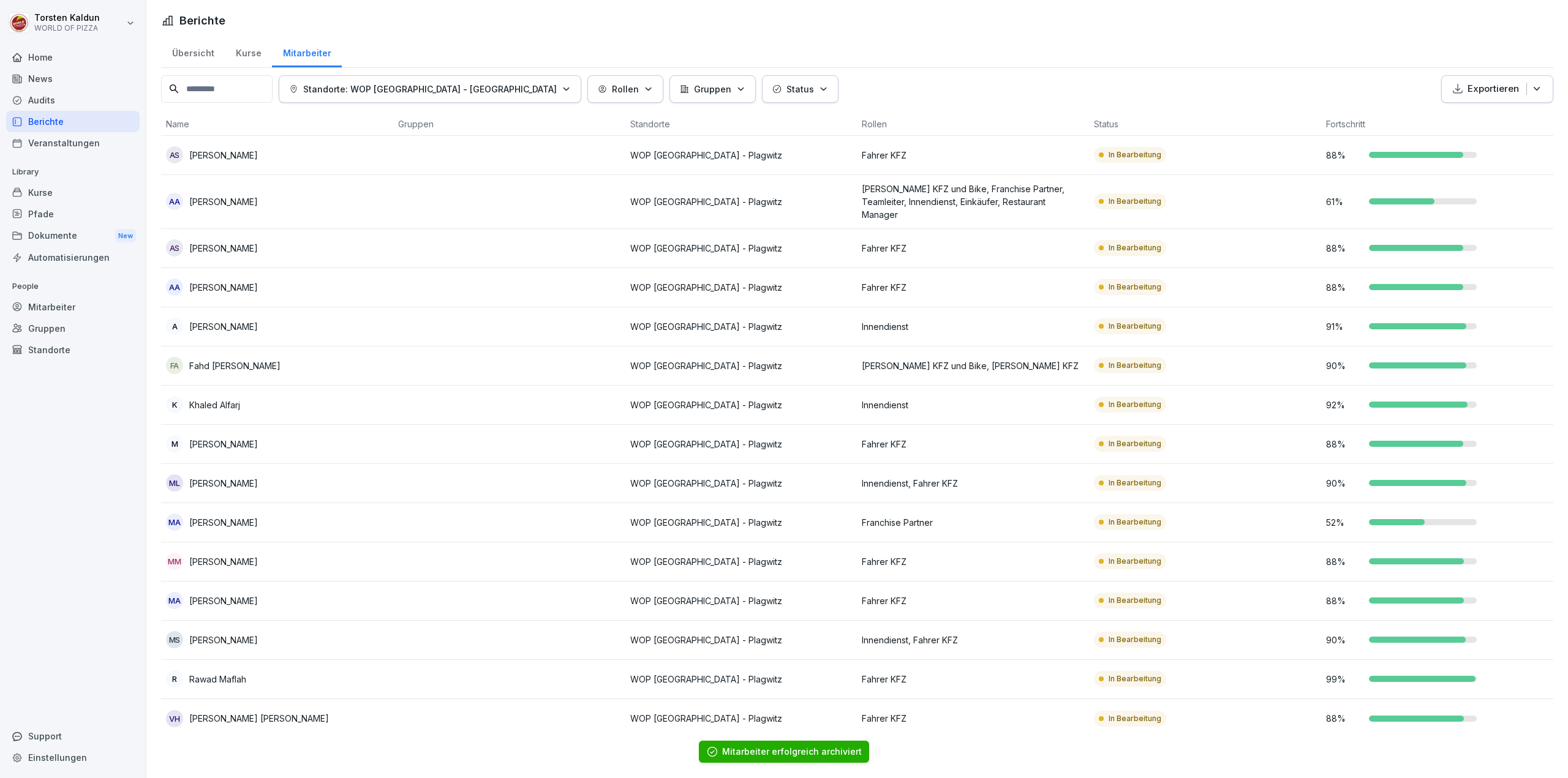
click at [399, 679] on td at bounding box center [509, 679] width 232 height 39
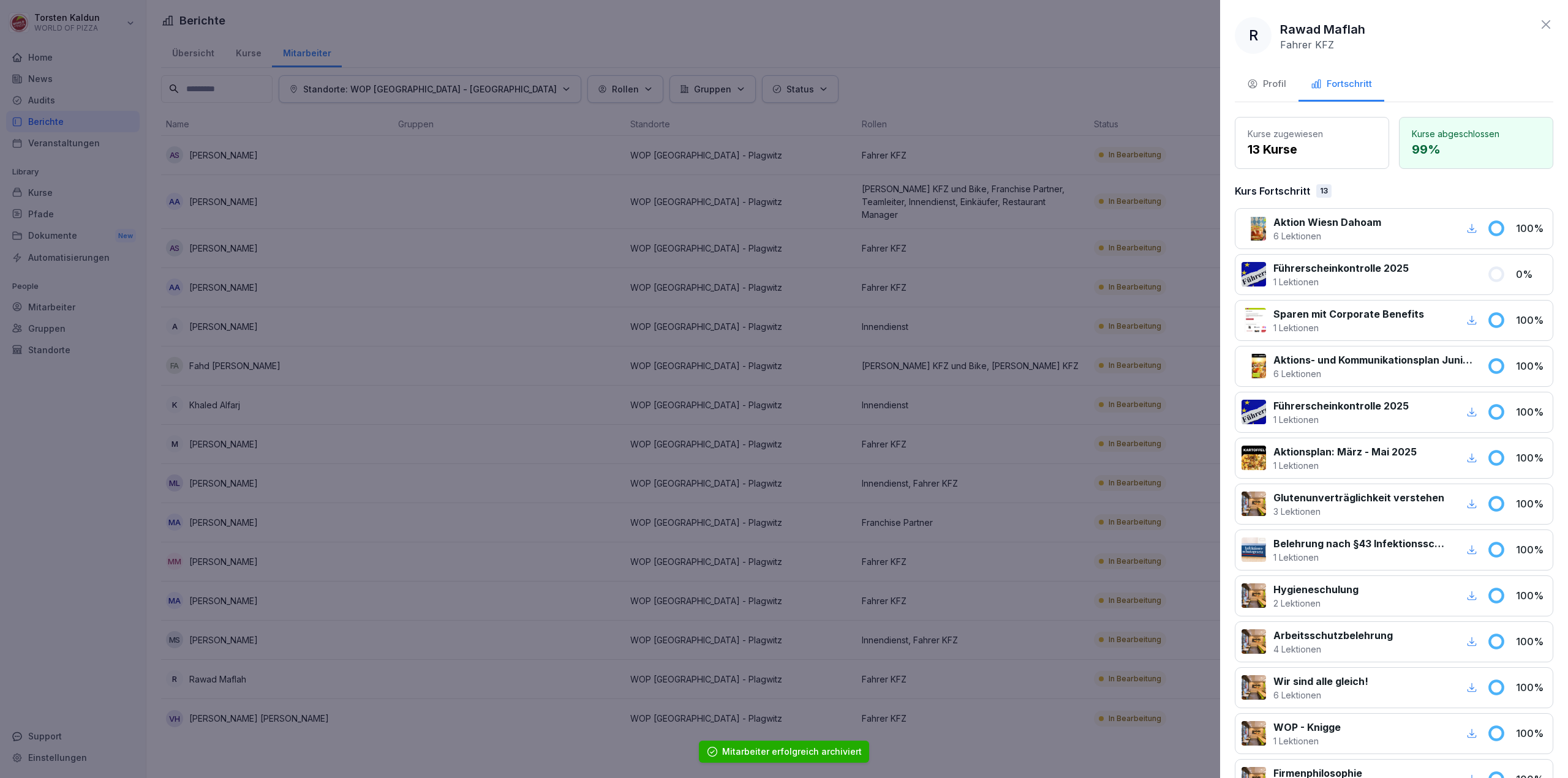
click at [1277, 82] on div "Profil" at bounding box center [1267, 84] width 39 height 14
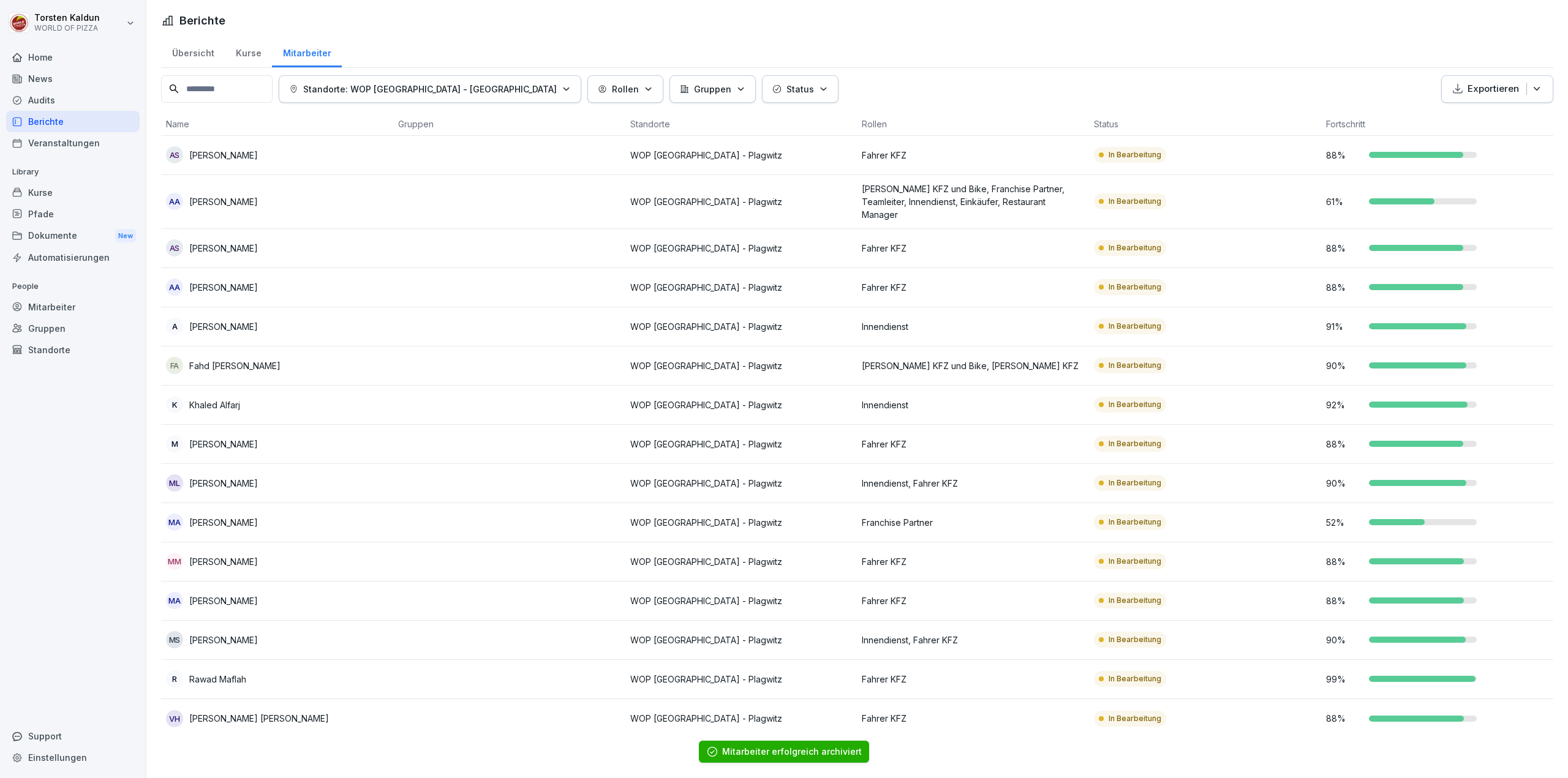
click at [252, 712] on p "[PERSON_NAME] [PERSON_NAME]" at bounding box center [258, 718] width 139 height 13
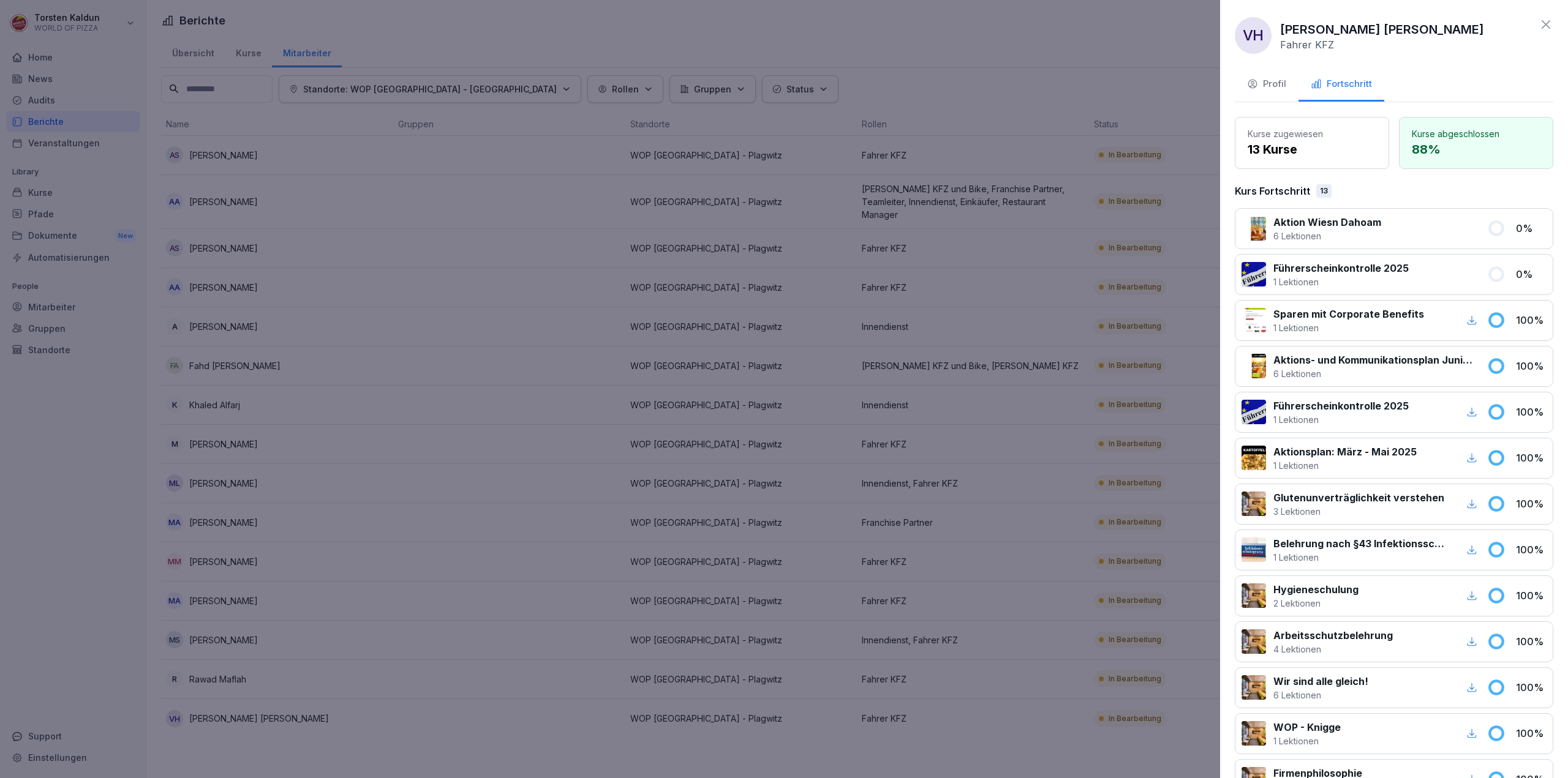
click at [1258, 83] on div "Profil" at bounding box center [1267, 84] width 39 height 14
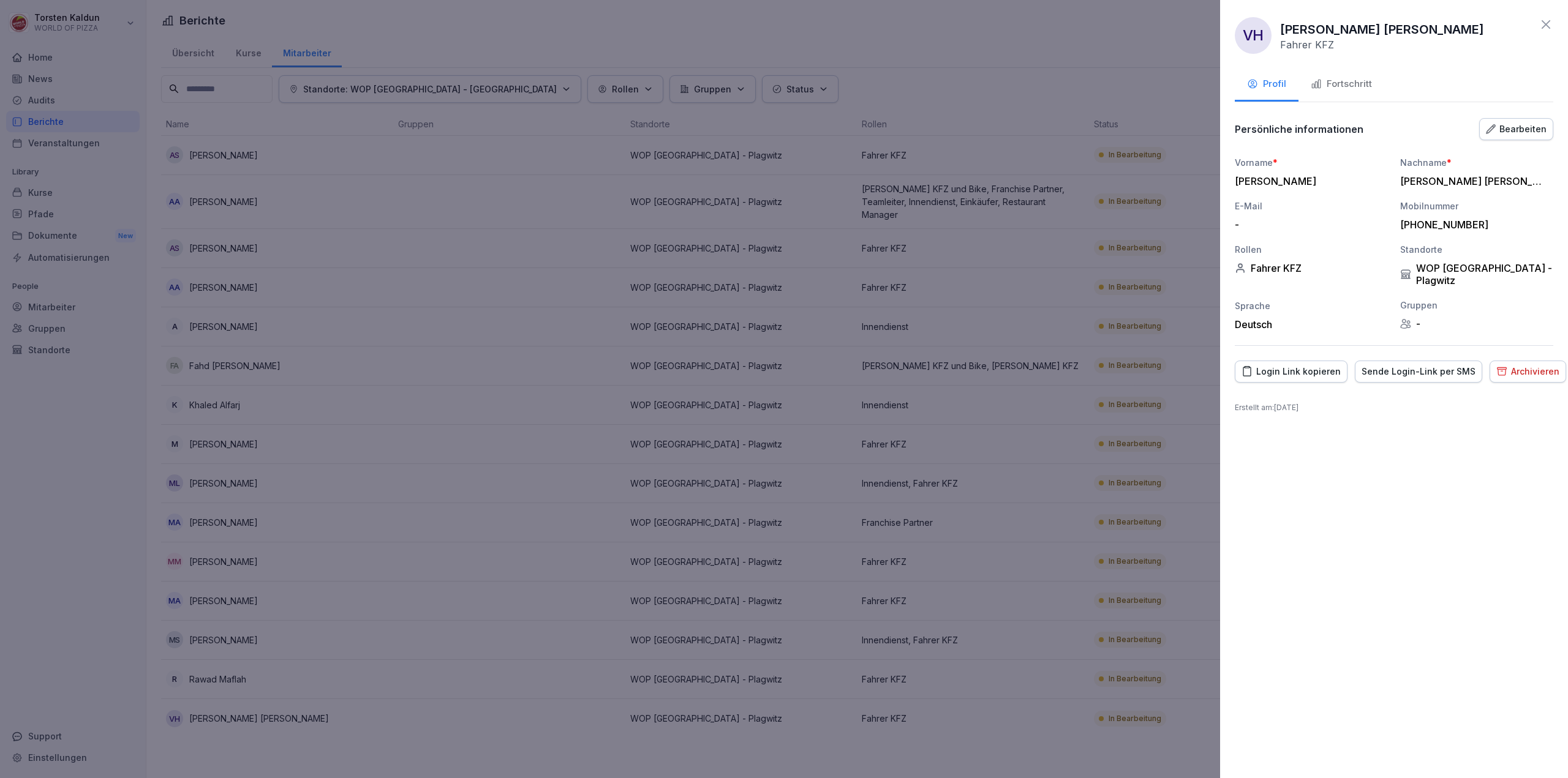
click at [1515, 365] on div "Archivieren" at bounding box center [1527, 372] width 63 height 14
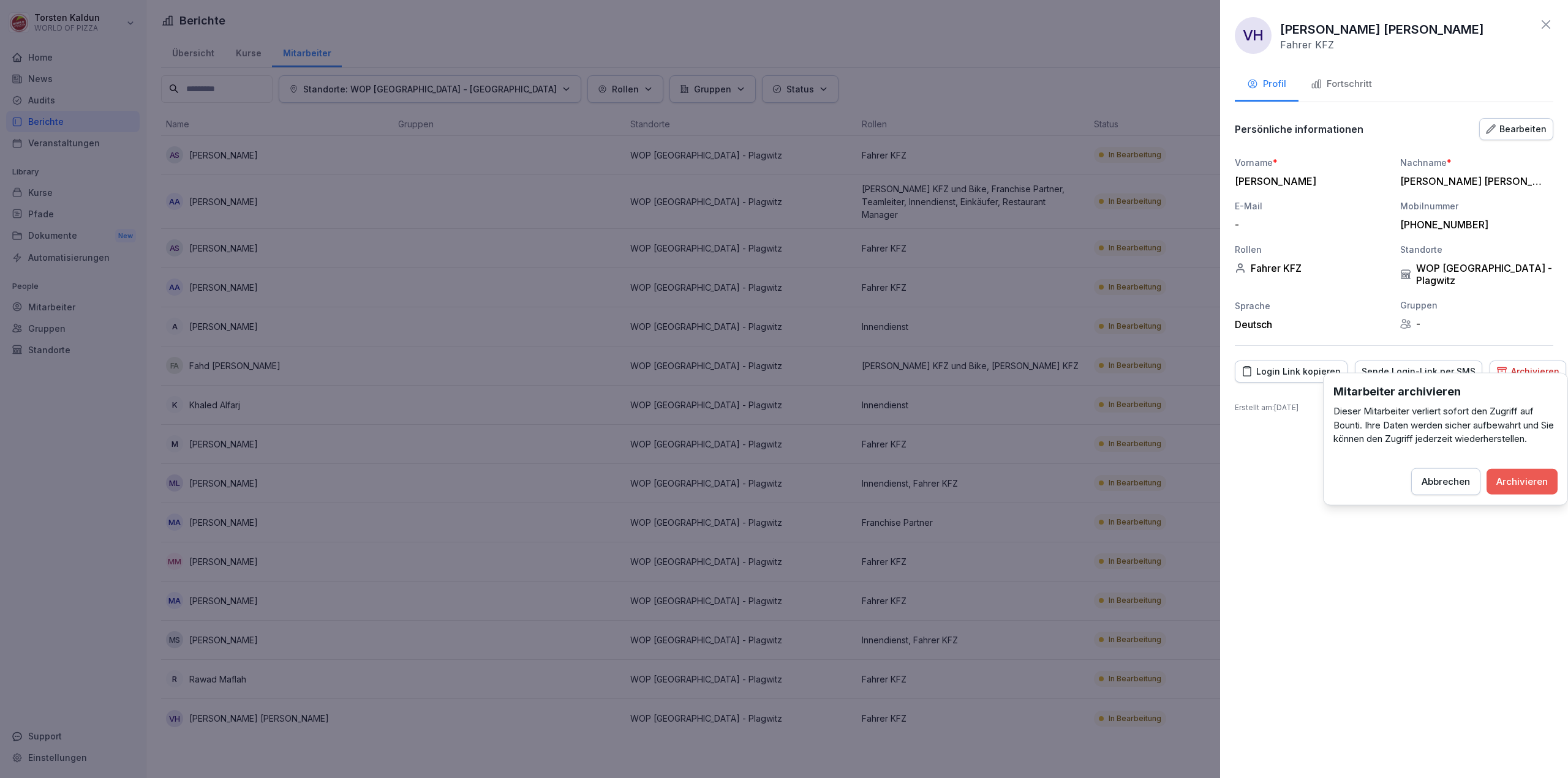
click at [1528, 482] on div "Archivieren" at bounding box center [1522, 481] width 52 height 14
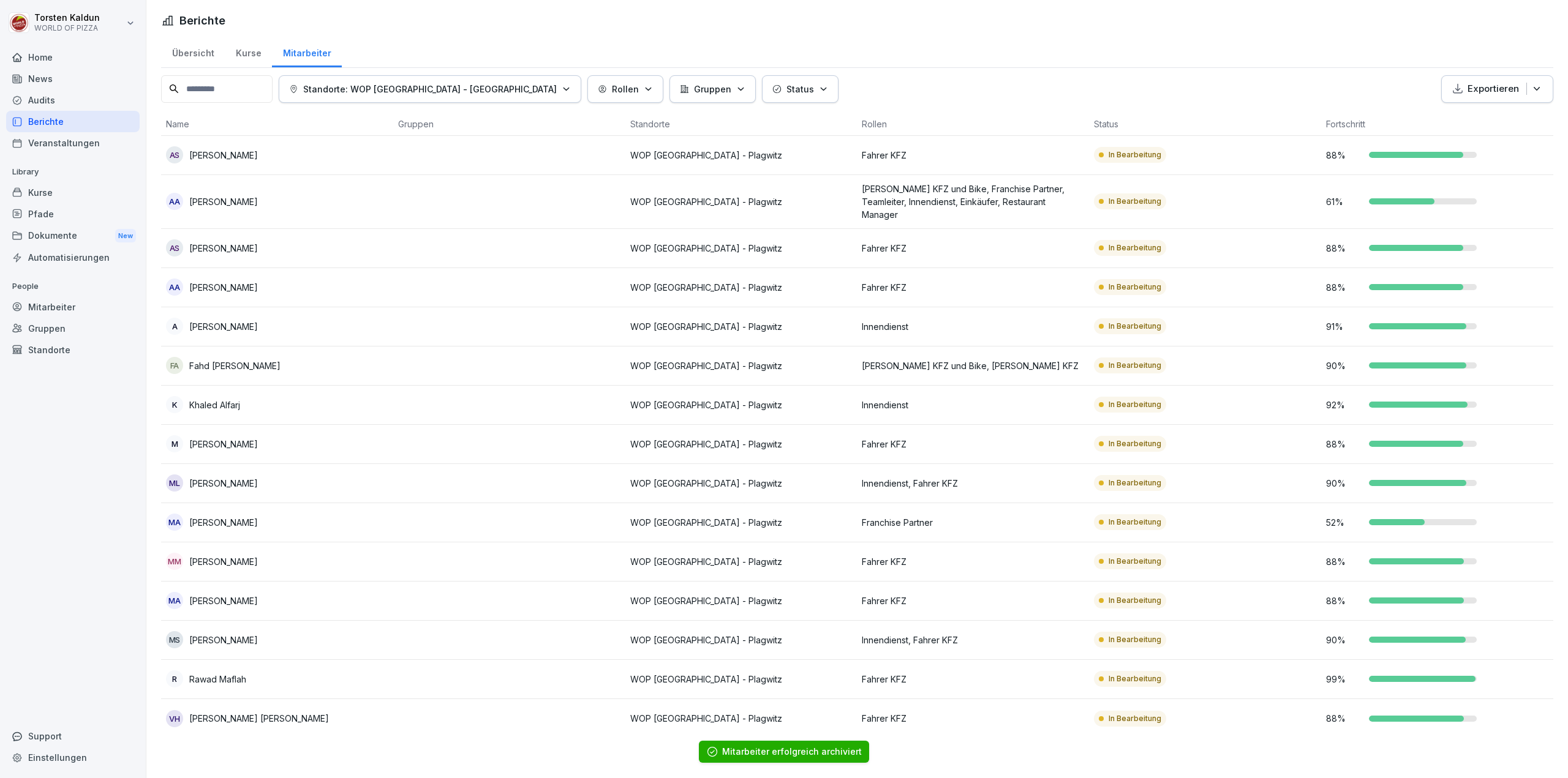
click at [190, 52] on div "Übersicht" at bounding box center [193, 52] width 64 height 31
